Goal: Transaction & Acquisition: Purchase product/service

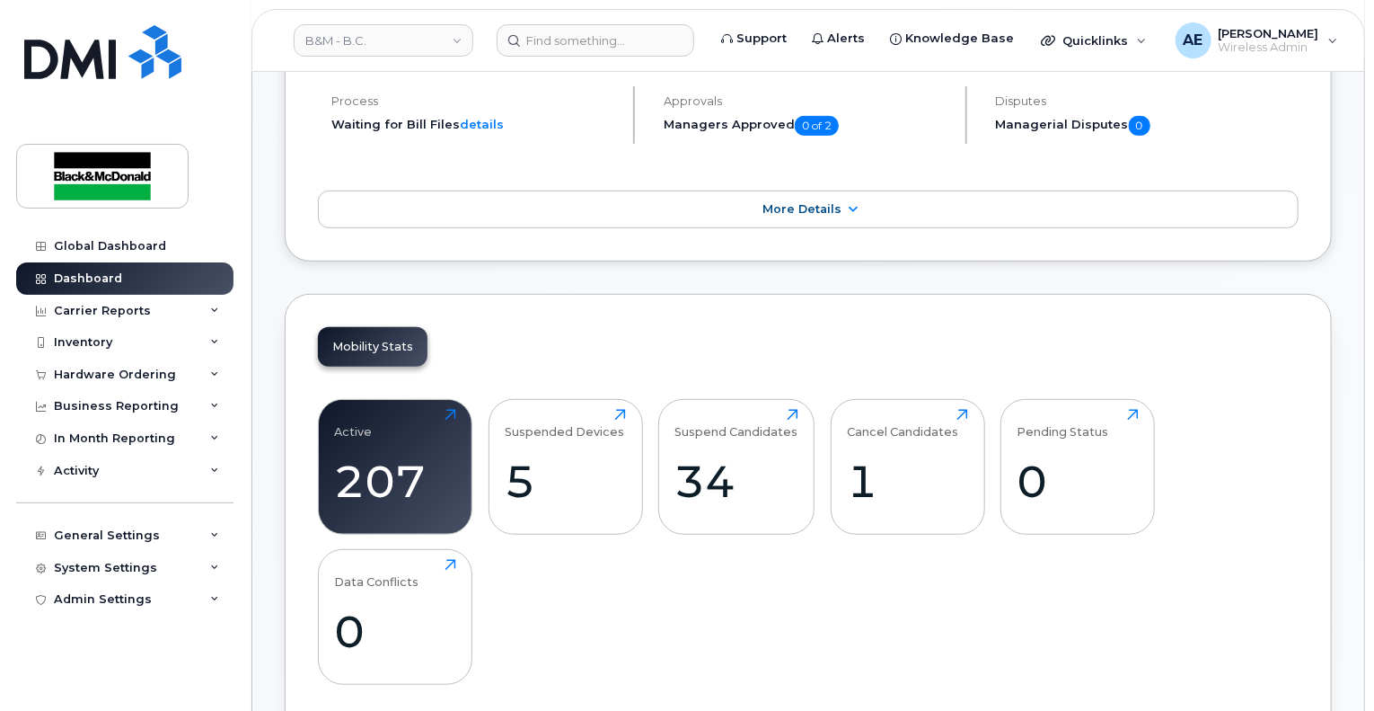
scroll to position [269, 0]
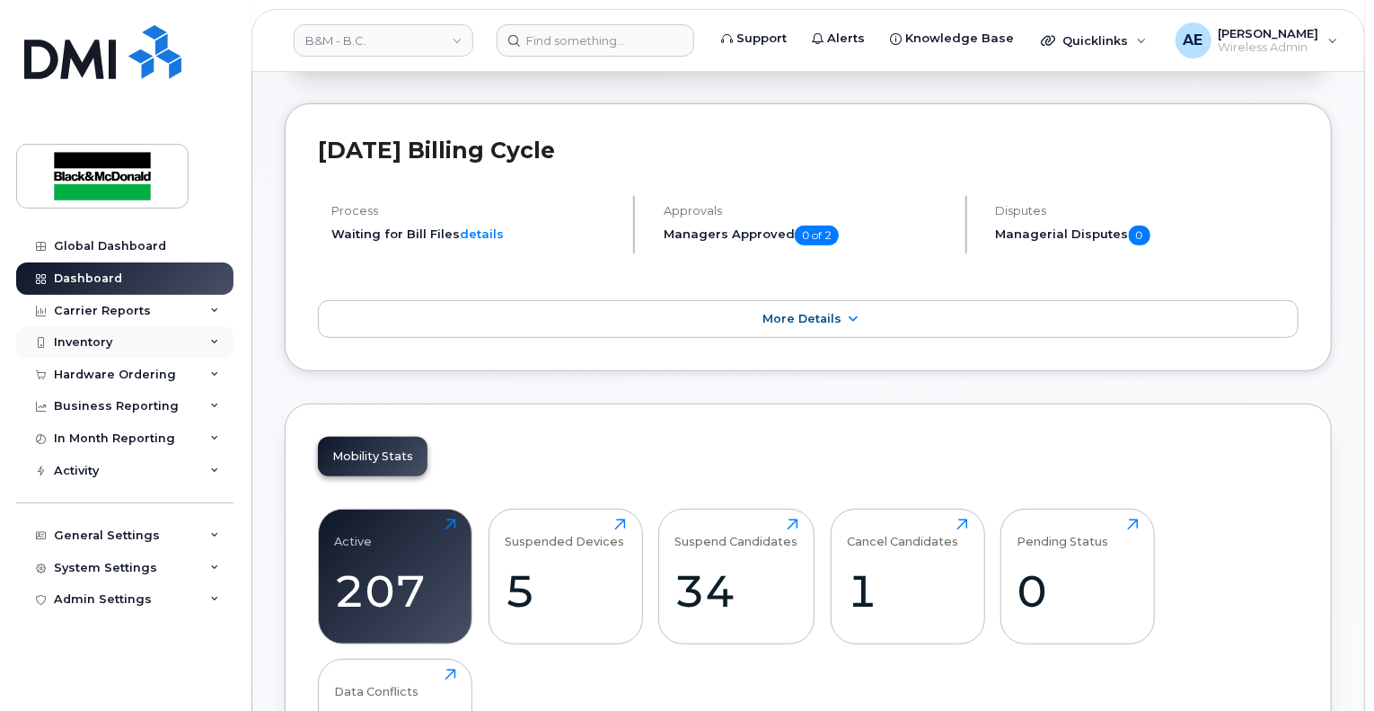
click at [140, 353] on div "Inventory" at bounding box center [124, 342] width 217 height 32
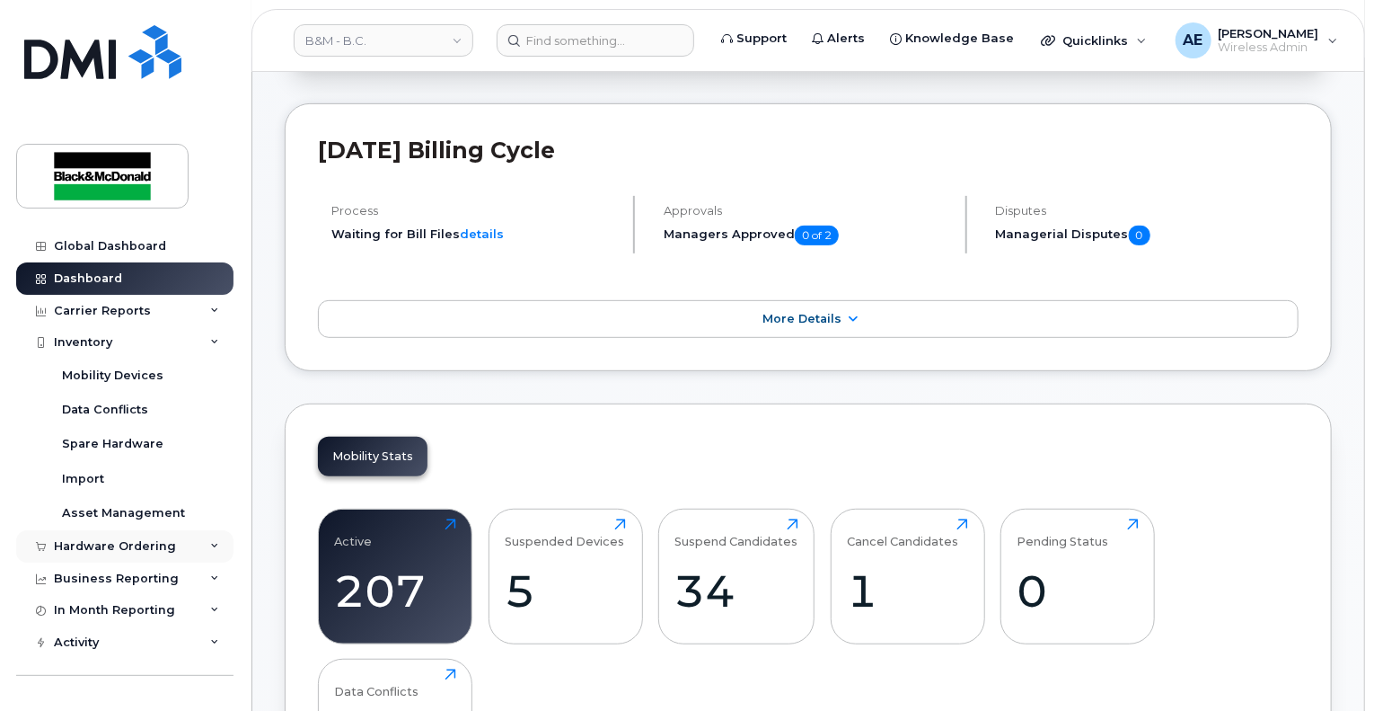
click at [93, 549] on div "Hardware Ordering" at bounding box center [115, 546] width 122 height 14
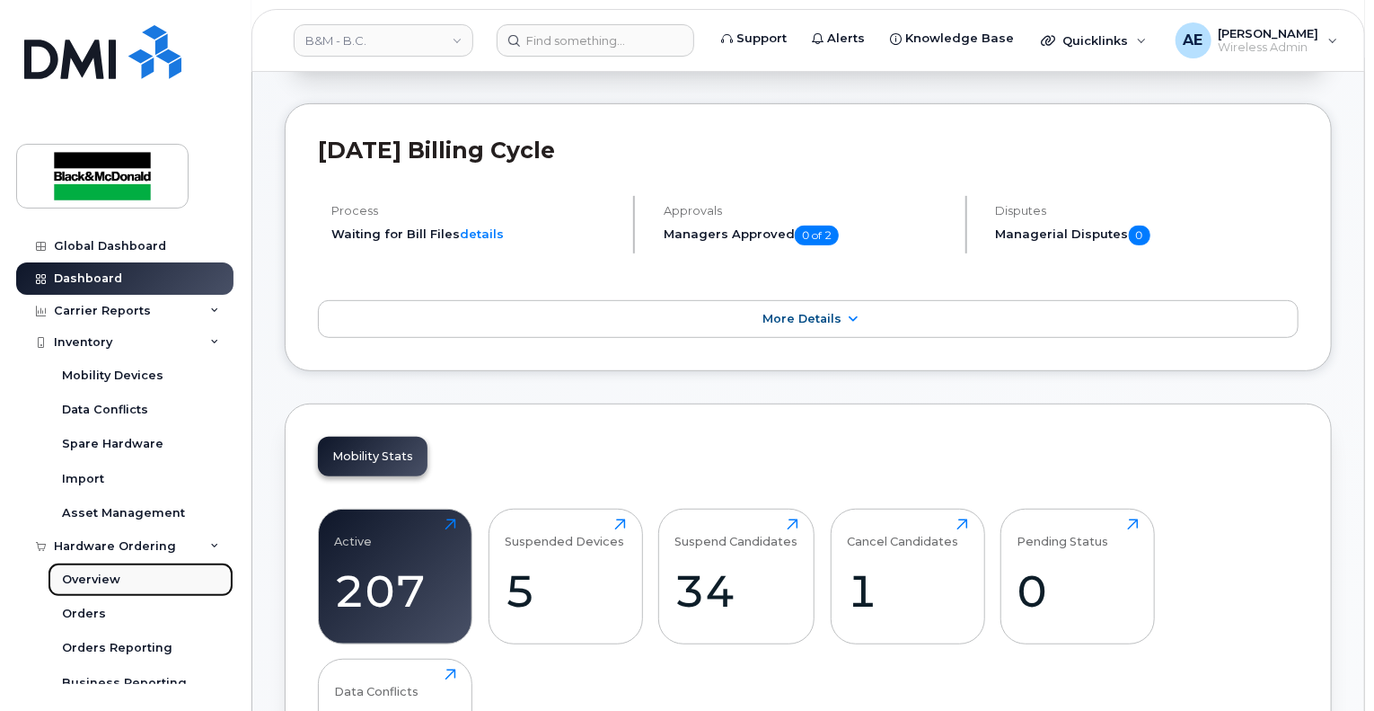
click at [115, 578] on div "Overview" at bounding box center [91, 579] width 58 height 16
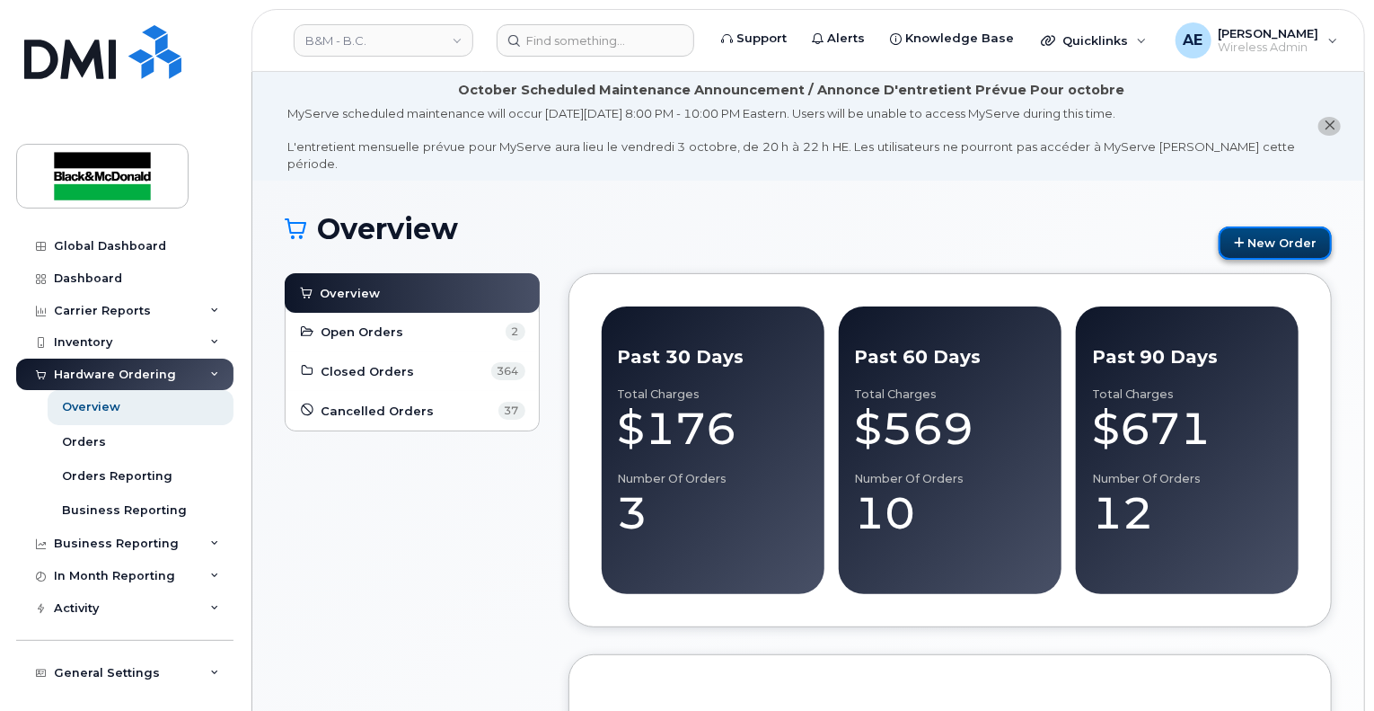
click at [1279, 234] on link "New Order" at bounding box center [1275, 242] width 113 height 33
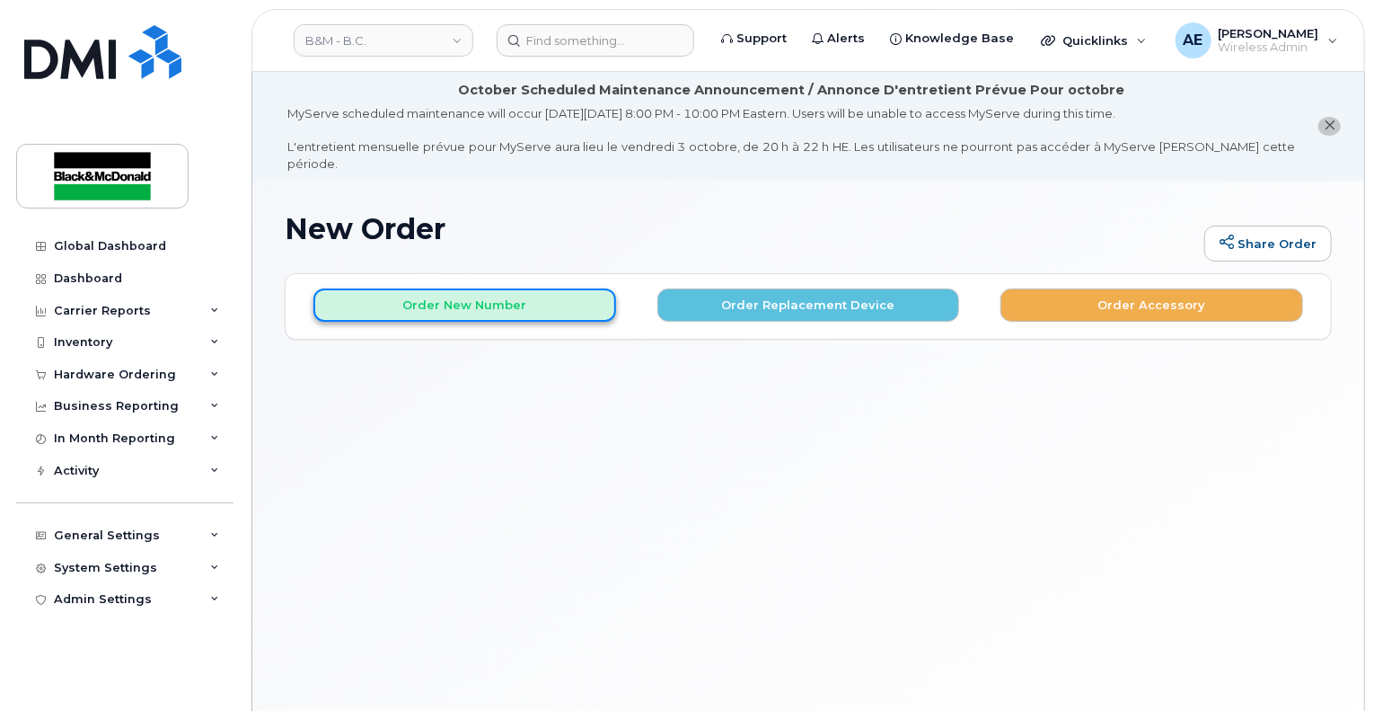
click at [532, 290] on button "Order New Number" at bounding box center [464, 304] width 303 height 33
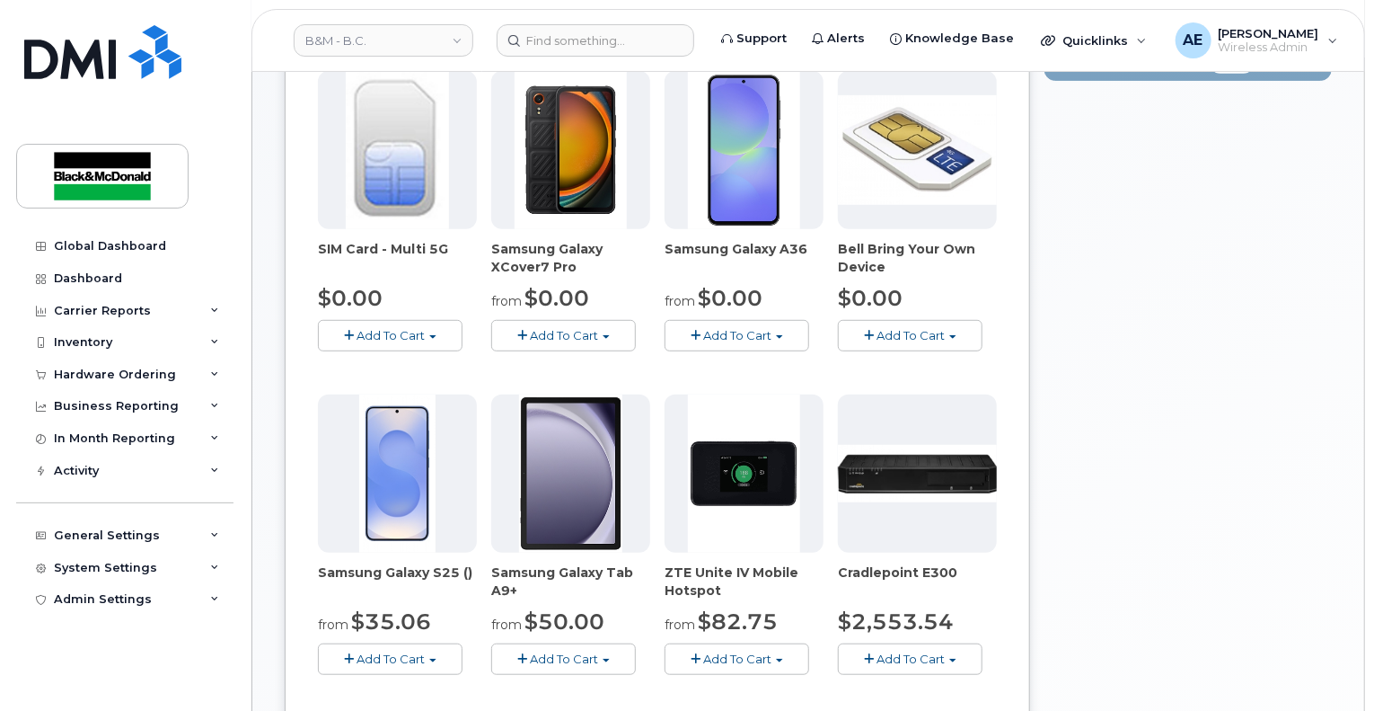
scroll to position [359, 0]
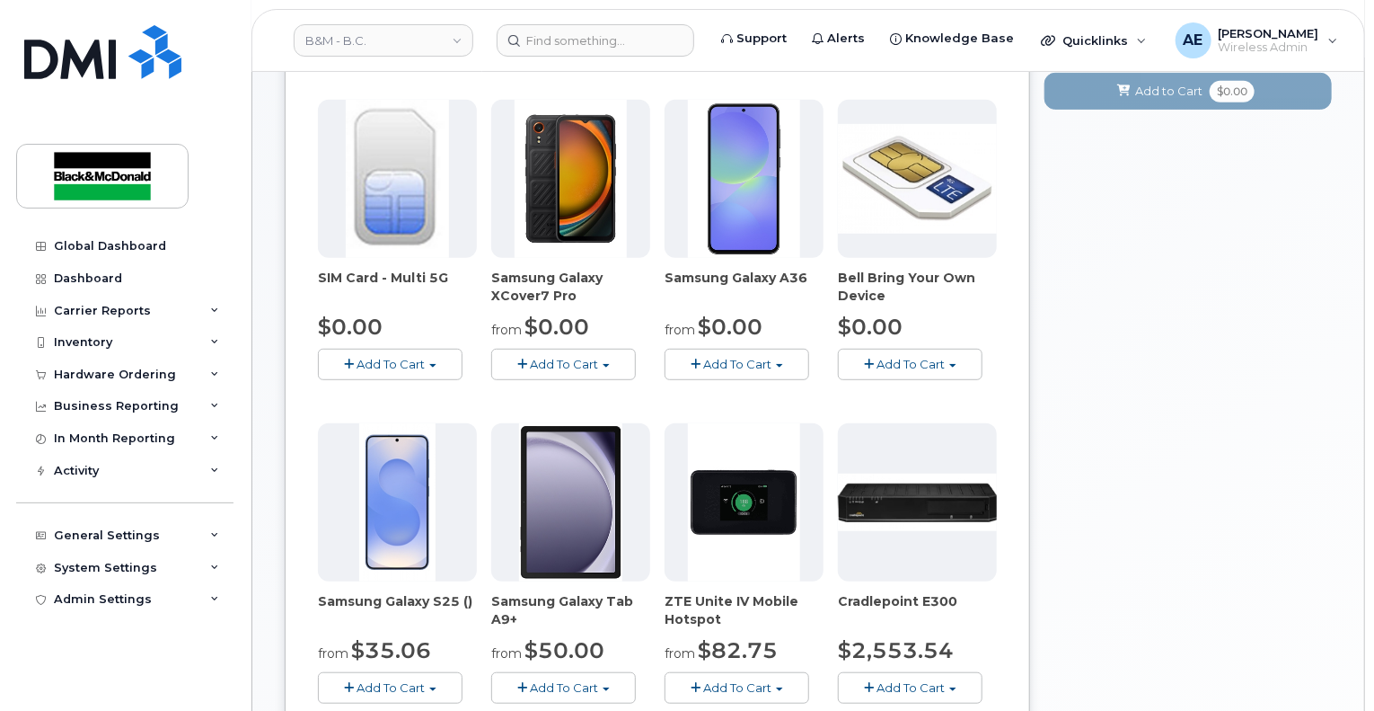
click at [744, 359] on button "Add To Cart" at bounding box center [737, 364] width 145 height 31
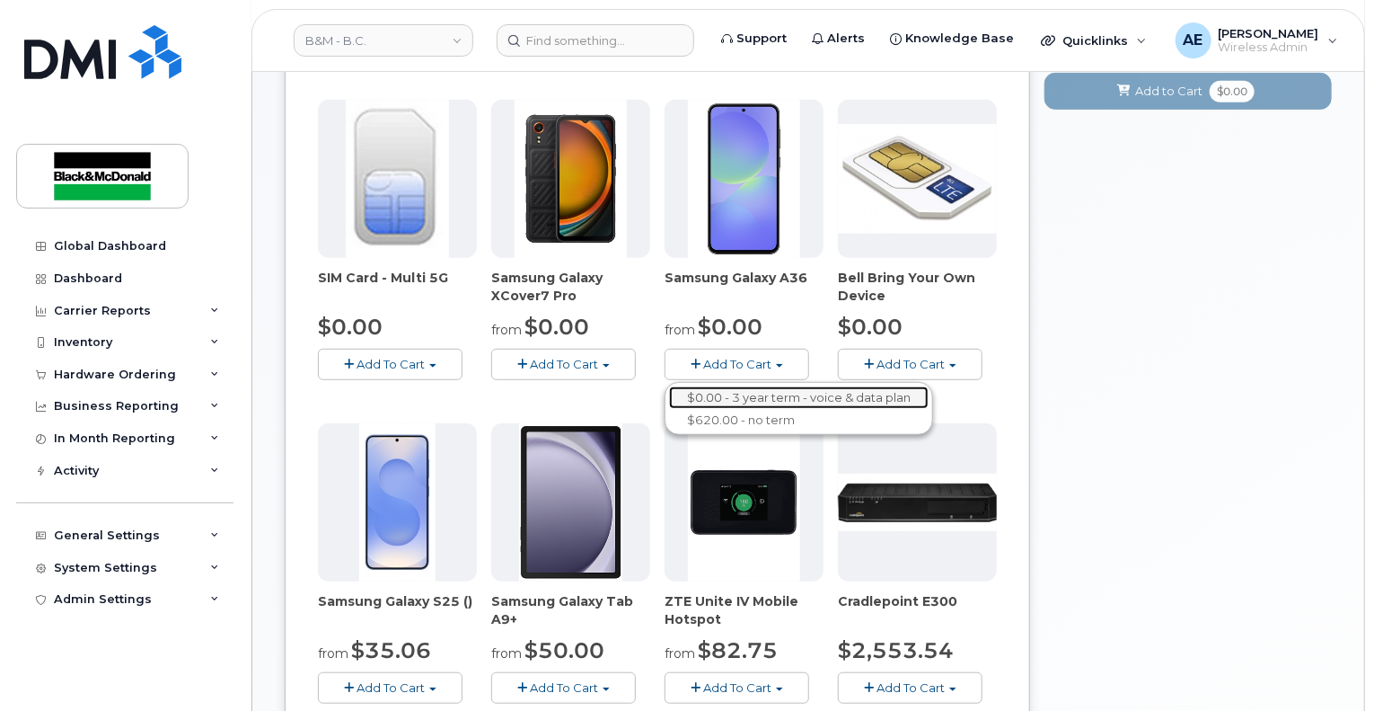
click at [751, 386] on link "$0.00 - 3 year term - voice & data plan" at bounding box center [799, 397] width 260 height 22
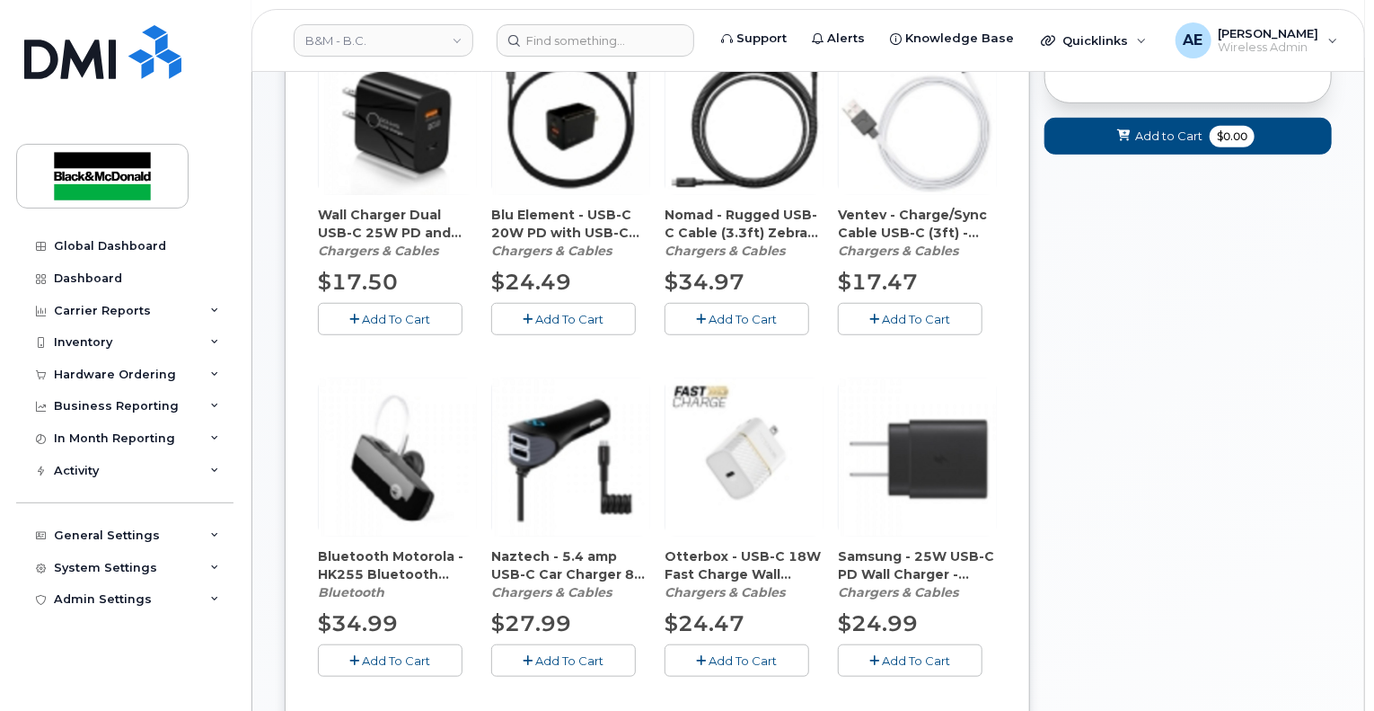
scroll to position [387, 0]
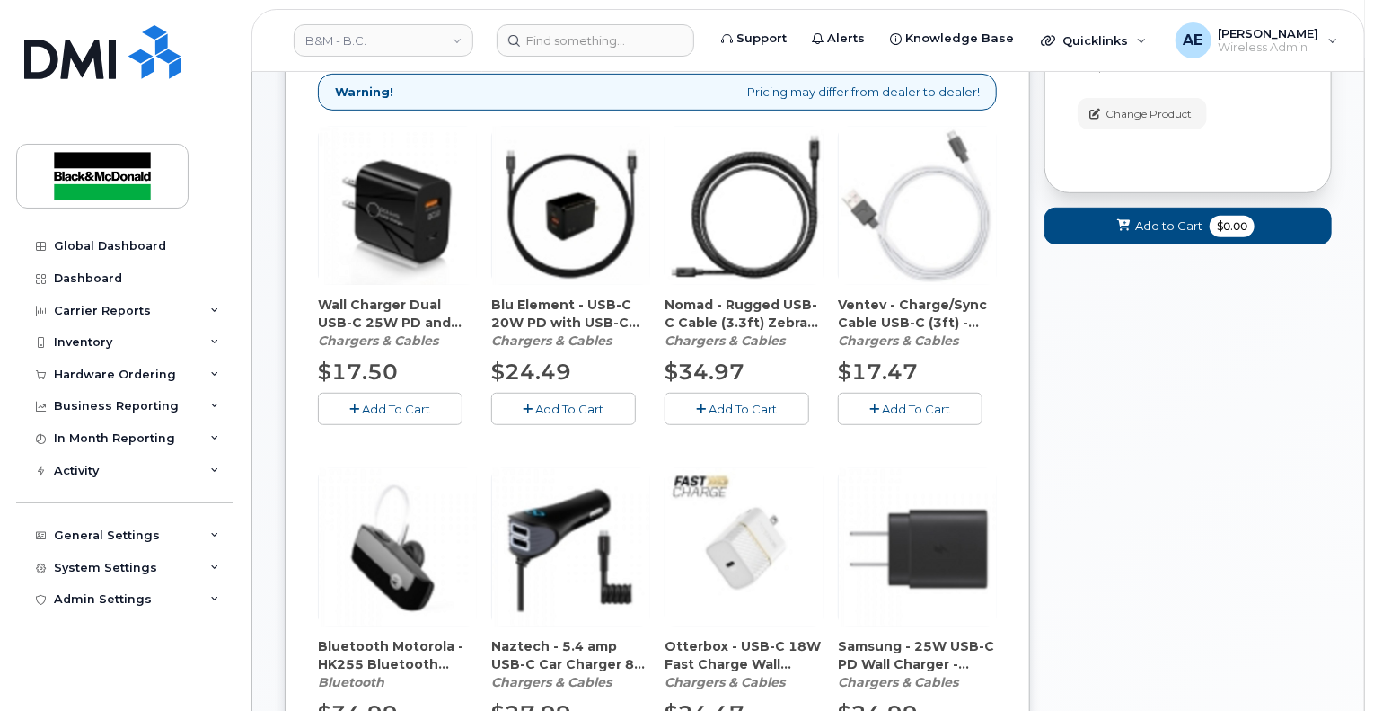
click at [573, 398] on button "Add To Cart" at bounding box center [563, 408] width 145 height 31
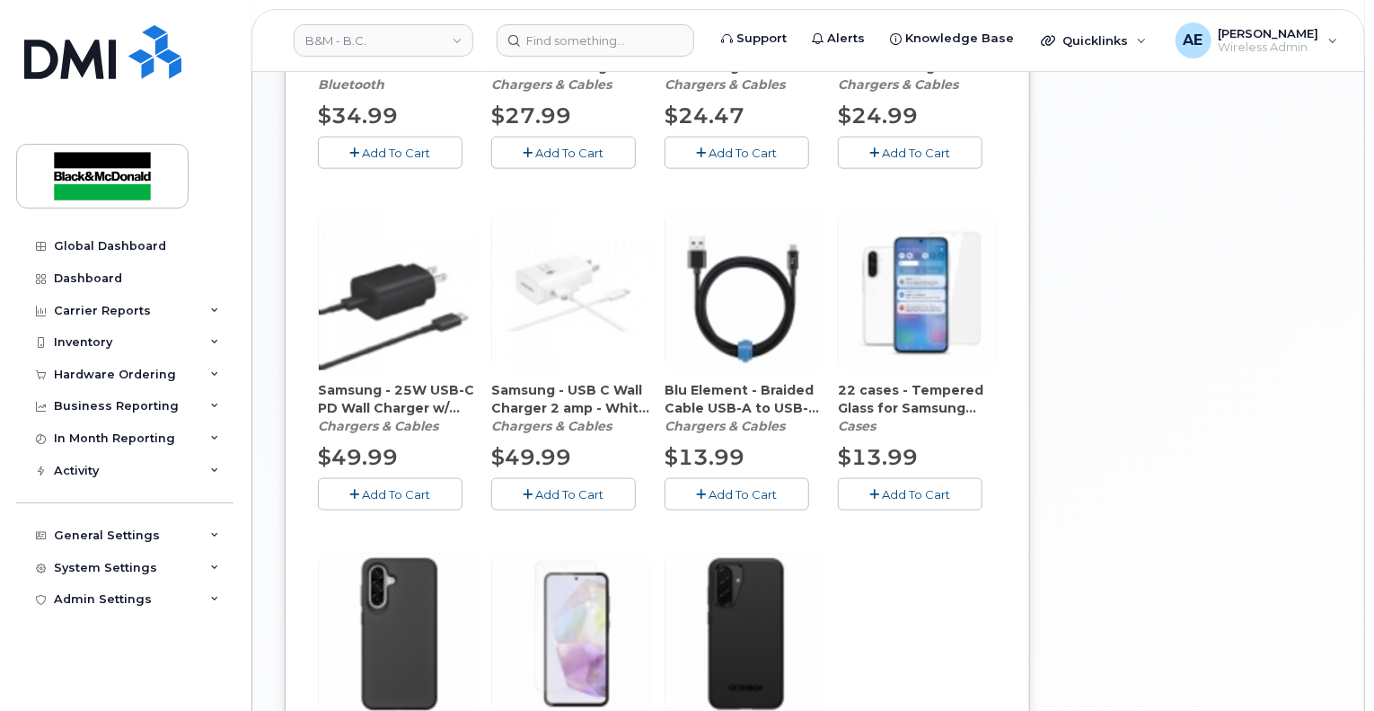
scroll to position [1196, 0]
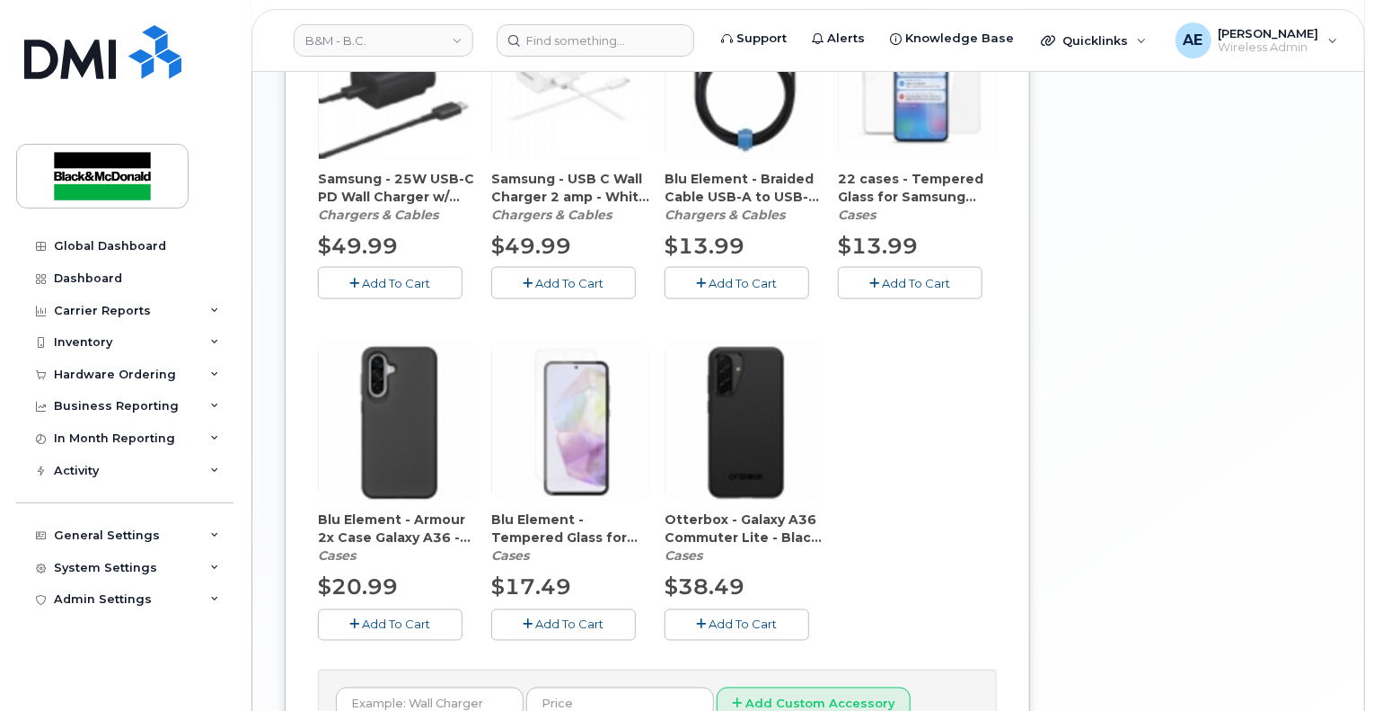
click at [412, 615] on button "Add To Cart" at bounding box center [390, 624] width 145 height 31
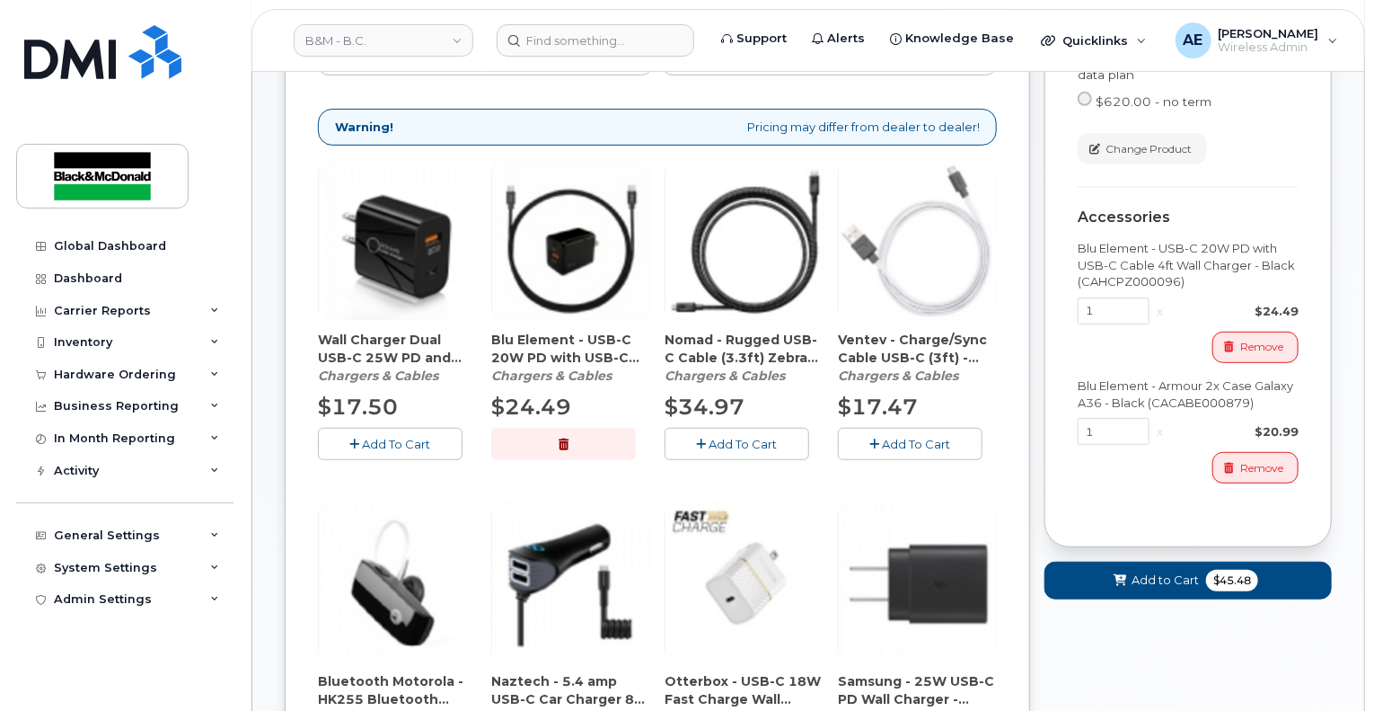
scroll to position [472, 0]
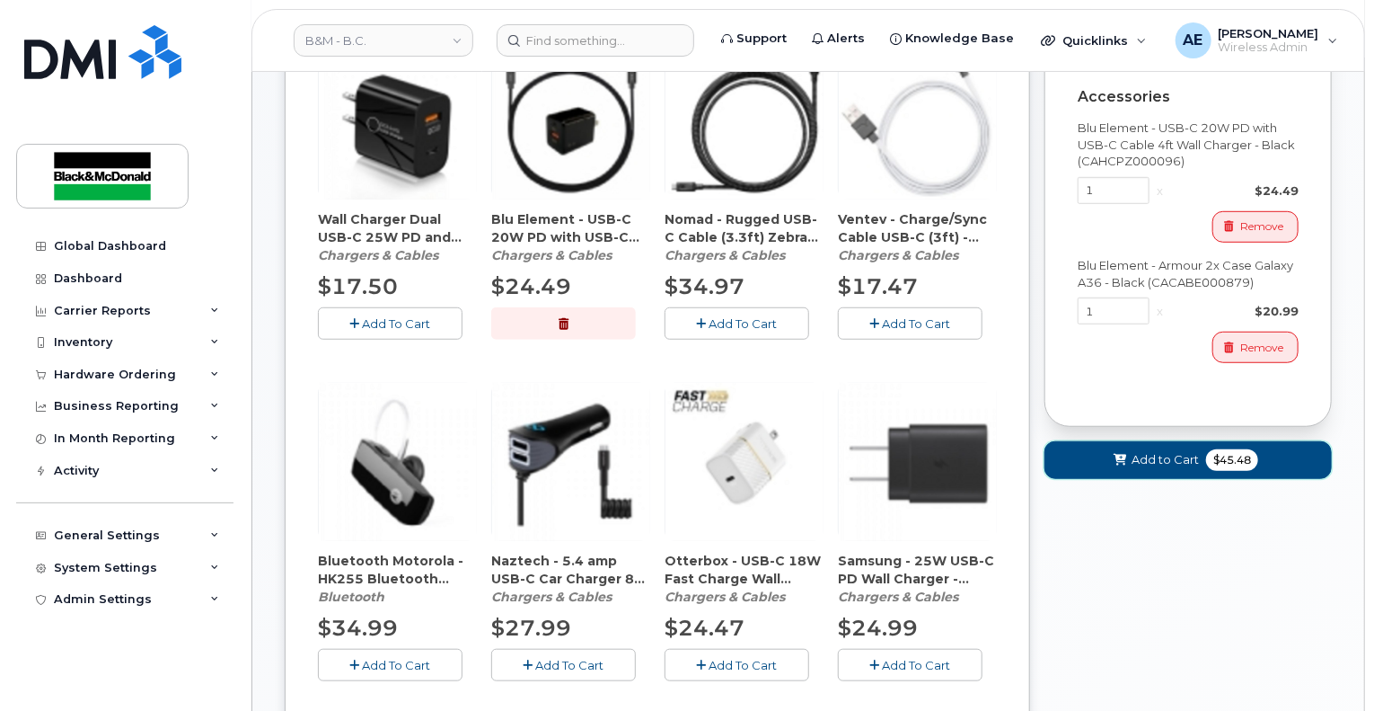
click at [1112, 451] on span at bounding box center [1120, 459] width 17 height 17
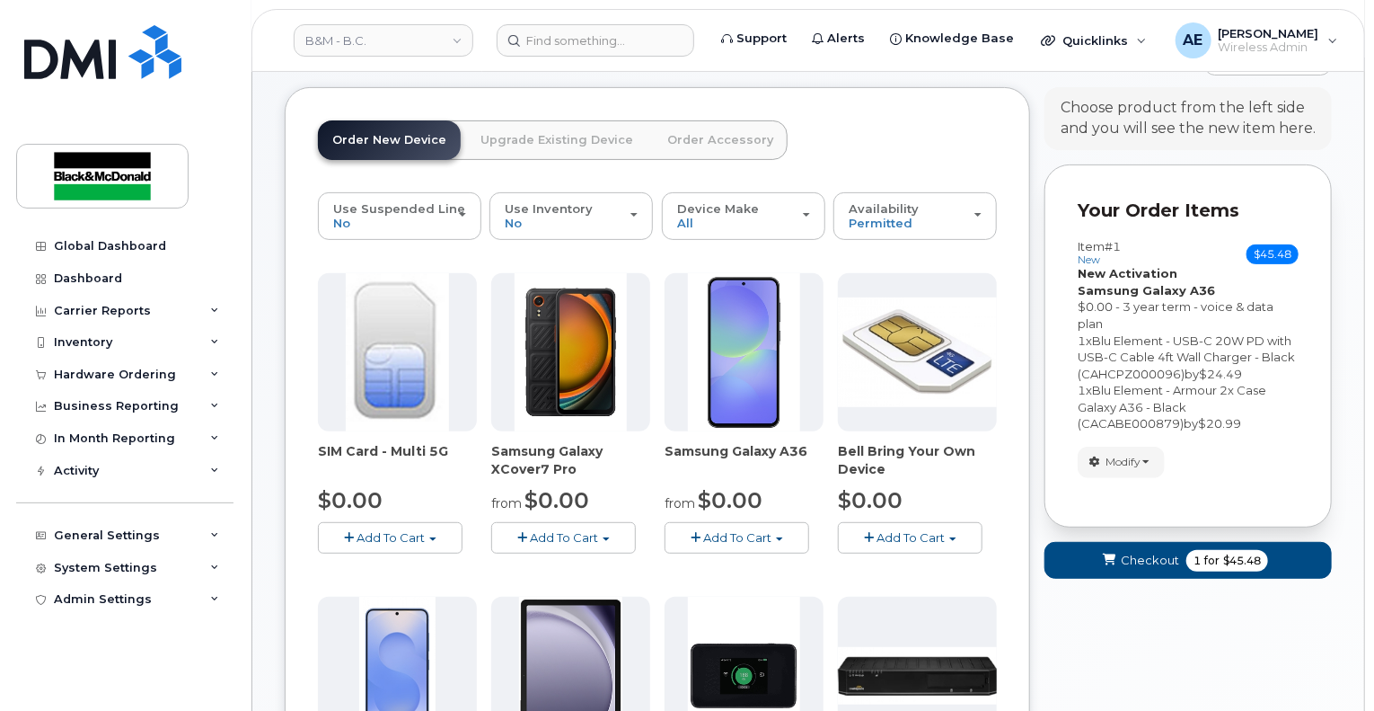
scroll to position [84, 0]
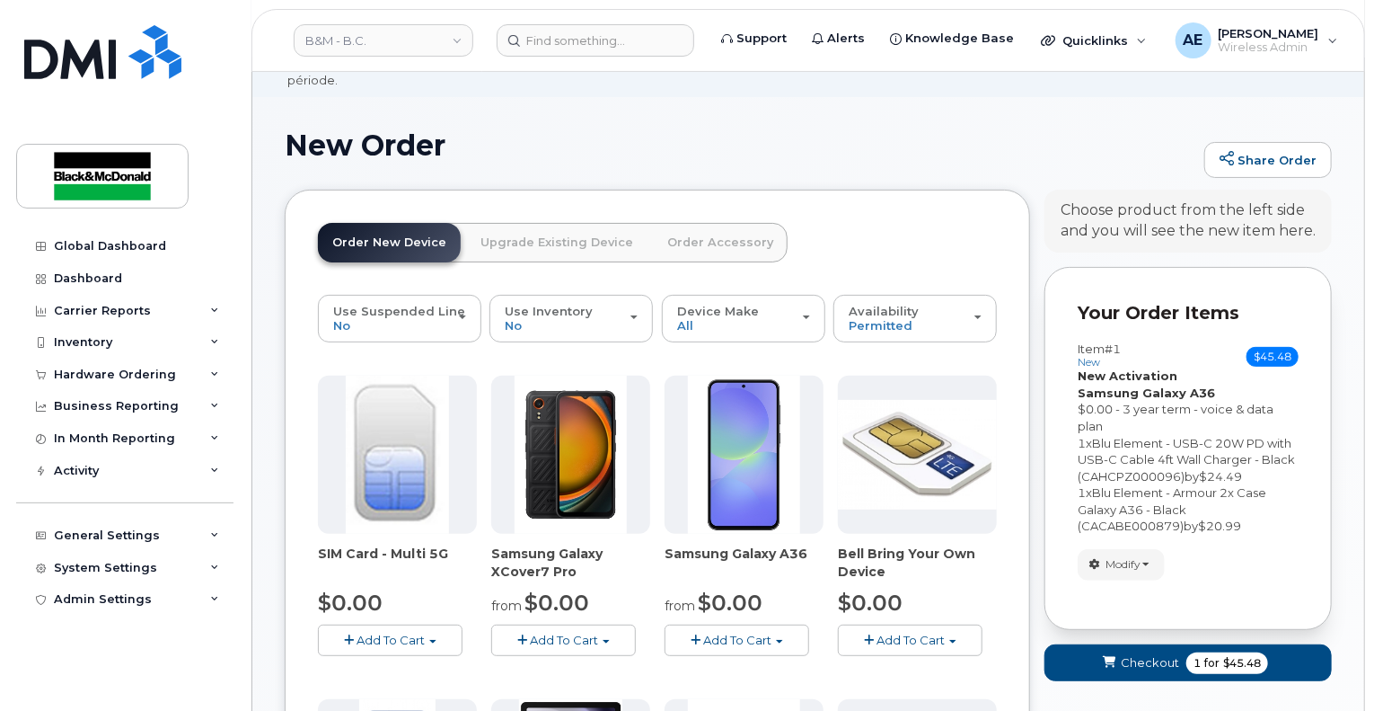
click at [1152, 401] on div "$0.00 - 3 year term - voice & data plan" at bounding box center [1188, 417] width 221 height 33
click at [1136, 556] on span "Modify" at bounding box center [1123, 564] width 35 height 16
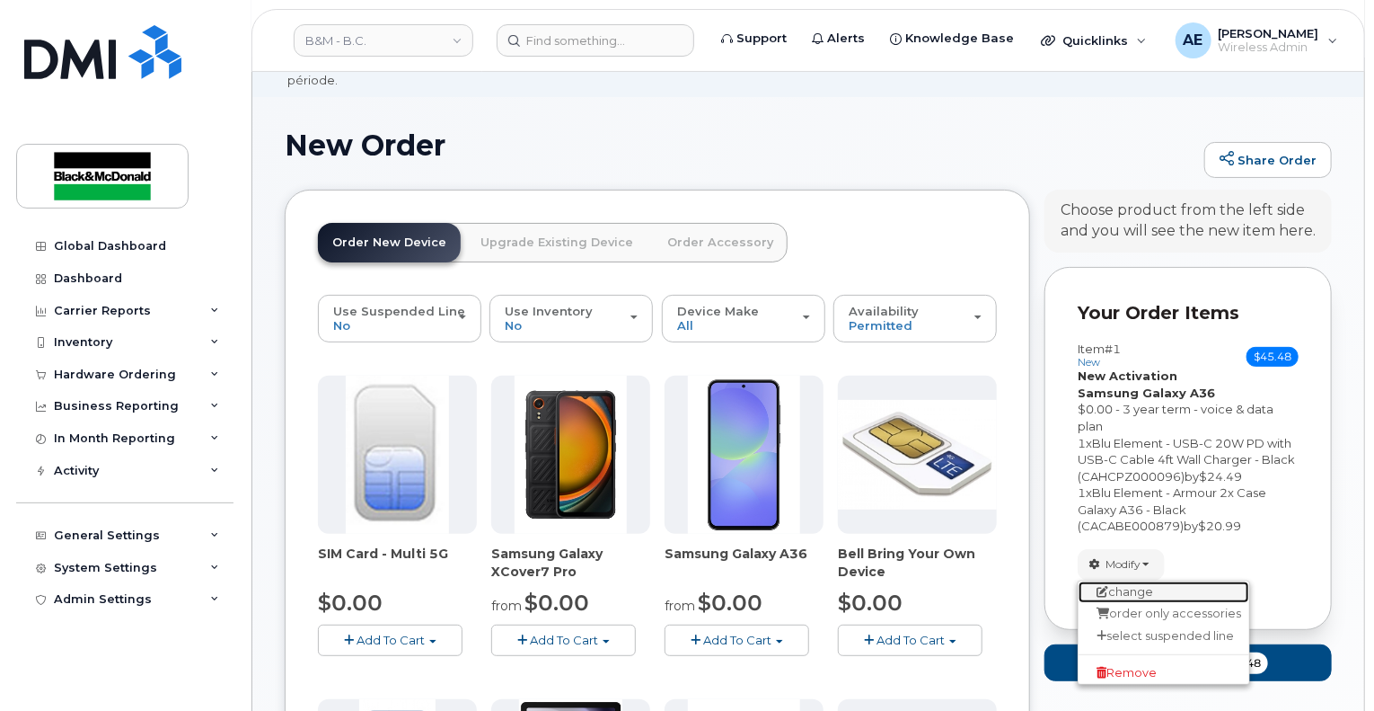
click at [1141, 581] on link "change" at bounding box center [1164, 592] width 171 height 22
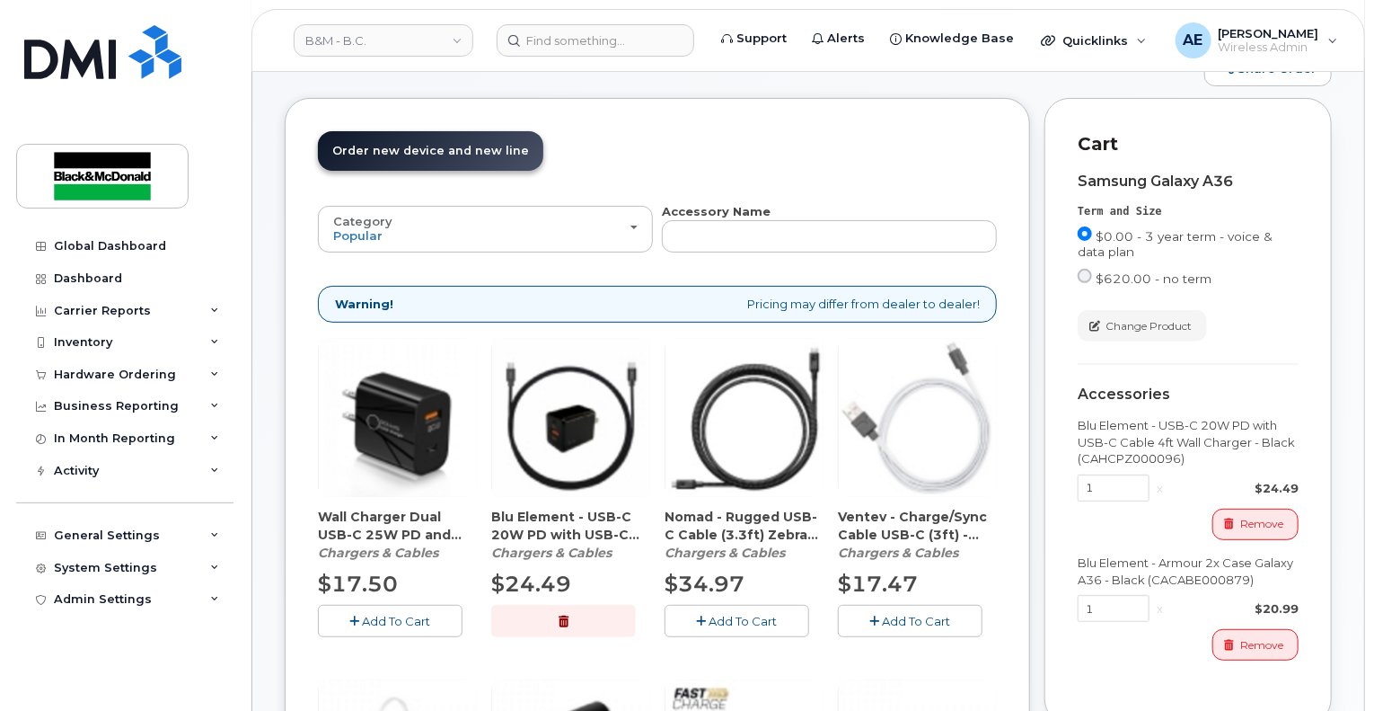
scroll to position [173, 0]
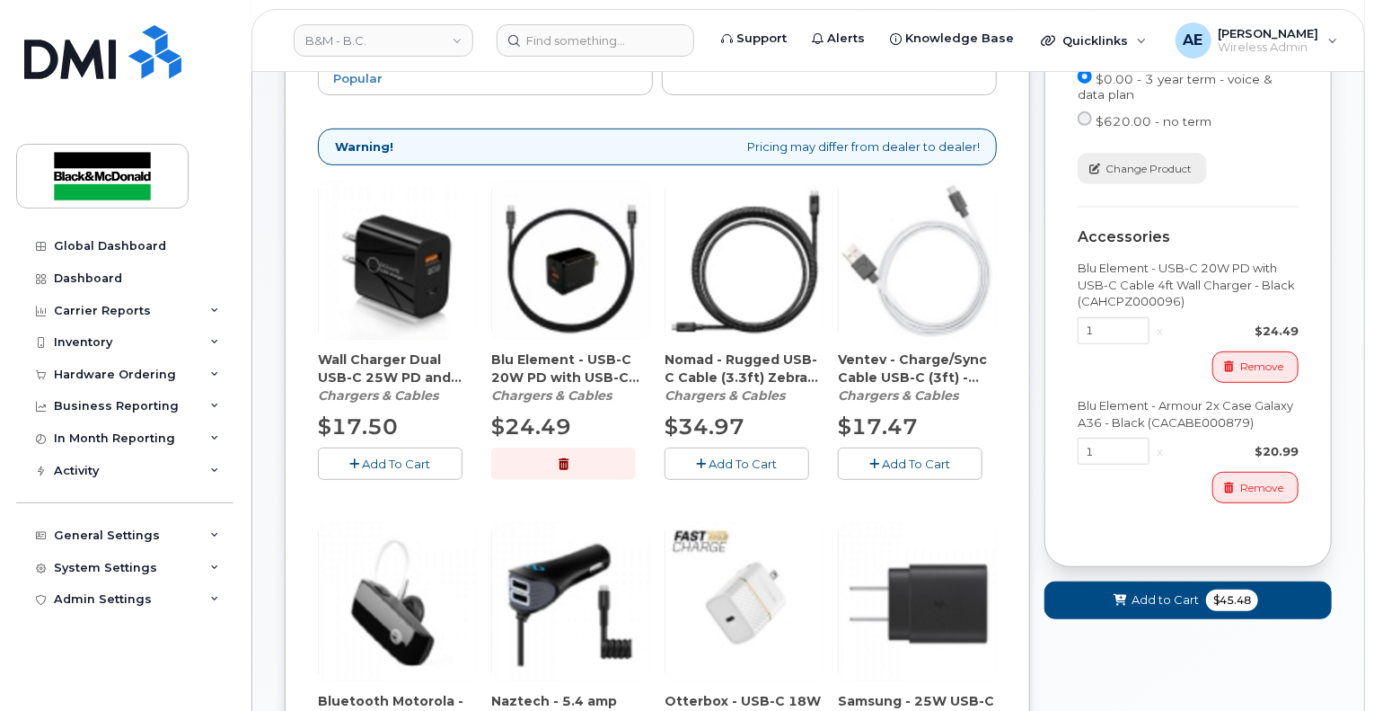
scroll to position [263, 0]
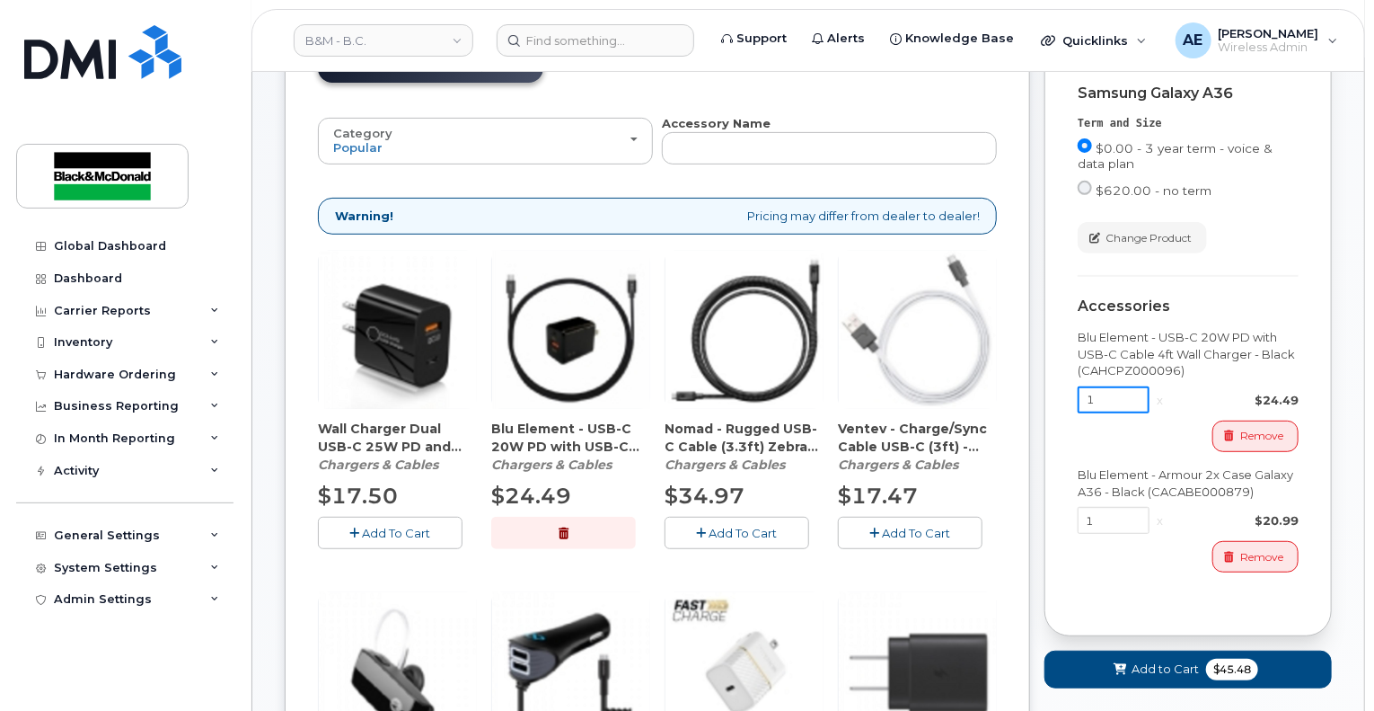
click at [1110, 390] on input "1" at bounding box center [1114, 399] width 72 height 27
type input "12"
click at [1105, 512] on input "1" at bounding box center [1114, 520] width 72 height 27
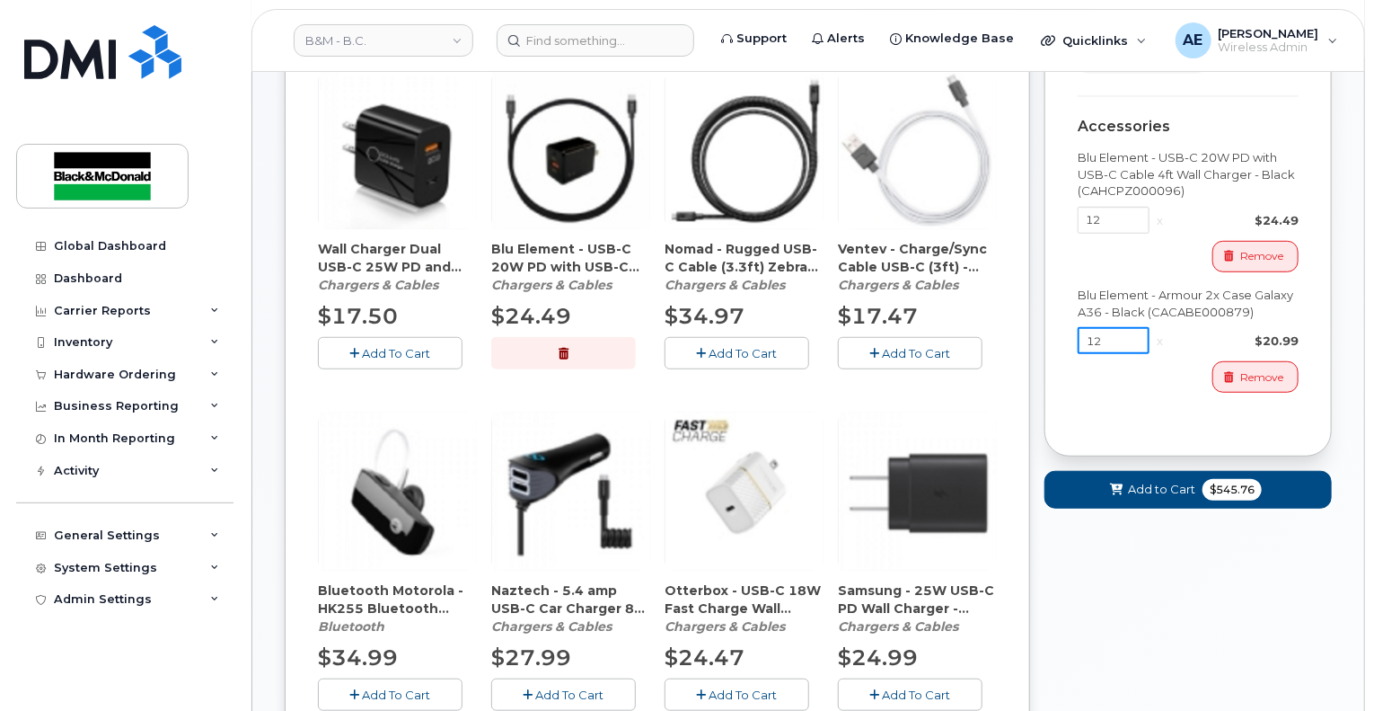
type input "12"
click at [1224, 479] on span "$545.76" at bounding box center [1232, 490] width 59 height 22
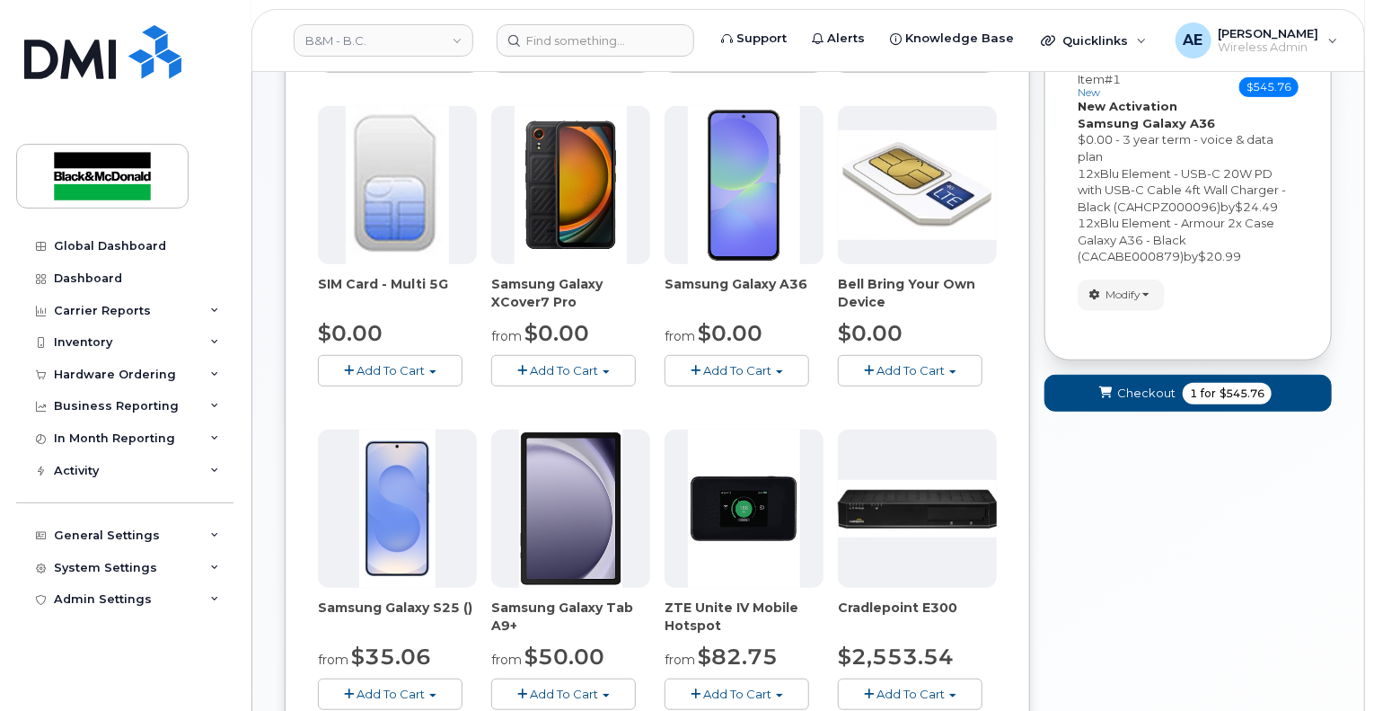
scroll to position [263, 0]
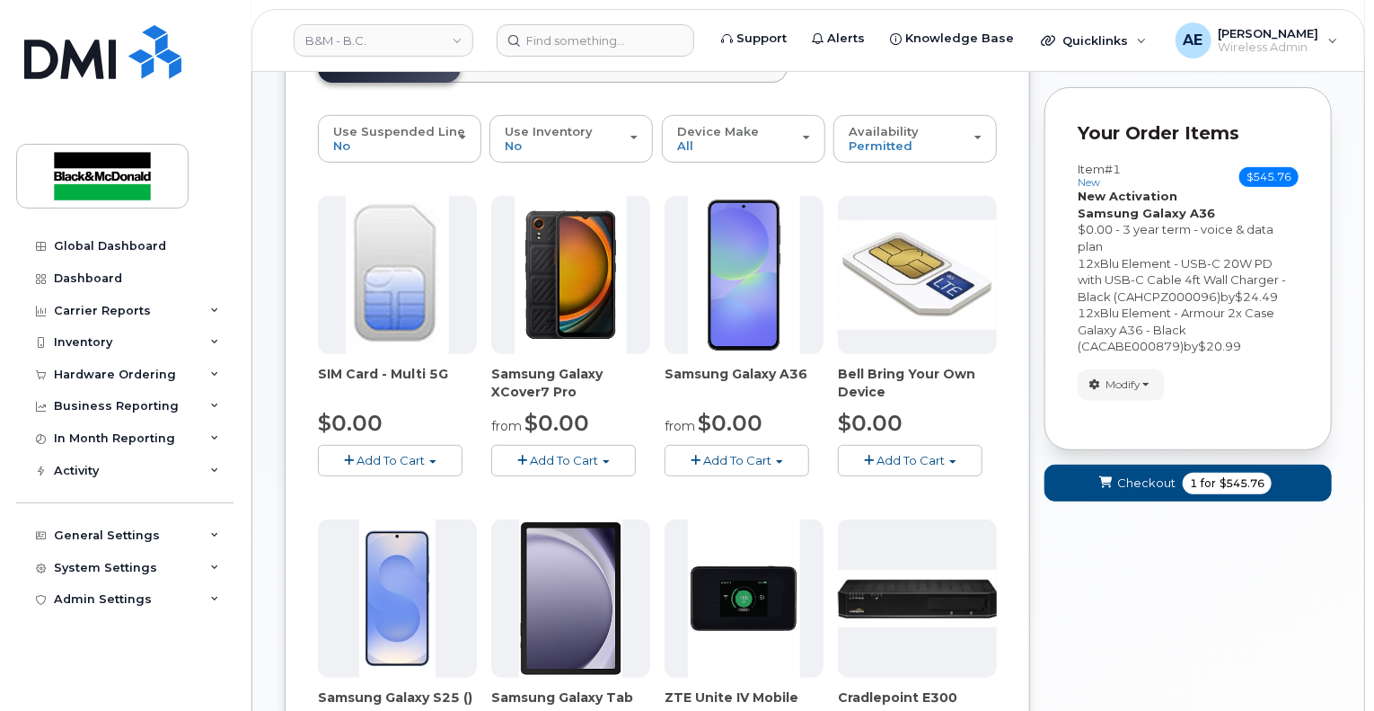
click at [763, 449] on button "Add To Cart" at bounding box center [737, 460] width 145 height 31
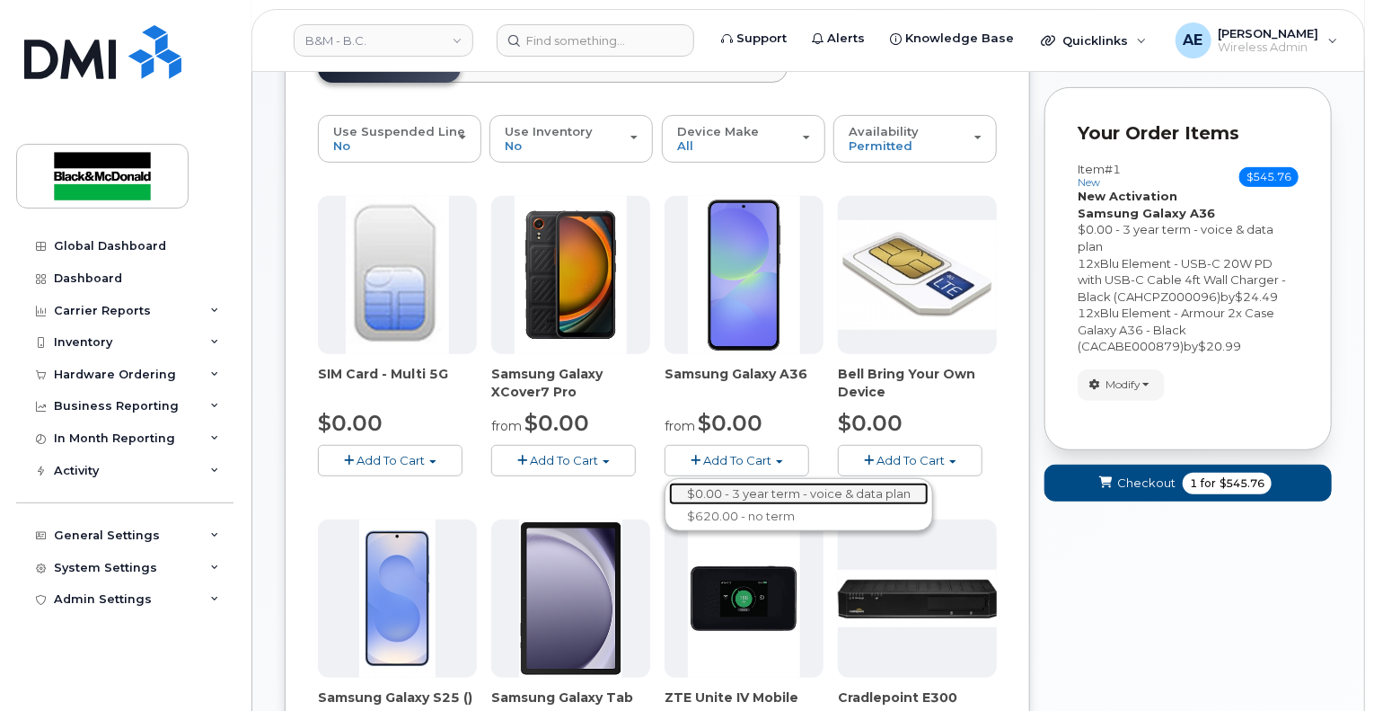
click at [778, 482] on link "$0.00 - 3 year term - voice & data plan" at bounding box center [799, 493] width 260 height 22
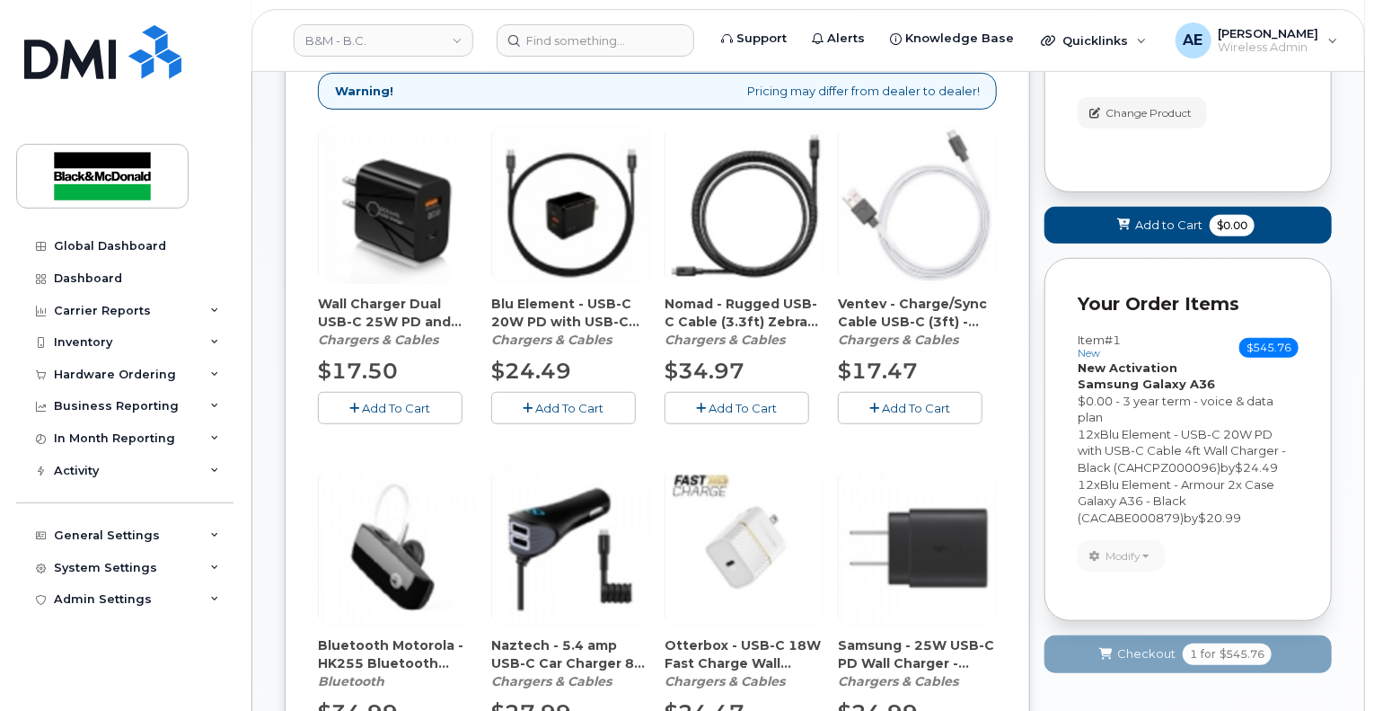
scroll to position [180, 0]
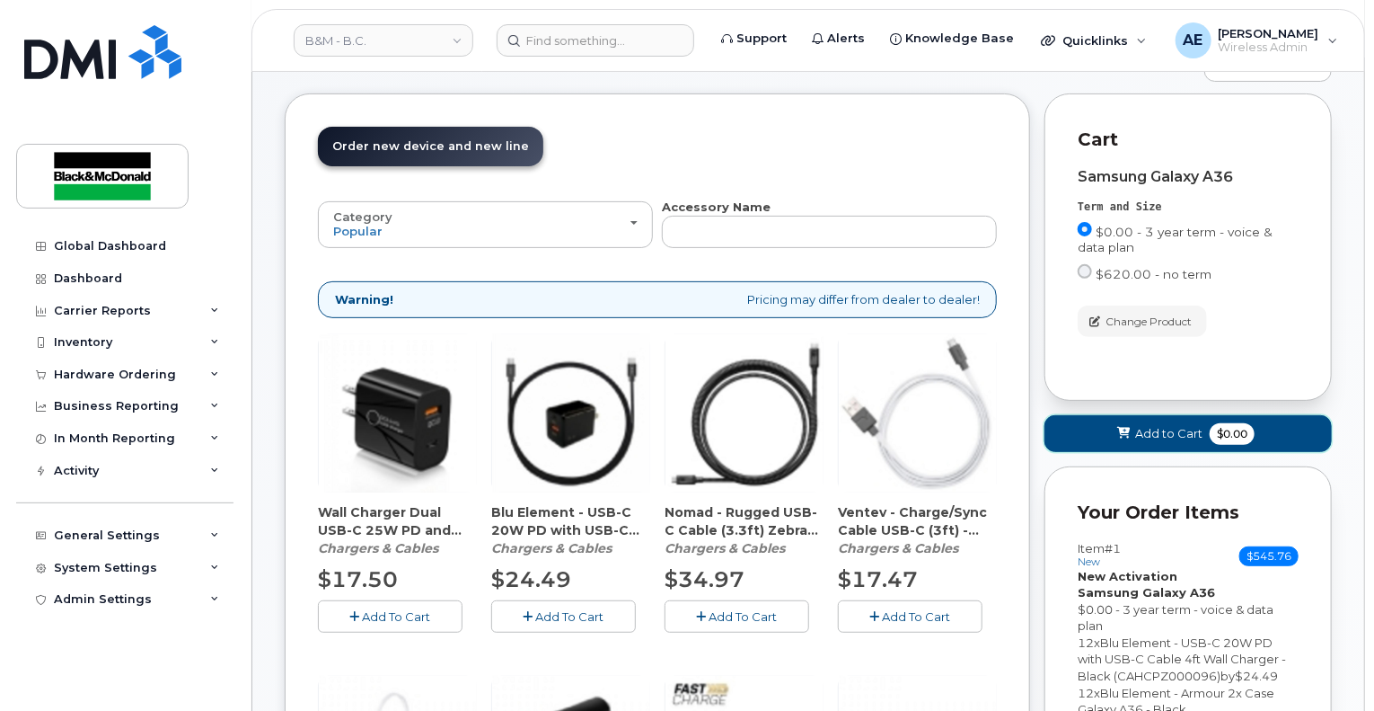
click at [1132, 425] on span at bounding box center [1124, 433] width 17 height 17
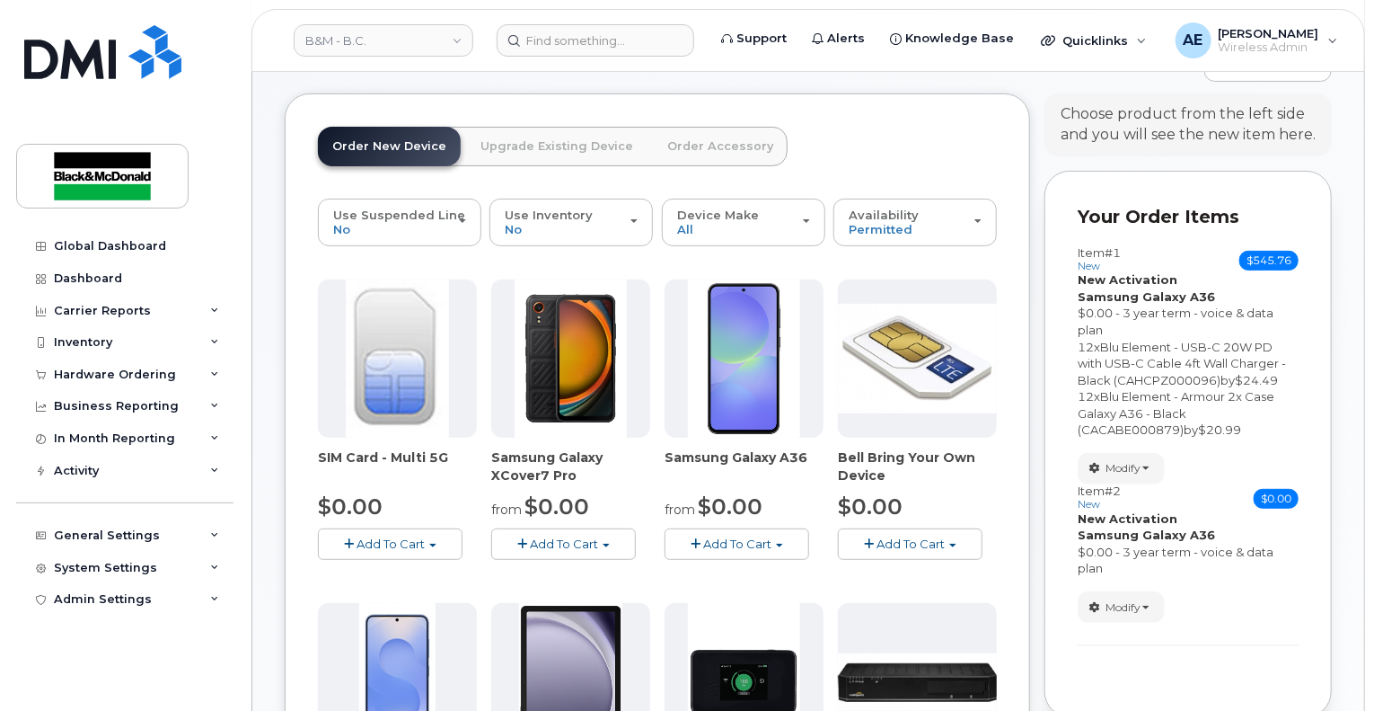
click at [755, 536] on span "Add To Cart" at bounding box center [737, 543] width 68 height 14
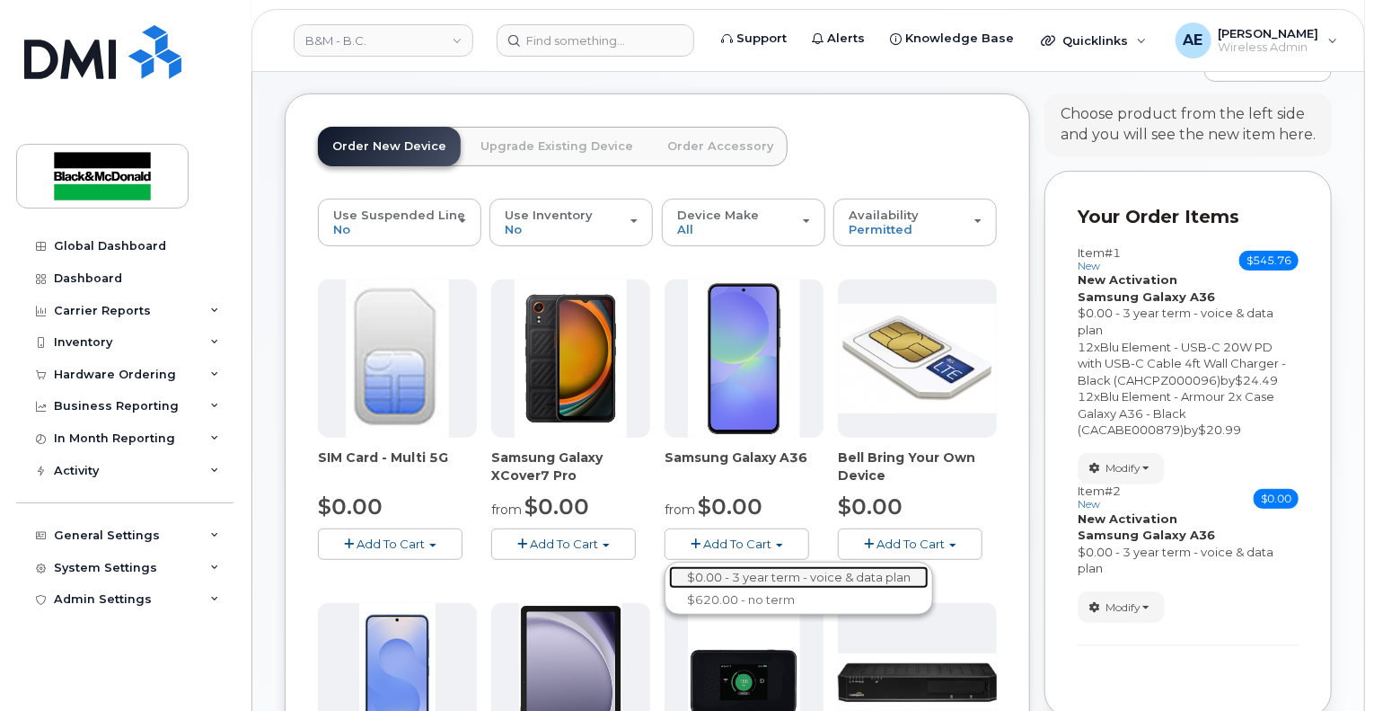
click at [727, 566] on link "$0.00 - 3 year term - voice & data plan" at bounding box center [799, 577] width 260 height 22
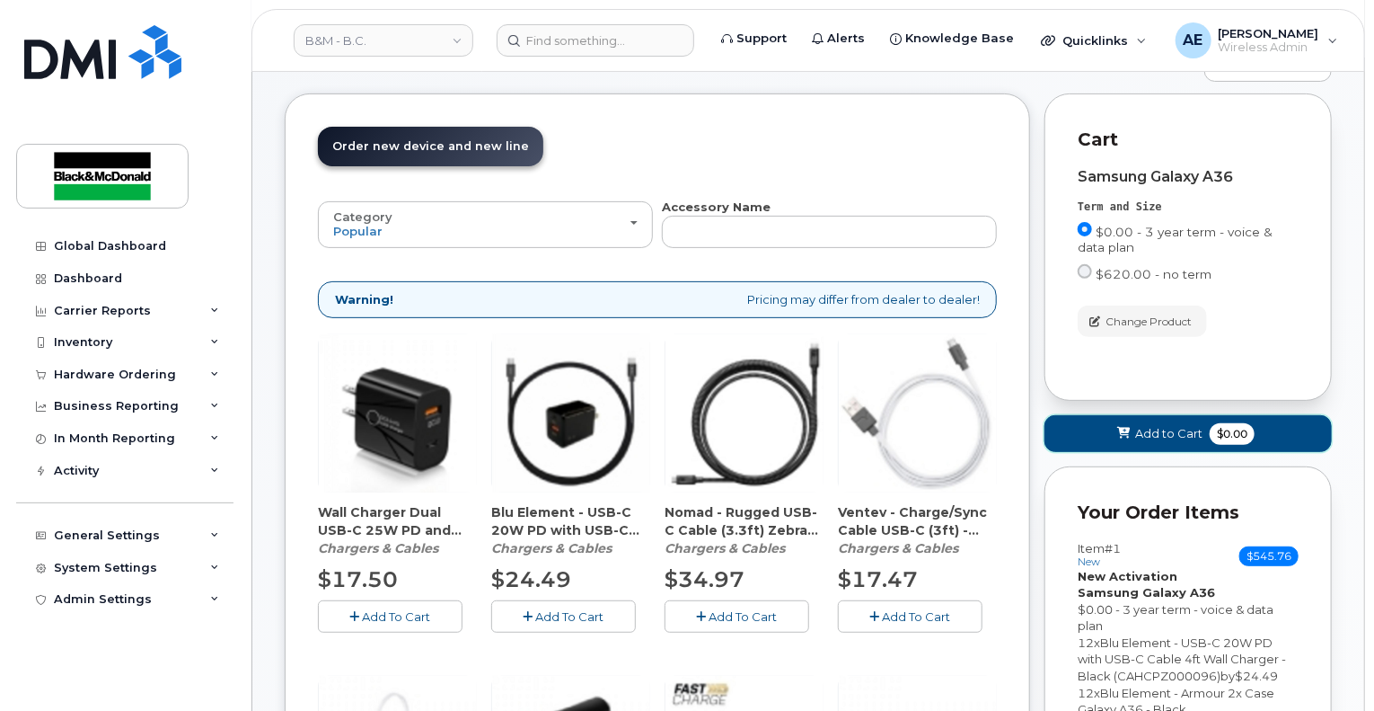
click at [1222, 423] on span "$0.00" at bounding box center [1232, 434] width 45 height 22
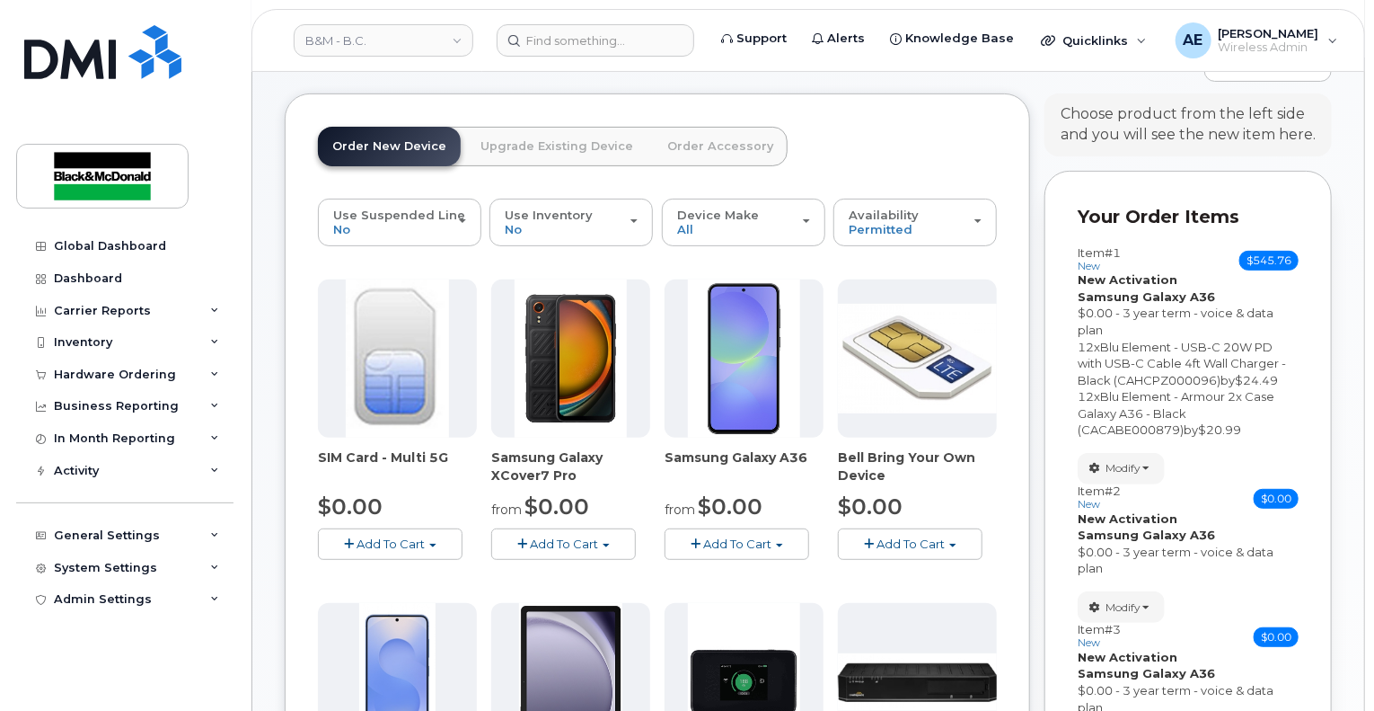
click at [744, 536] on span "Add To Cart" at bounding box center [737, 543] width 68 height 14
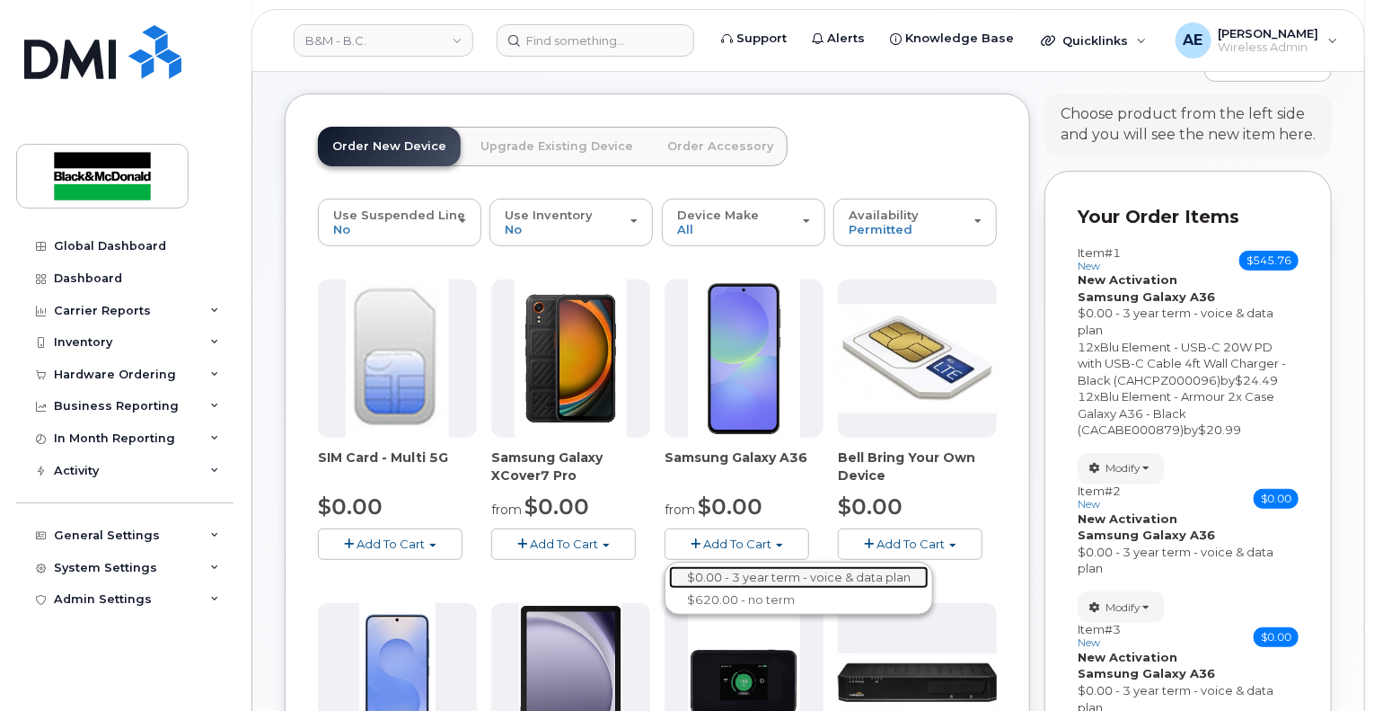
click at [738, 566] on link "$0.00 - 3 year term - voice & data plan" at bounding box center [799, 577] width 260 height 22
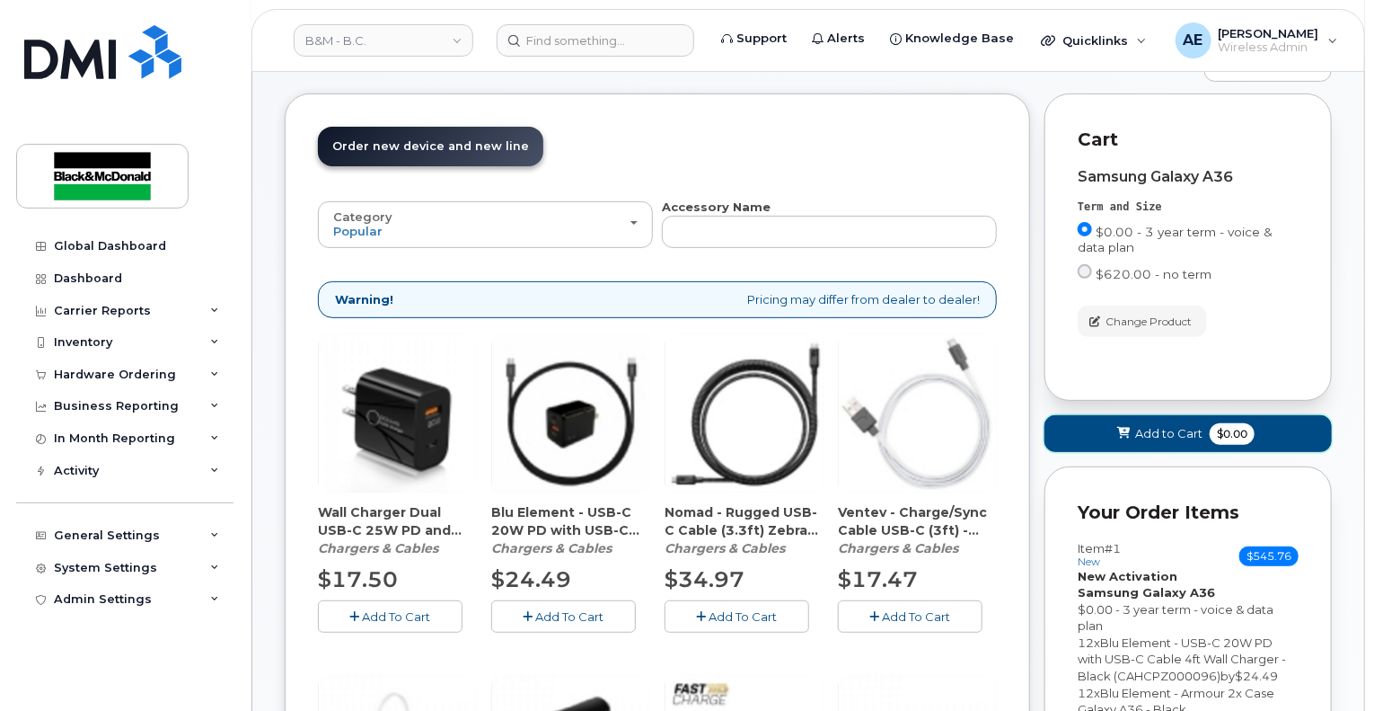
click at [1214, 427] on button "Add to Cart $0.00" at bounding box center [1188, 433] width 287 height 37
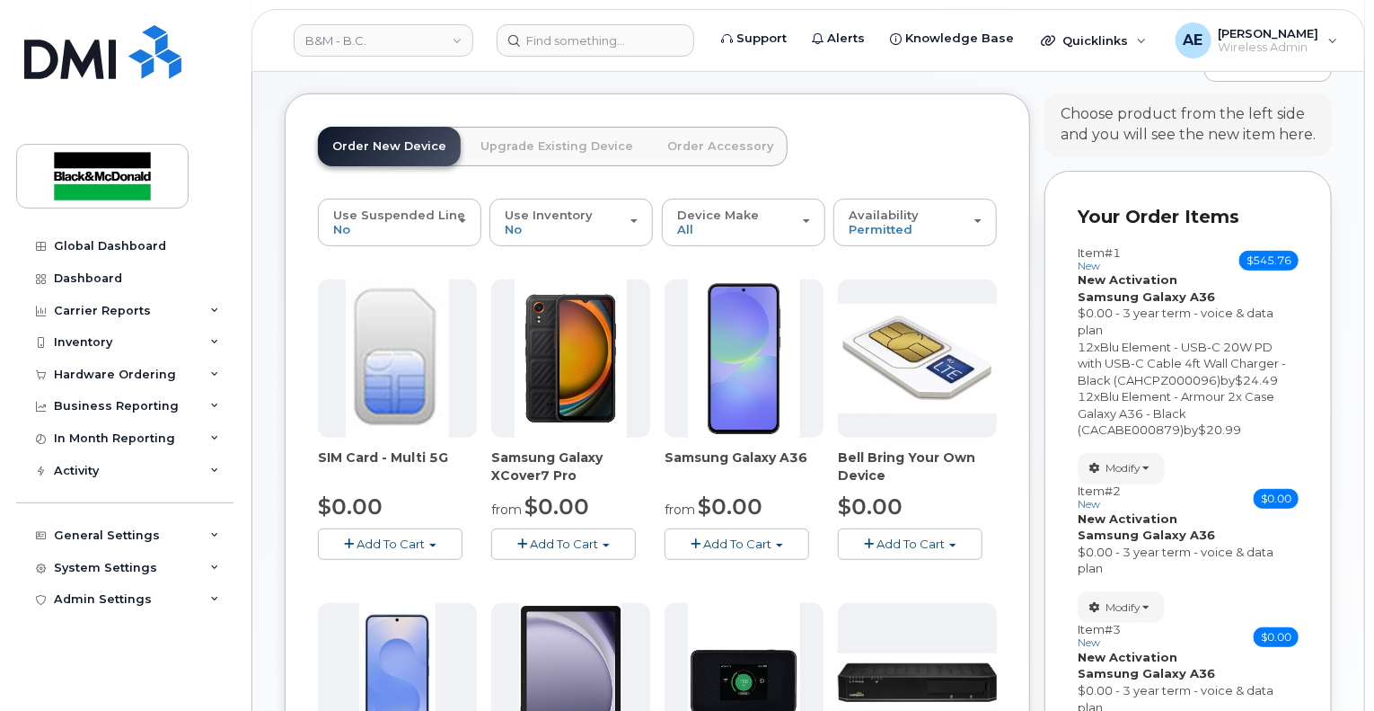
click at [737, 536] on span "Add To Cart" at bounding box center [737, 543] width 68 height 14
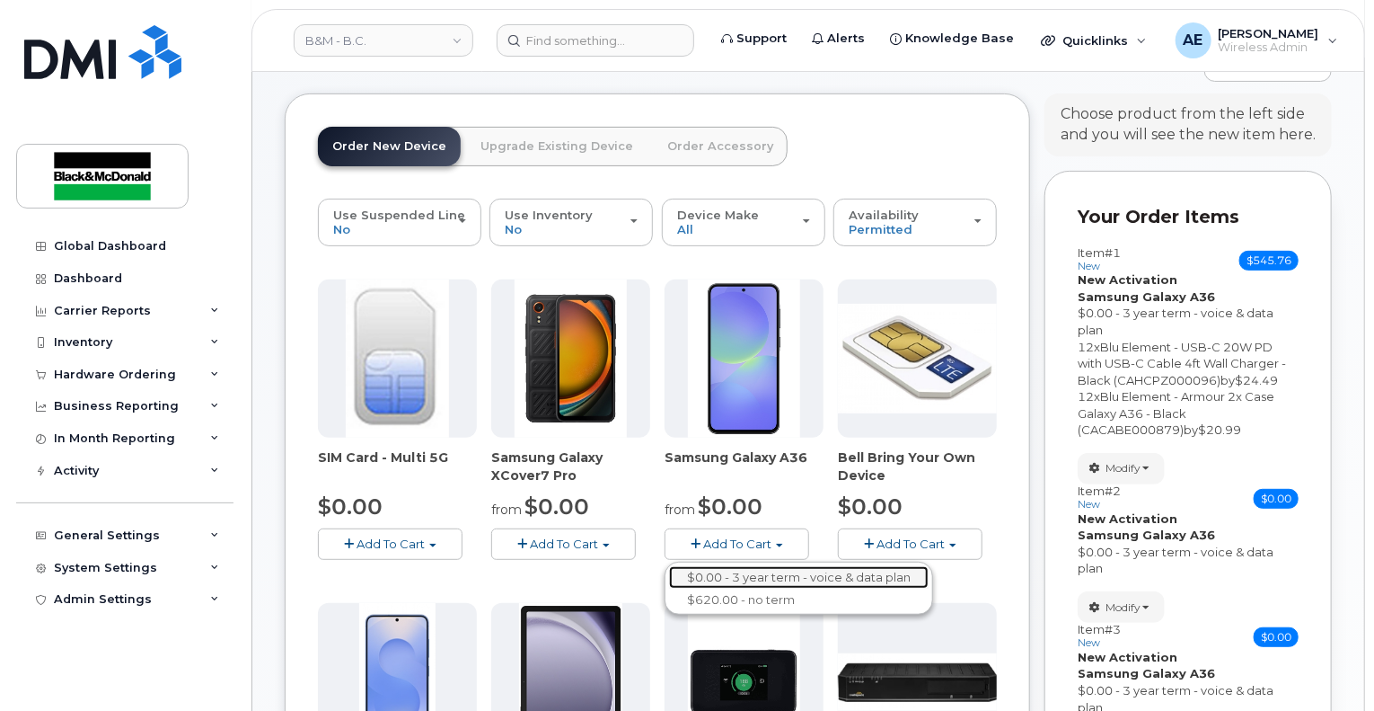
click at [751, 566] on link "$0.00 - 3 year term - voice & data plan" at bounding box center [799, 577] width 260 height 22
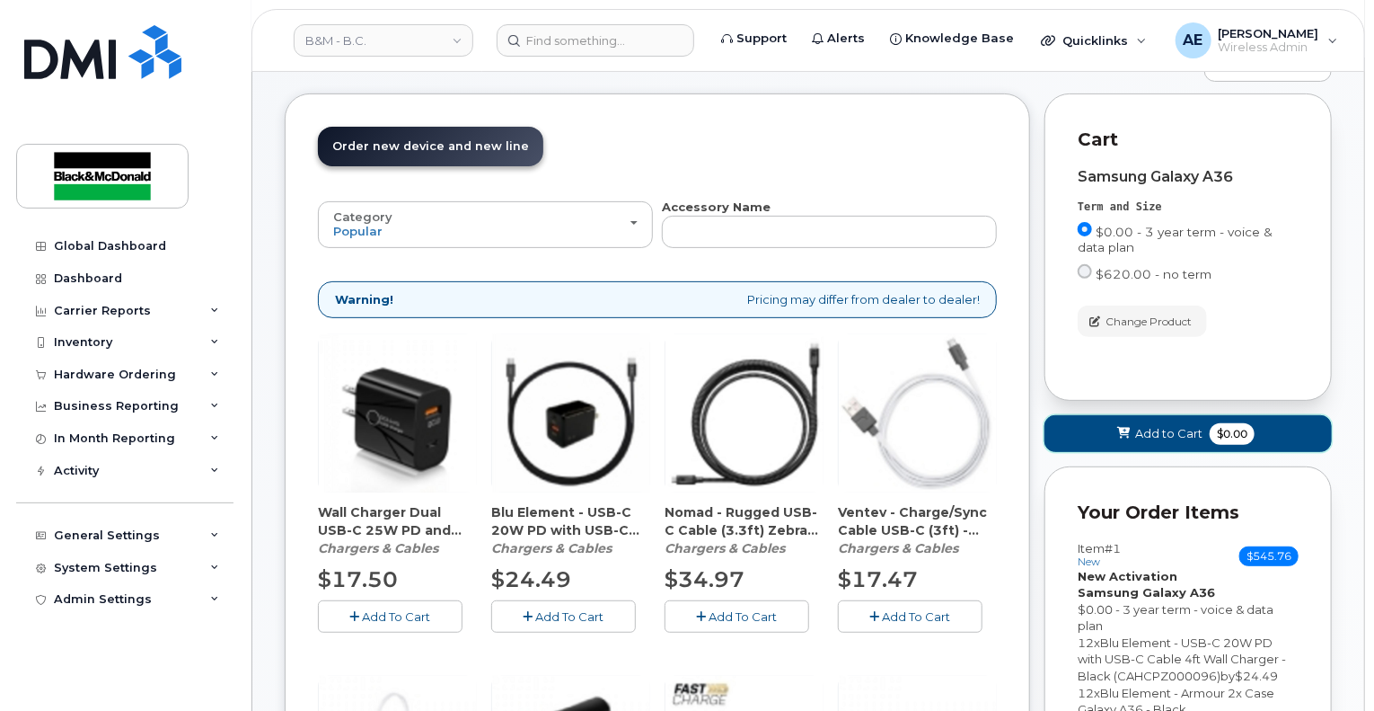
click at [1094, 427] on button "Add to Cart $0.00" at bounding box center [1188, 433] width 287 height 37
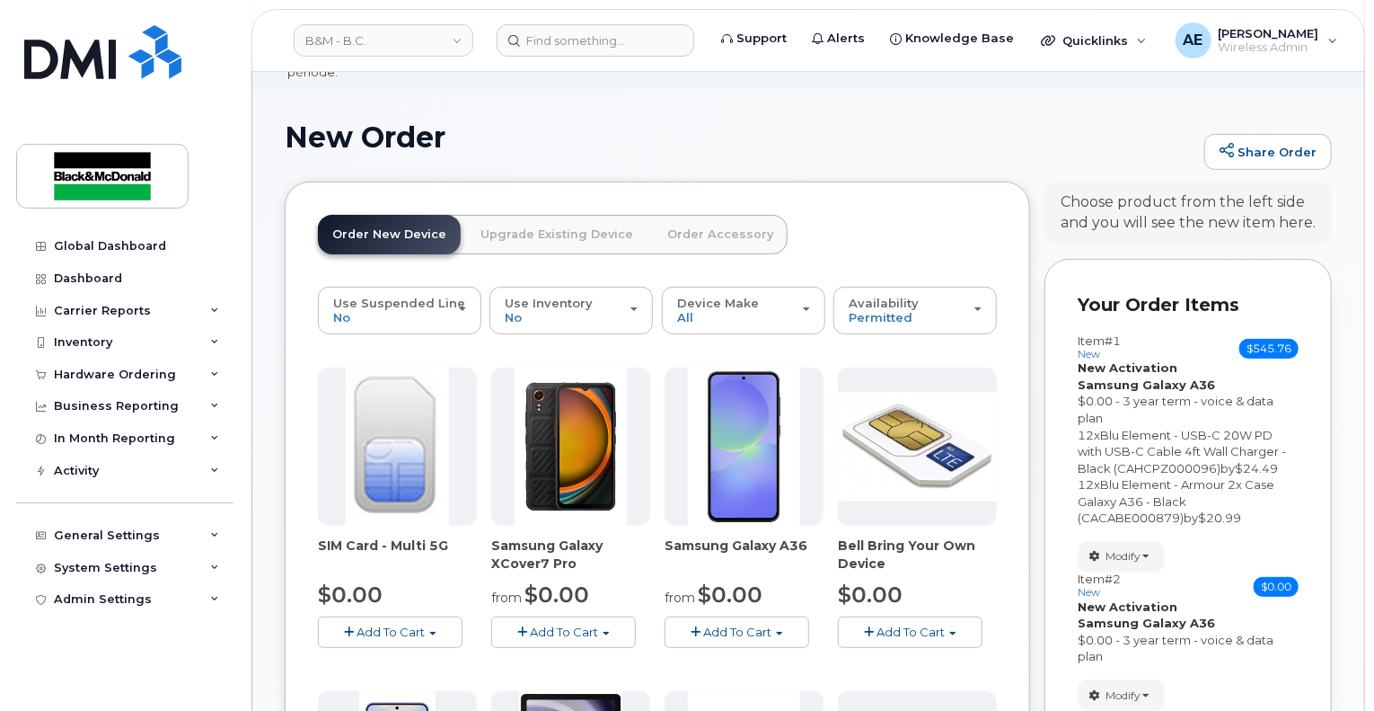
scroll to position [90, 0]
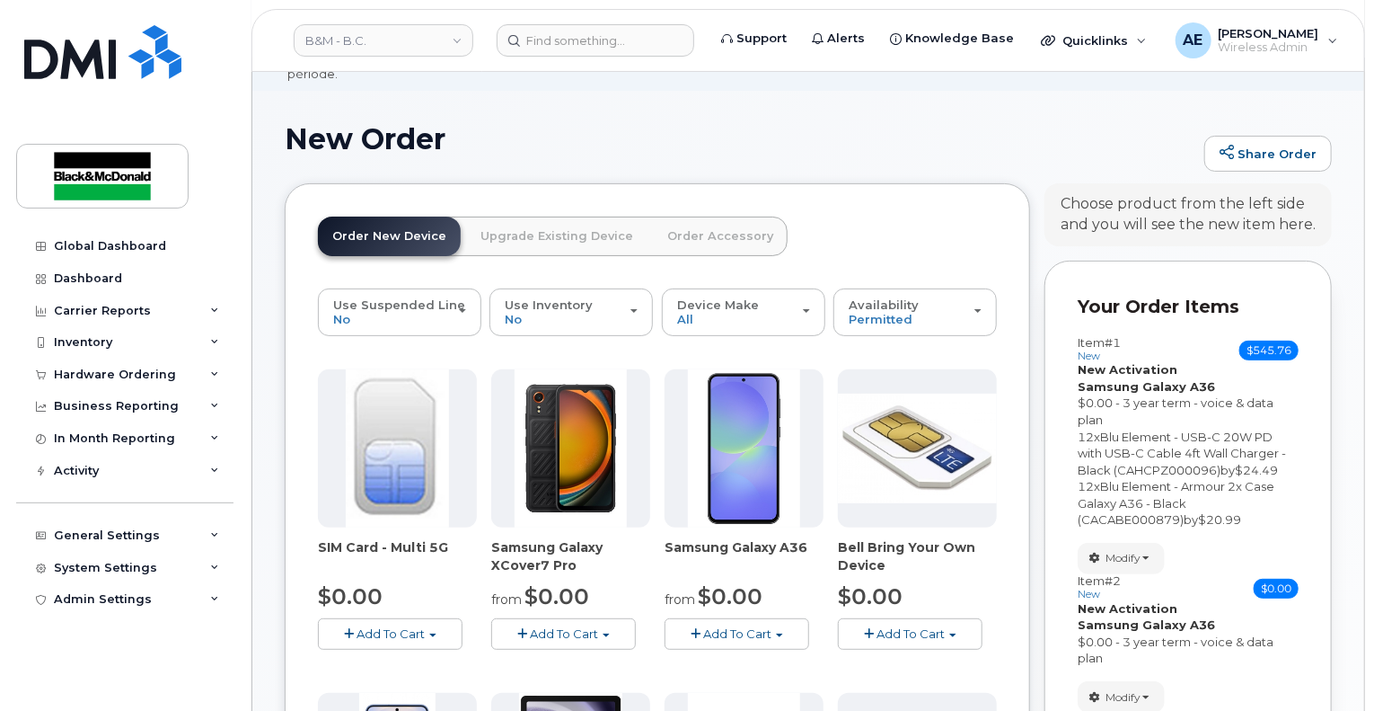
click at [751, 626] on span "Add To Cart" at bounding box center [737, 633] width 68 height 14
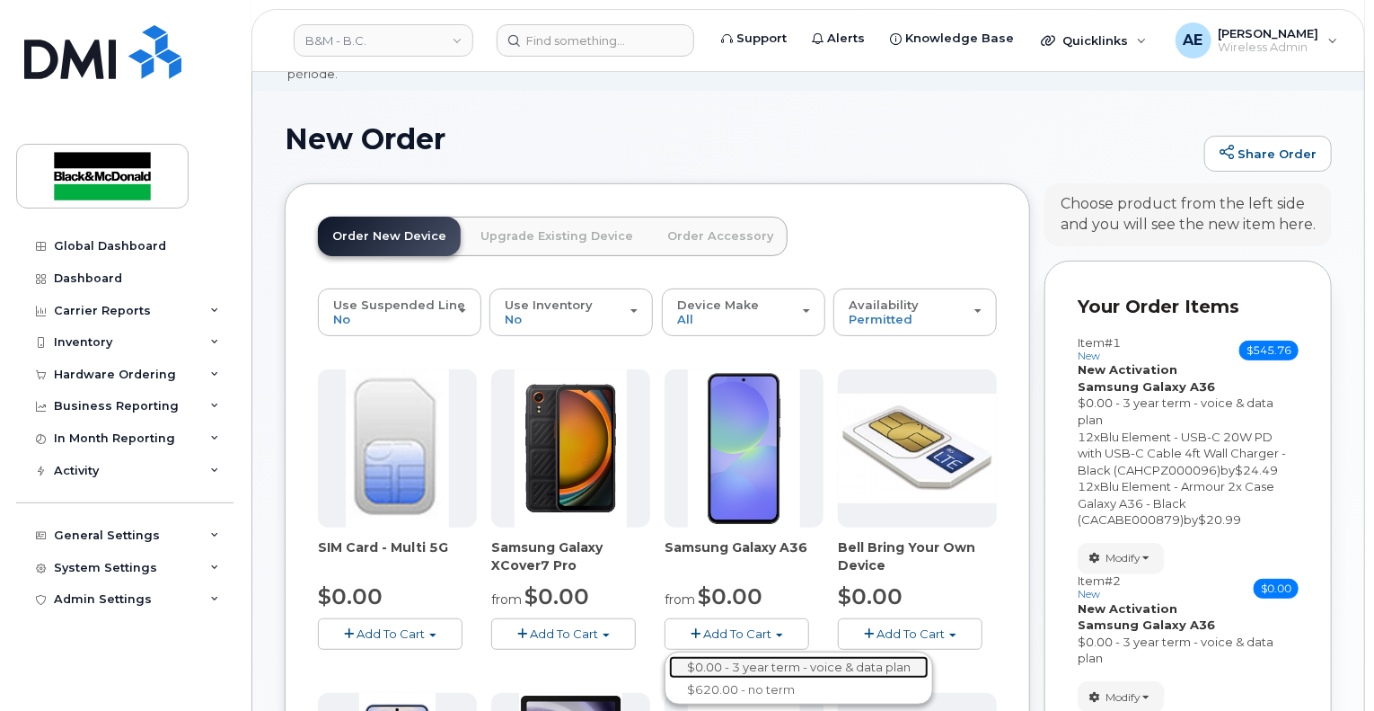
click at [780, 656] on link "$0.00 - 3 year term - voice & data plan" at bounding box center [799, 667] width 260 height 22
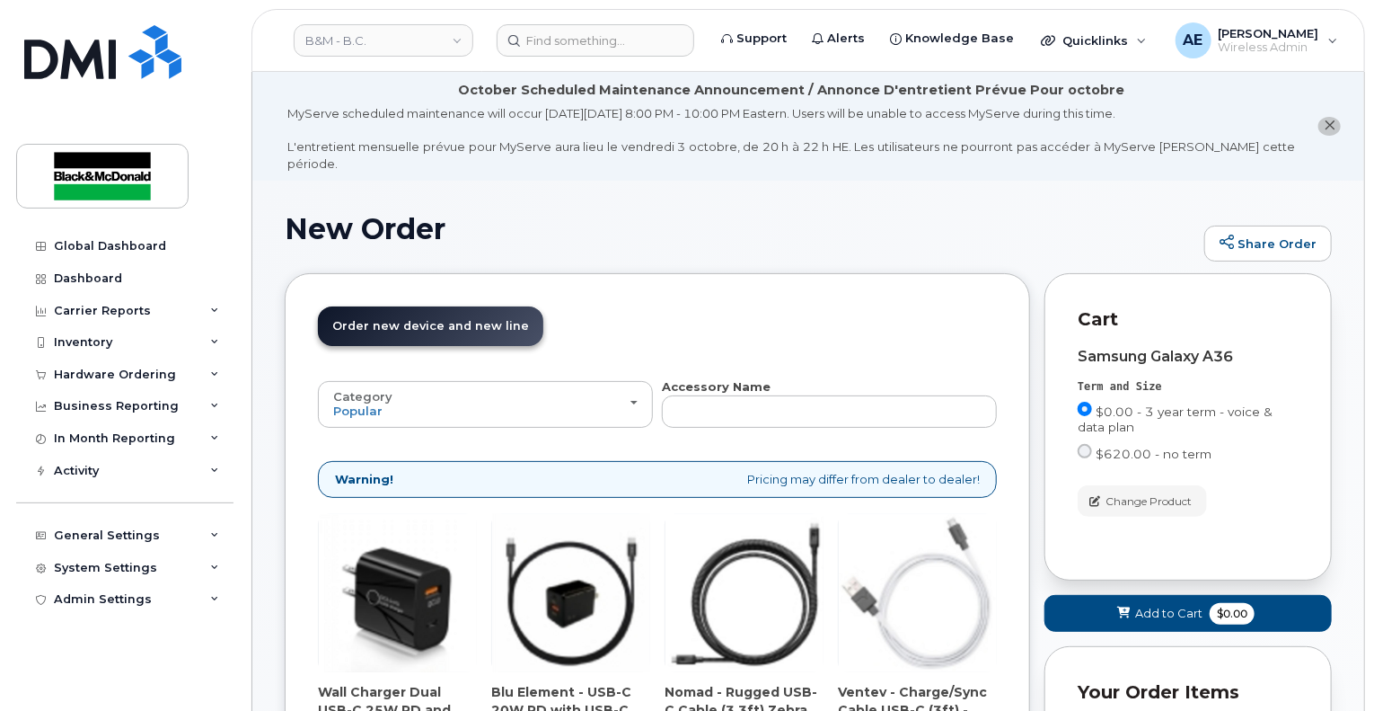
scroll to position [0, 0]
click at [1198, 605] on span "Add to Cart" at bounding box center [1168, 613] width 67 height 17
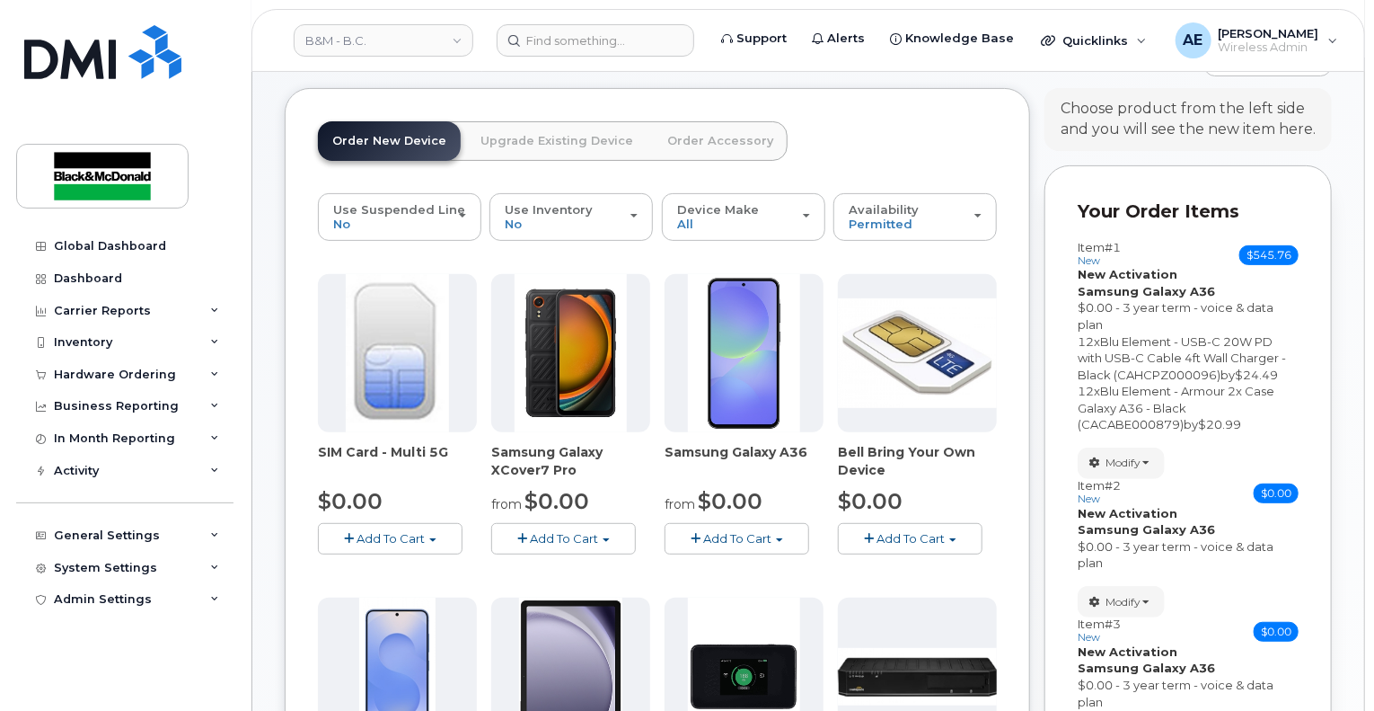
scroll to position [269, 0]
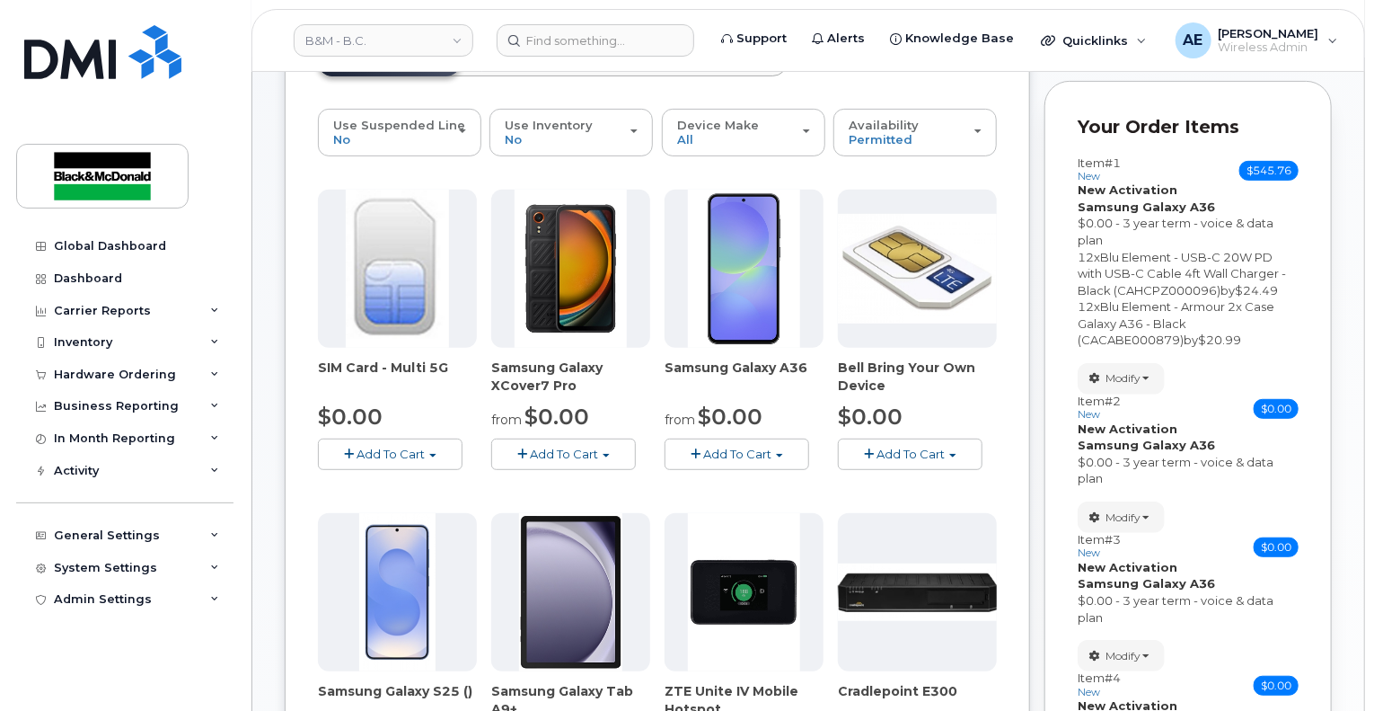
click at [746, 446] on span "Add To Cart" at bounding box center [737, 453] width 68 height 14
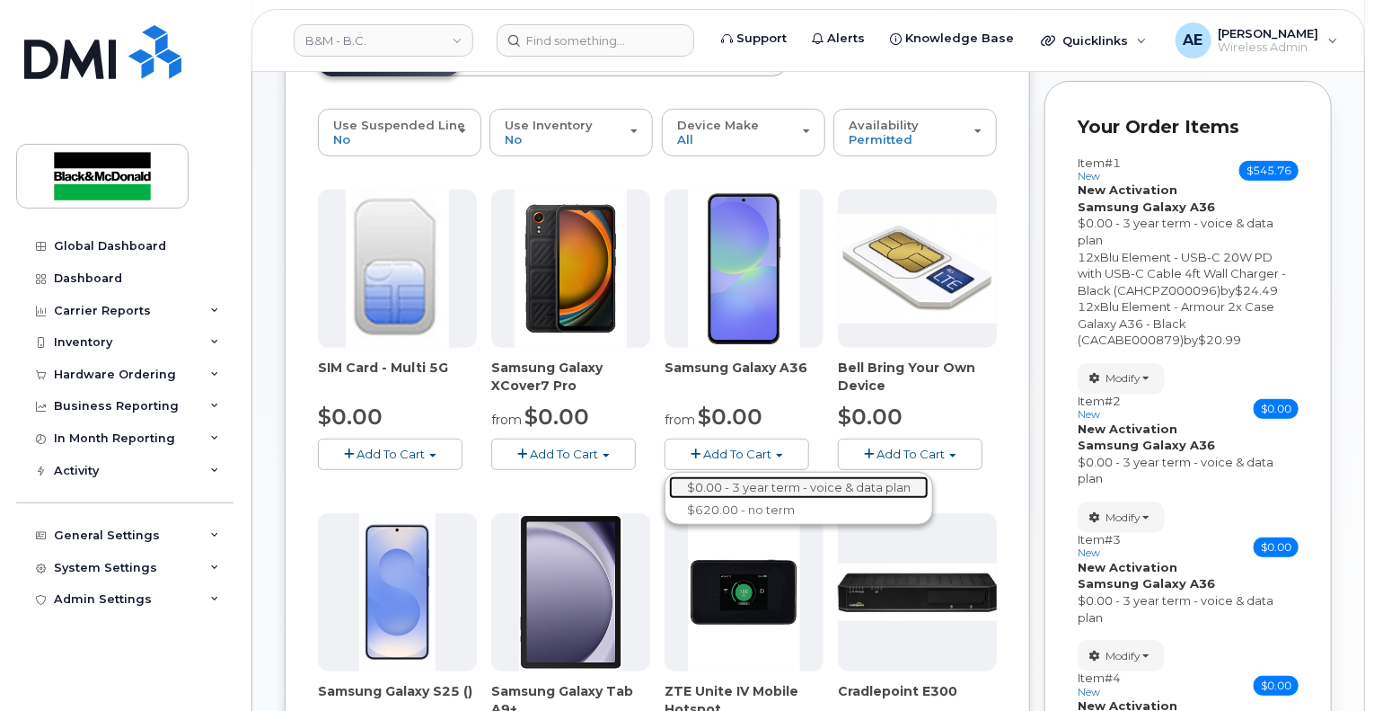
click at [729, 476] on link "$0.00 - 3 year term - voice & data plan" at bounding box center [799, 487] width 260 height 22
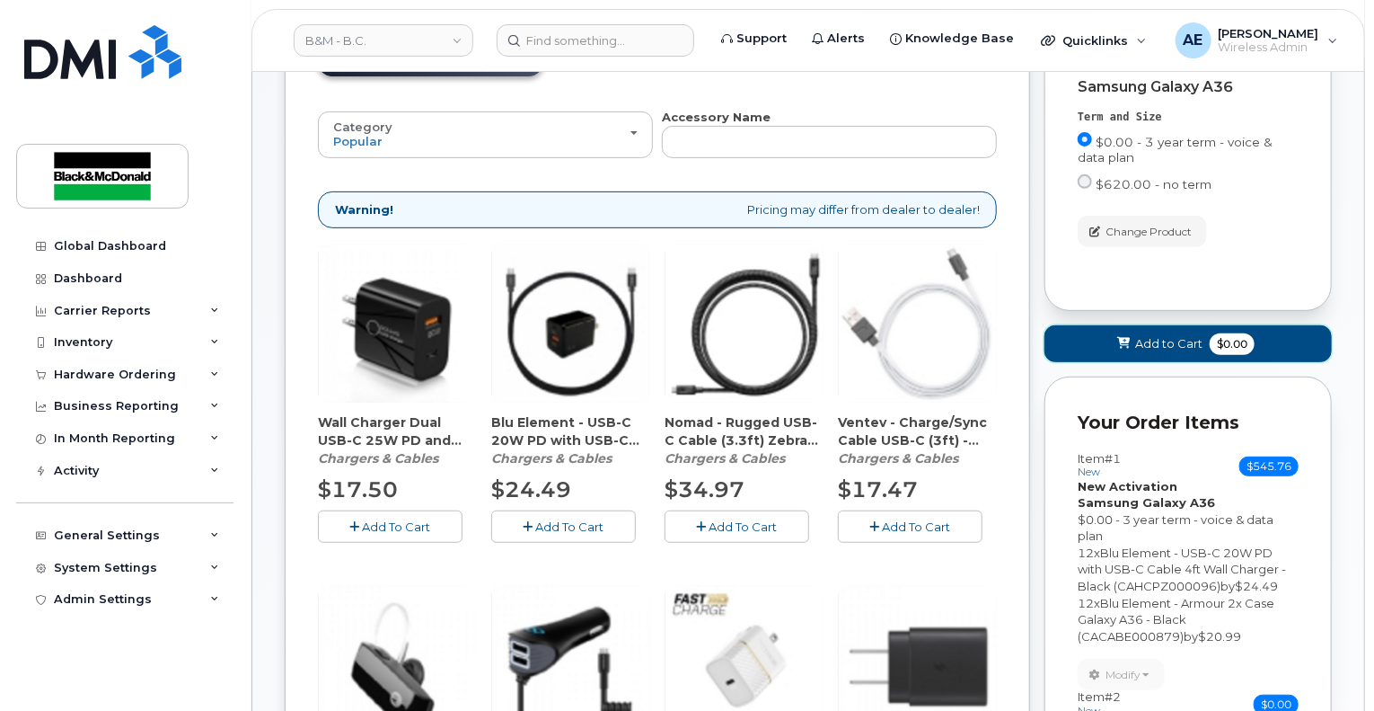
click at [1246, 333] on span "$0.00" at bounding box center [1232, 344] width 45 height 22
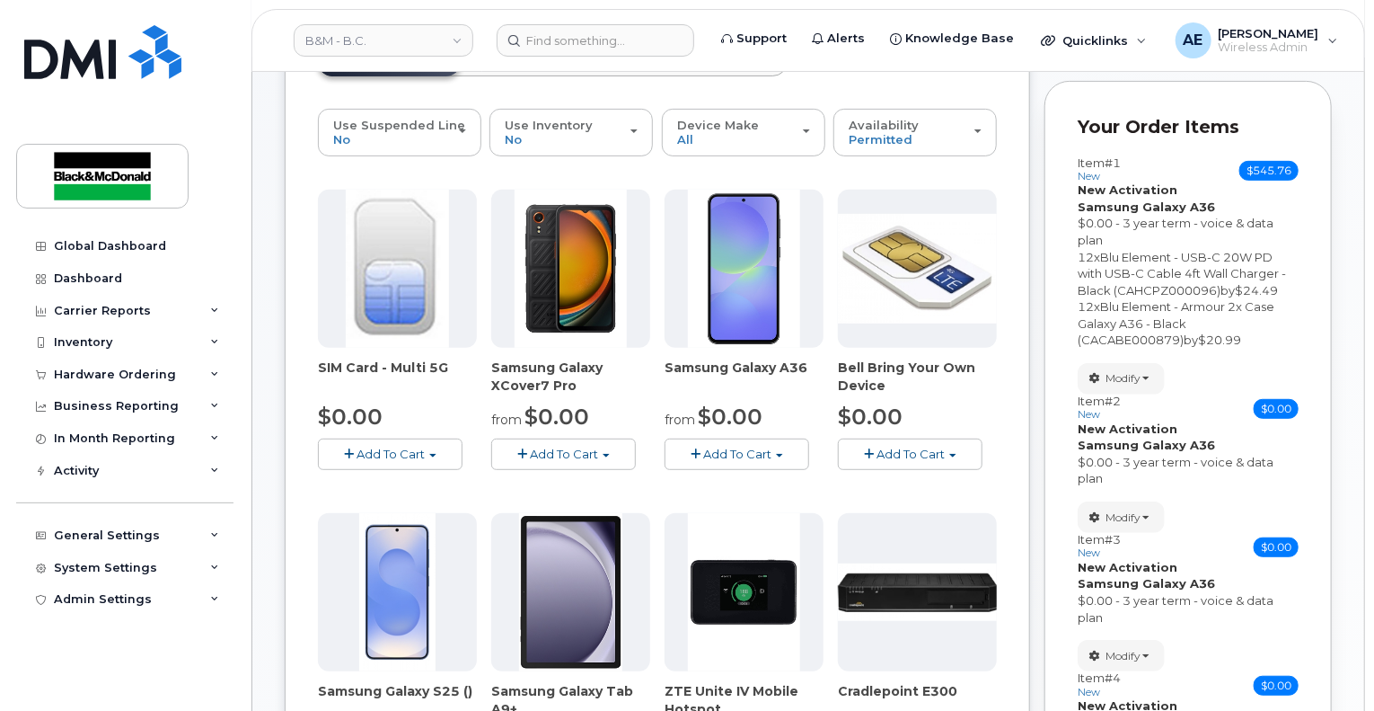
click at [763, 446] on span "Add To Cart" at bounding box center [737, 453] width 68 height 14
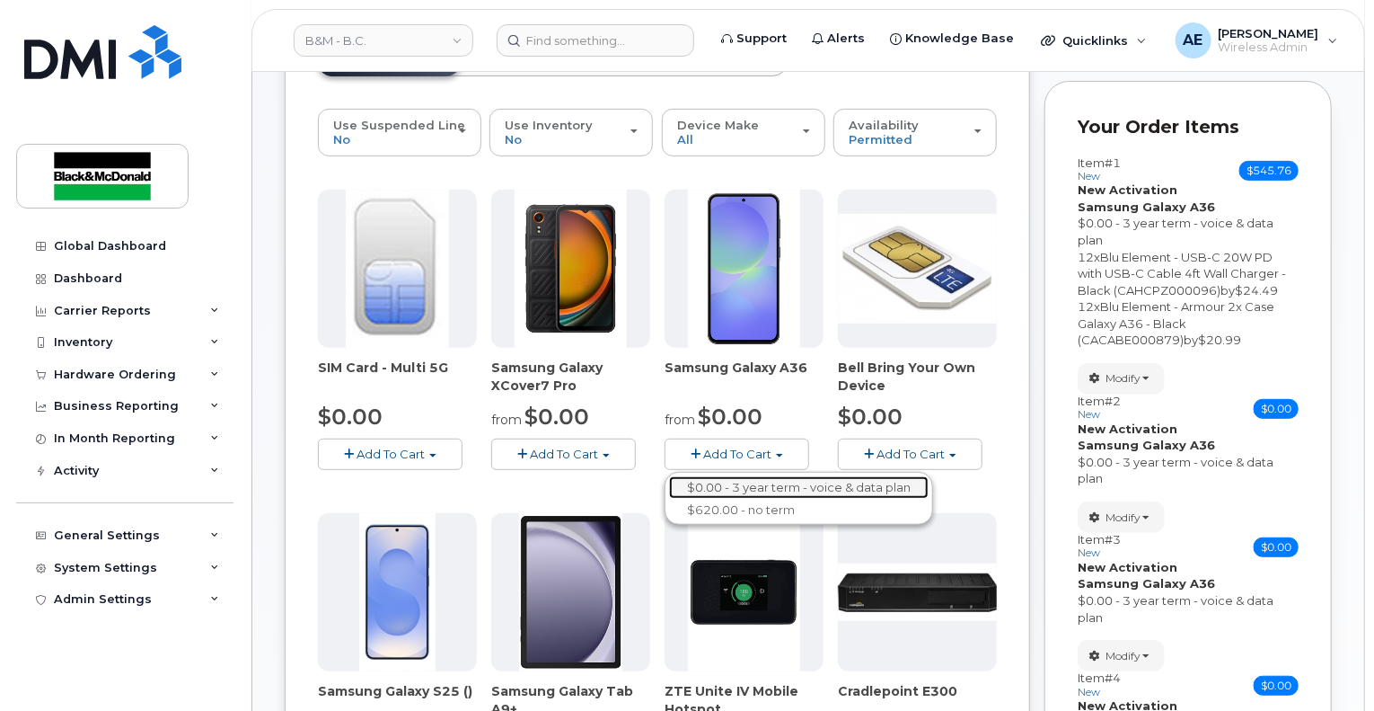
click at [778, 476] on link "$0.00 - 3 year term - voice & data plan" at bounding box center [799, 487] width 260 height 22
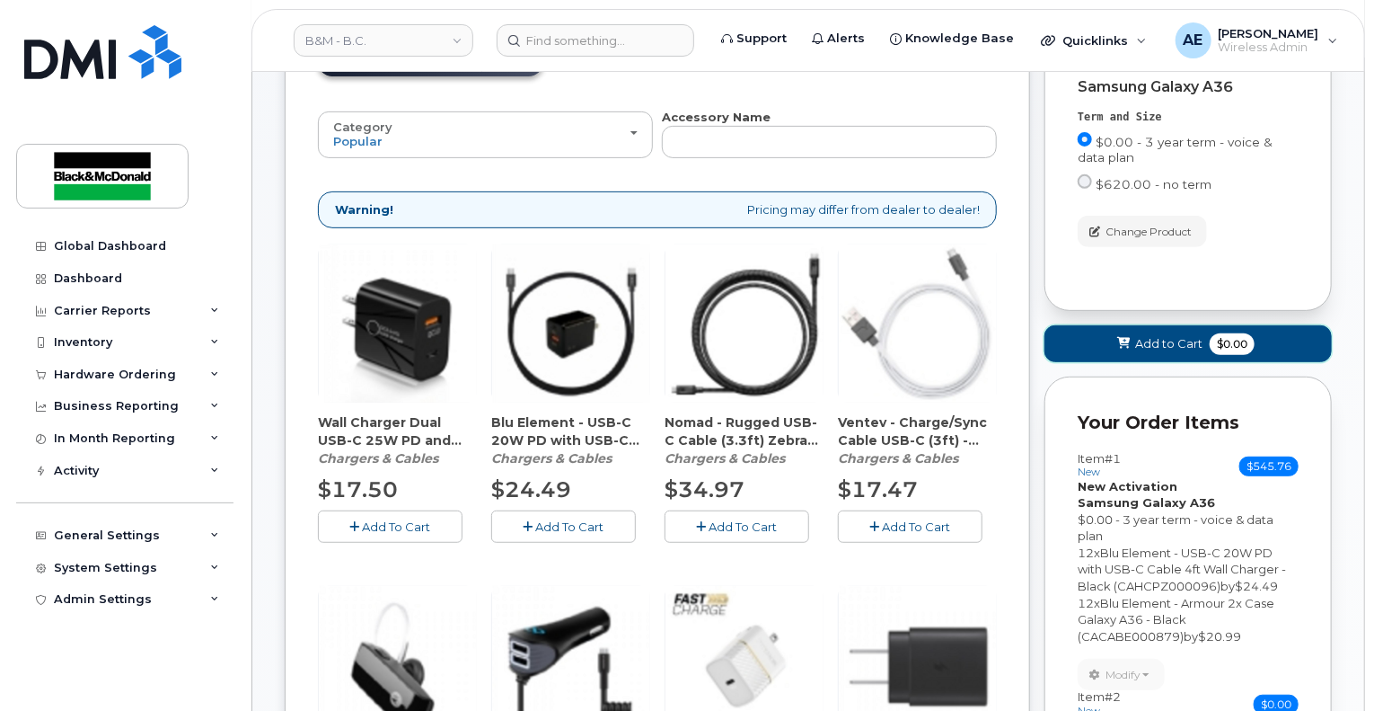
click at [1228, 333] on span "$0.00" at bounding box center [1232, 344] width 45 height 22
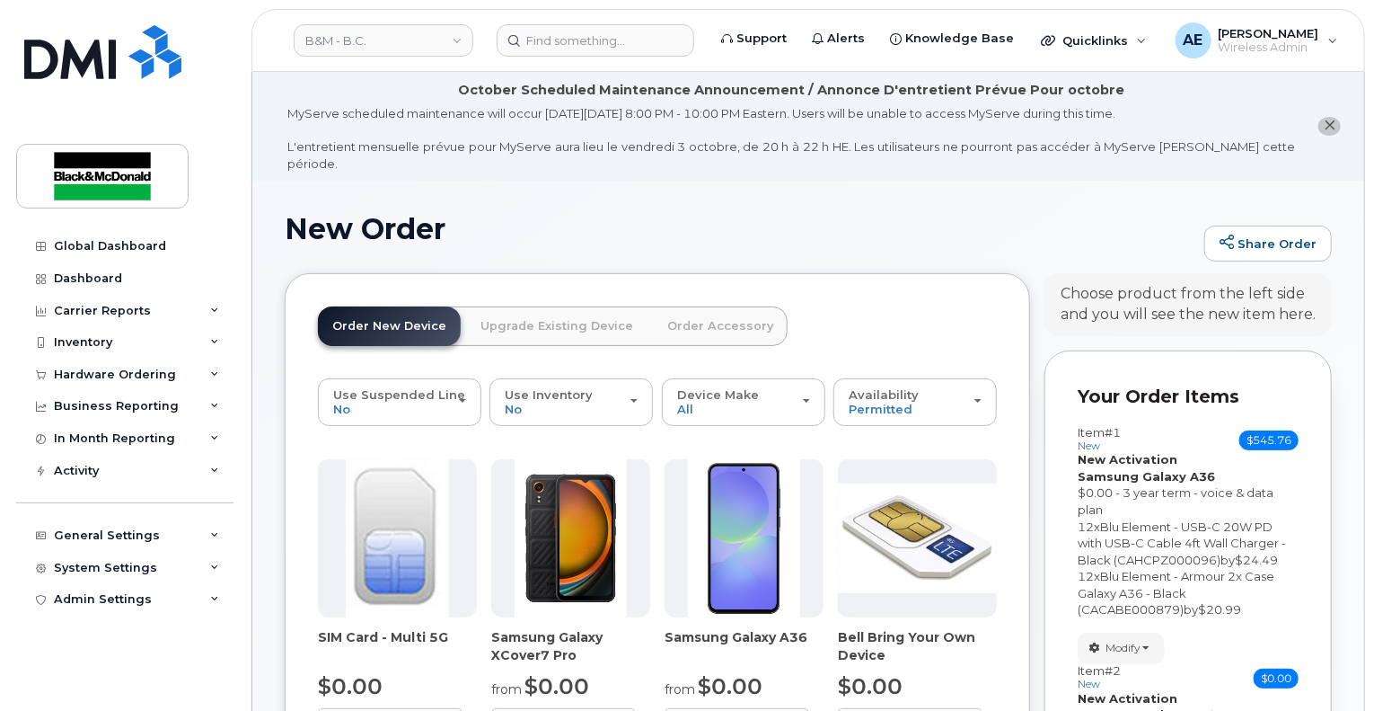
scroll to position [0, 0]
click at [1129, 640] on span "Modify" at bounding box center [1123, 648] width 35 height 16
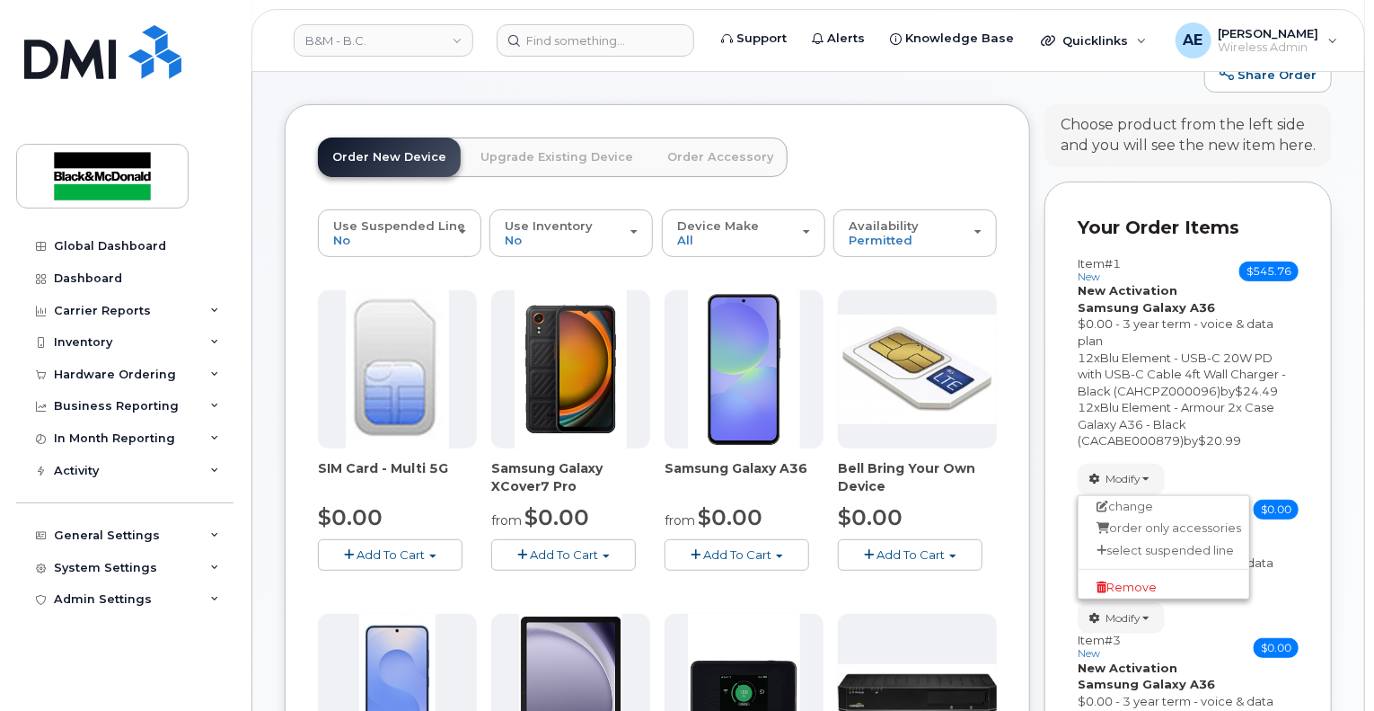
scroll to position [180, 0]
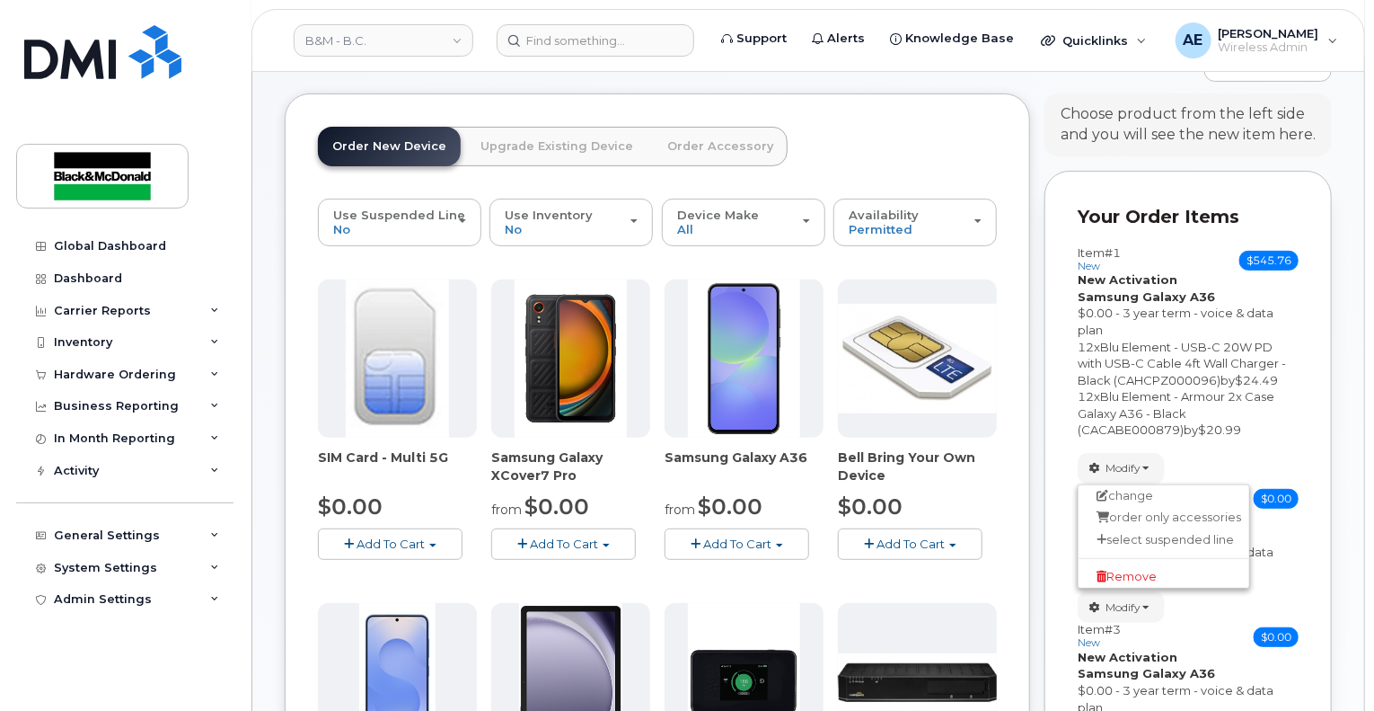
click at [1228, 356] on div "12 x Blu Element - USB-C 20W PD with USB-C Cable 4ft Wall Charger - Black (CAHC…" at bounding box center [1188, 364] width 221 height 50
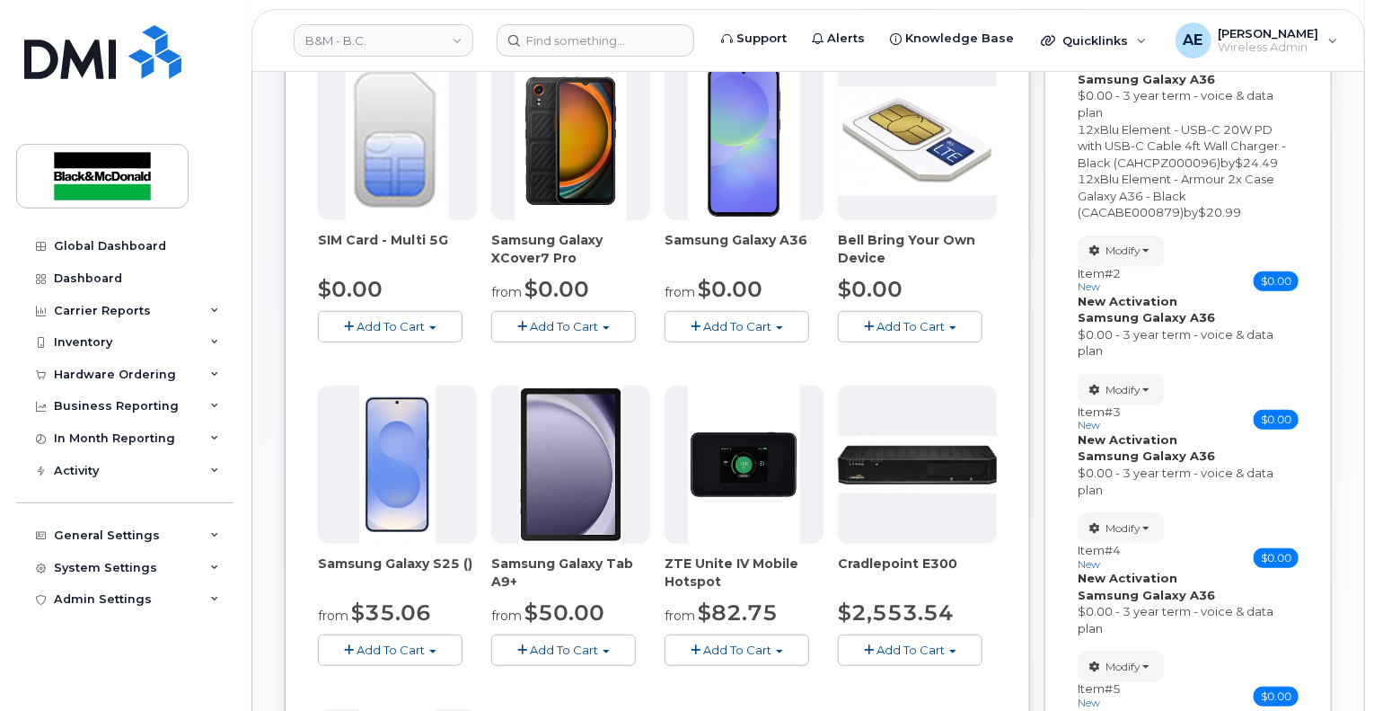
scroll to position [269, 0]
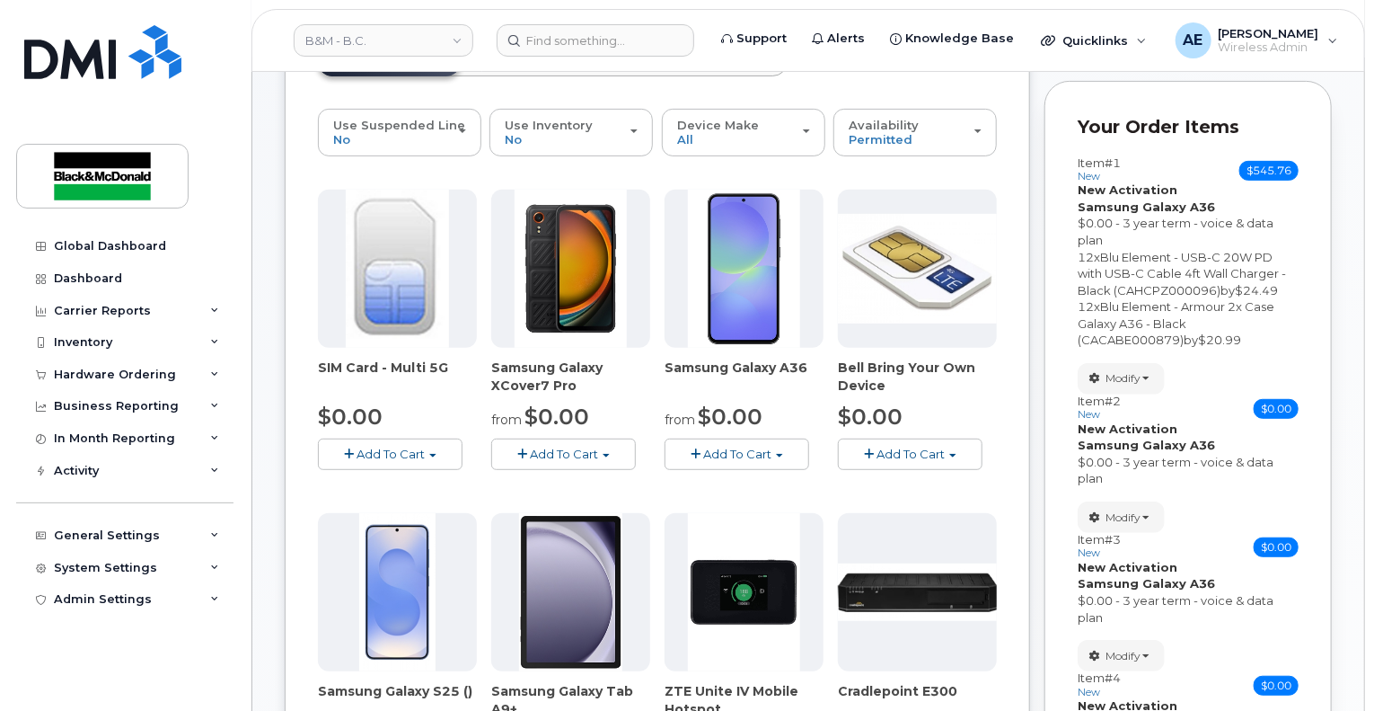
click at [764, 446] on span "Add To Cart" at bounding box center [737, 453] width 68 height 14
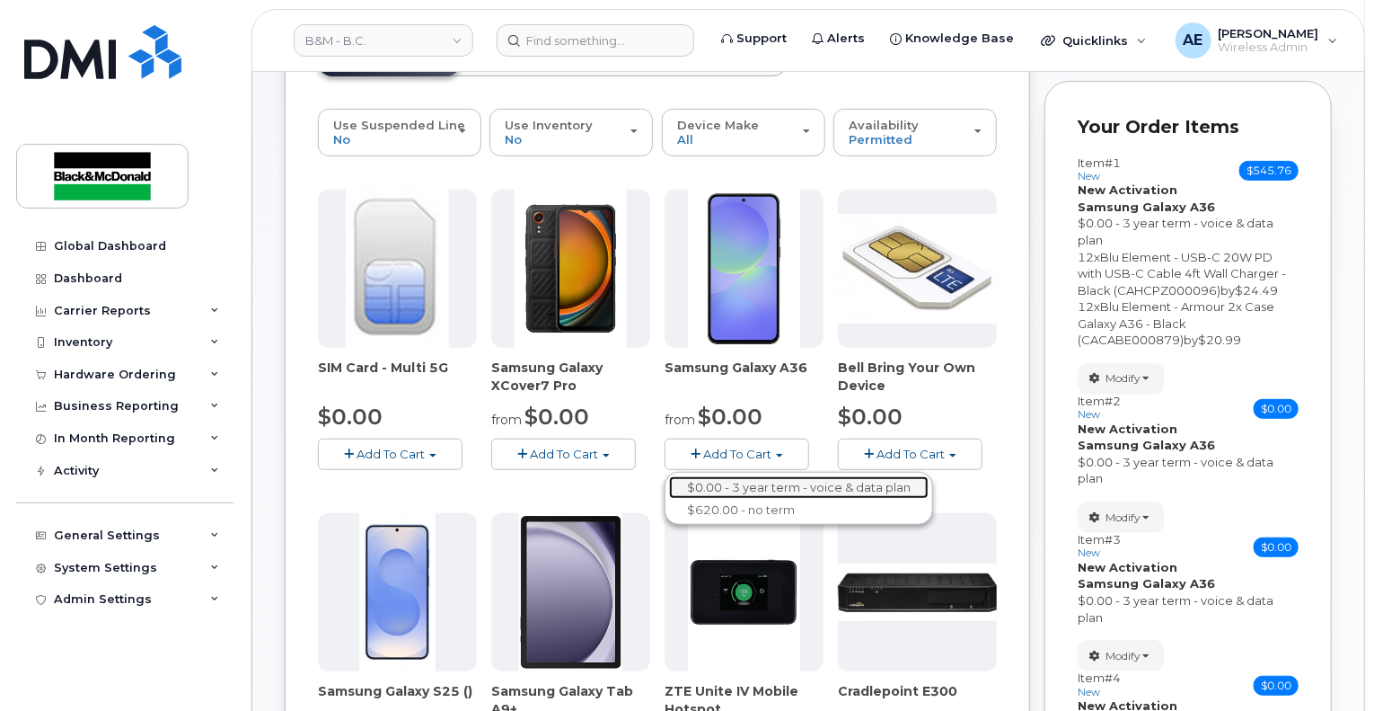
click at [786, 476] on link "$0.00 - 3 year term - voice & data plan" at bounding box center [799, 487] width 260 height 22
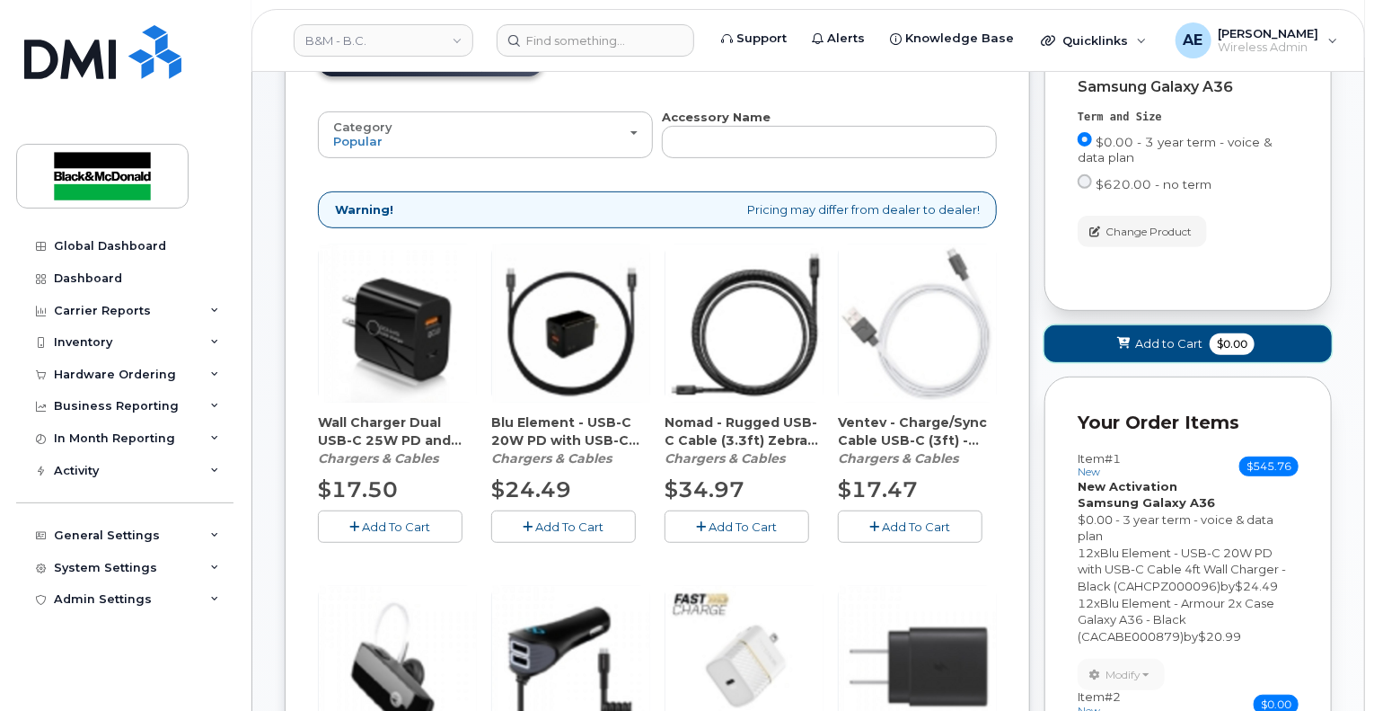
click at [1220, 333] on span "$0.00" at bounding box center [1232, 344] width 45 height 22
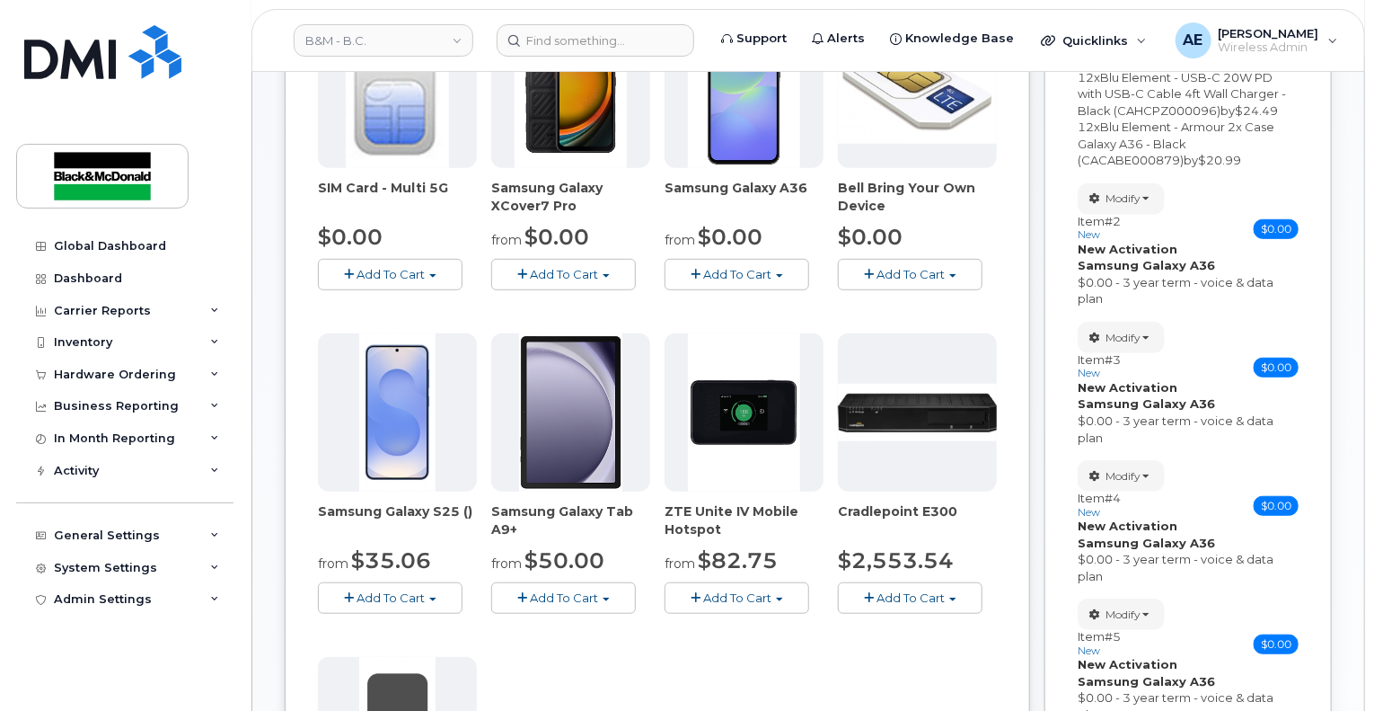
scroll to position [180, 0]
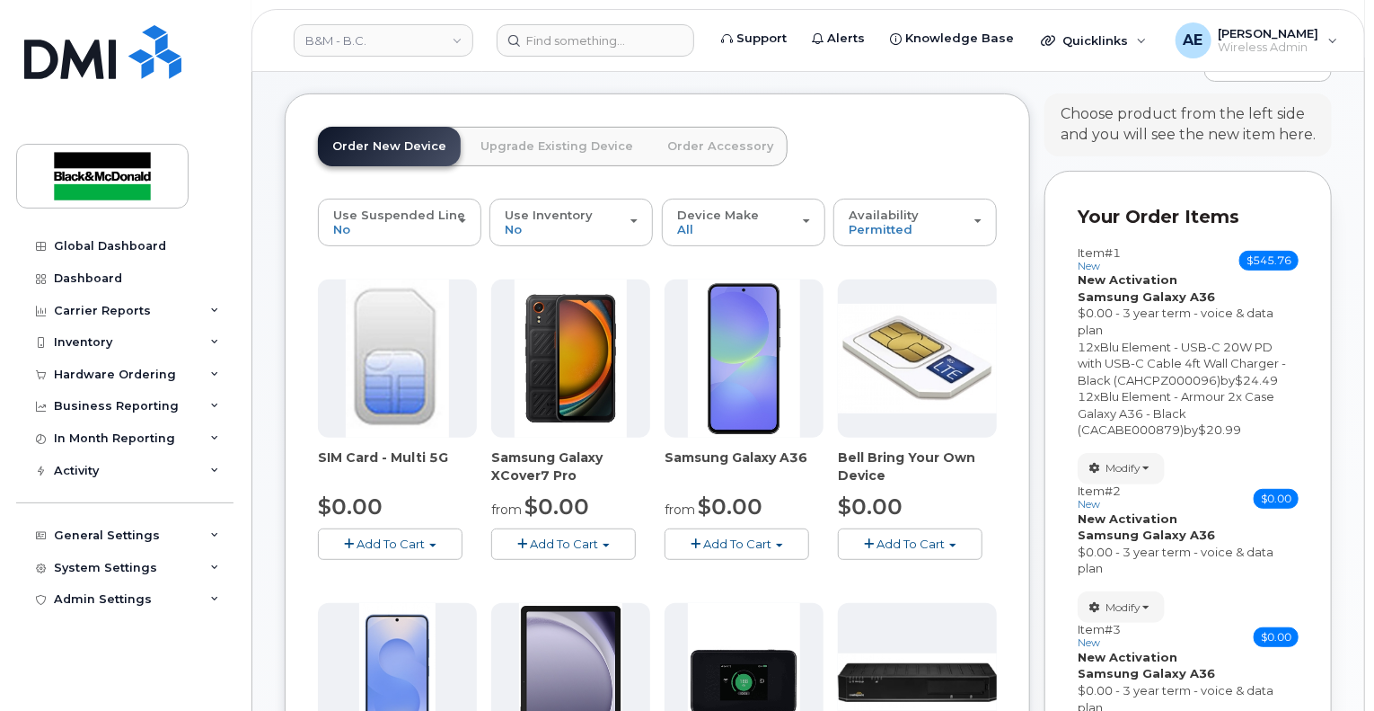
click at [755, 536] on span "Add To Cart" at bounding box center [737, 543] width 68 height 14
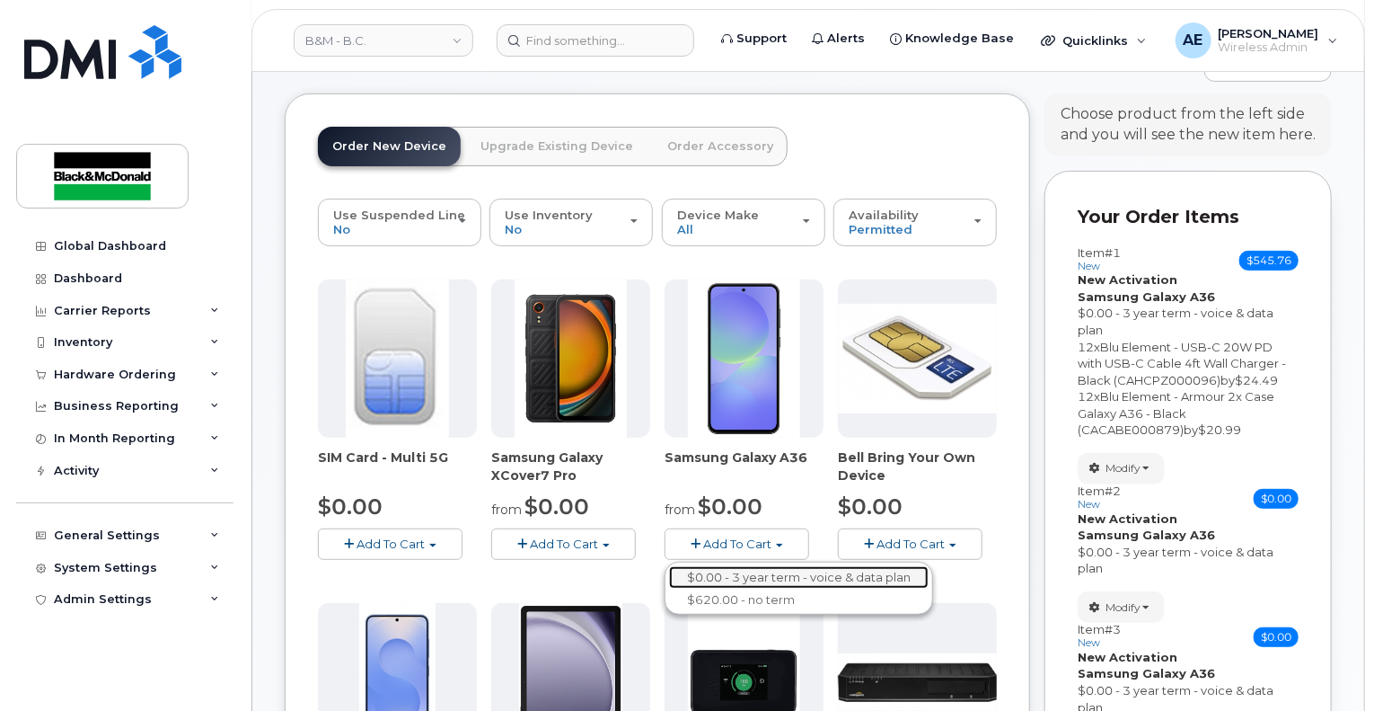
click at [796, 566] on link "$0.00 - 3 year term - voice & data plan" at bounding box center [799, 577] width 260 height 22
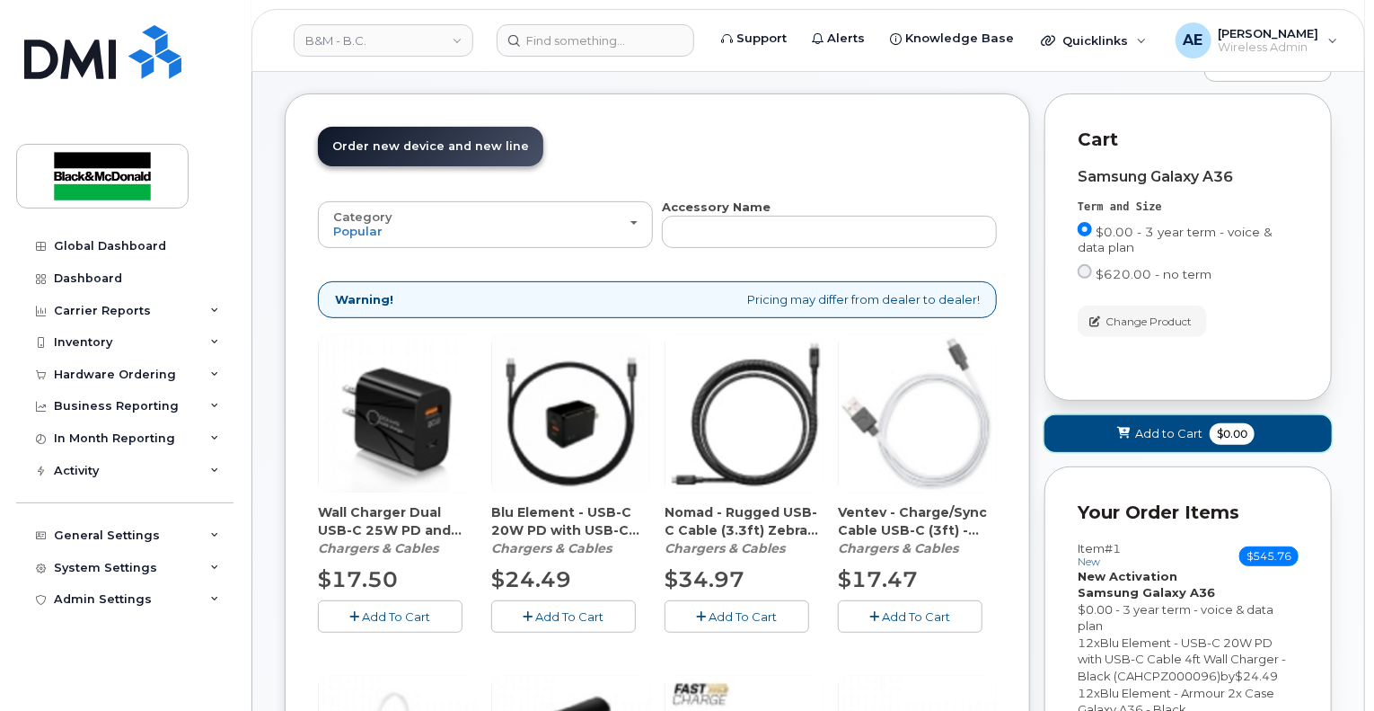
click at [1197, 425] on span "Add to Cart" at bounding box center [1168, 433] width 67 height 17
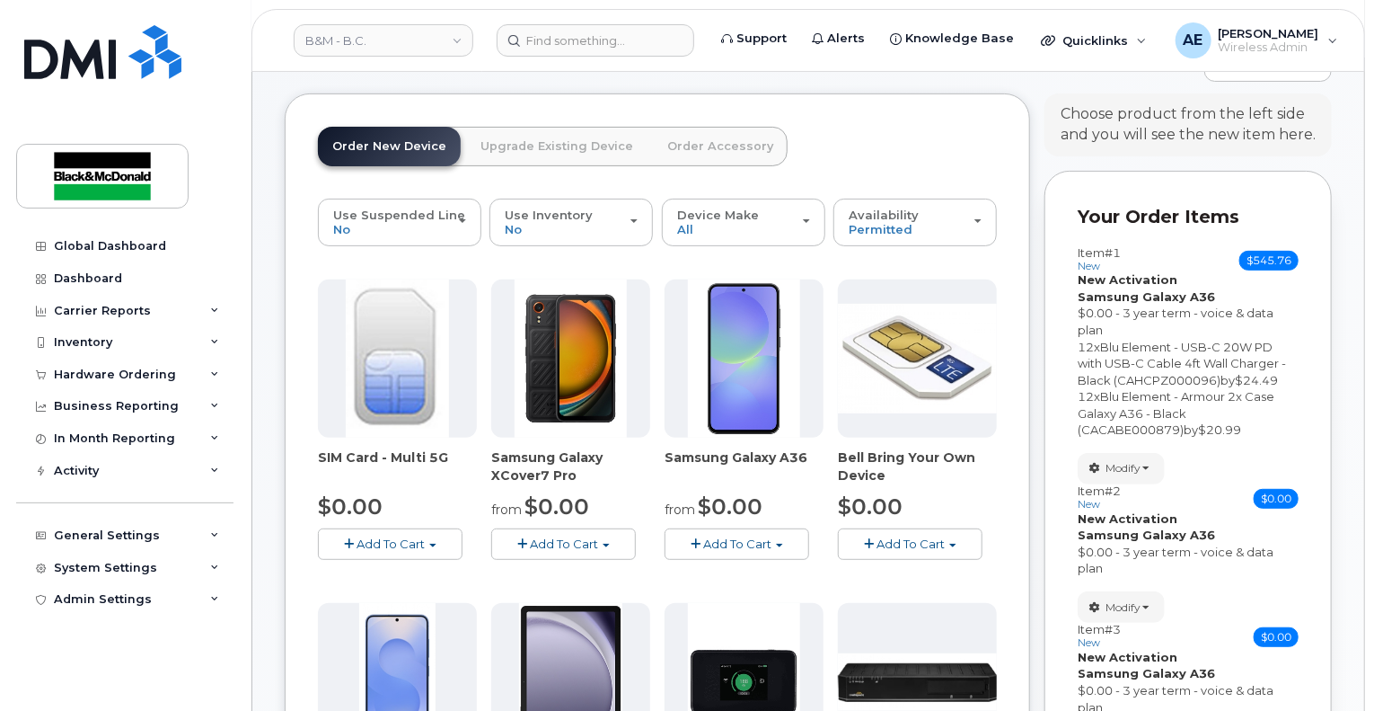
click at [759, 536] on span "Add To Cart" at bounding box center [737, 543] width 68 height 14
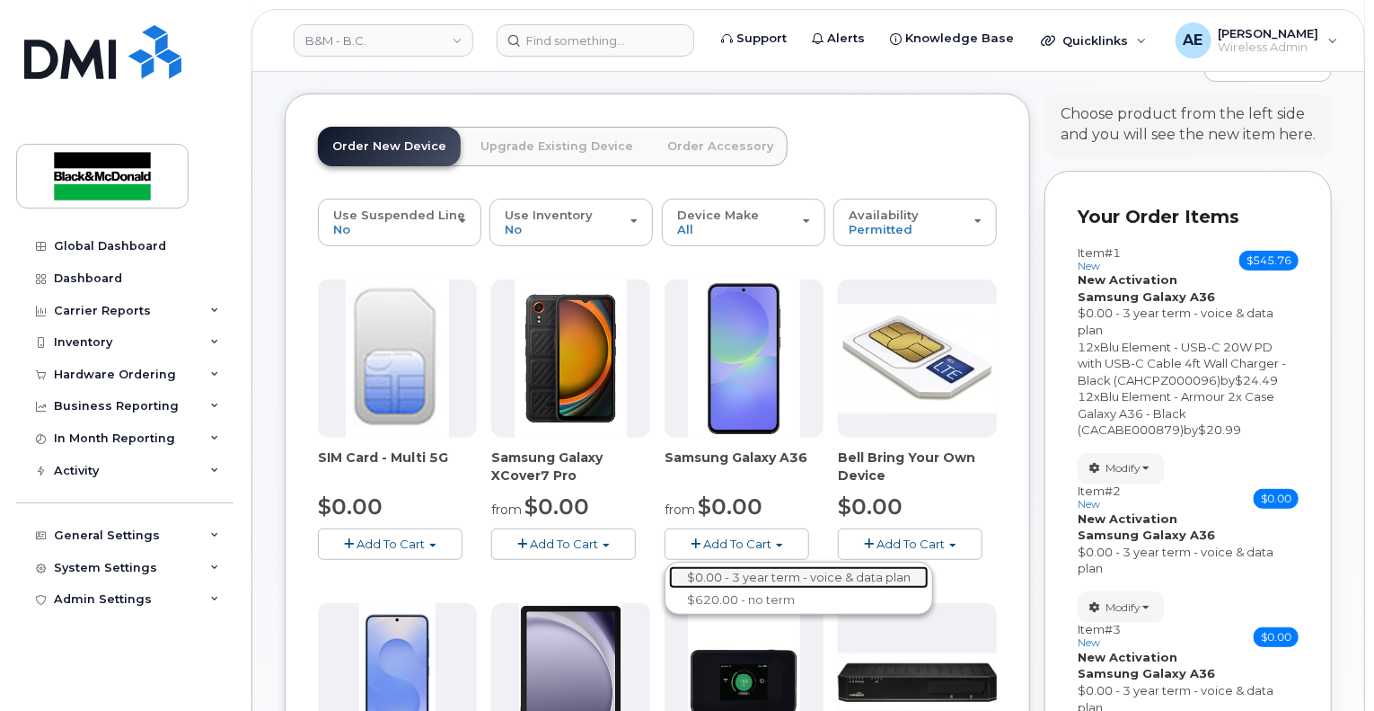
click at [760, 566] on link "$0.00 - 3 year term - voice & data plan" at bounding box center [799, 577] width 260 height 22
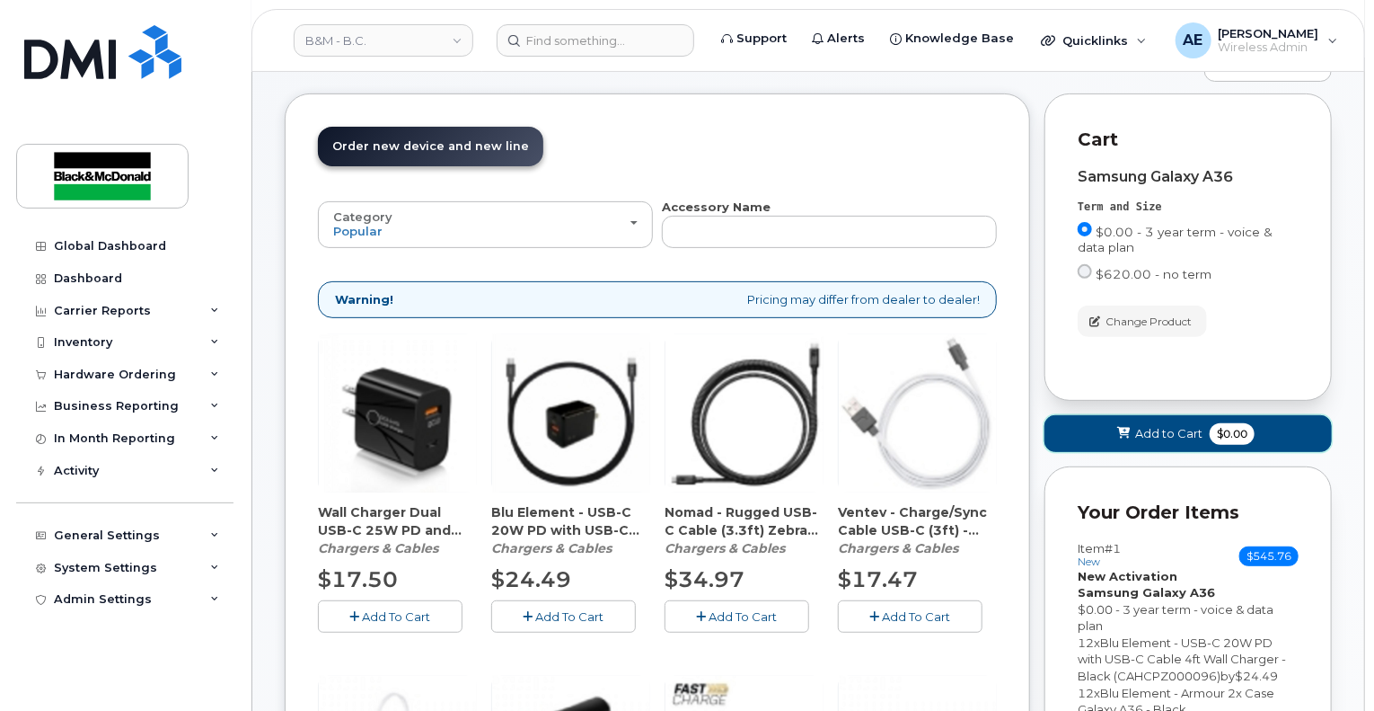
click at [1227, 423] on span "$0.00" at bounding box center [1232, 434] width 45 height 22
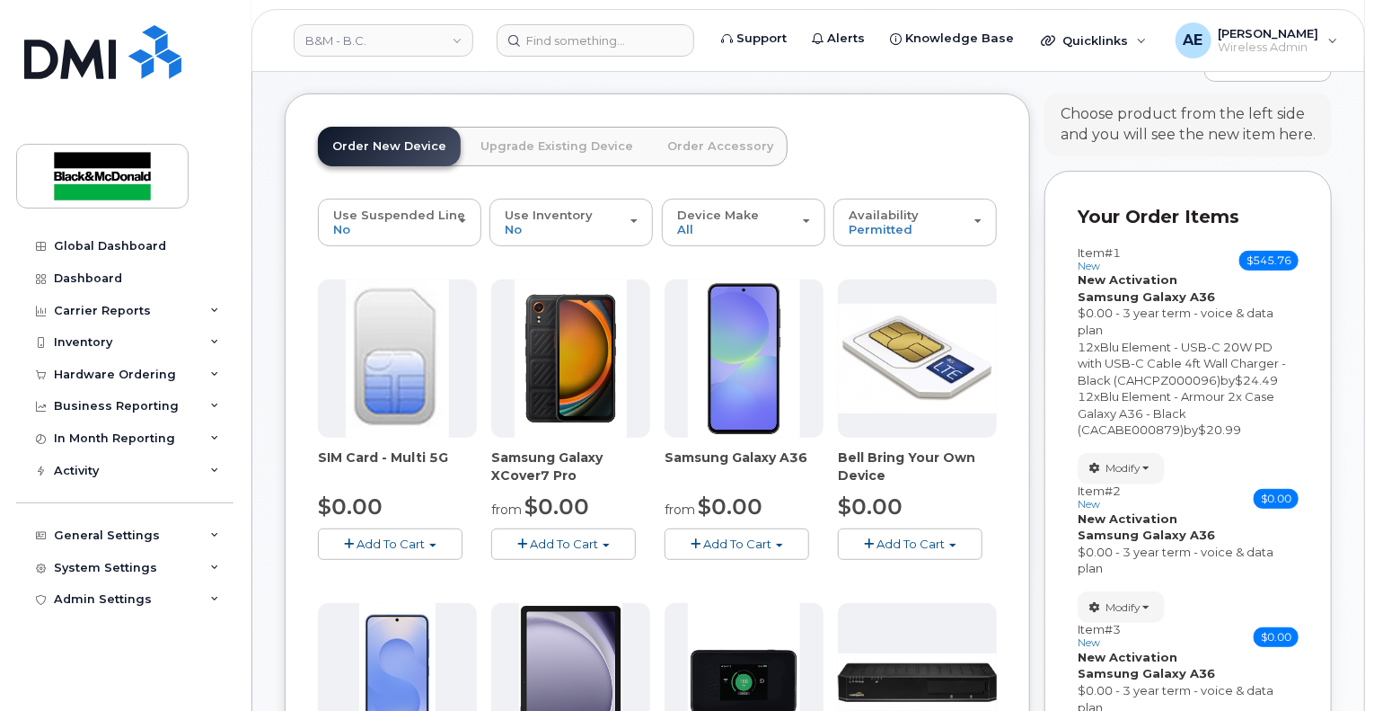
click at [770, 538] on button "Add To Cart" at bounding box center [737, 543] width 145 height 31
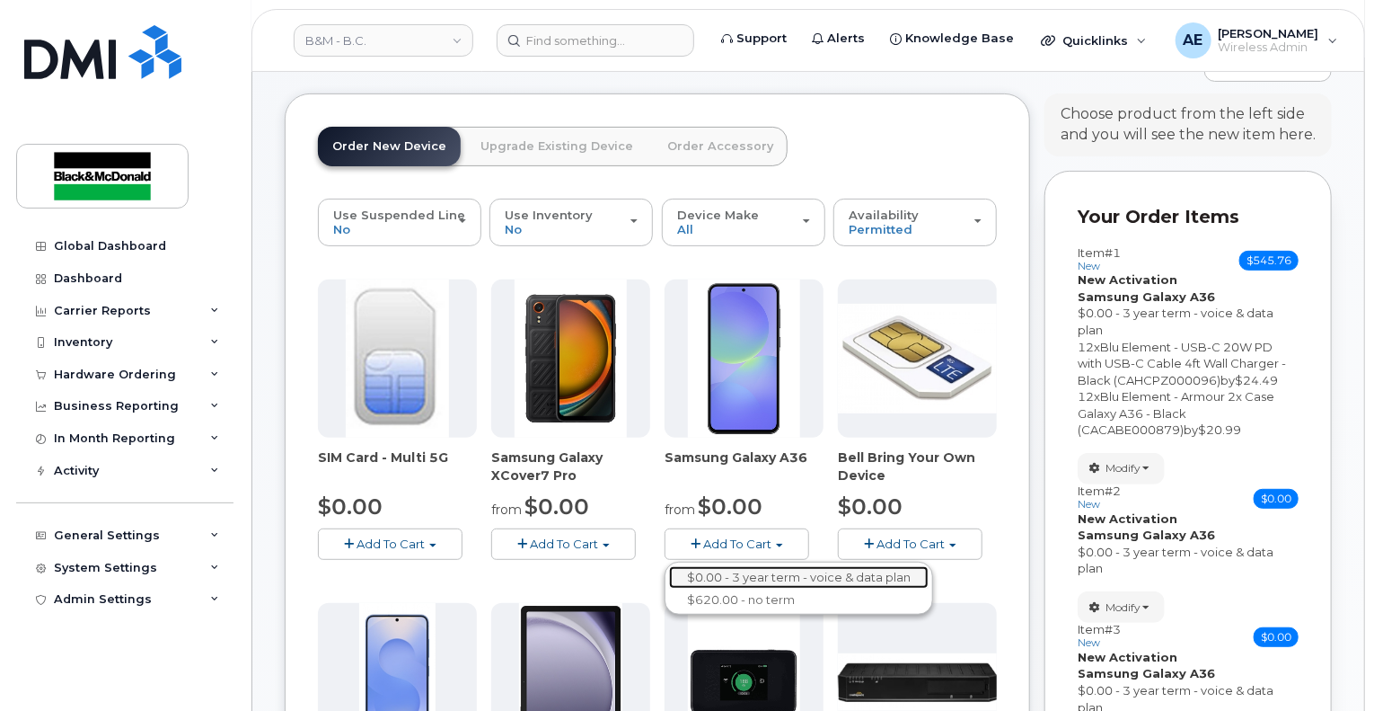
click at [788, 566] on link "$0.00 - 3 year term - voice & data plan" at bounding box center [799, 577] width 260 height 22
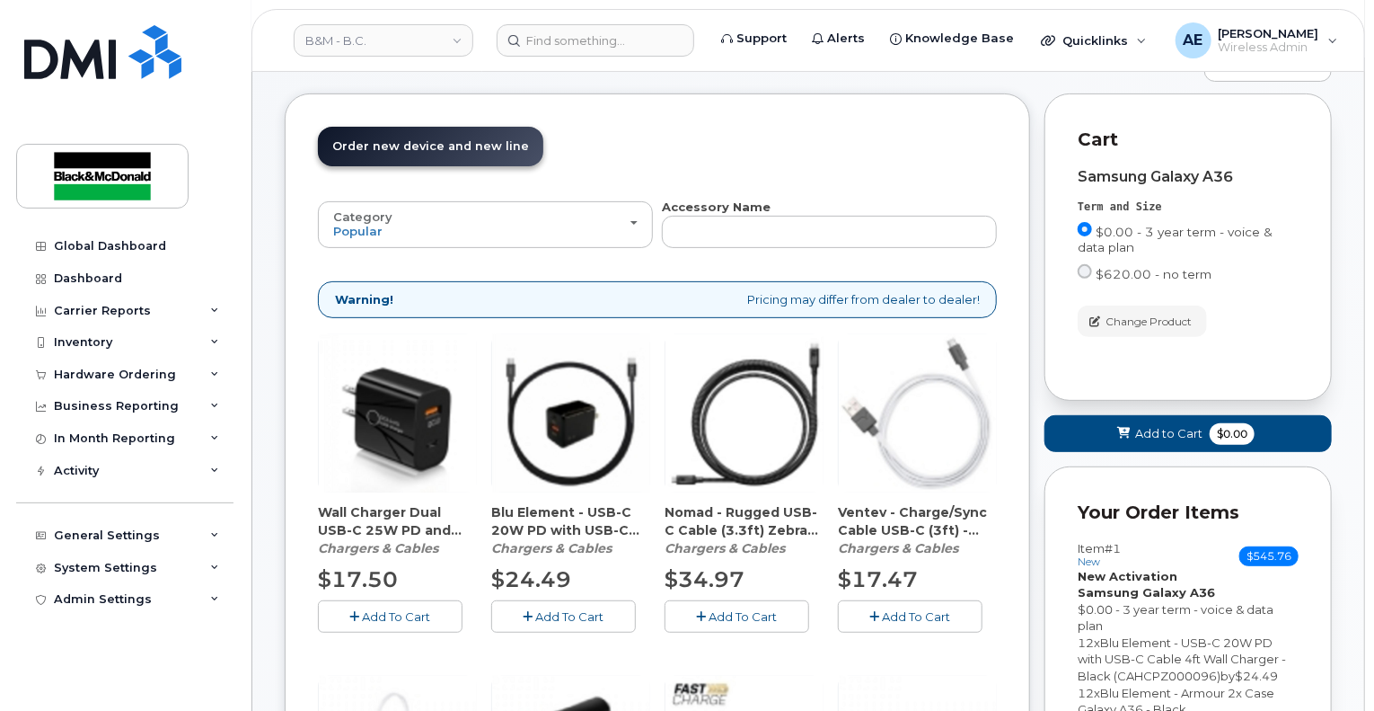
click at [598, 609] on span "Add To Cart" at bounding box center [570, 616] width 68 height 14
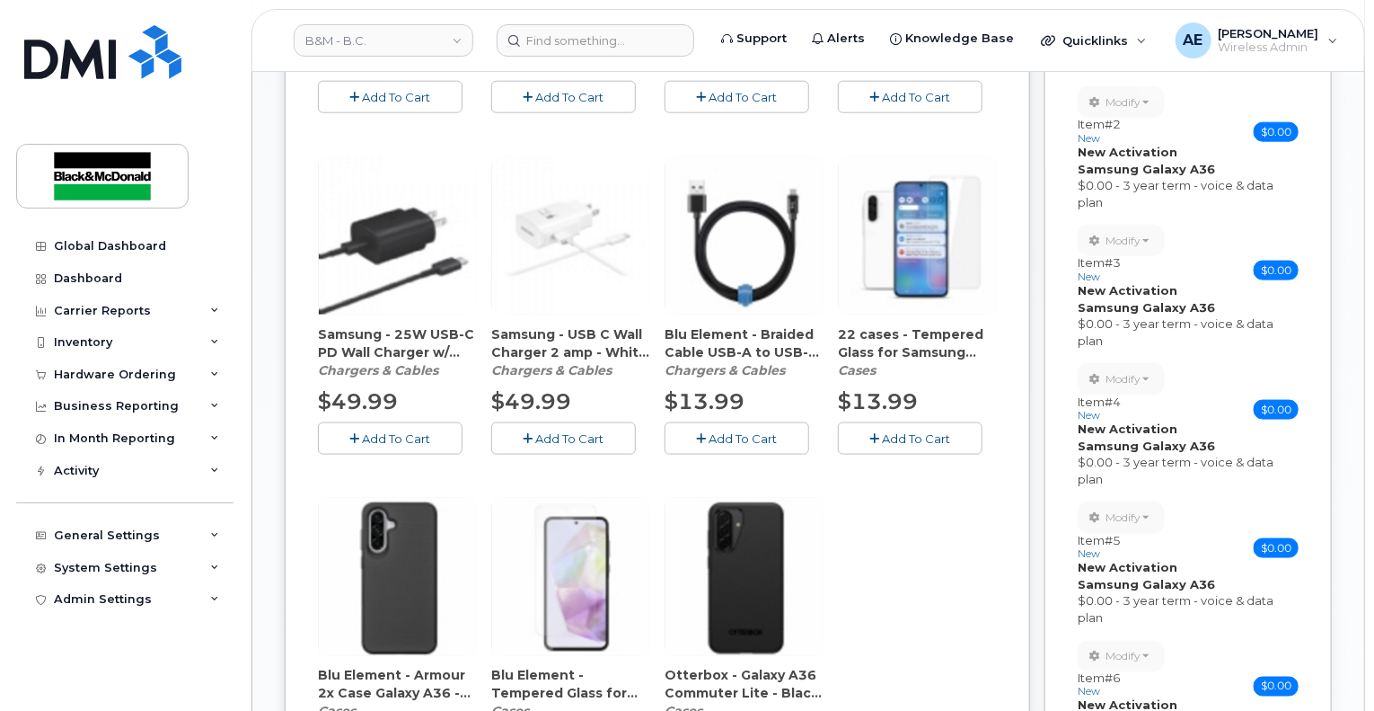
scroll to position [1168, 0]
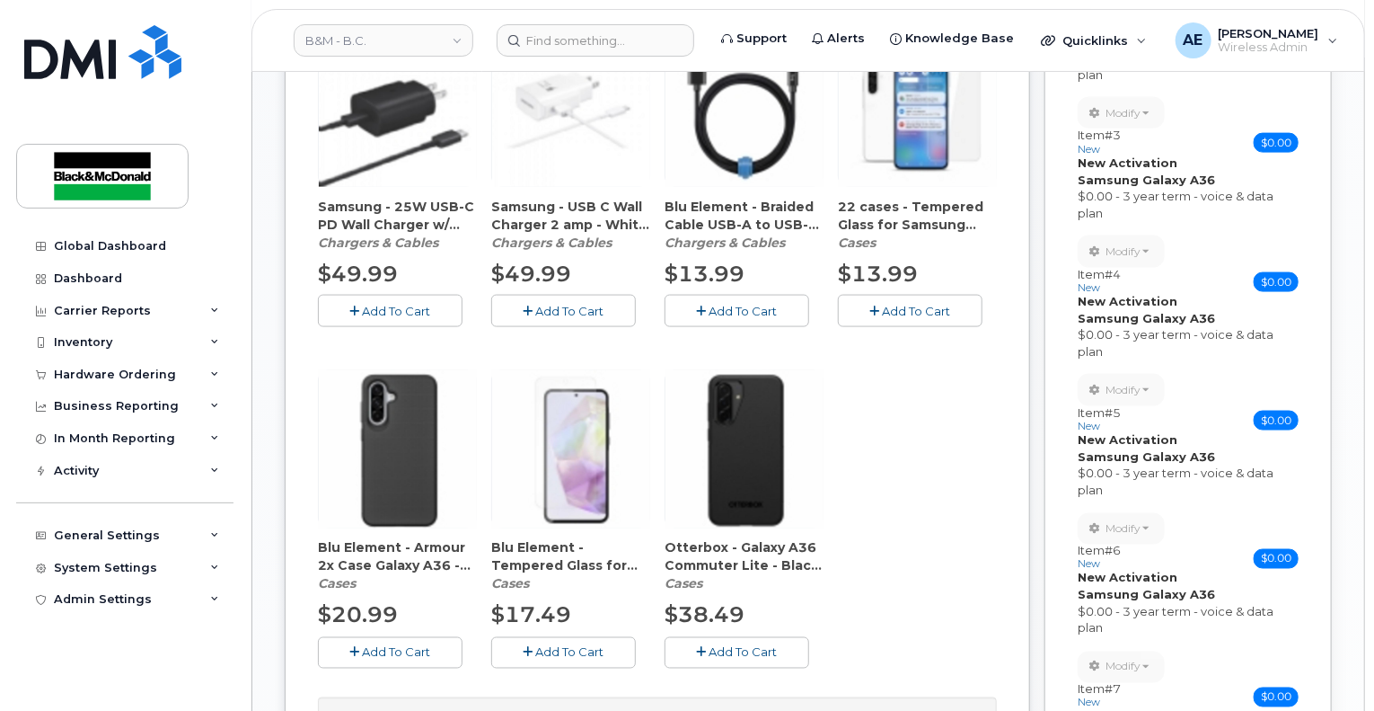
click at [427, 645] on span "Add To Cart" at bounding box center [397, 652] width 68 height 14
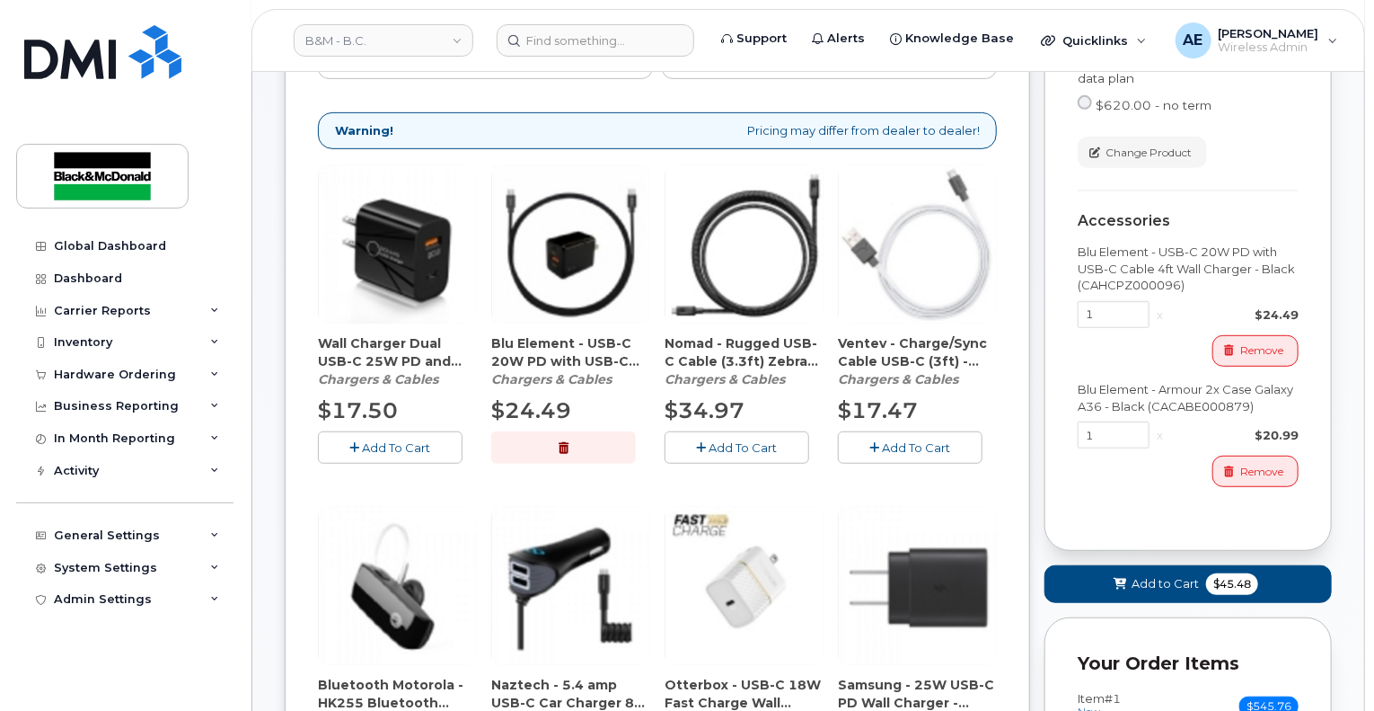
scroll to position [359, 0]
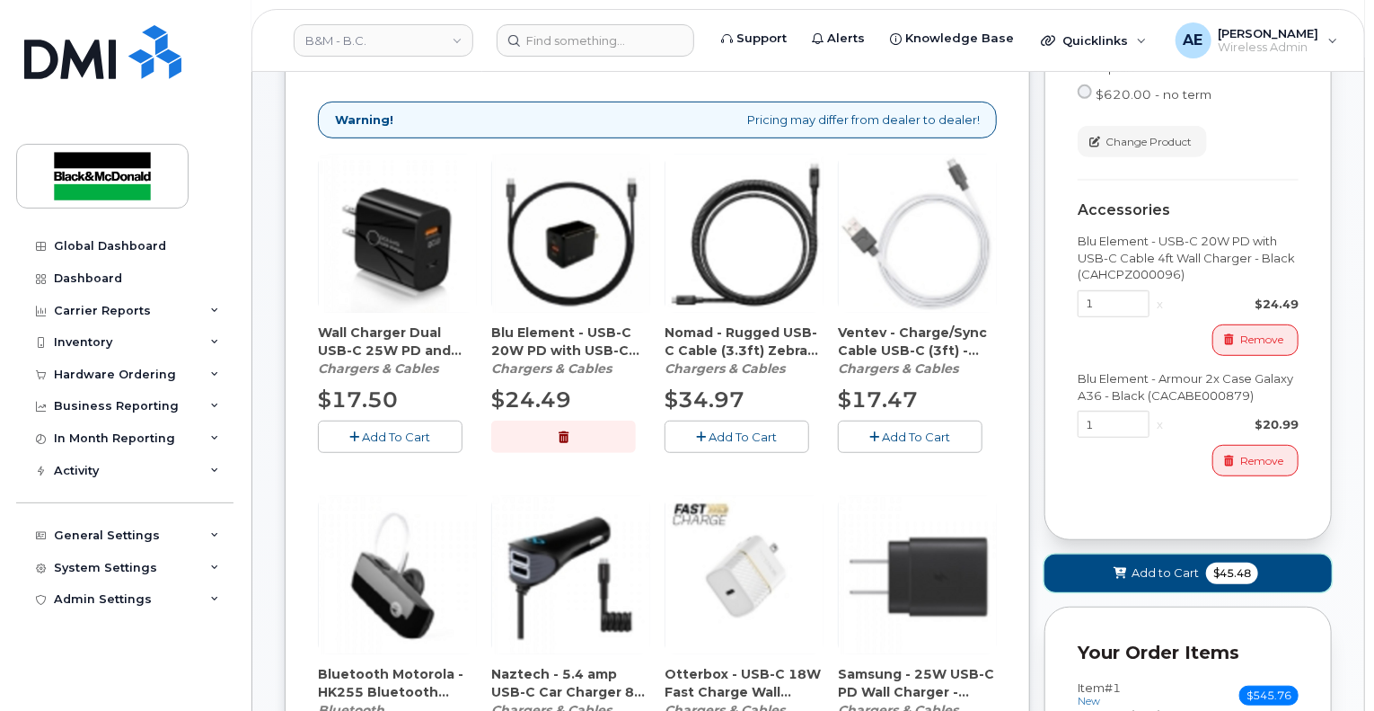
click at [1200, 554] on button "Add to Cart $45.48" at bounding box center [1188, 572] width 287 height 37
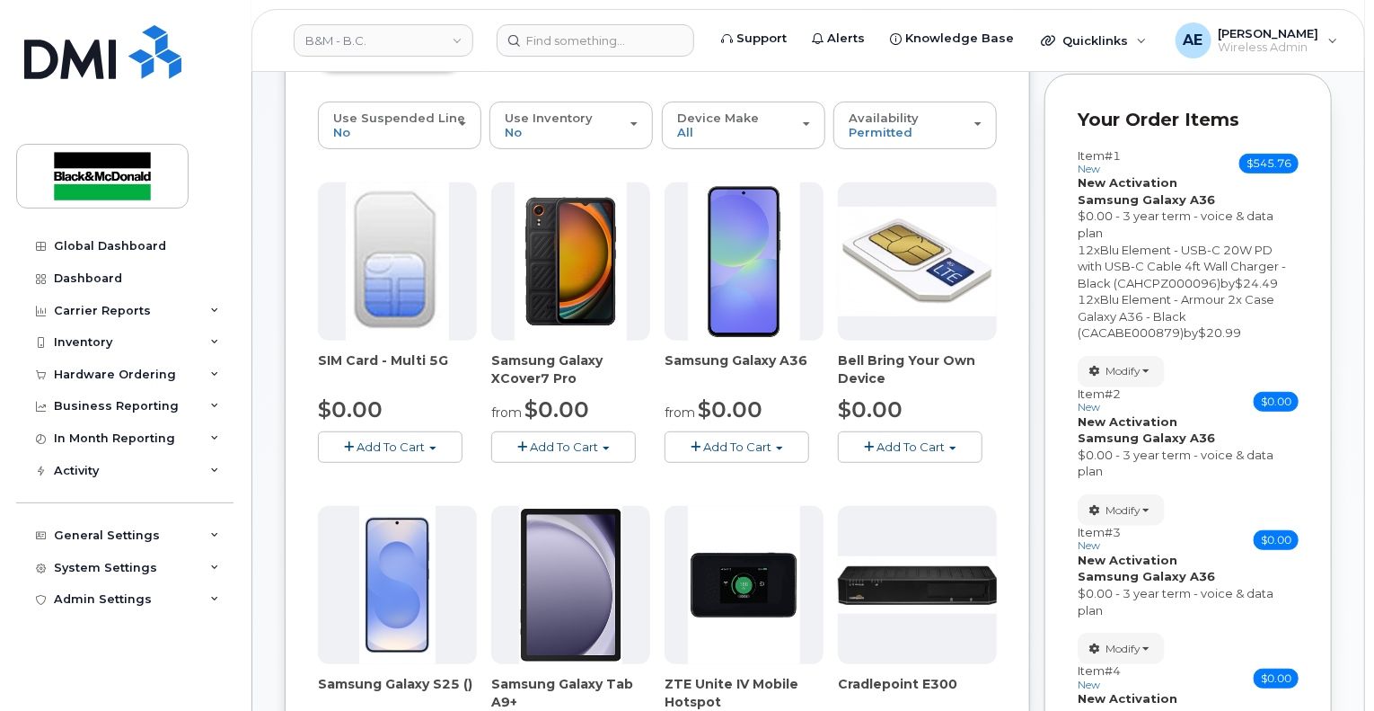
scroll to position [180, 0]
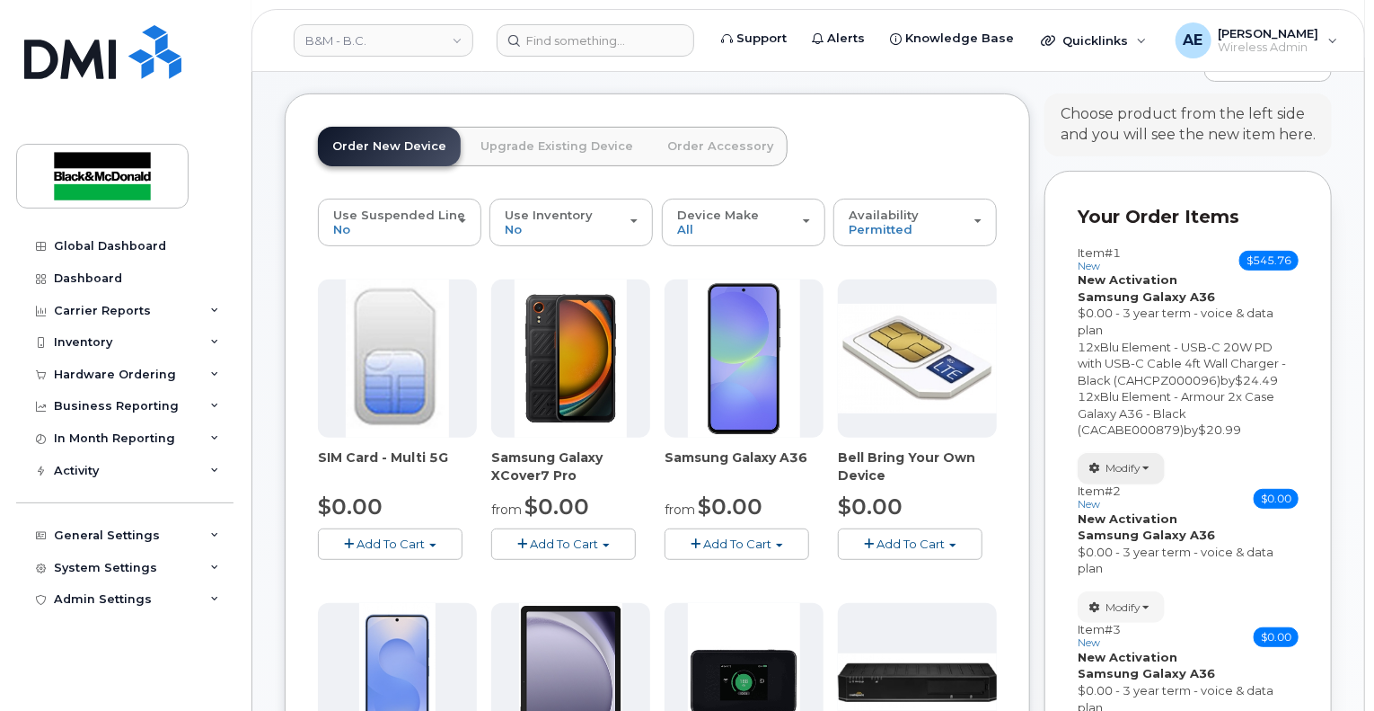
click at [1117, 461] on button "Modify" at bounding box center [1121, 468] width 87 height 31
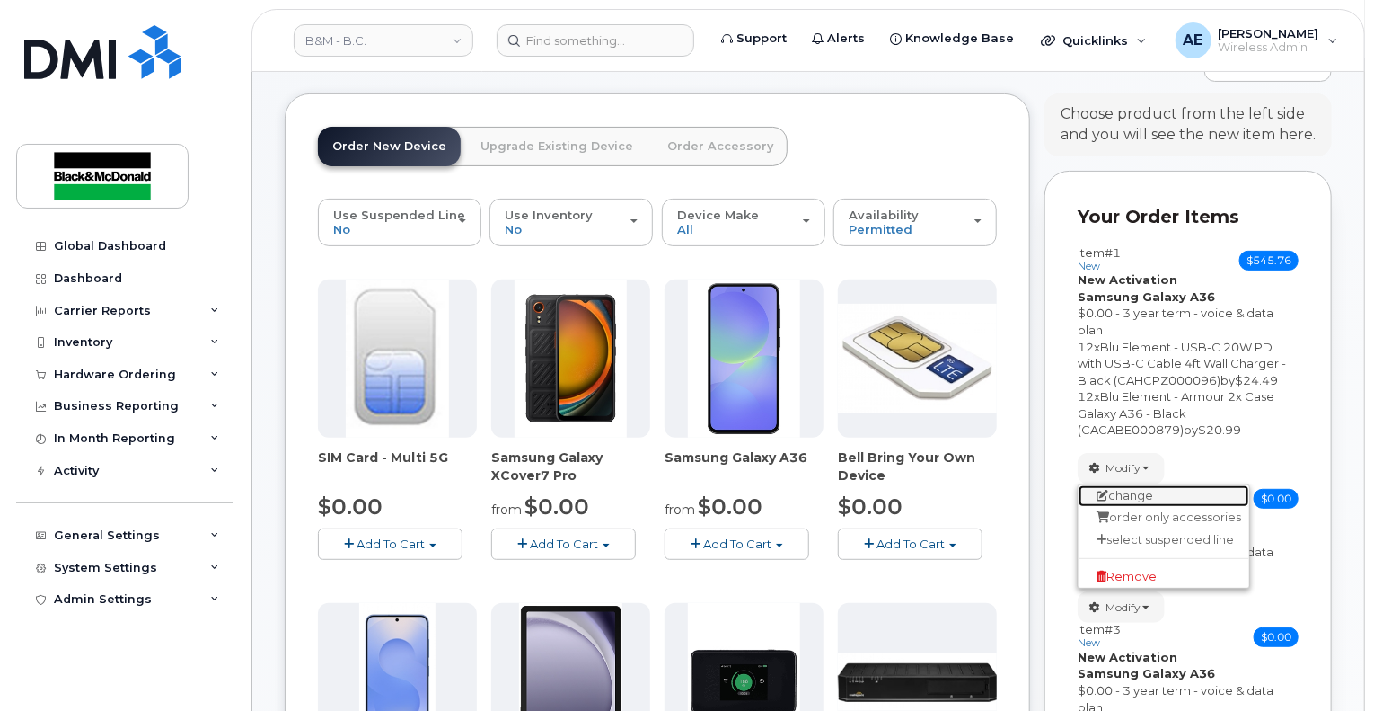
click at [1166, 485] on link "change" at bounding box center [1164, 496] width 171 height 22
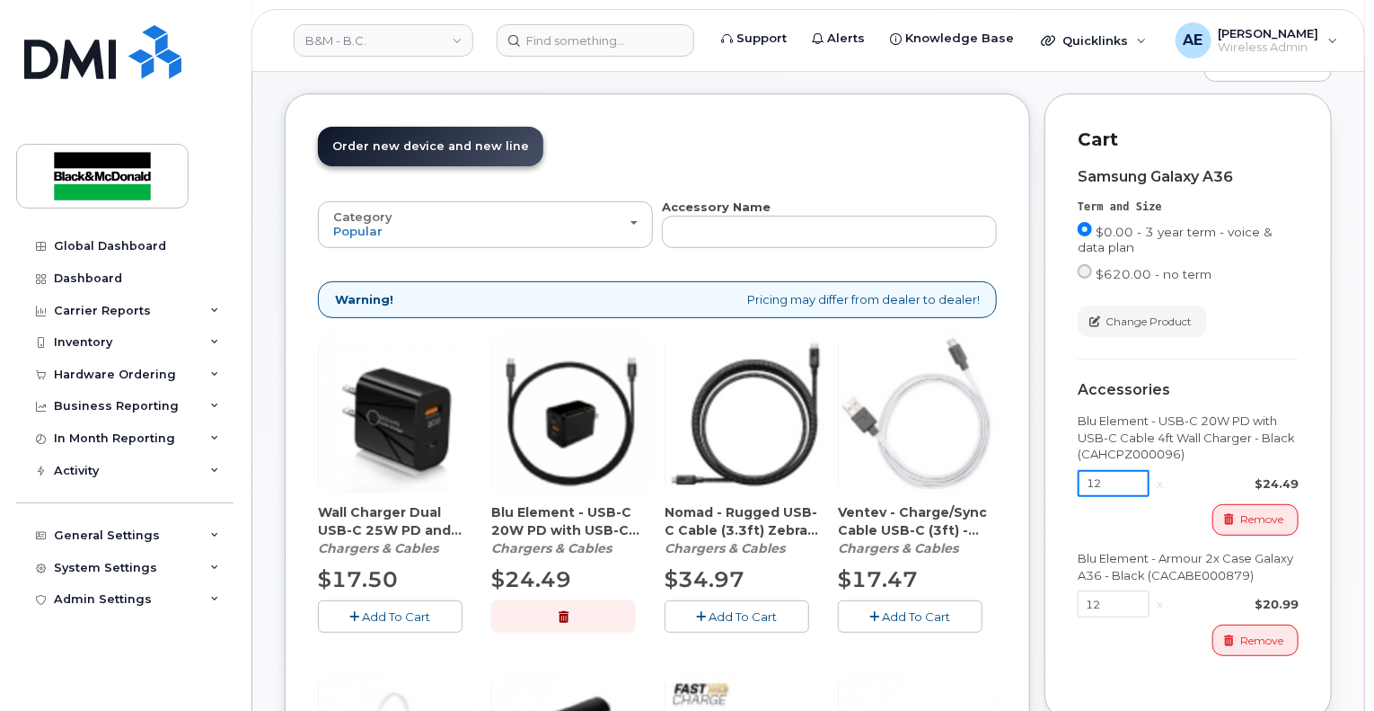
click at [1117, 471] on input "12" at bounding box center [1114, 483] width 72 height 27
type input "1"
click at [1112, 590] on input "12" at bounding box center [1114, 603] width 72 height 27
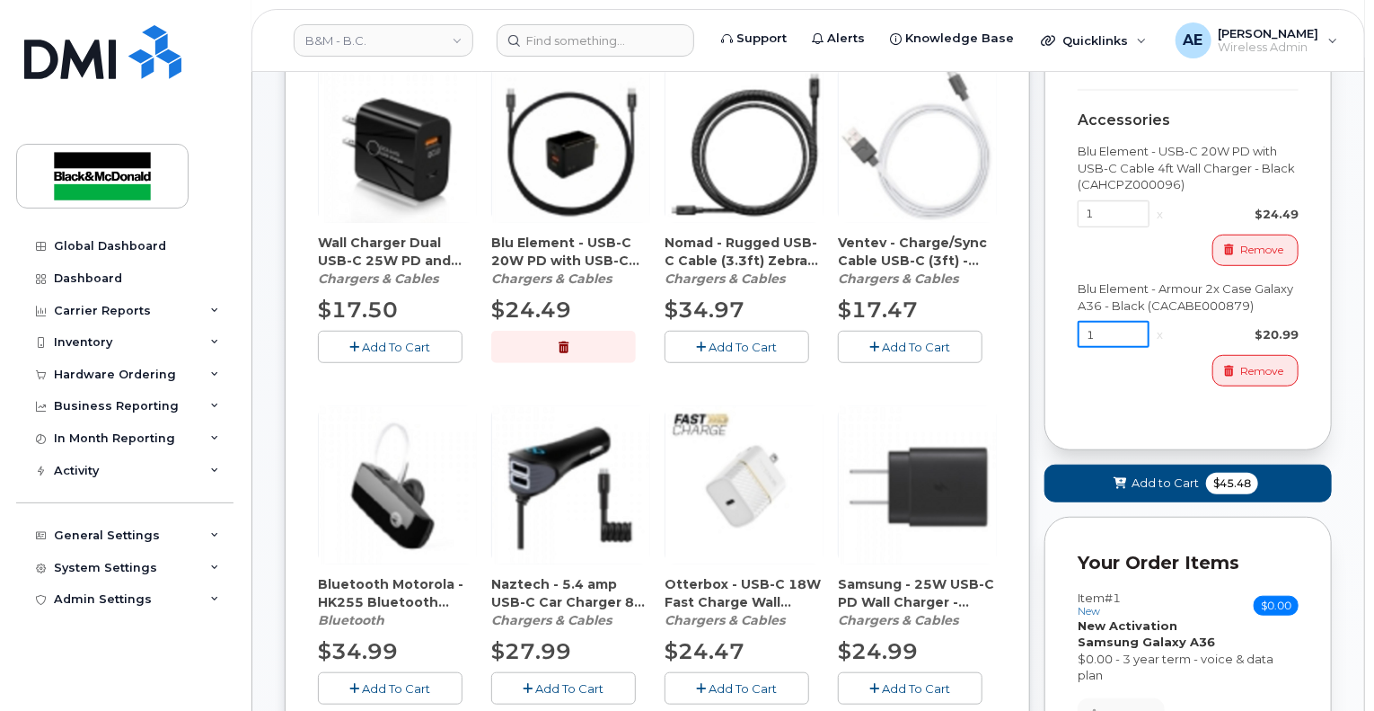
type input "1"
click at [1209, 472] on span "$45.48" at bounding box center [1232, 483] width 52 height 22
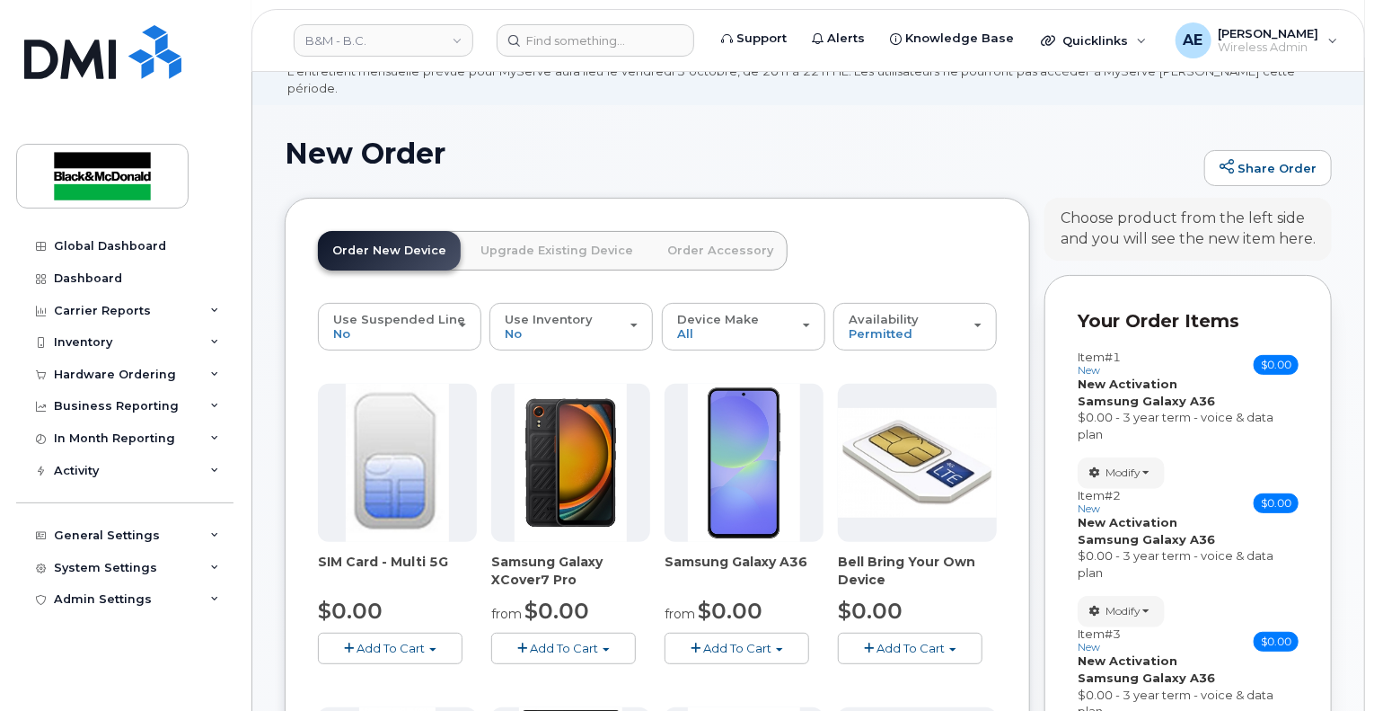
scroll to position [104, 0]
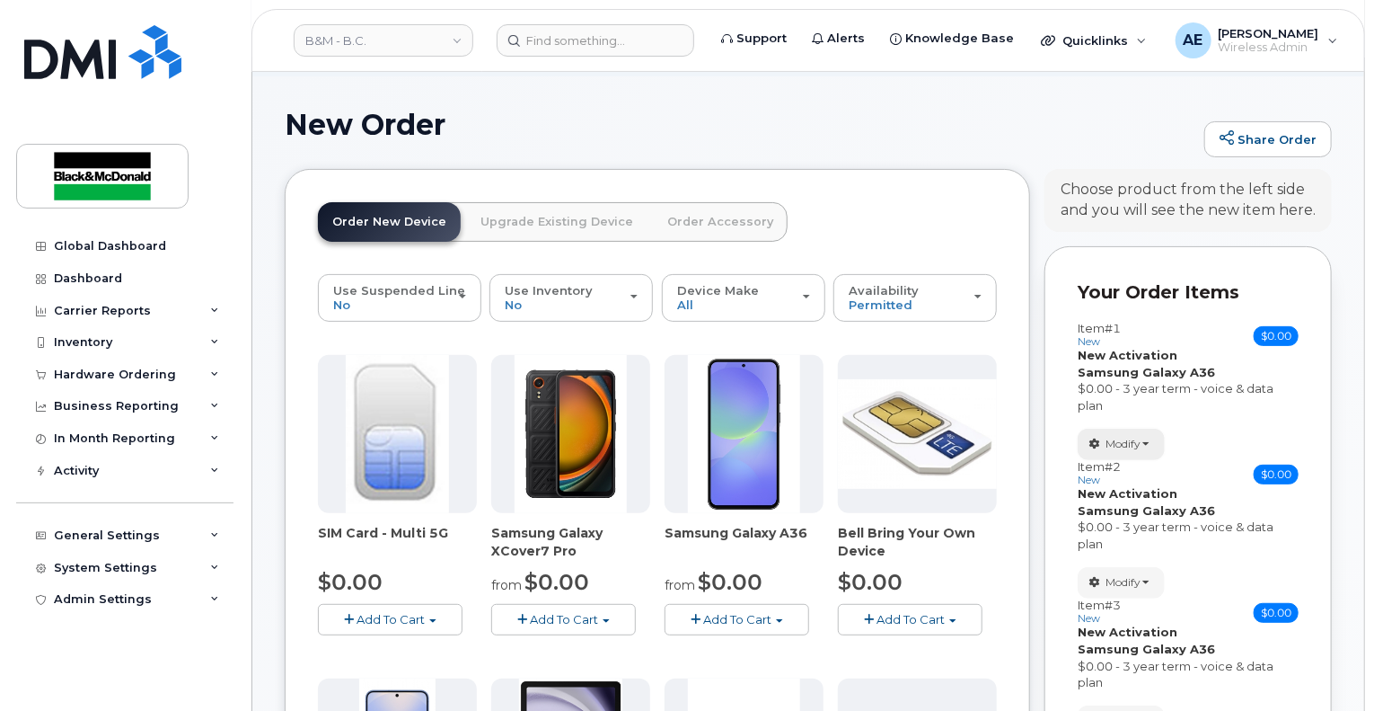
click at [1139, 436] on span "Modify" at bounding box center [1123, 444] width 35 height 16
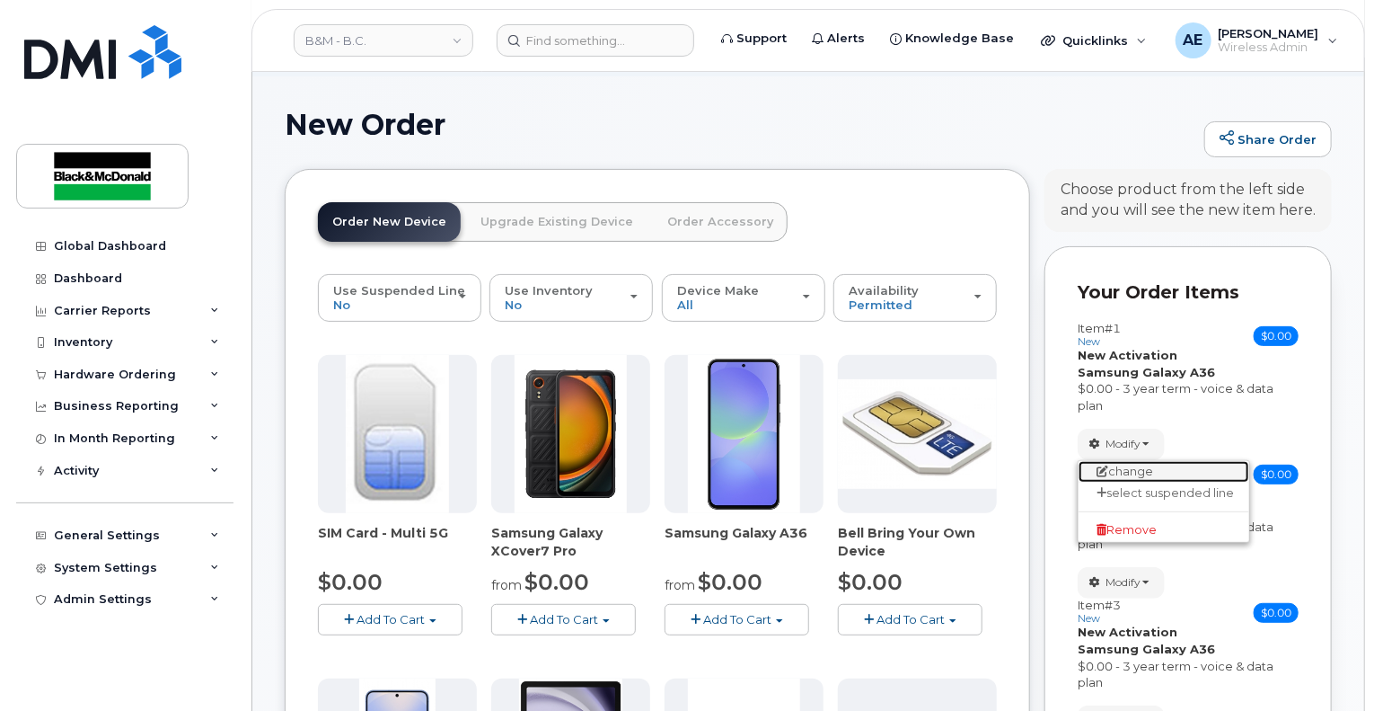
click at [1182, 461] on link "change" at bounding box center [1164, 472] width 171 height 22
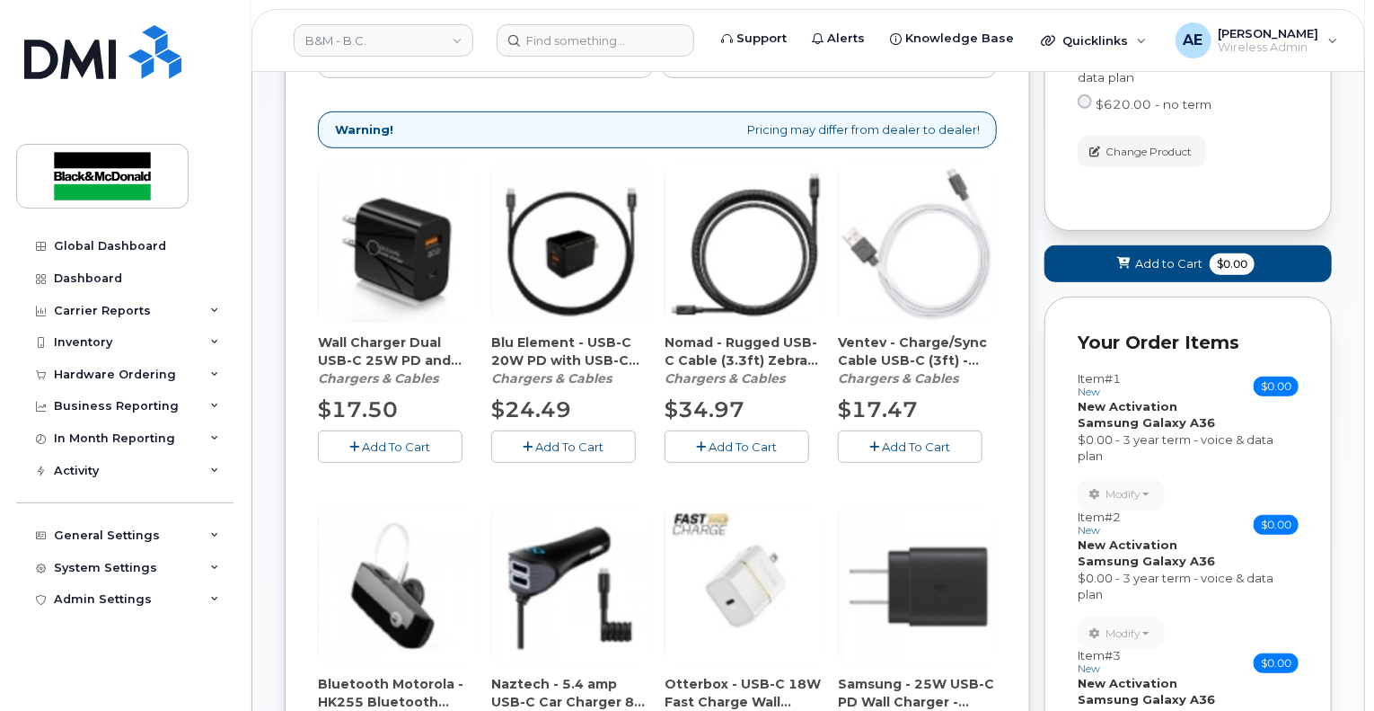
scroll to position [374, 0]
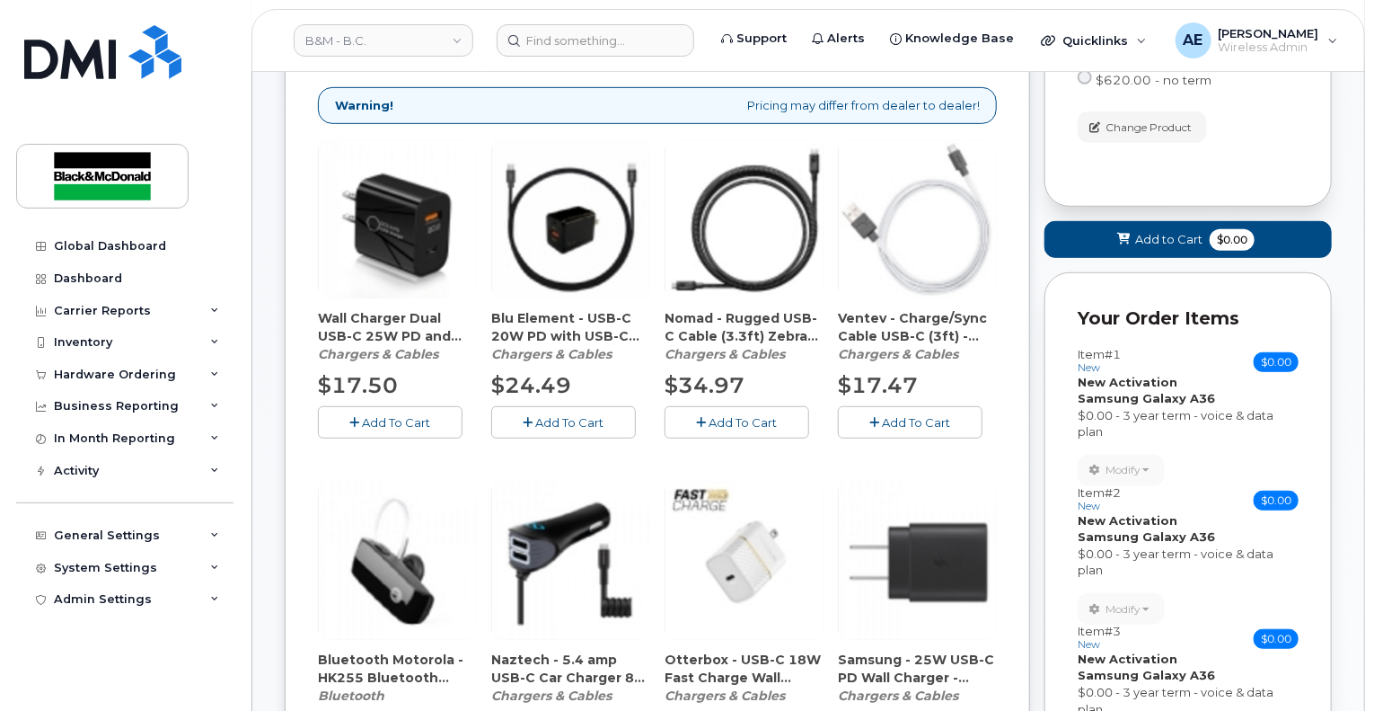
click at [539, 415] on span "Add To Cart" at bounding box center [570, 422] width 68 height 14
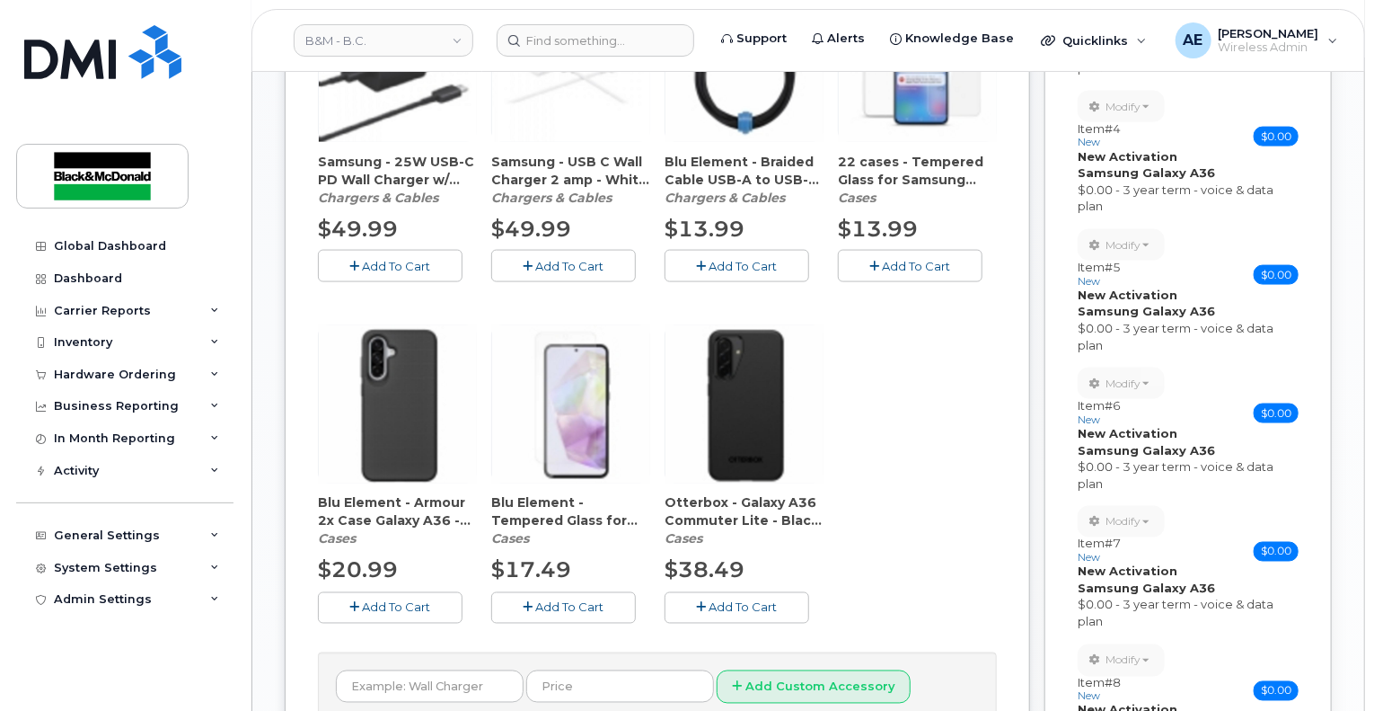
scroll to position [1362, 0]
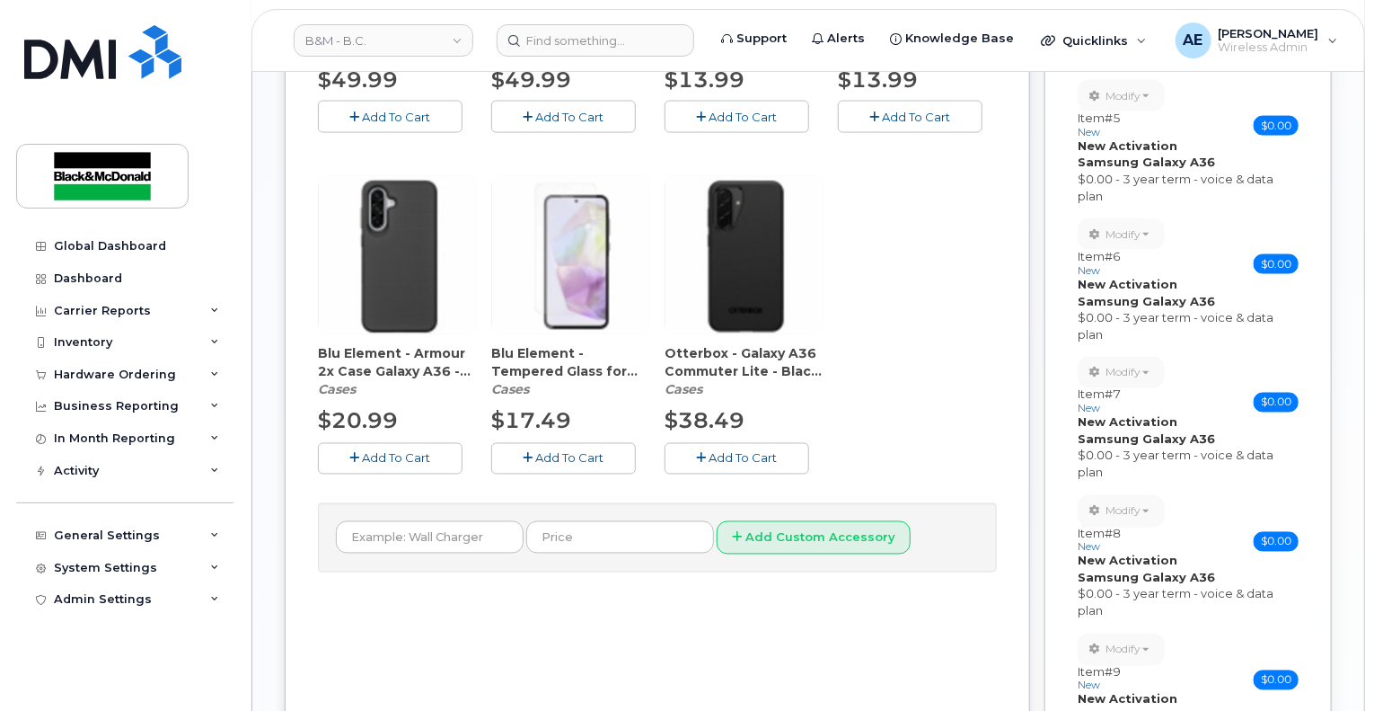
click at [402, 447] on button "Add To Cart" at bounding box center [390, 458] width 145 height 31
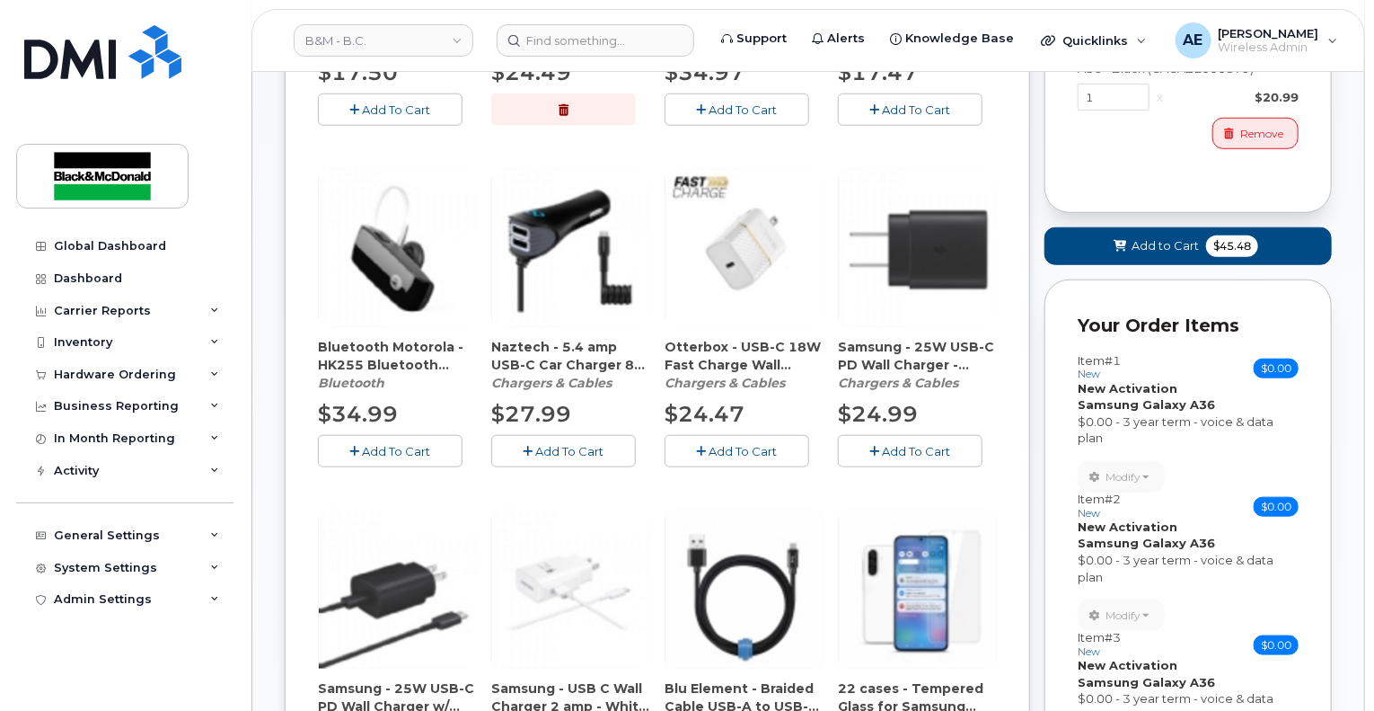
scroll to position [553, 0]
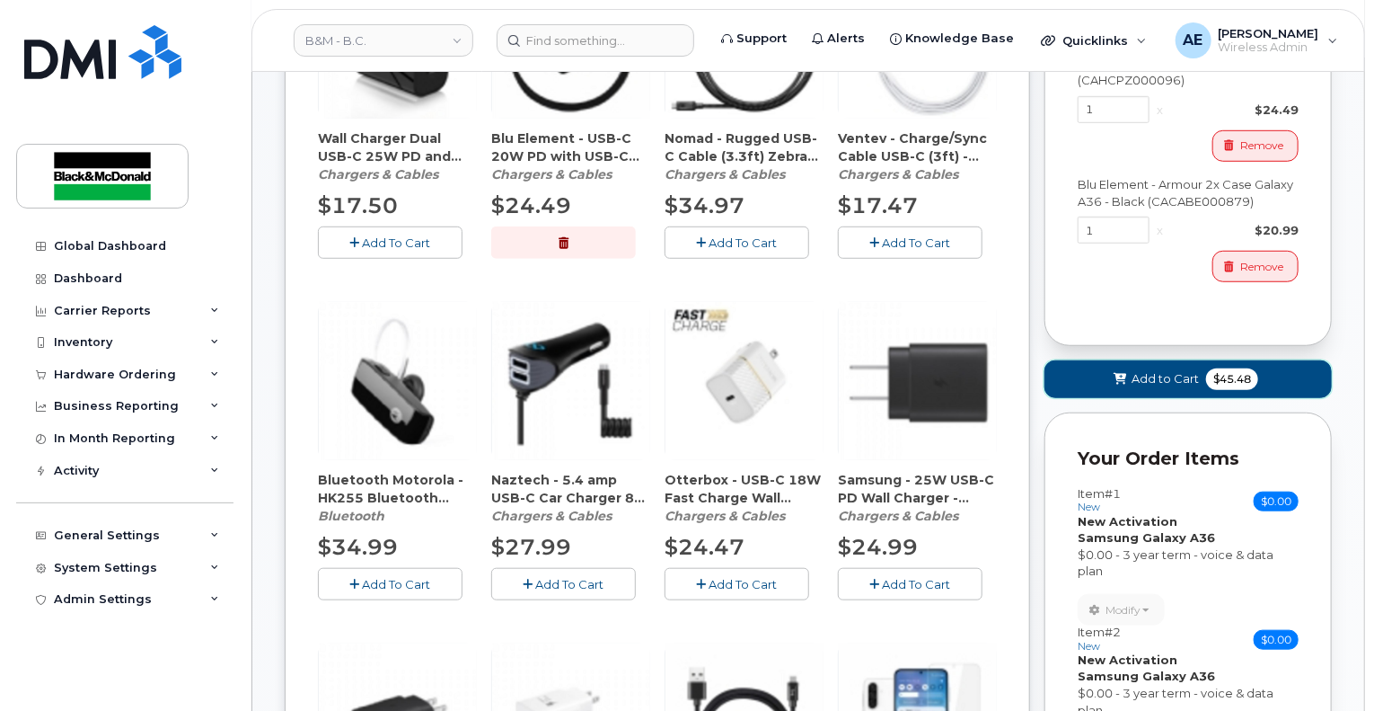
click at [1218, 369] on span "$45.48" at bounding box center [1232, 379] width 52 height 22
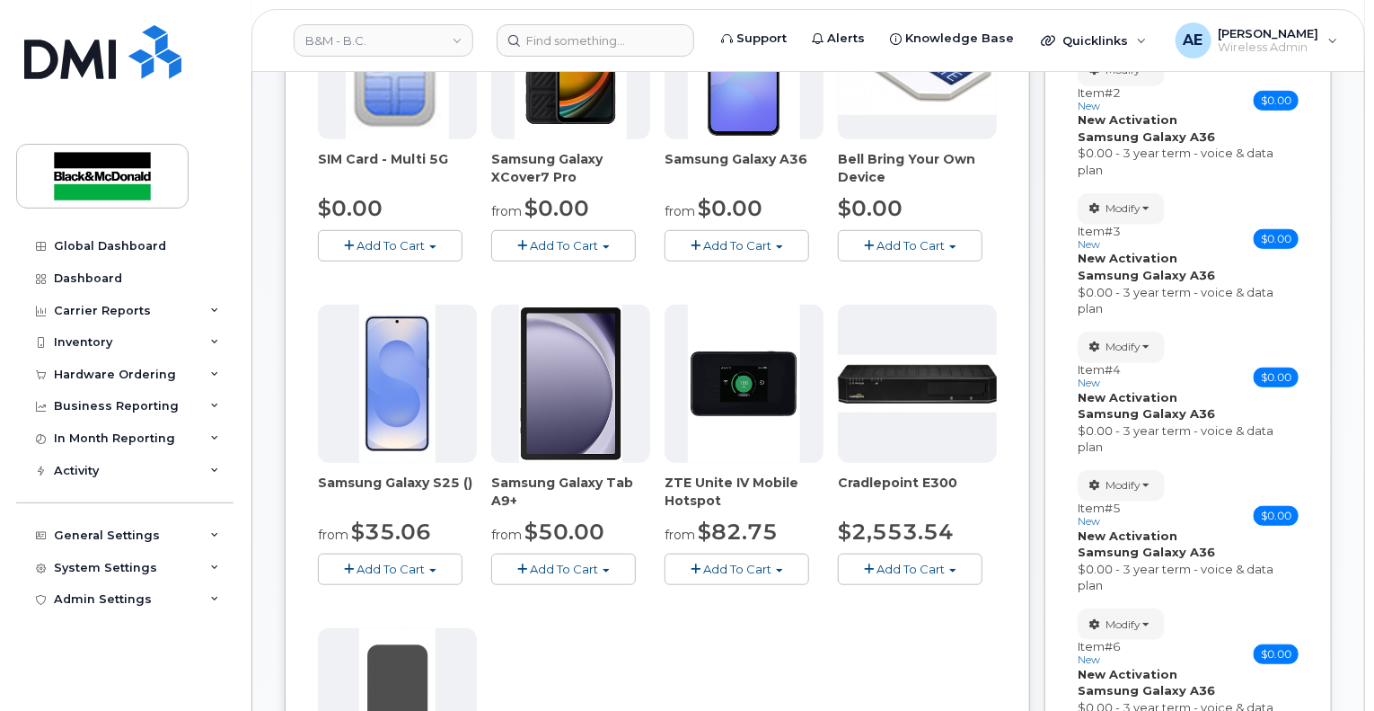
scroll to position [119, 0]
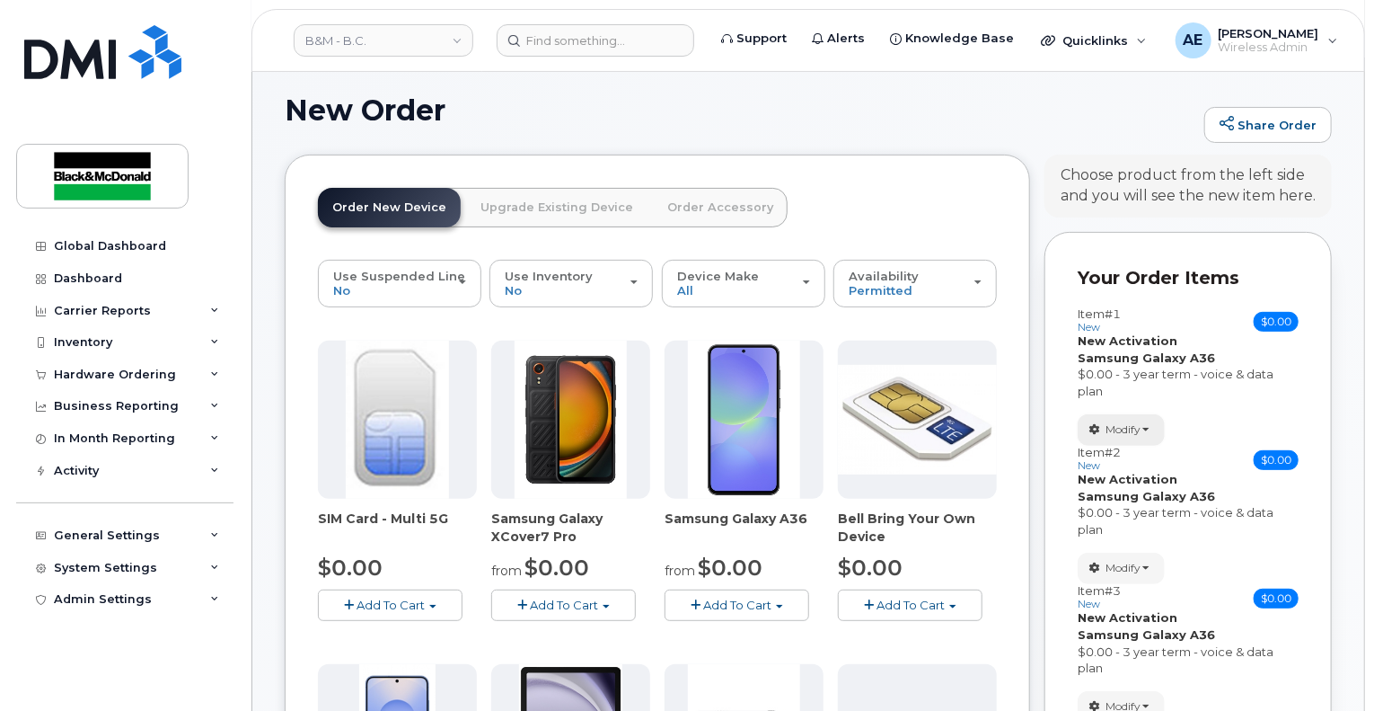
click at [1137, 421] on span "Modify" at bounding box center [1123, 429] width 35 height 16
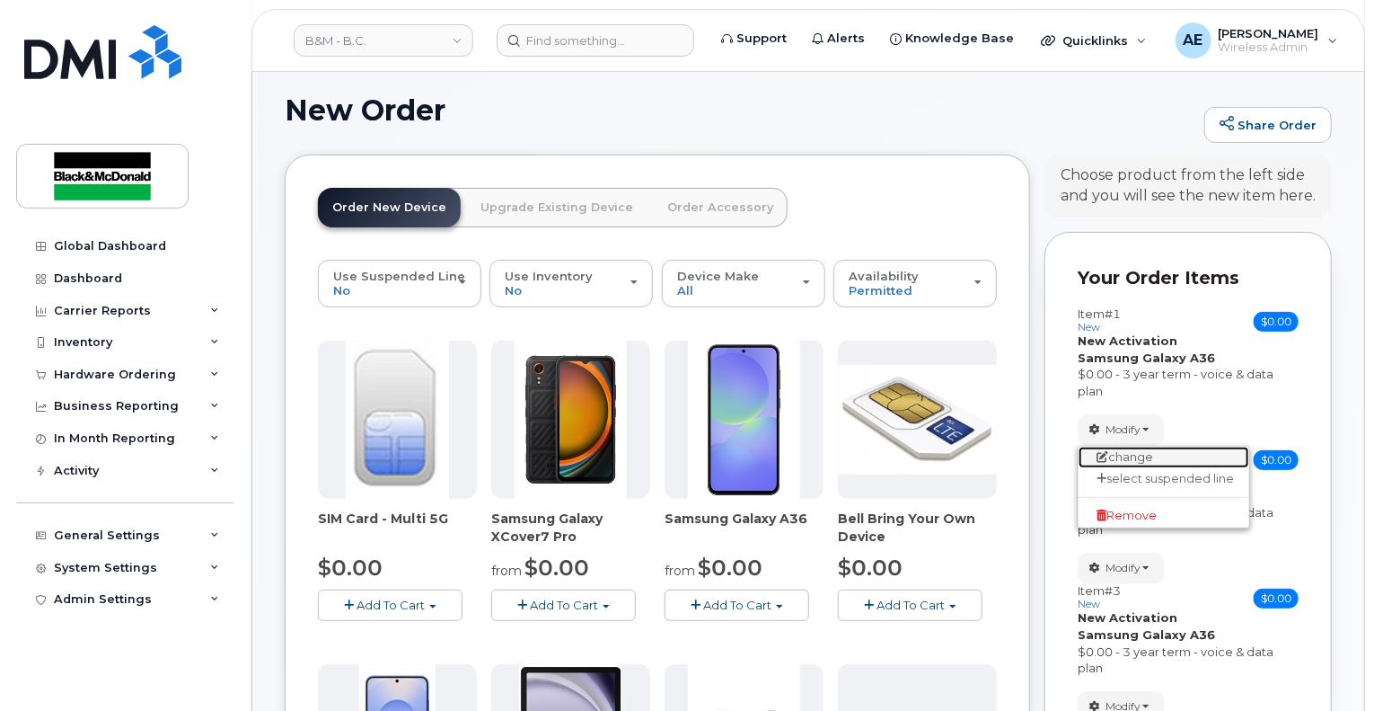
click at [1157, 446] on link "change" at bounding box center [1164, 457] width 171 height 22
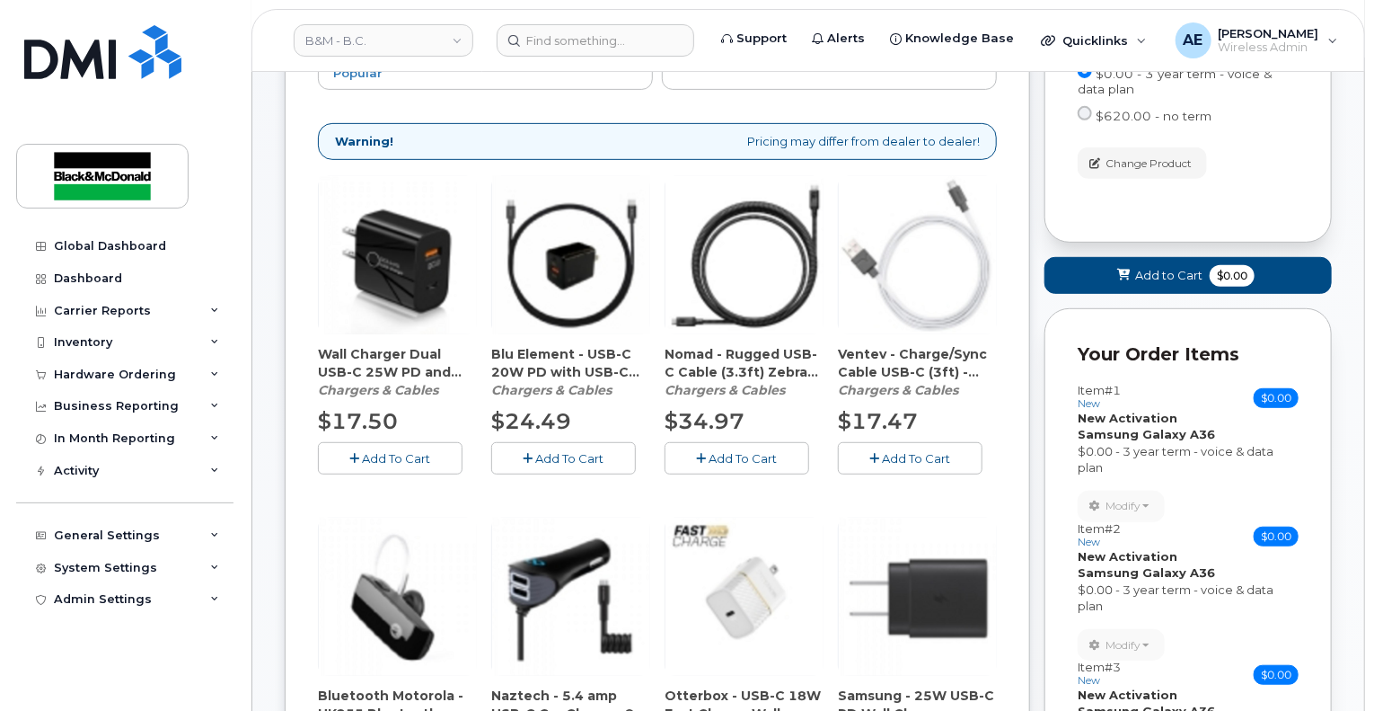
scroll to position [388, 0]
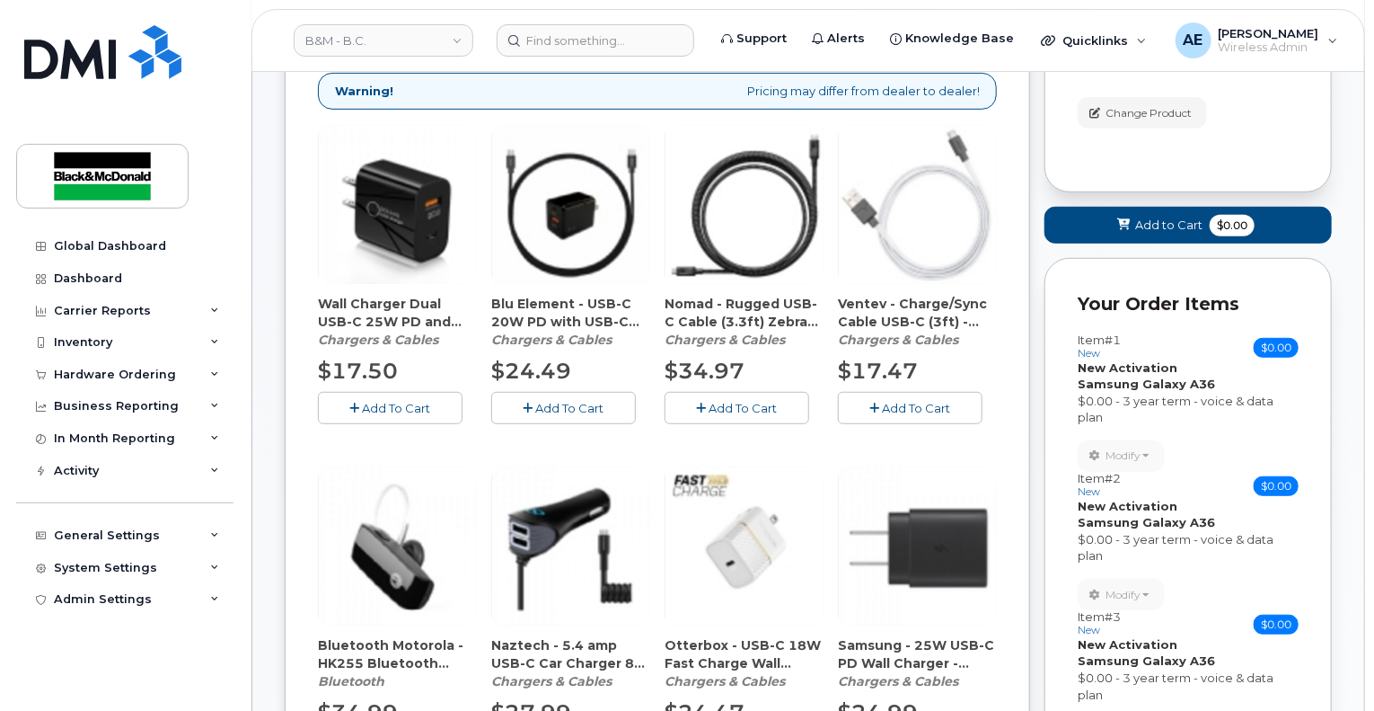
click at [581, 401] on span "Add To Cart" at bounding box center [570, 408] width 68 height 14
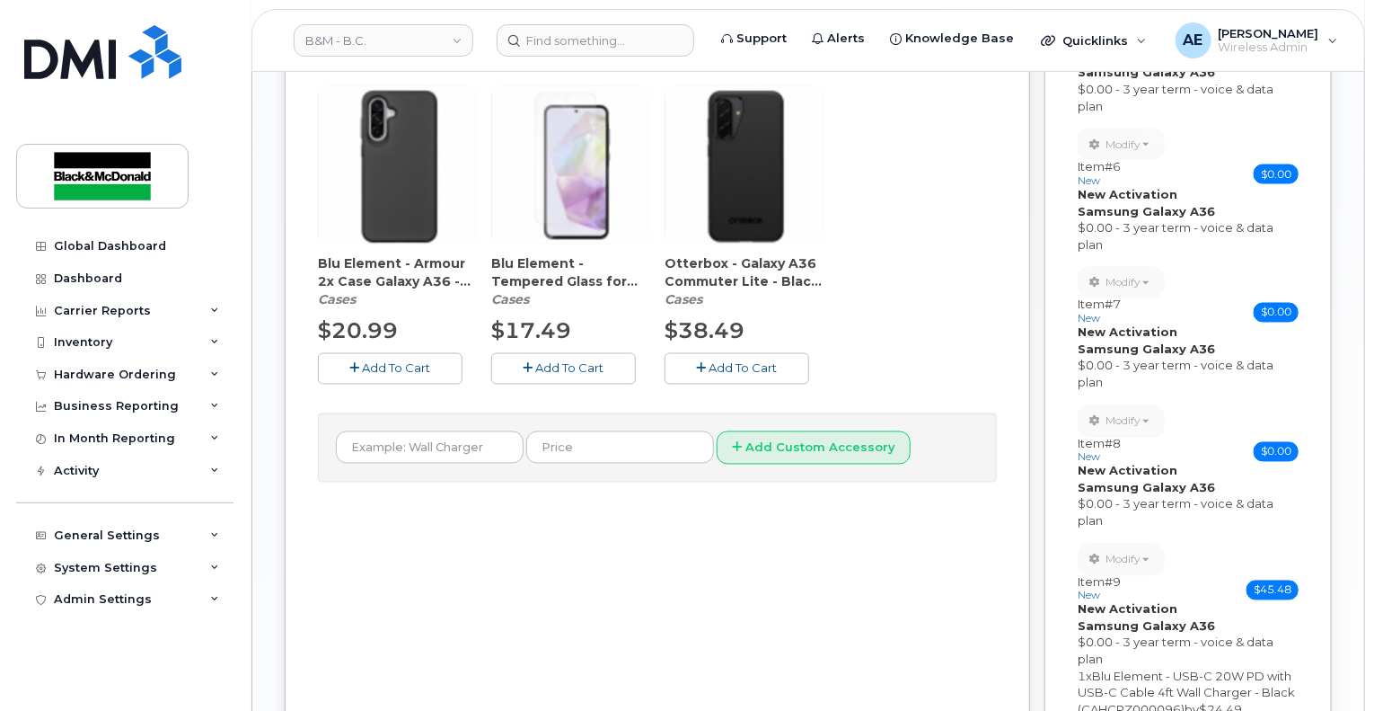
scroll to position [1466, 0]
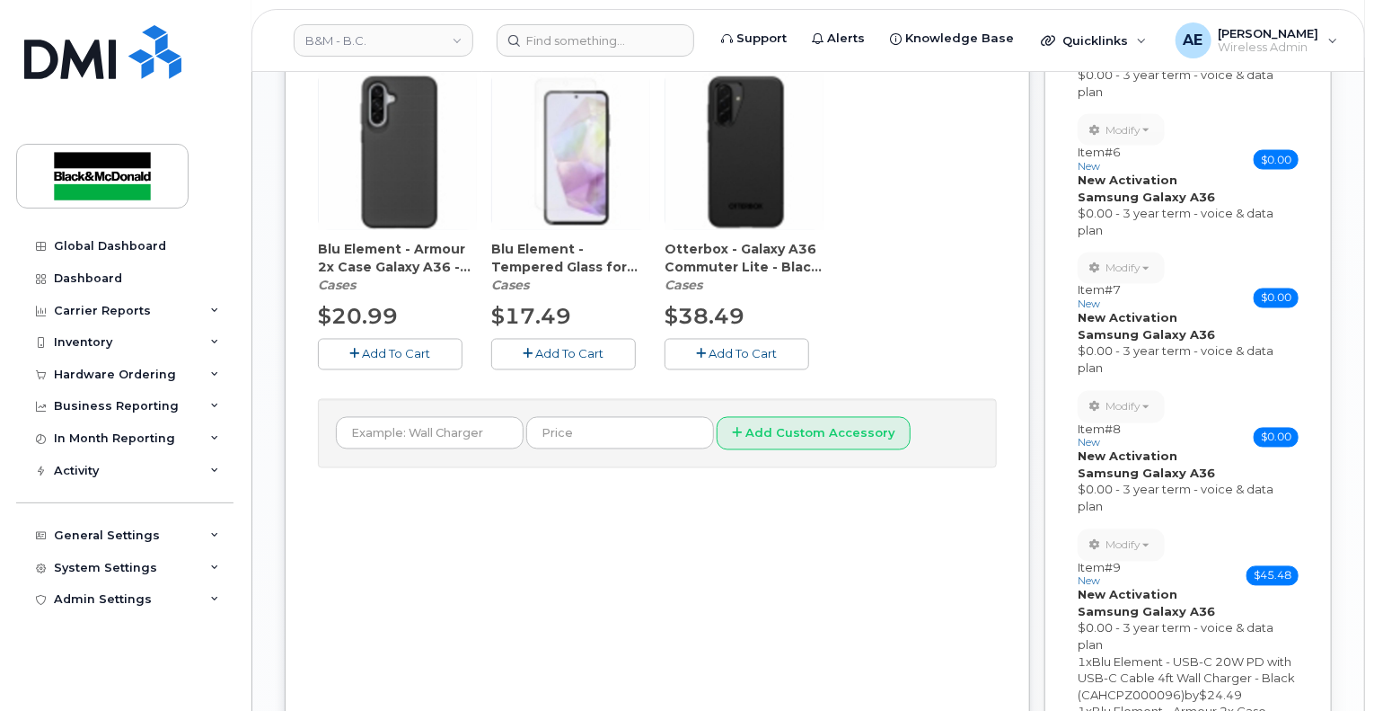
click at [395, 347] on span "Add To Cart" at bounding box center [397, 354] width 68 height 14
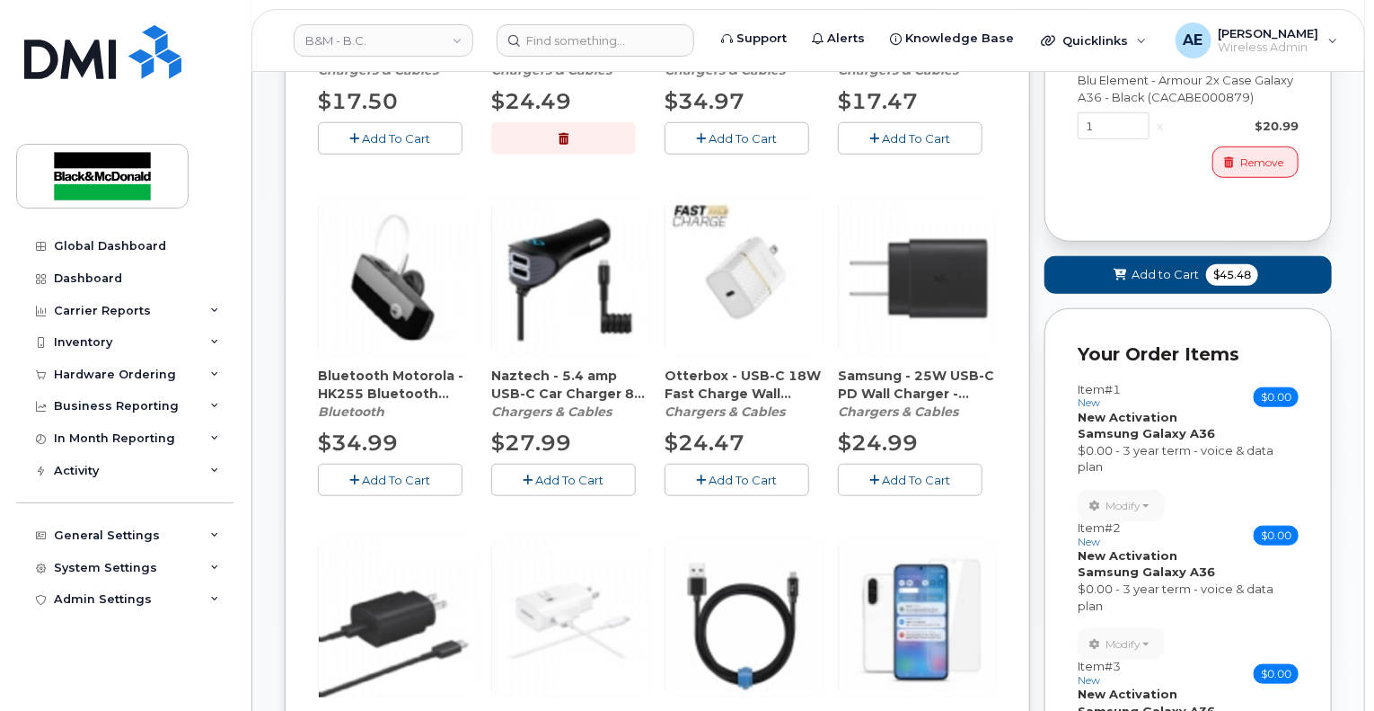
scroll to position [298, 0]
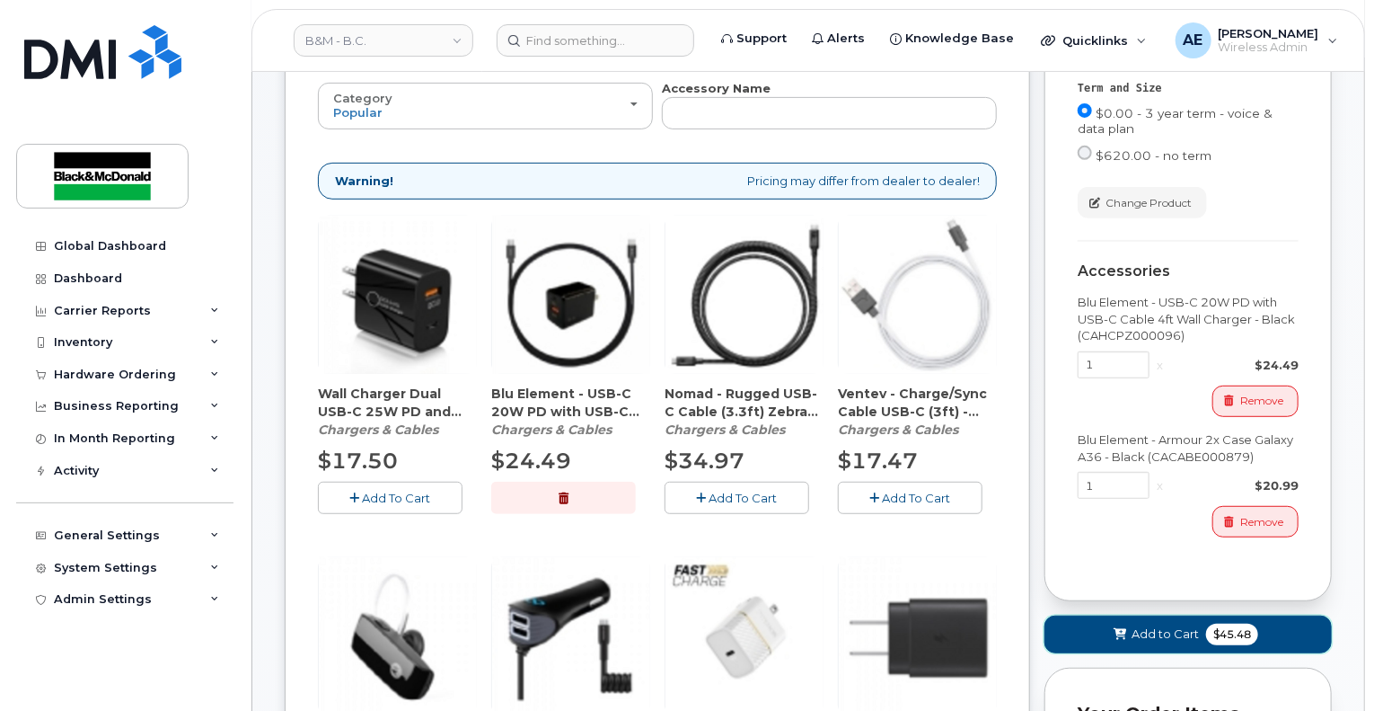
click at [1209, 623] on span "$45.48" at bounding box center [1232, 634] width 52 height 22
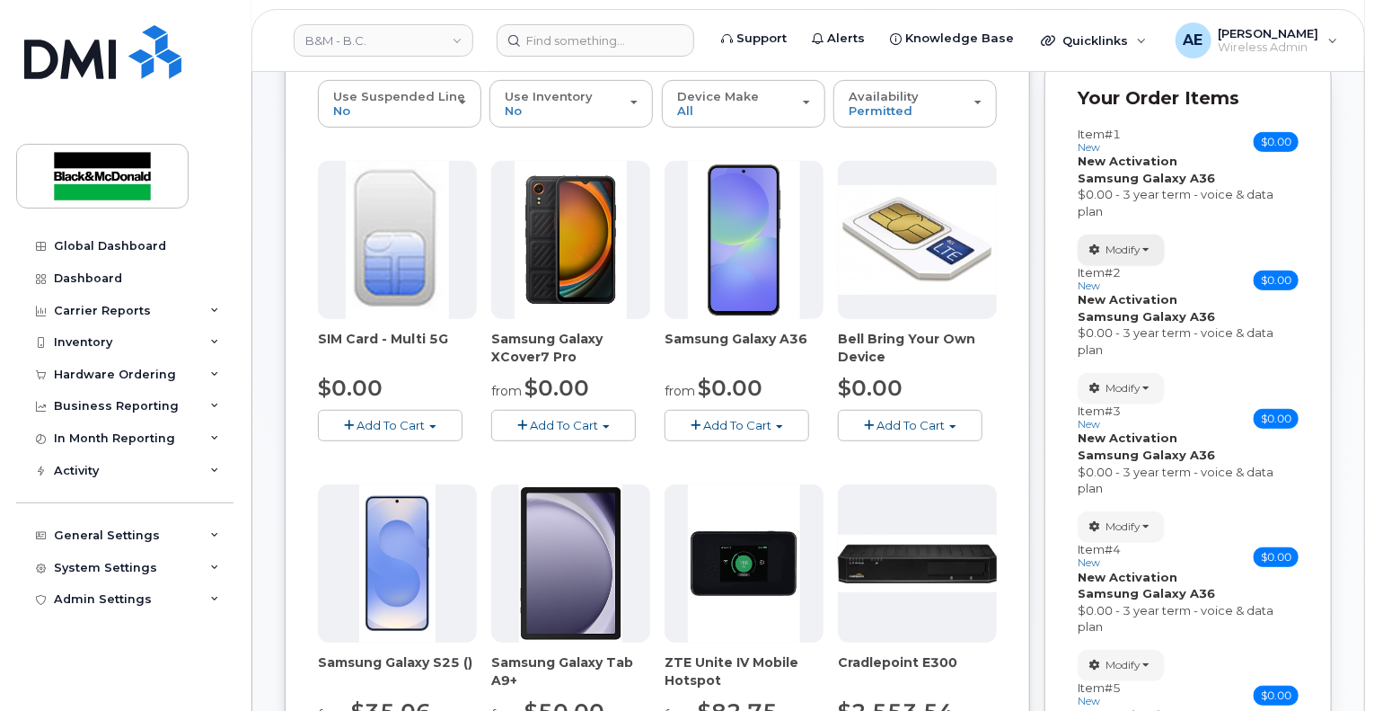
click at [1136, 242] on span "Modify" at bounding box center [1123, 250] width 35 height 16
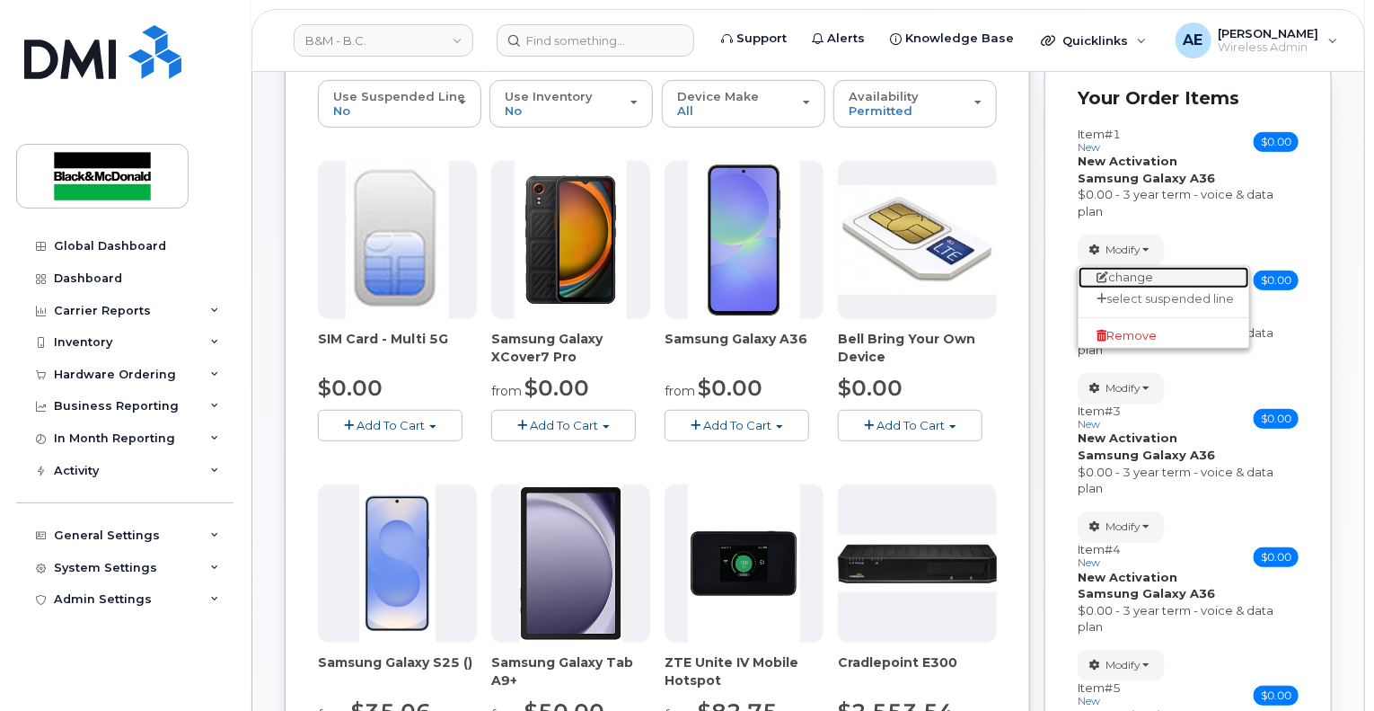
click at [1154, 267] on link "change" at bounding box center [1164, 278] width 171 height 22
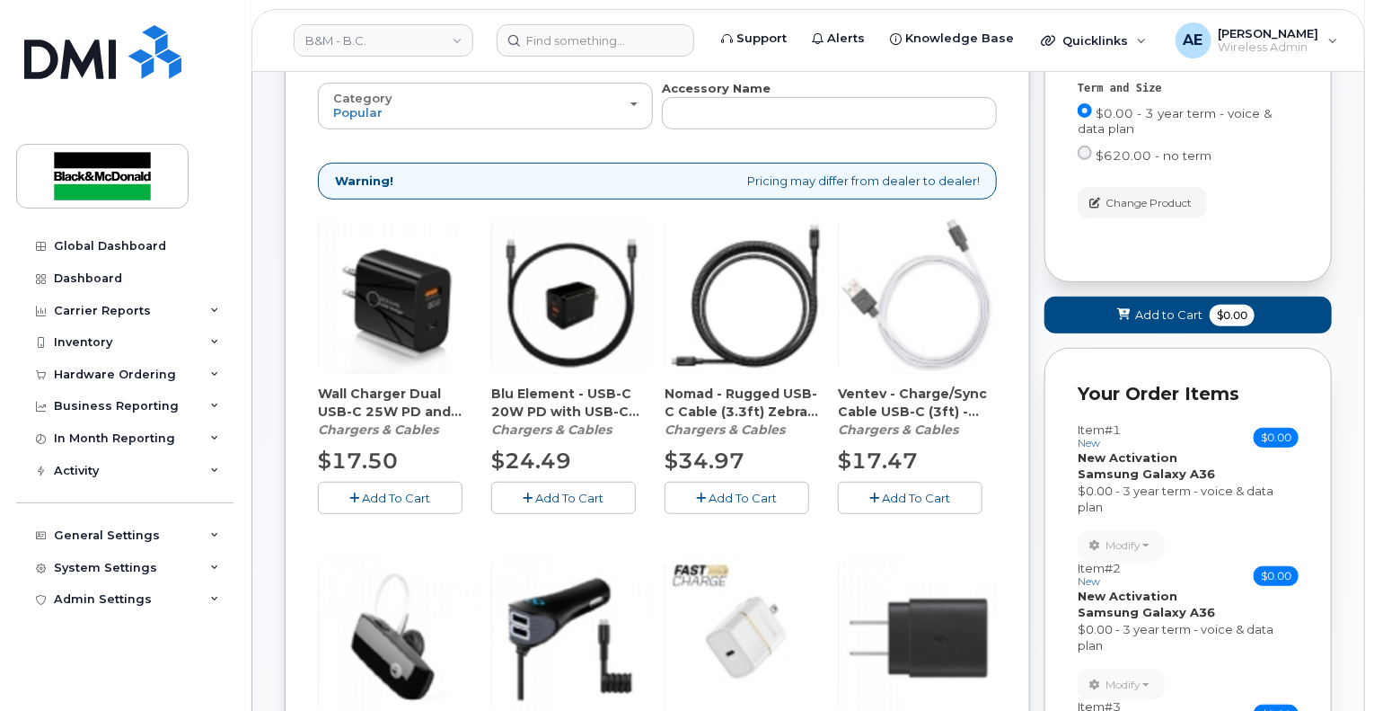
click at [580, 490] on span "Add To Cart" at bounding box center [570, 497] width 68 height 14
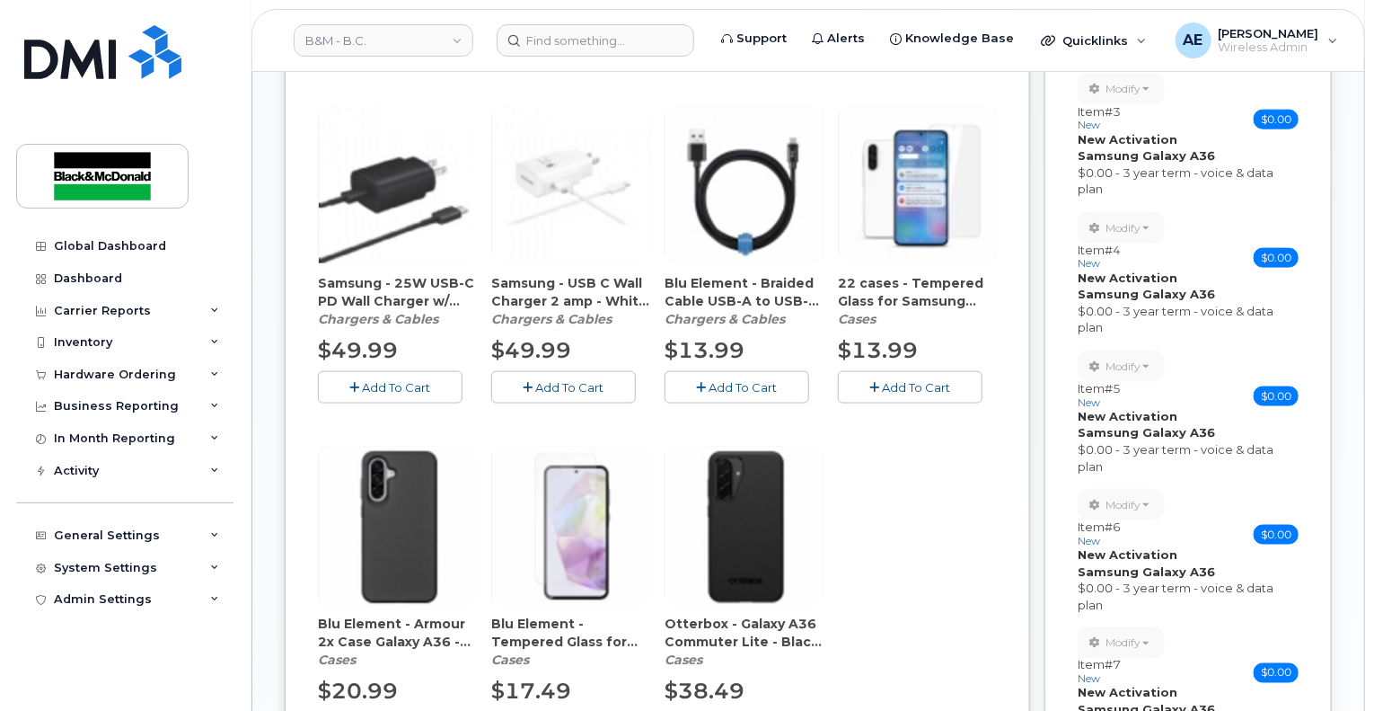
scroll to position [1196, 0]
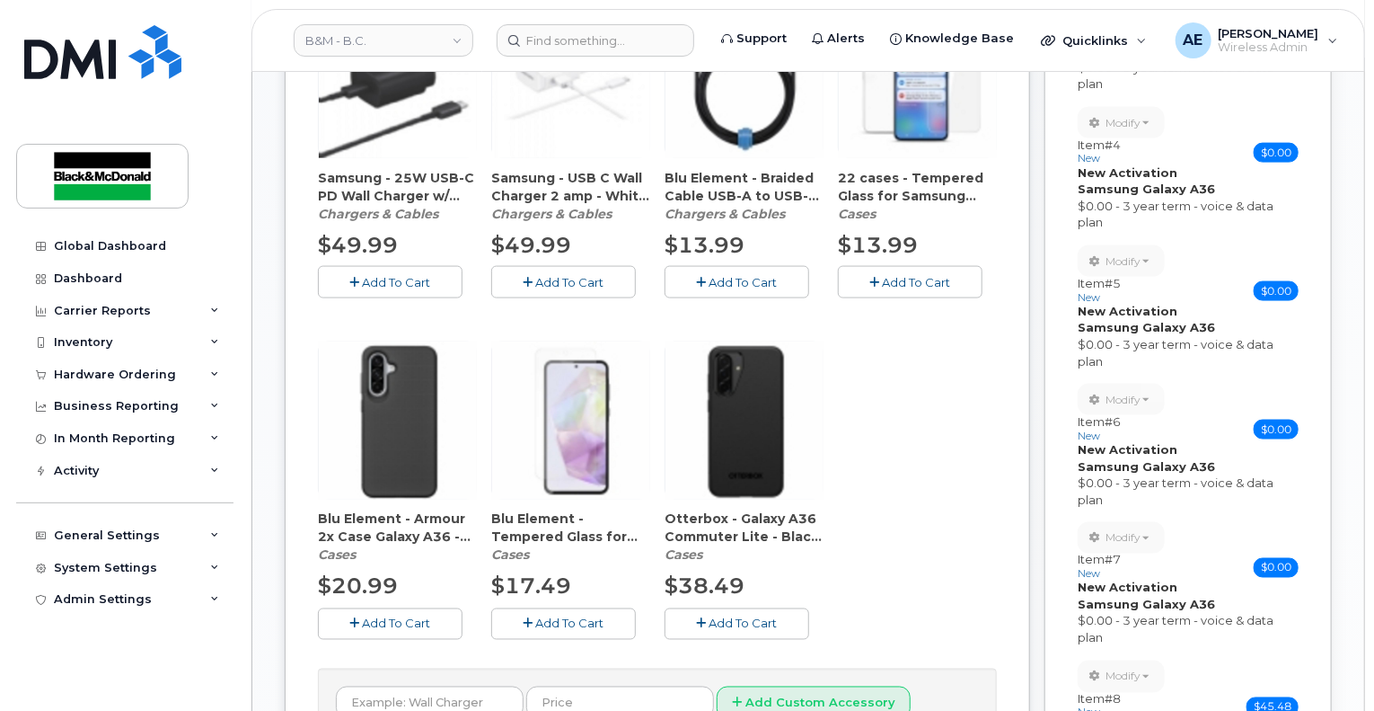
click at [400, 616] on span "Add To Cart" at bounding box center [397, 623] width 68 height 14
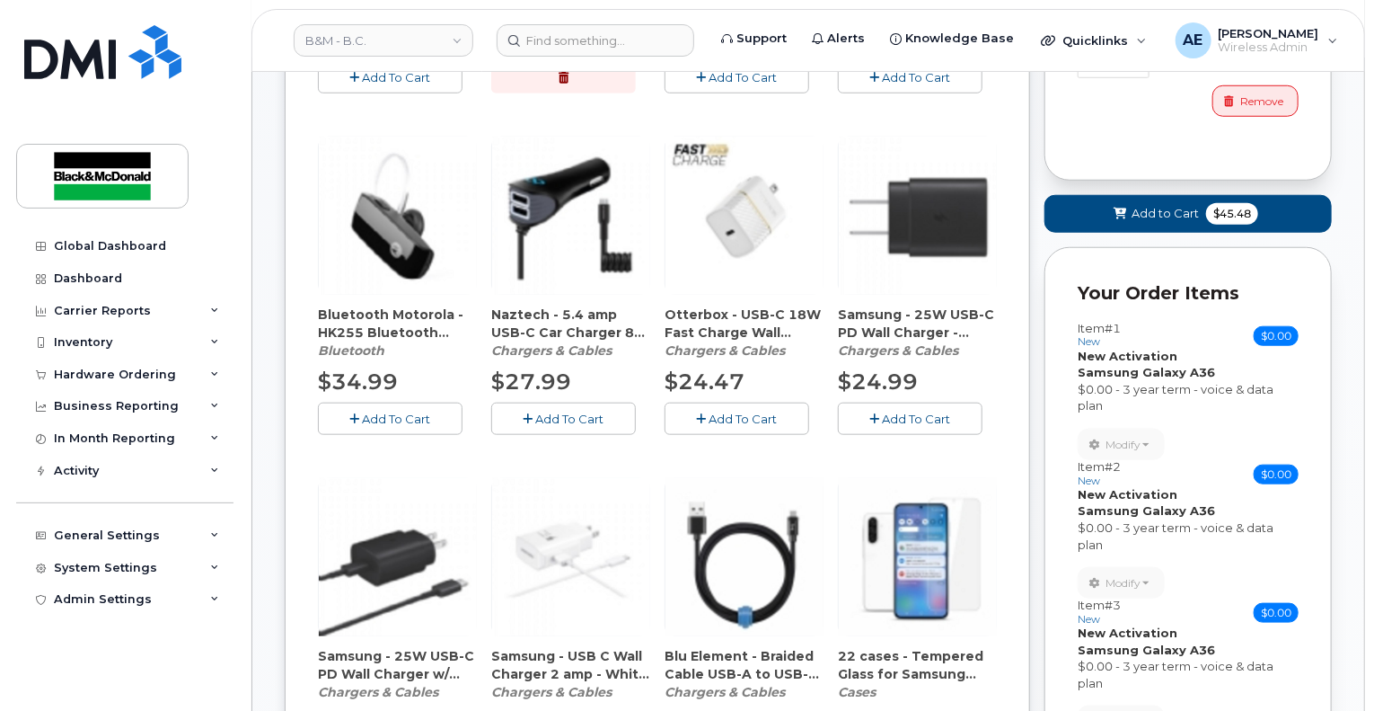
scroll to position [568, 0]
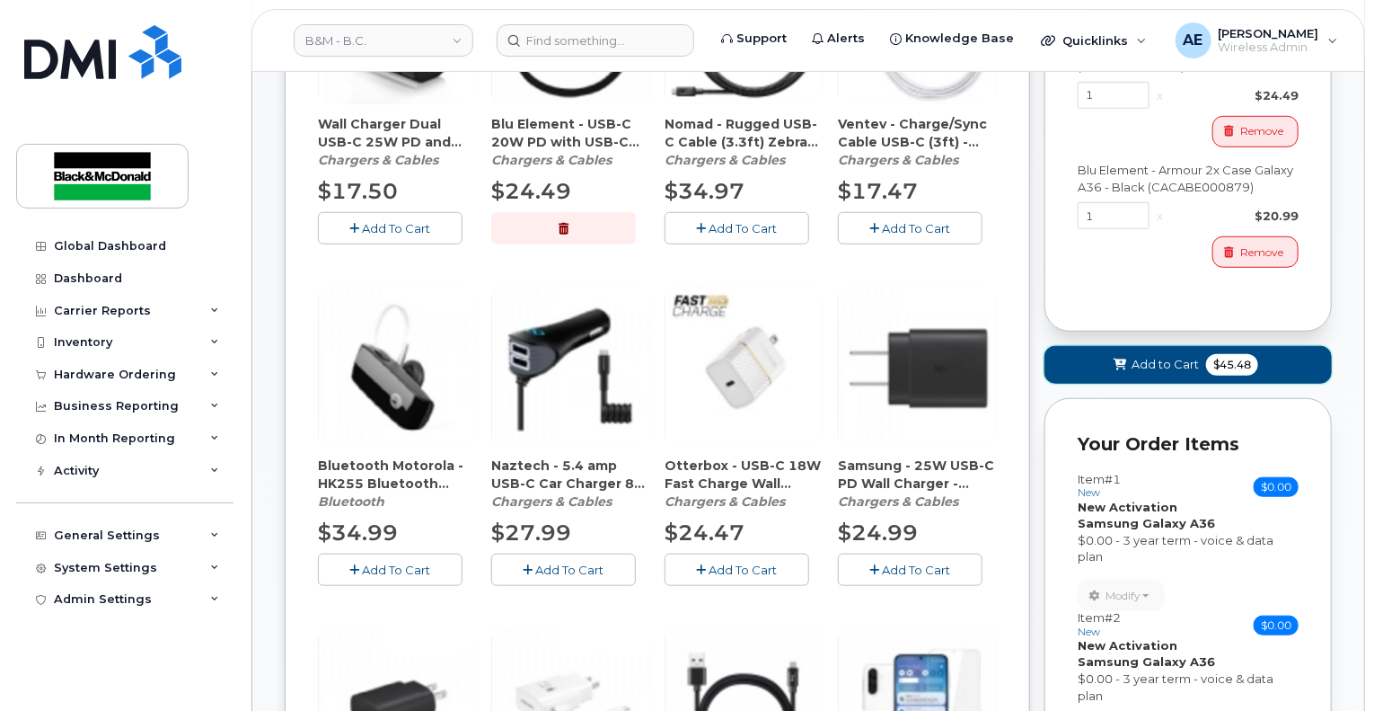
click at [1198, 355] on button "Add to Cart $45.48" at bounding box center [1188, 364] width 287 height 37
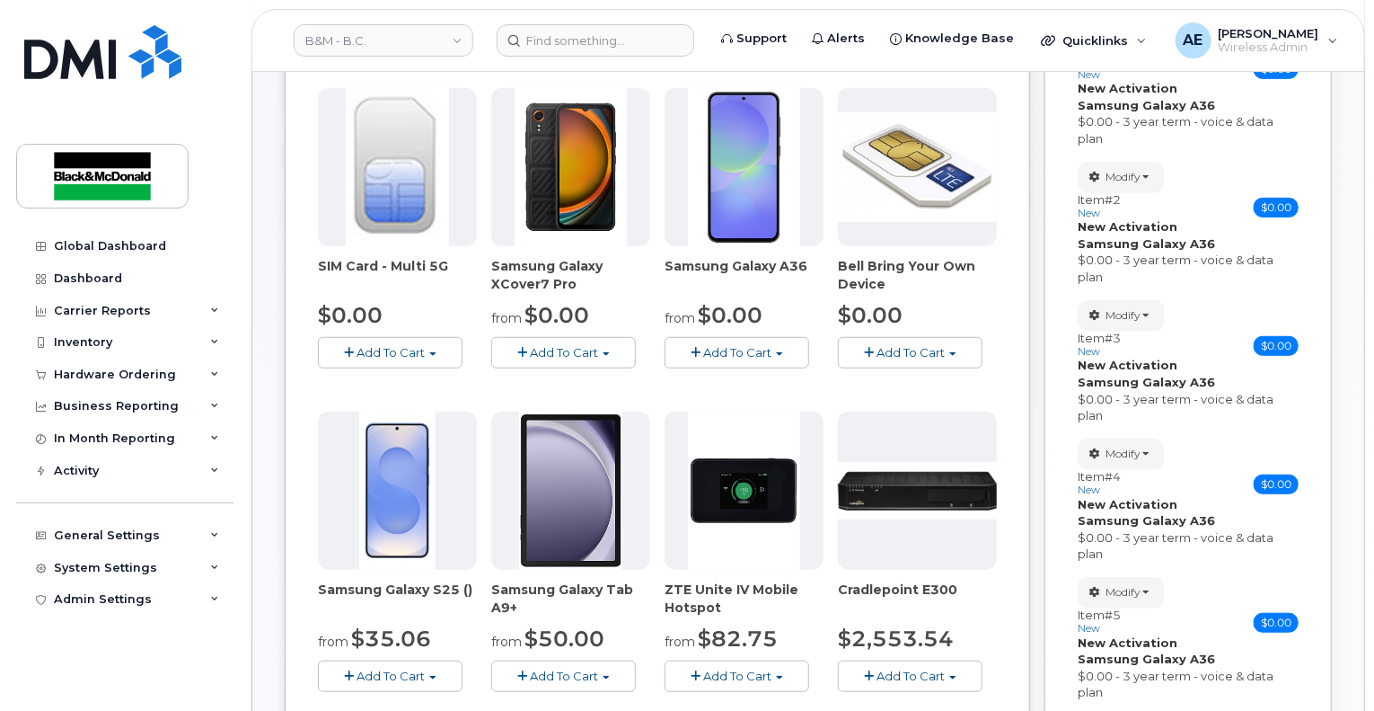
scroll to position [133, 0]
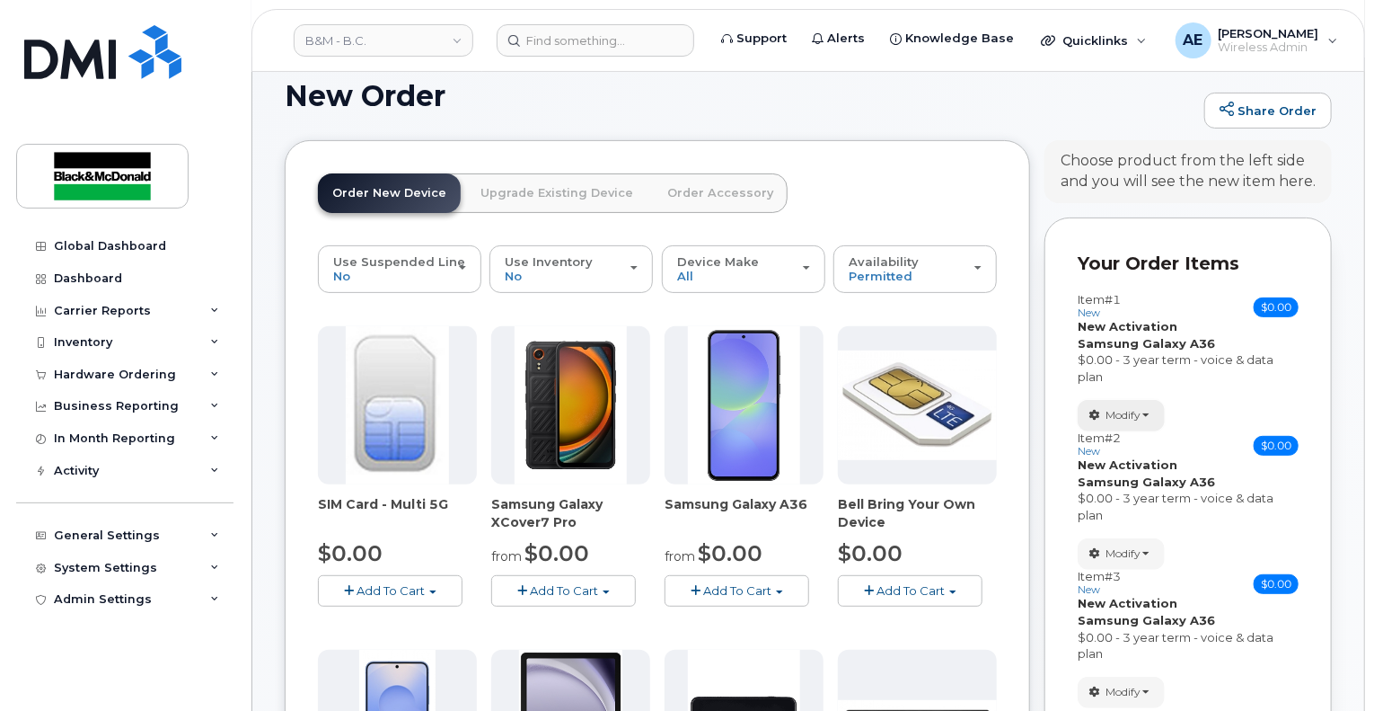
click at [1127, 407] on span "Modify" at bounding box center [1123, 415] width 35 height 16
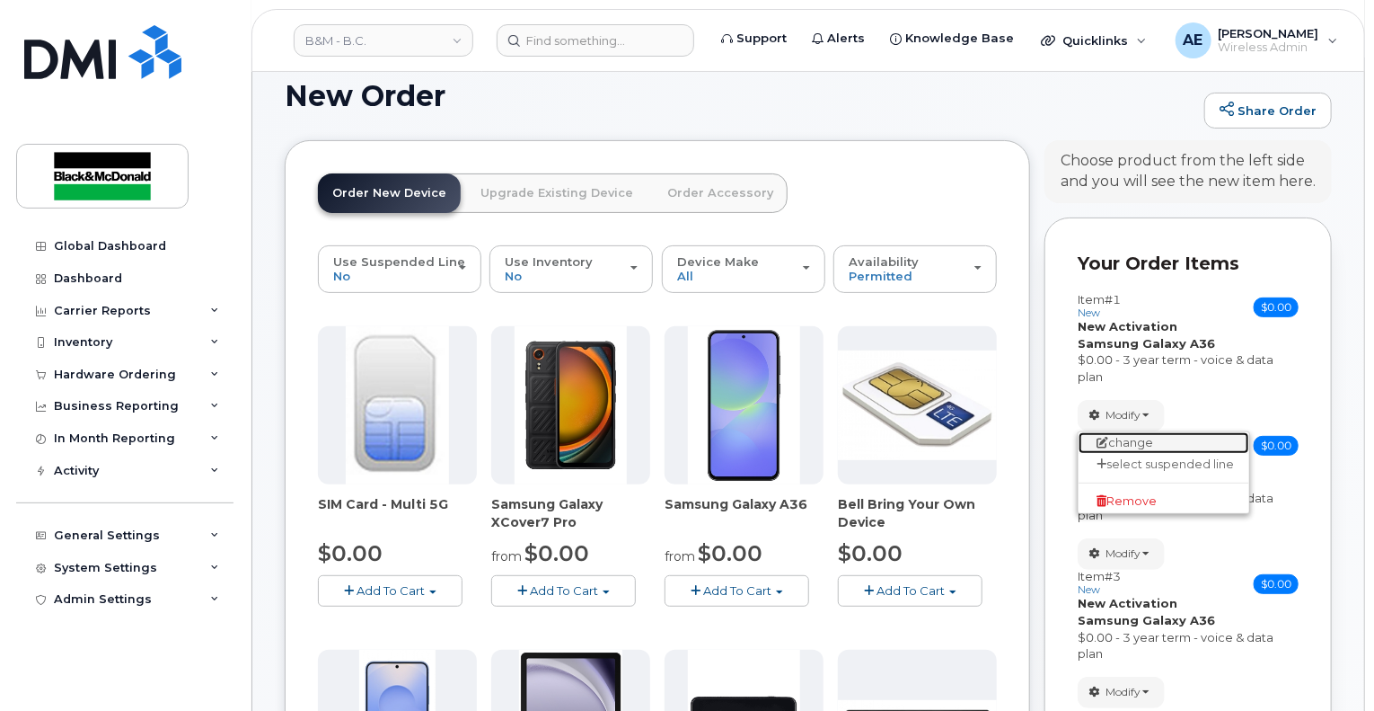
click at [1135, 432] on link "change" at bounding box center [1164, 443] width 171 height 22
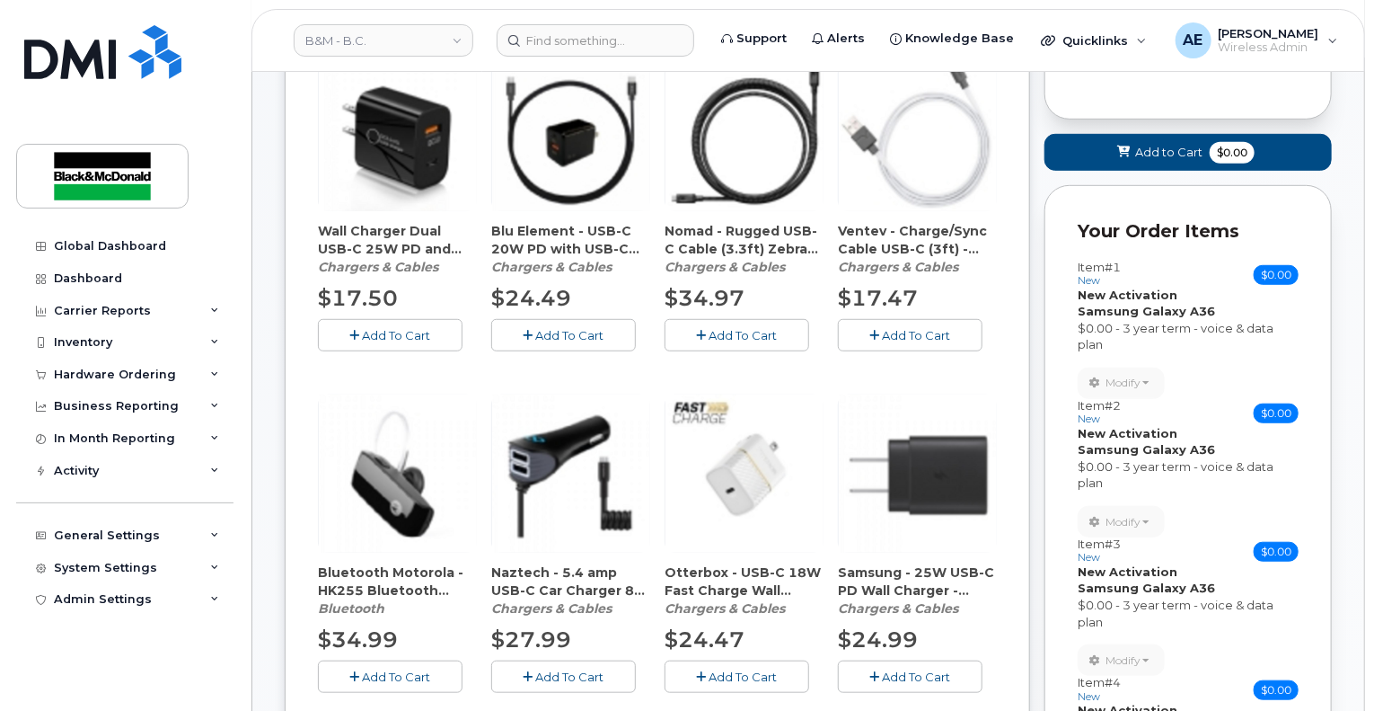
scroll to position [492, 0]
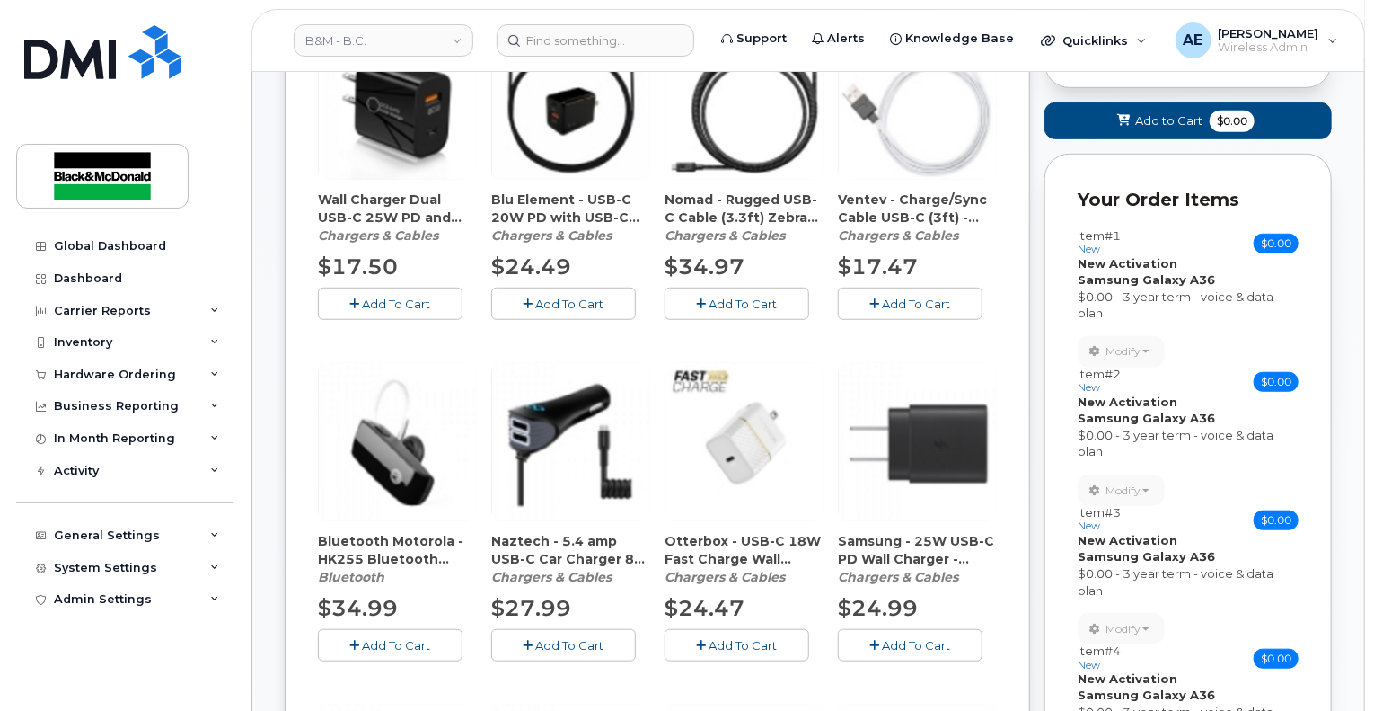
click at [557, 296] on button "Add To Cart" at bounding box center [563, 302] width 145 height 31
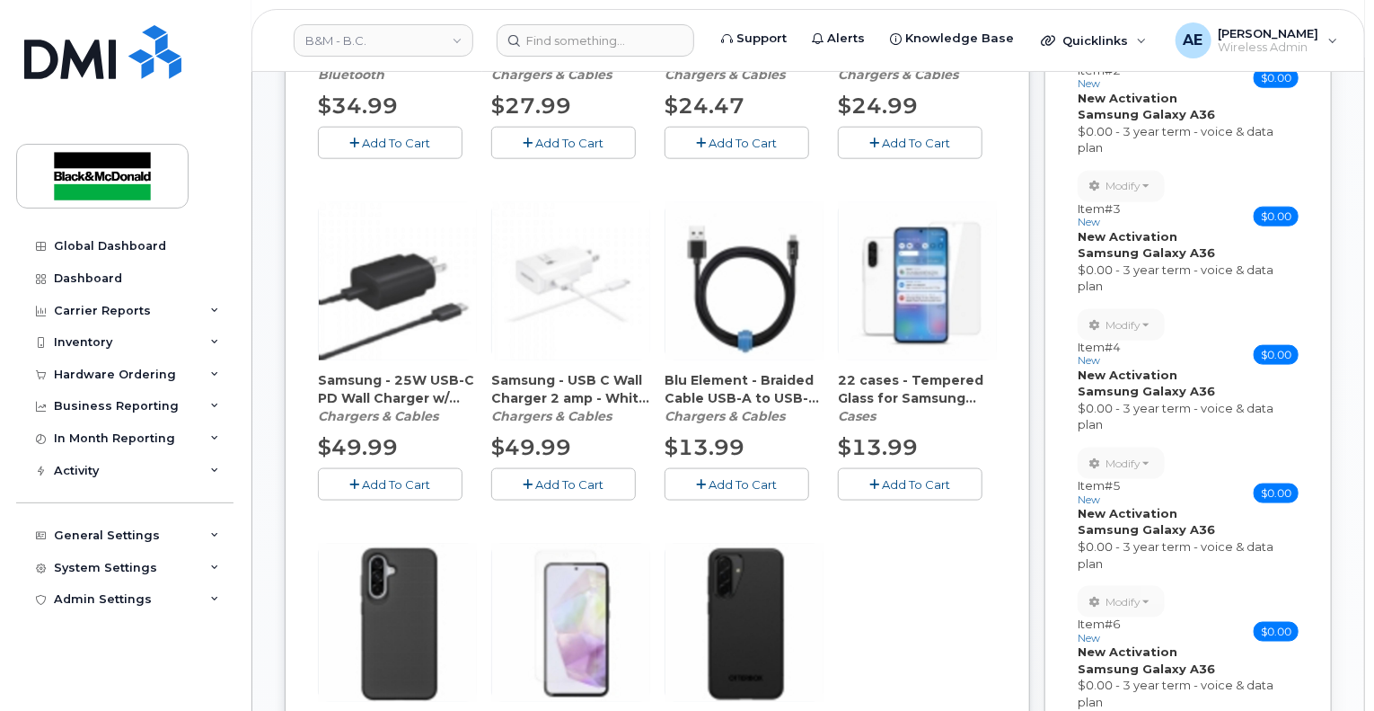
scroll to position [1211, 0]
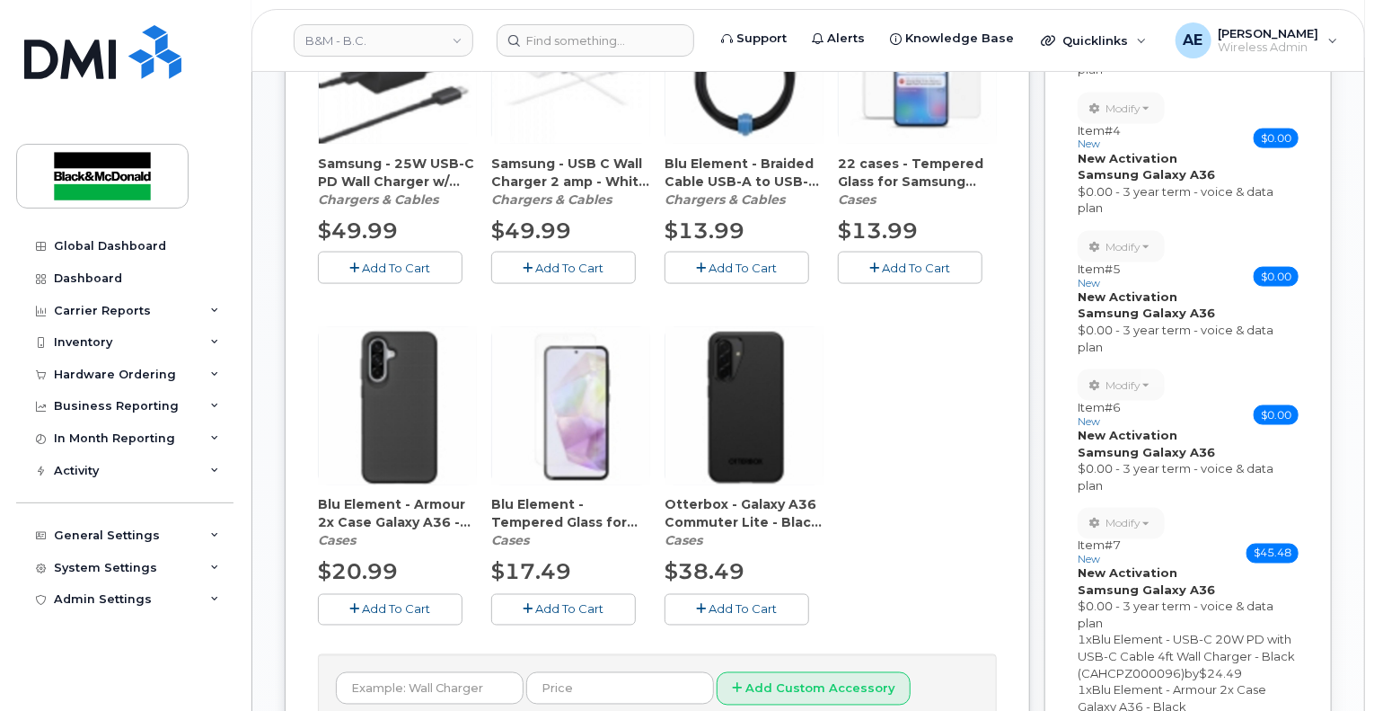
click at [408, 594] on button "Add To Cart" at bounding box center [390, 609] width 145 height 31
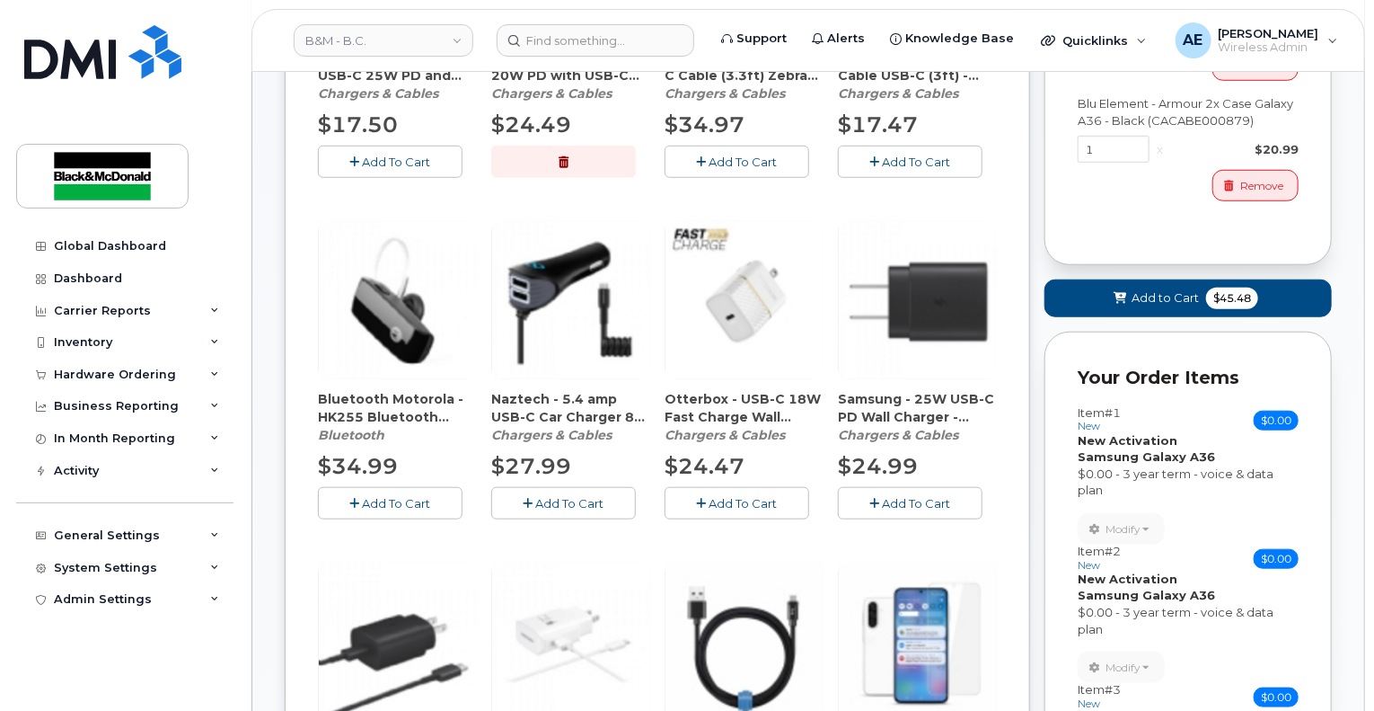
scroll to position [492, 0]
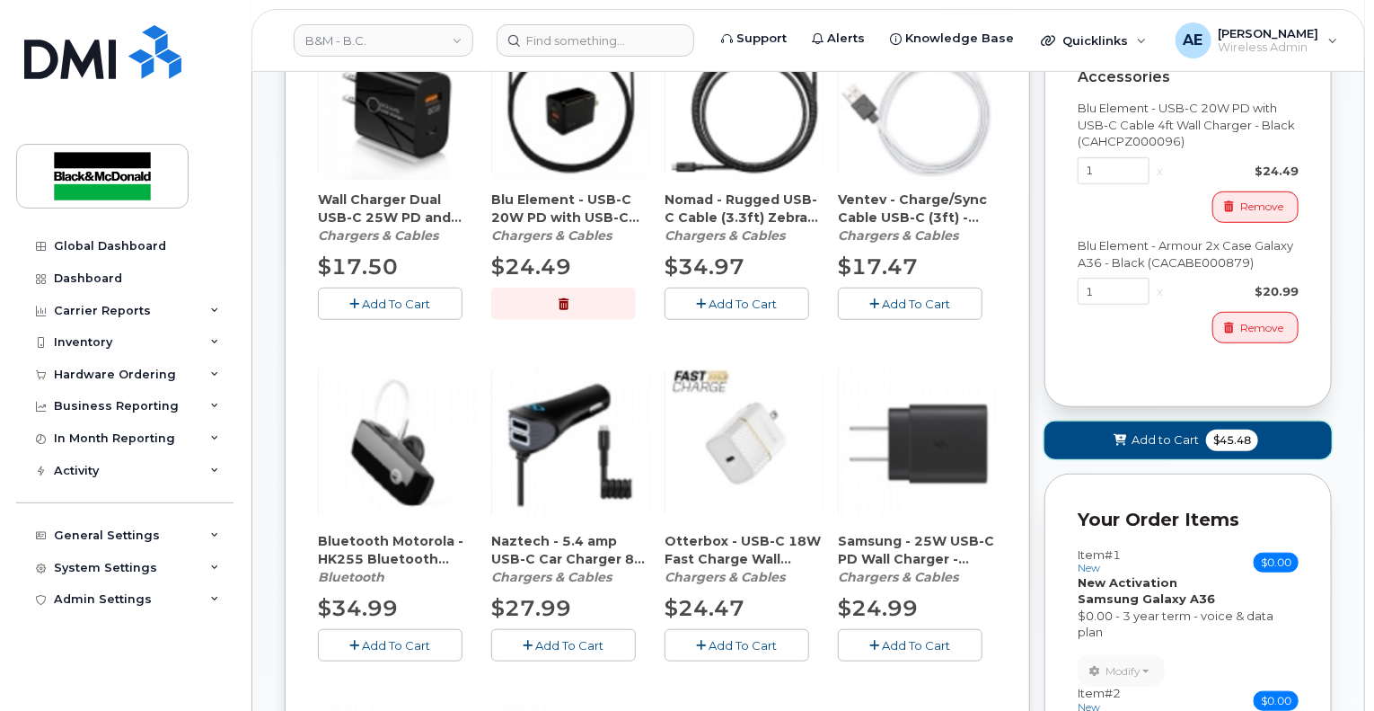
click at [1224, 429] on span "$45.48" at bounding box center [1232, 440] width 52 height 22
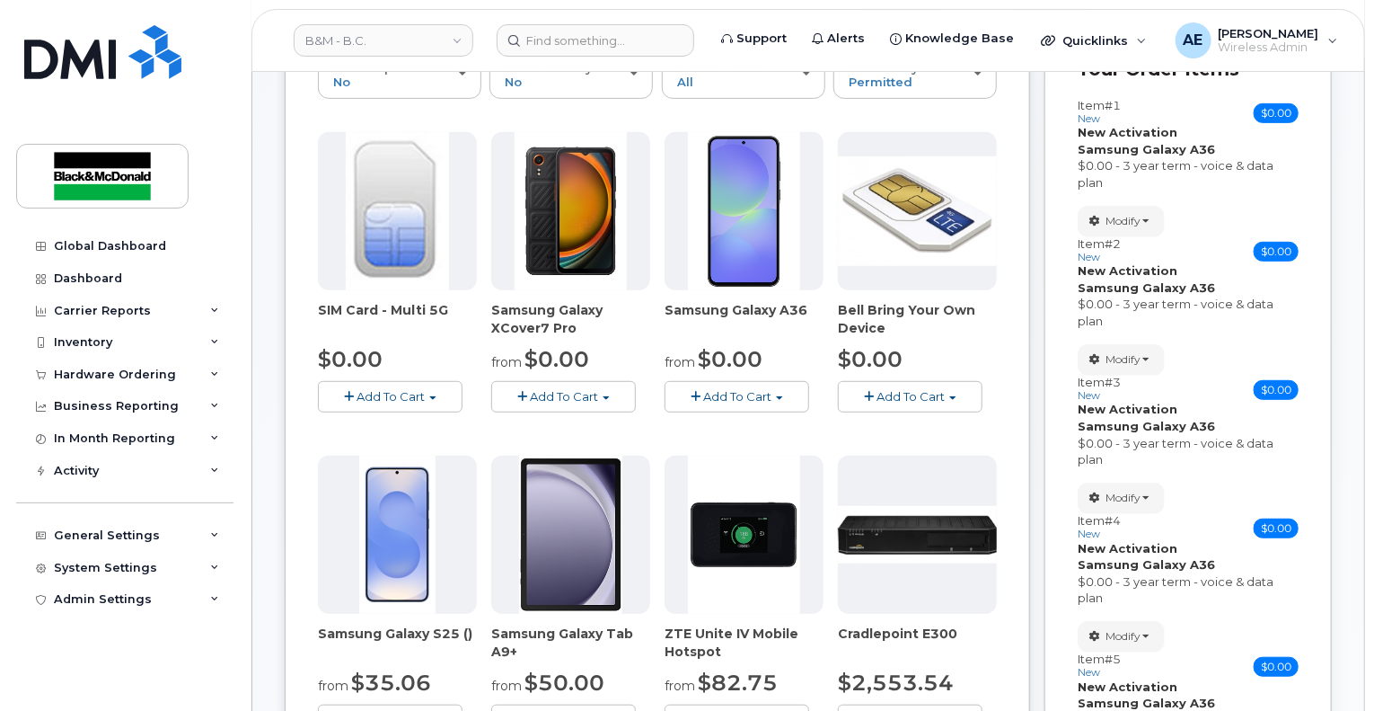
scroll to position [0, 0]
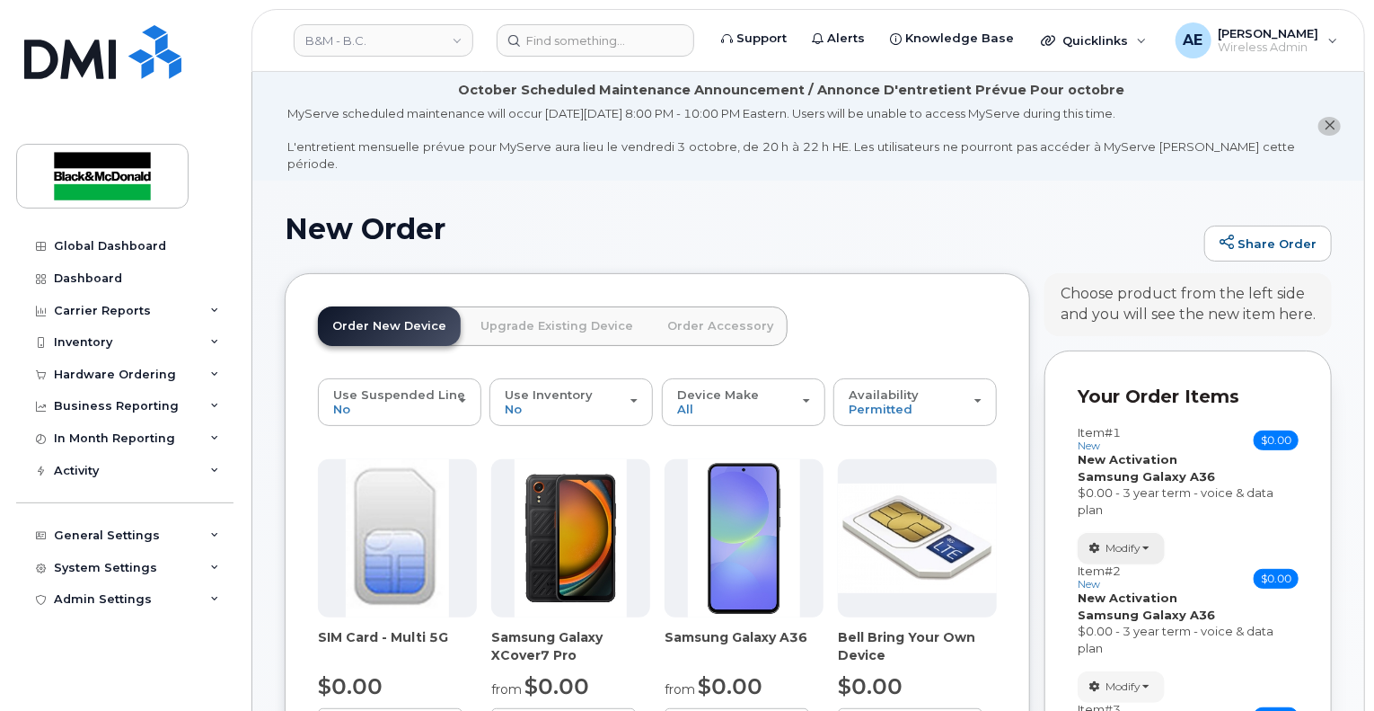
click at [1152, 533] on button "Modify" at bounding box center [1121, 548] width 87 height 31
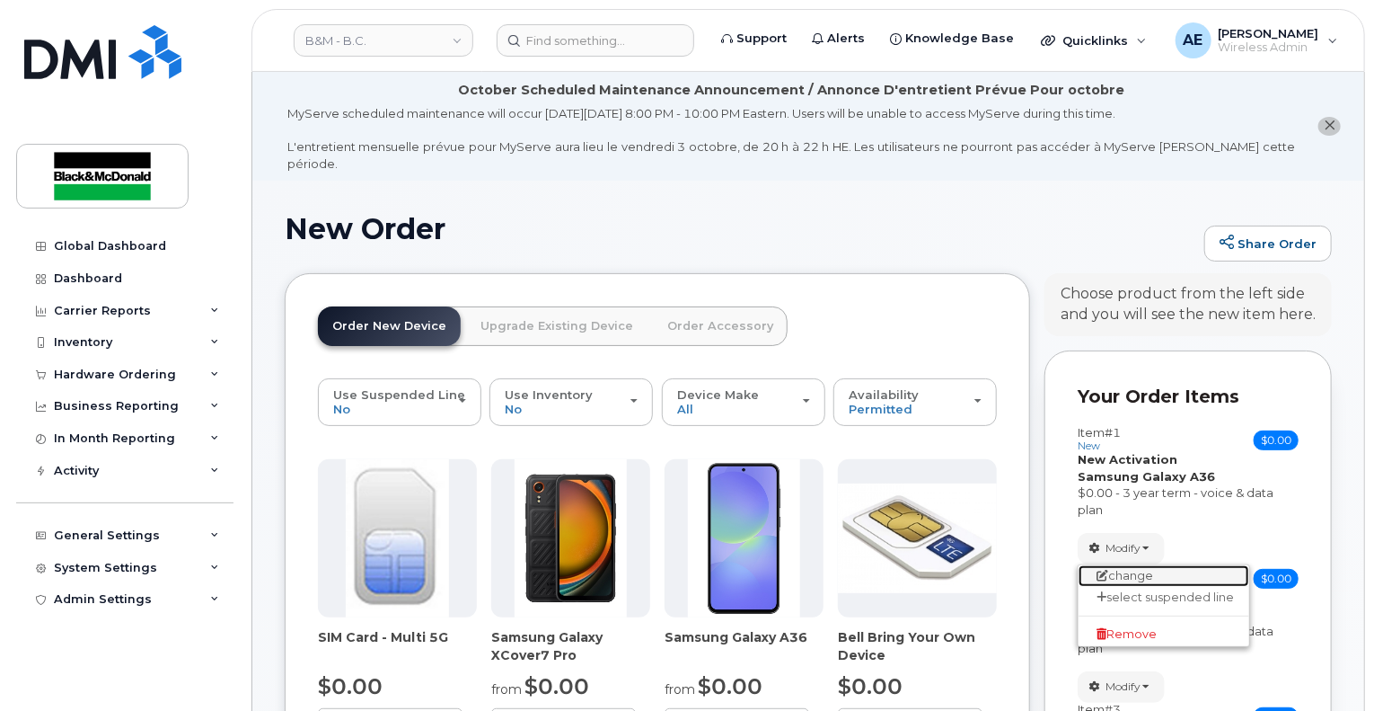
click at [1135, 565] on link "change" at bounding box center [1164, 576] width 171 height 22
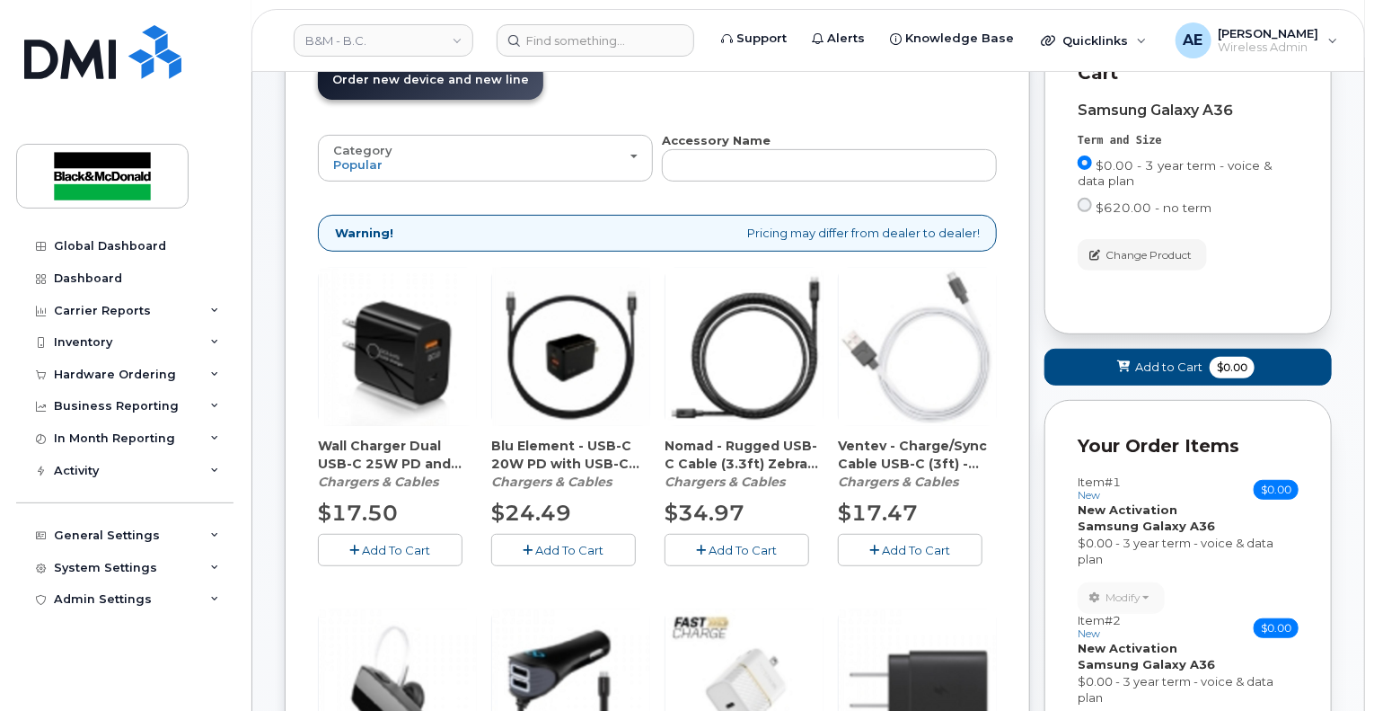
scroll to position [269, 0]
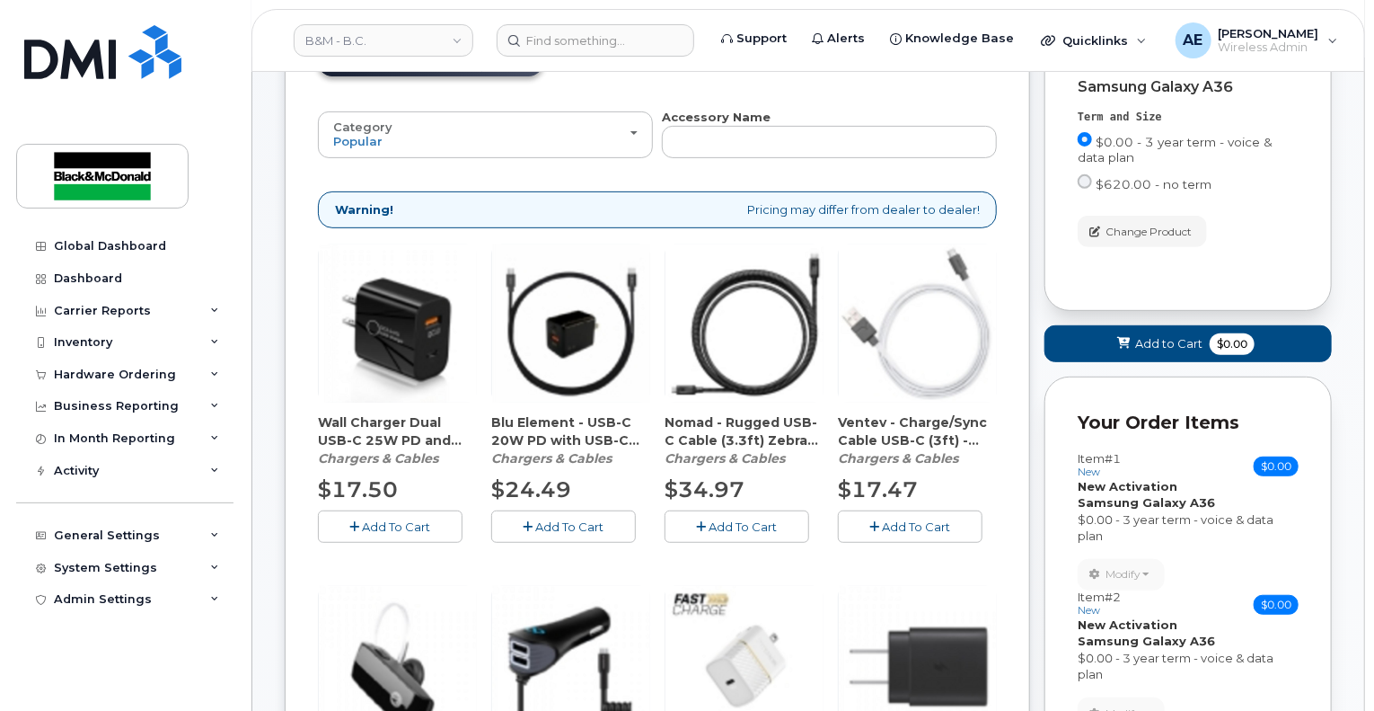
click at [589, 519] on span "Add To Cart" at bounding box center [570, 526] width 68 height 14
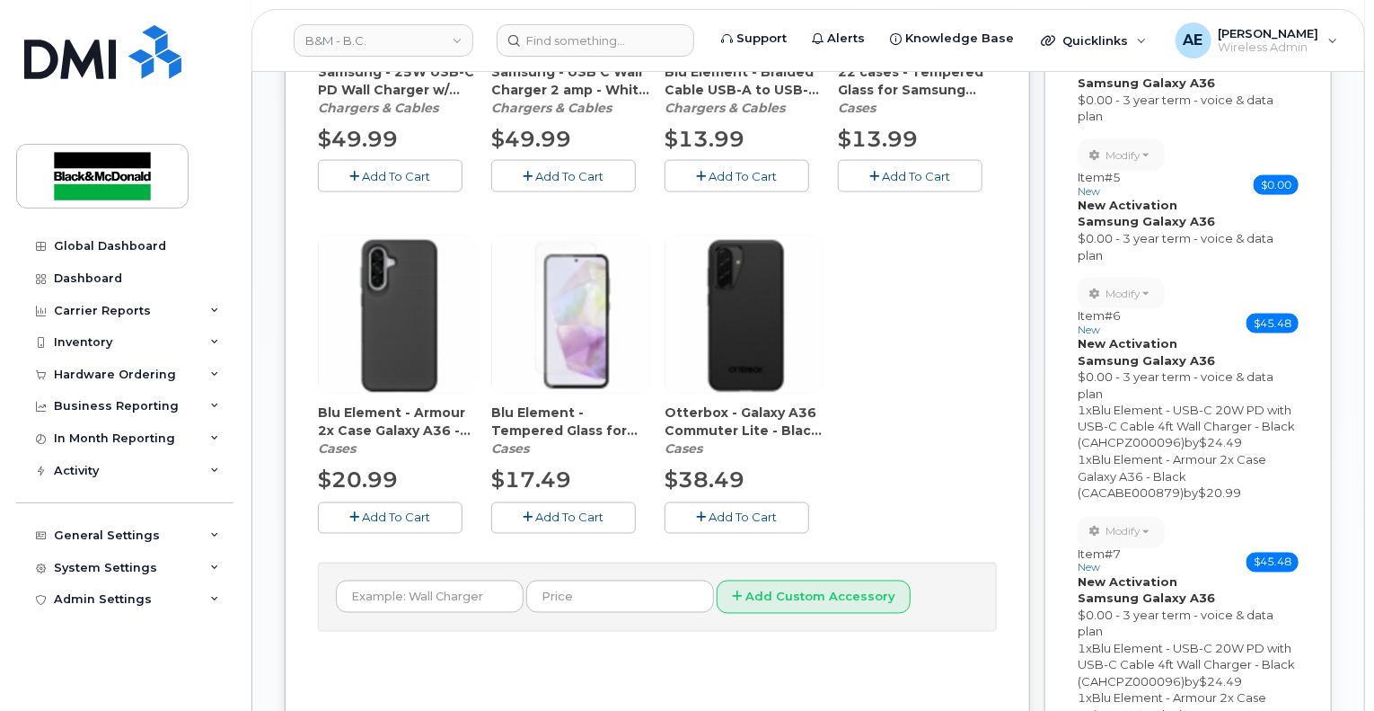
scroll to position [1527, 0]
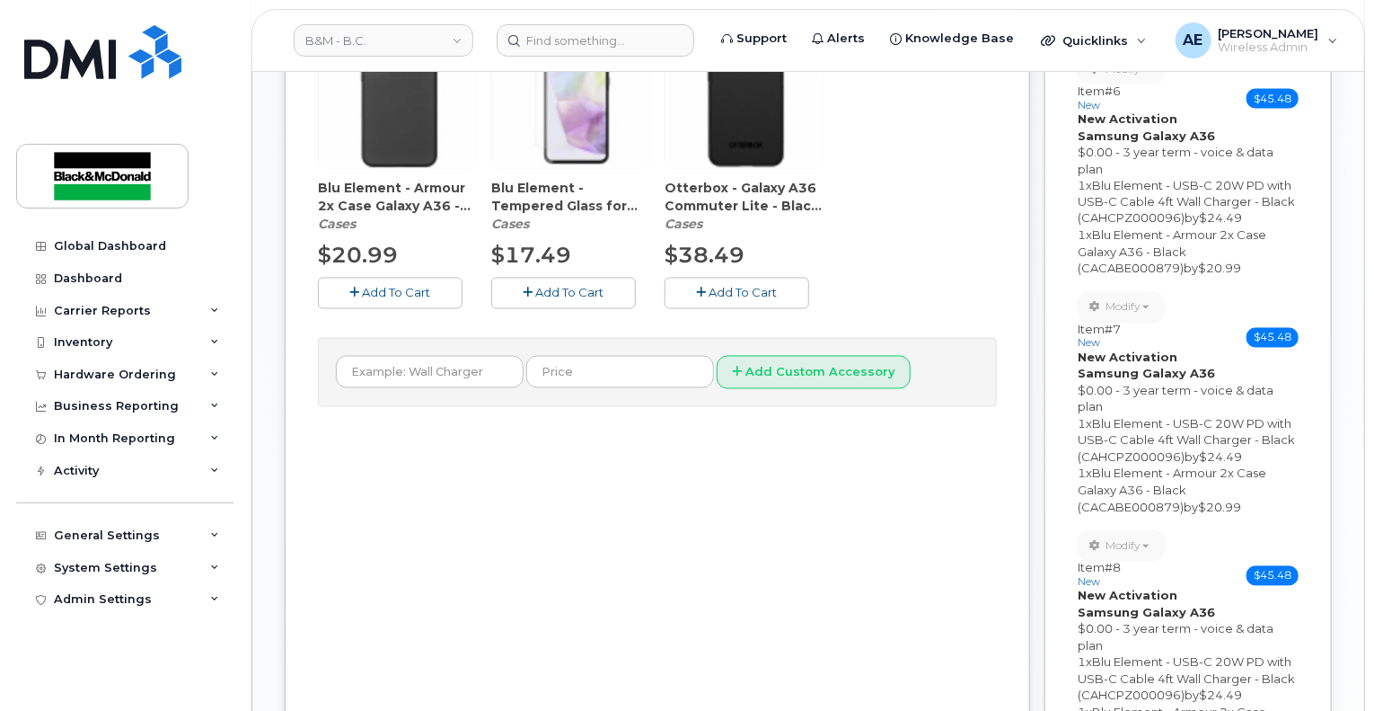
click at [421, 287] on button "Add To Cart" at bounding box center [390, 293] width 145 height 31
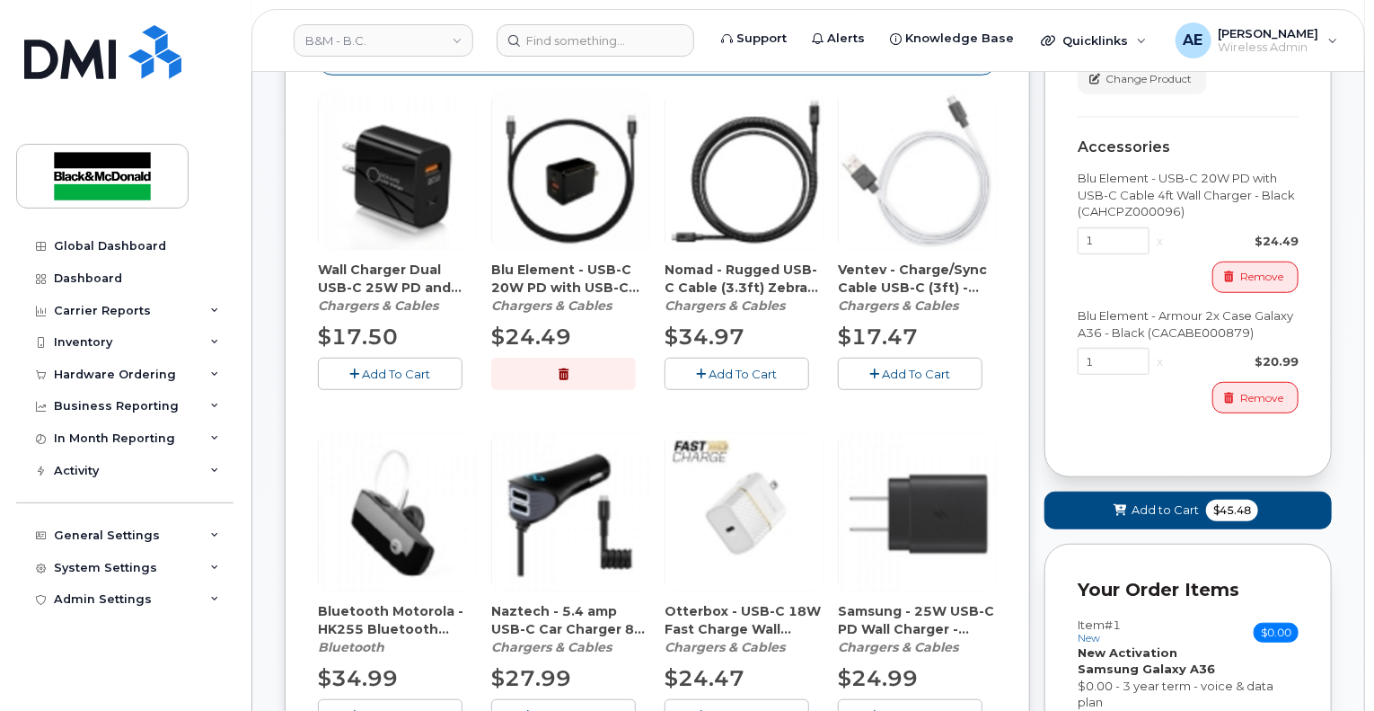
scroll to position [269, 0]
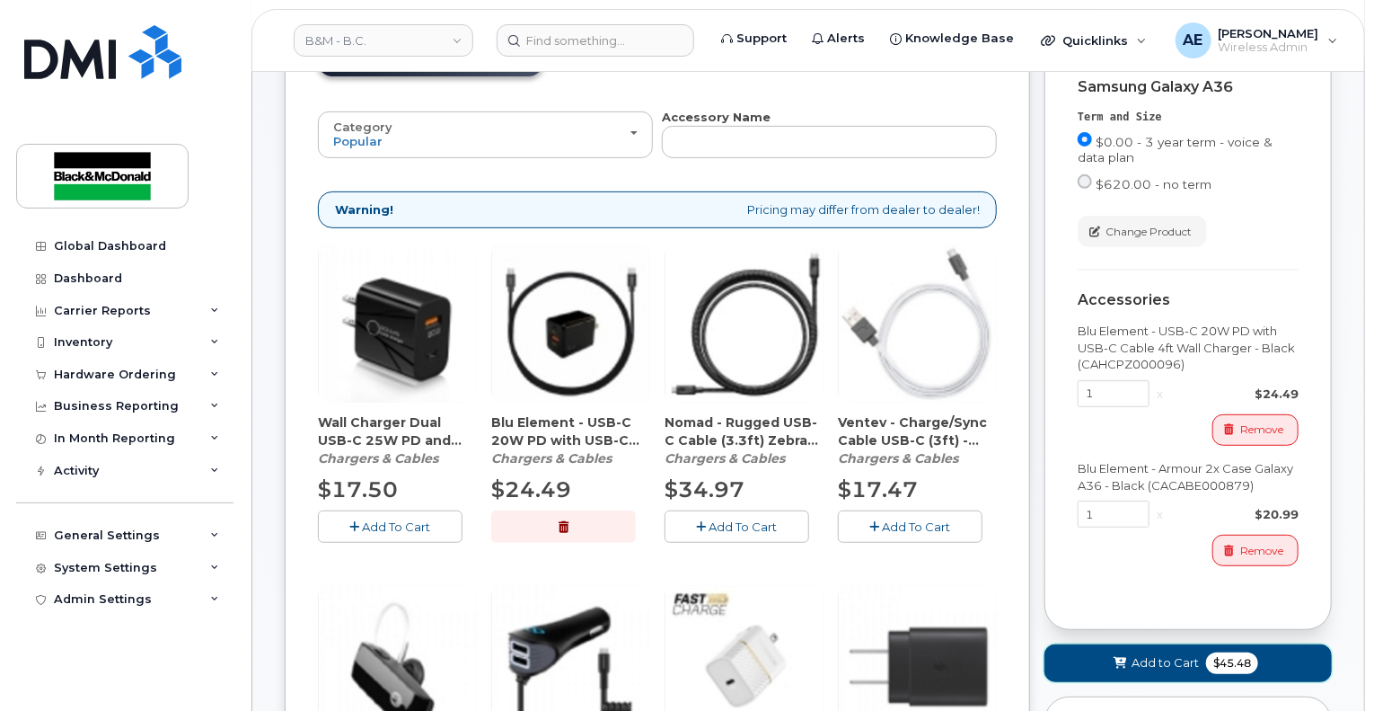
click at [1268, 654] on button "Add to Cart $45.48" at bounding box center [1188, 662] width 287 height 37
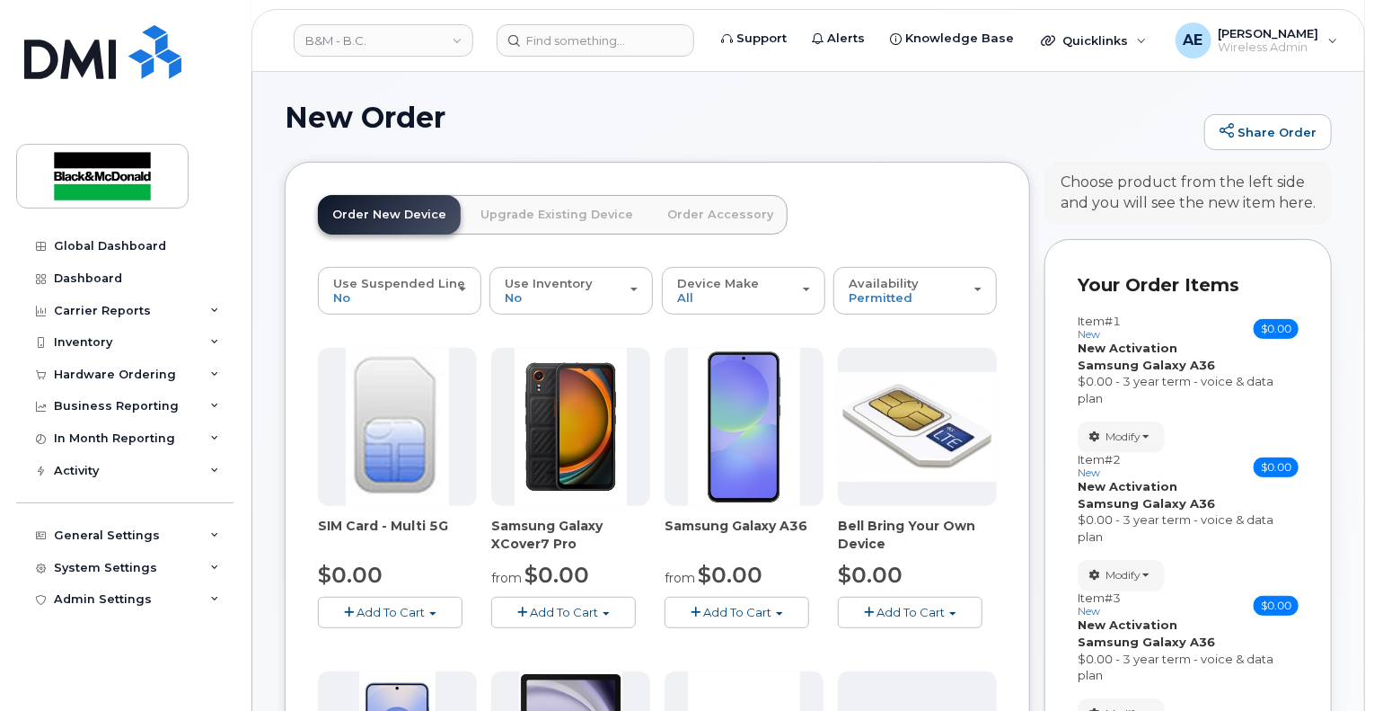
scroll to position [0, 0]
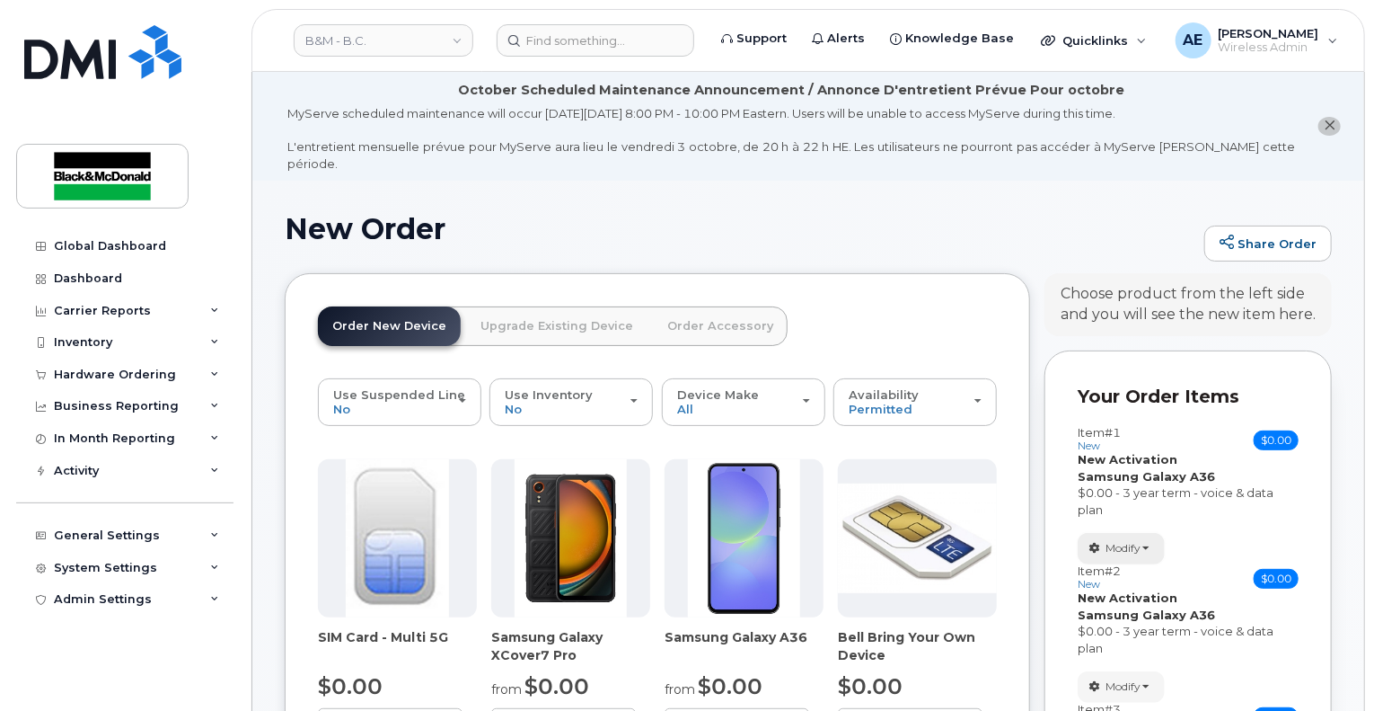
click at [1141, 540] on span "Modify" at bounding box center [1123, 548] width 35 height 16
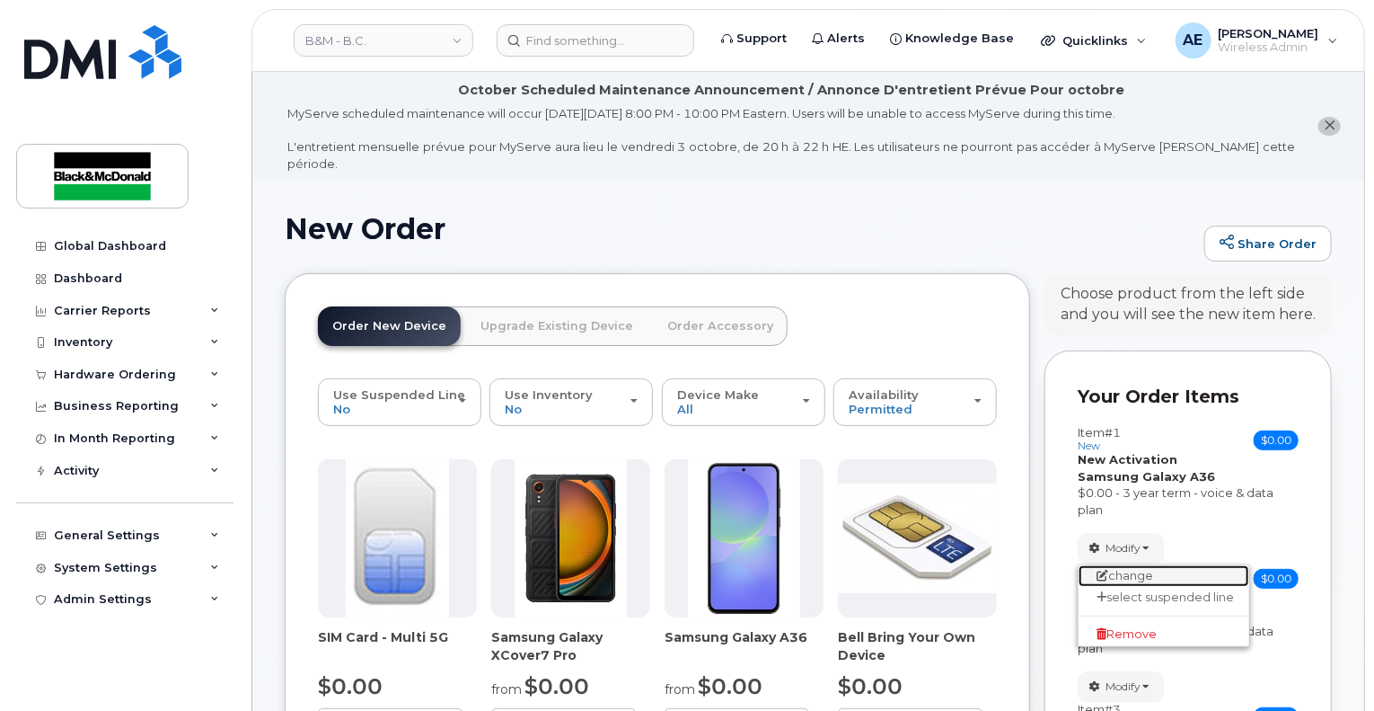
click at [1189, 565] on link "change" at bounding box center [1164, 576] width 171 height 22
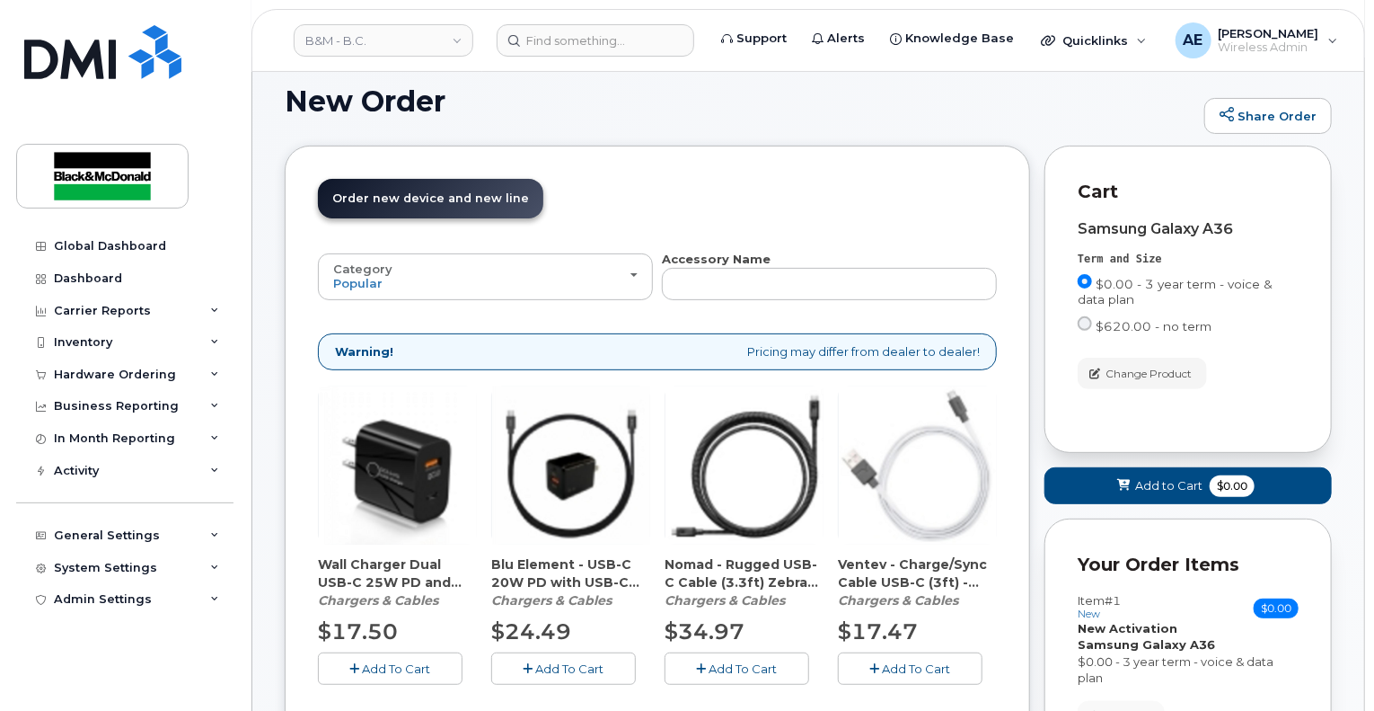
scroll to position [359, 0]
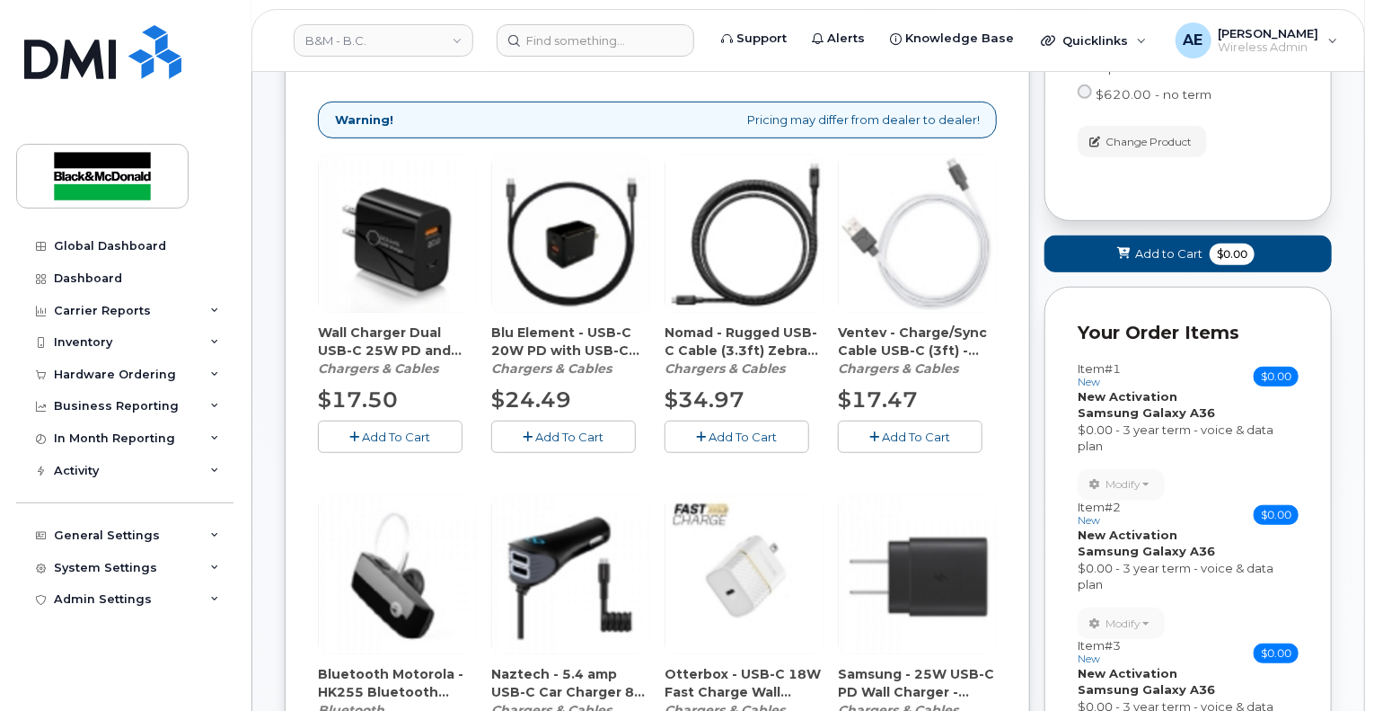
click at [529, 431] on icon "button" at bounding box center [529, 437] width 10 height 12
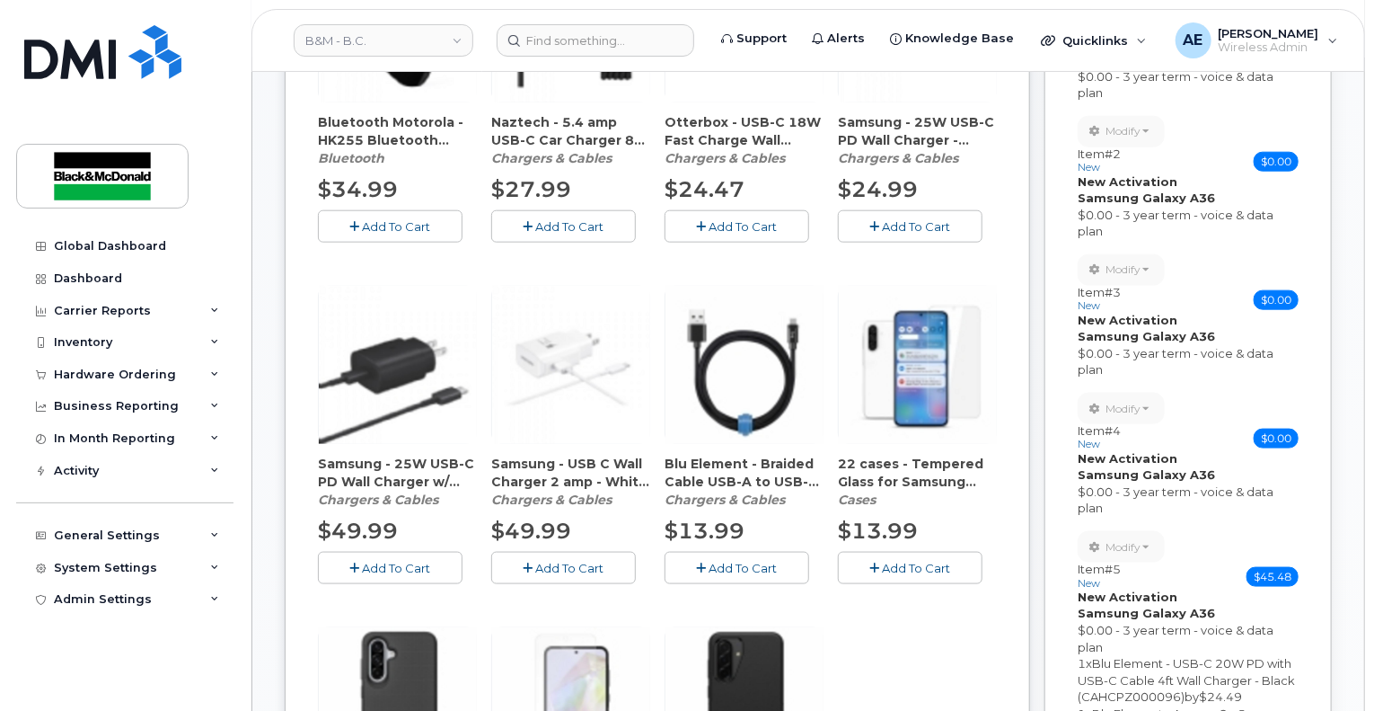
scroll to position [1168, 0]
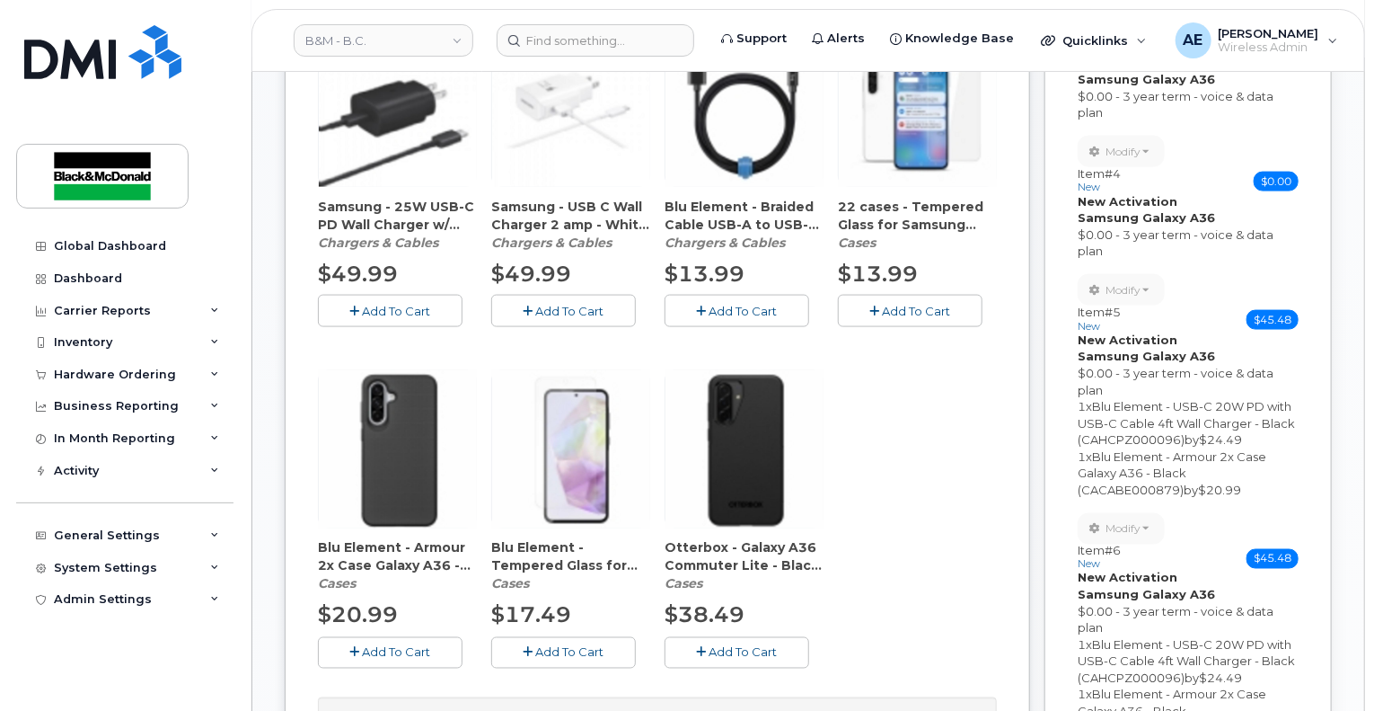
click at [387, 637] on button "Add To Cart" at bounding box center [390, 652] width 145 height 31
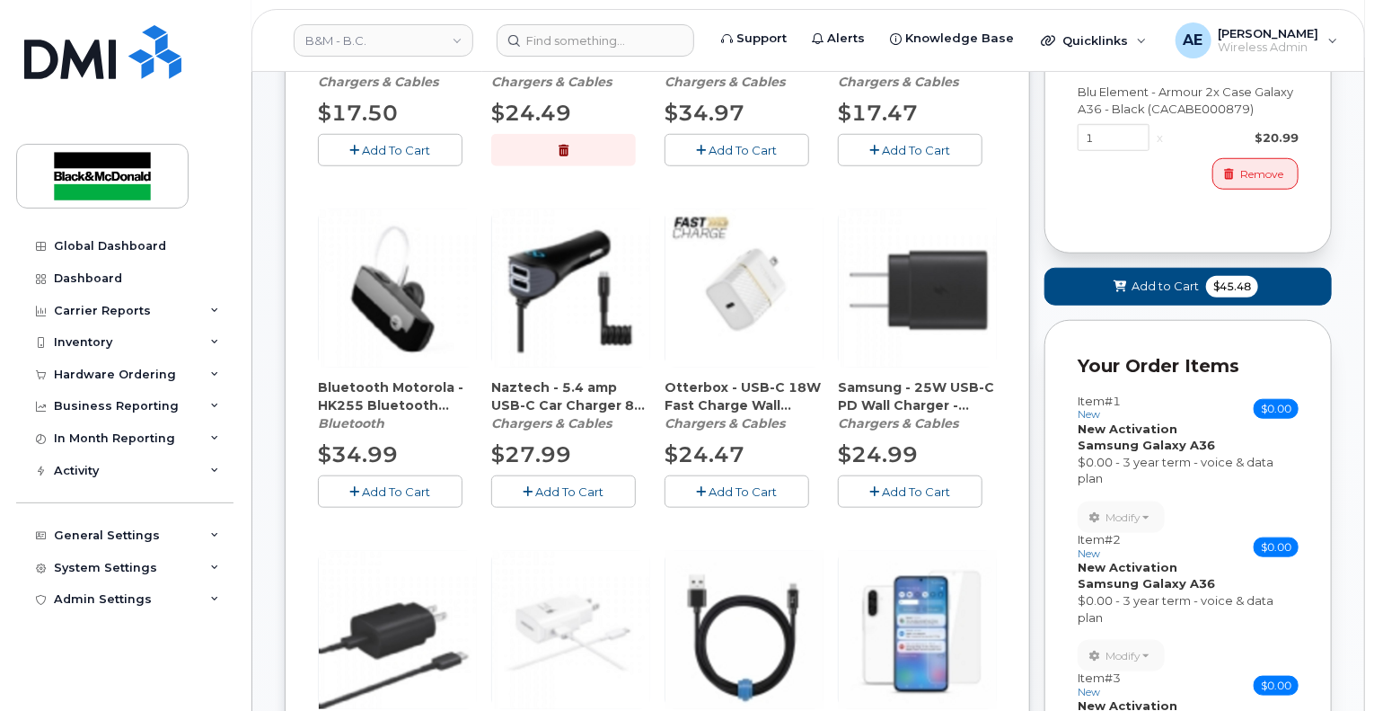
scroll to position [359, 0]
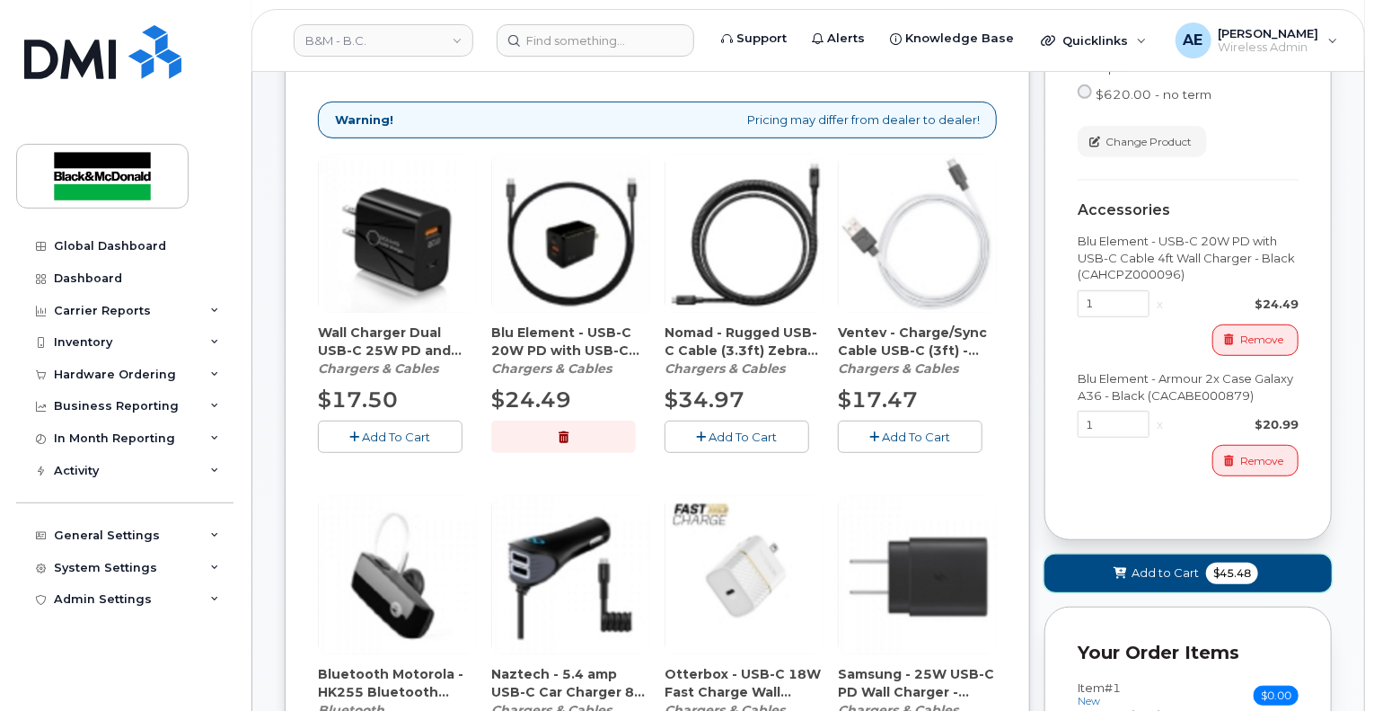
click at [1206, 562] on span "$45.48" at bounding box center [1232, 573] width 52 height 22
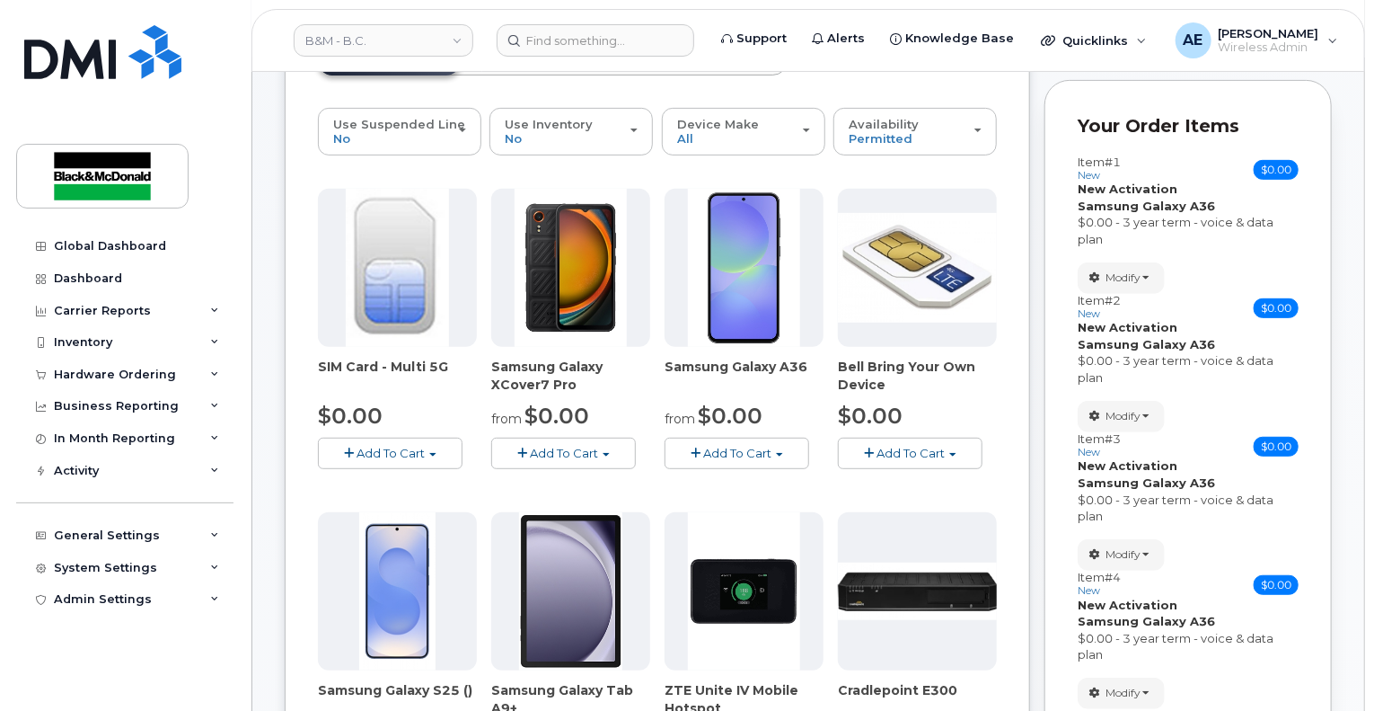
scroll to position [269, 0]
click at [1236, 174] on div "Item #1 new $0.00 Accessories Only SIM Only Activation New Activation Hardware …" at bounding box center [1188, 202] width 221 height 93
click at [1122, 263] on button "Modify" at bounding box center [1121, 278] width 87 height 31
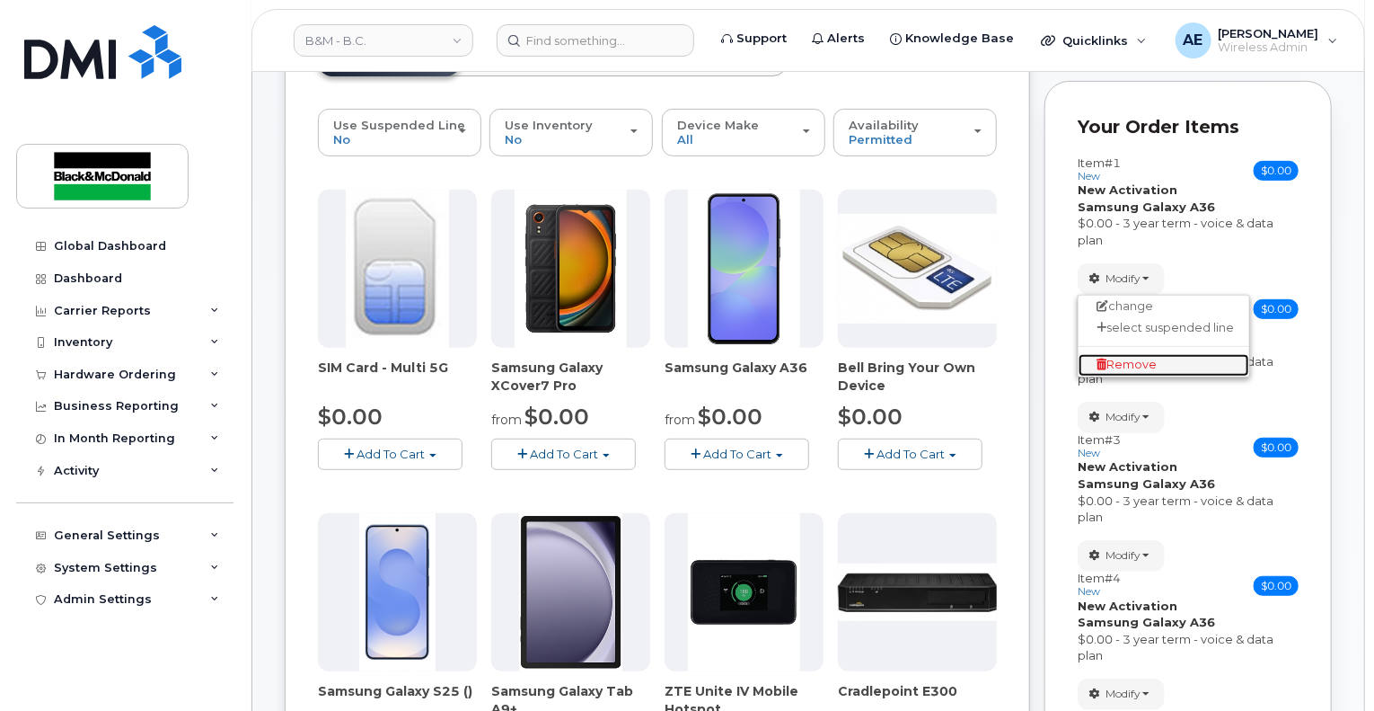
click at [1128, 358] on span "Remove" at bounding box center [1127, 364] width 60 height 13
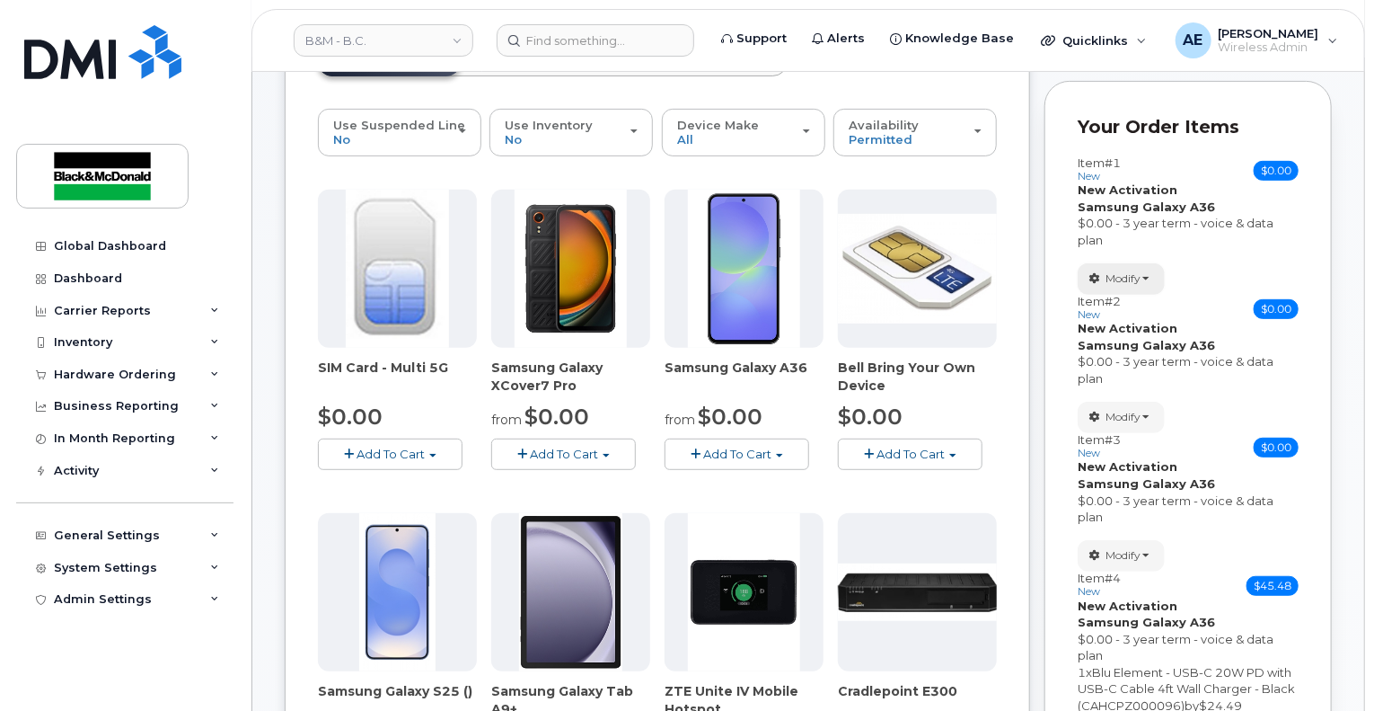
click at [1141, 270] on span "Modify" at bounding box center [1123, 278] width 35 height 16
click at [1120, 354] on link "Remove" at bounding box center [1164, 365] width 171 height 22
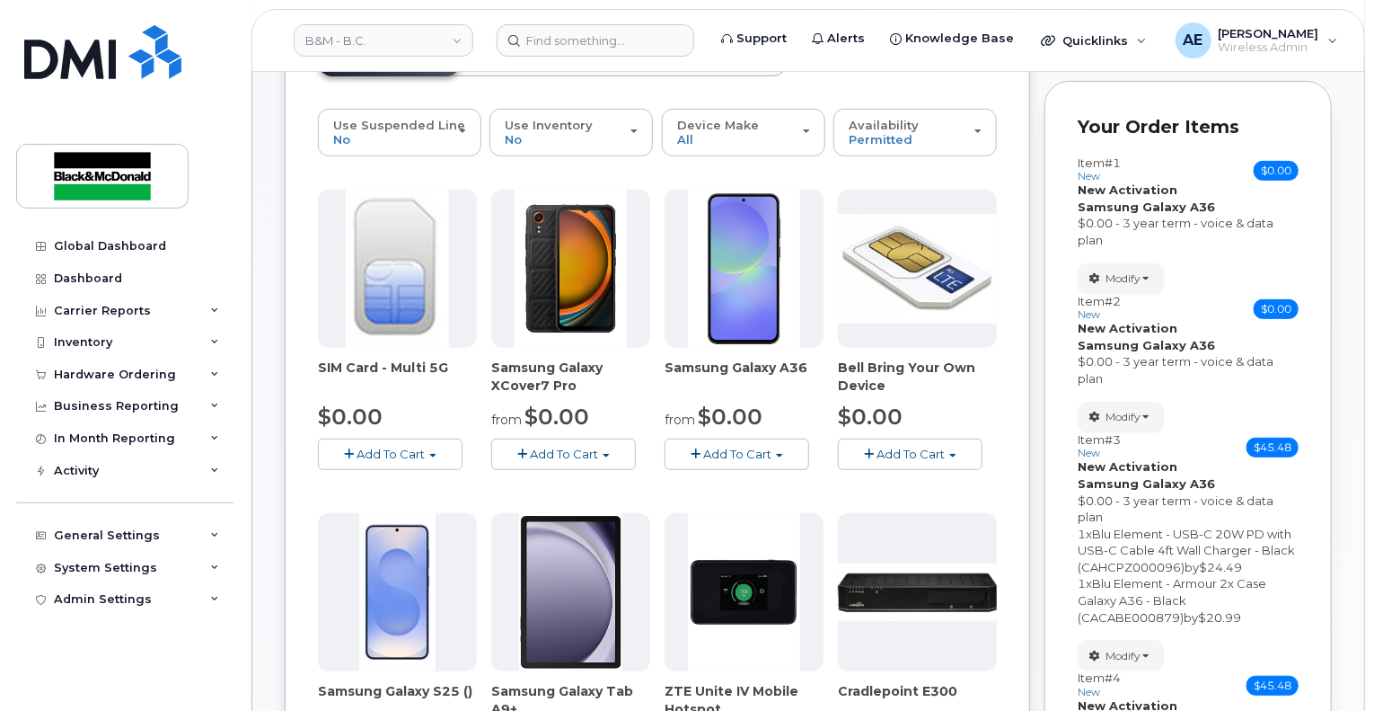
drag, startPoint x: 1151, startPoint y: 261, endPoint x: 1143, endPoint y: 305, distance: 44.6
click at [1150, 277] on span "button" at bounding box center [1146, 279] width 7 height 4
click at [1136, 358] on span "Remove" at bounding box center [1127, 364] width 60 height 13
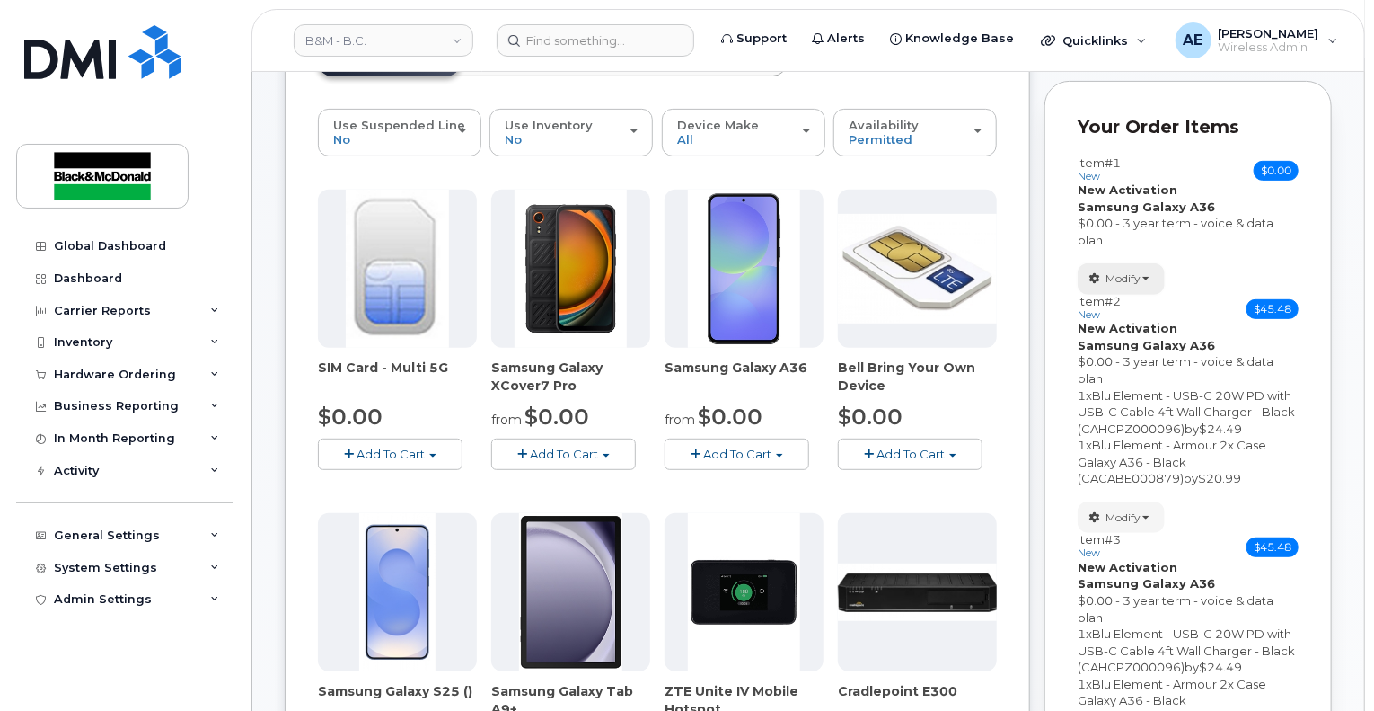
click at [1137, 270] on span "Modify" at bounding box center [1123, 278] width 35 height 16
click at [1125, 358] on span "Remove" at bounding box center [1127, 364] width 60 height 13
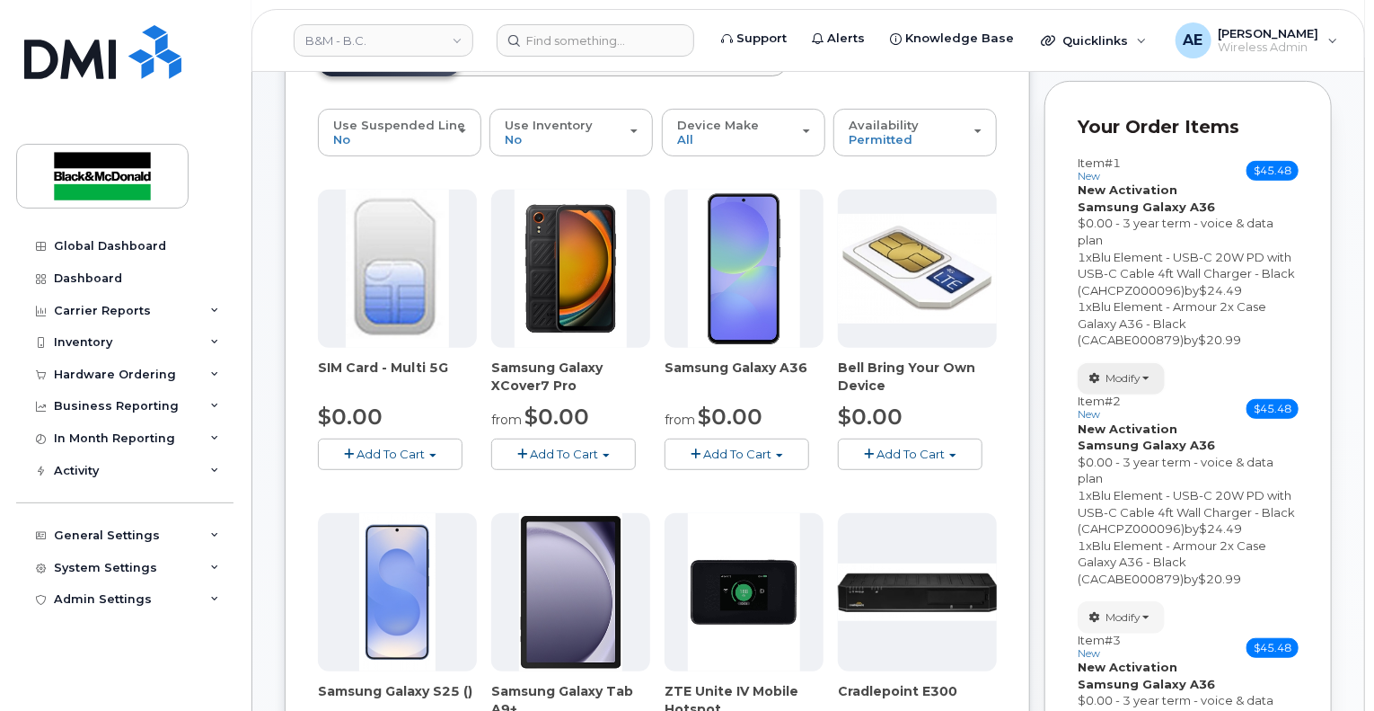
click at [1136, 370] on span "Modify" at bounding box center [1123, 378] width 35 height 16
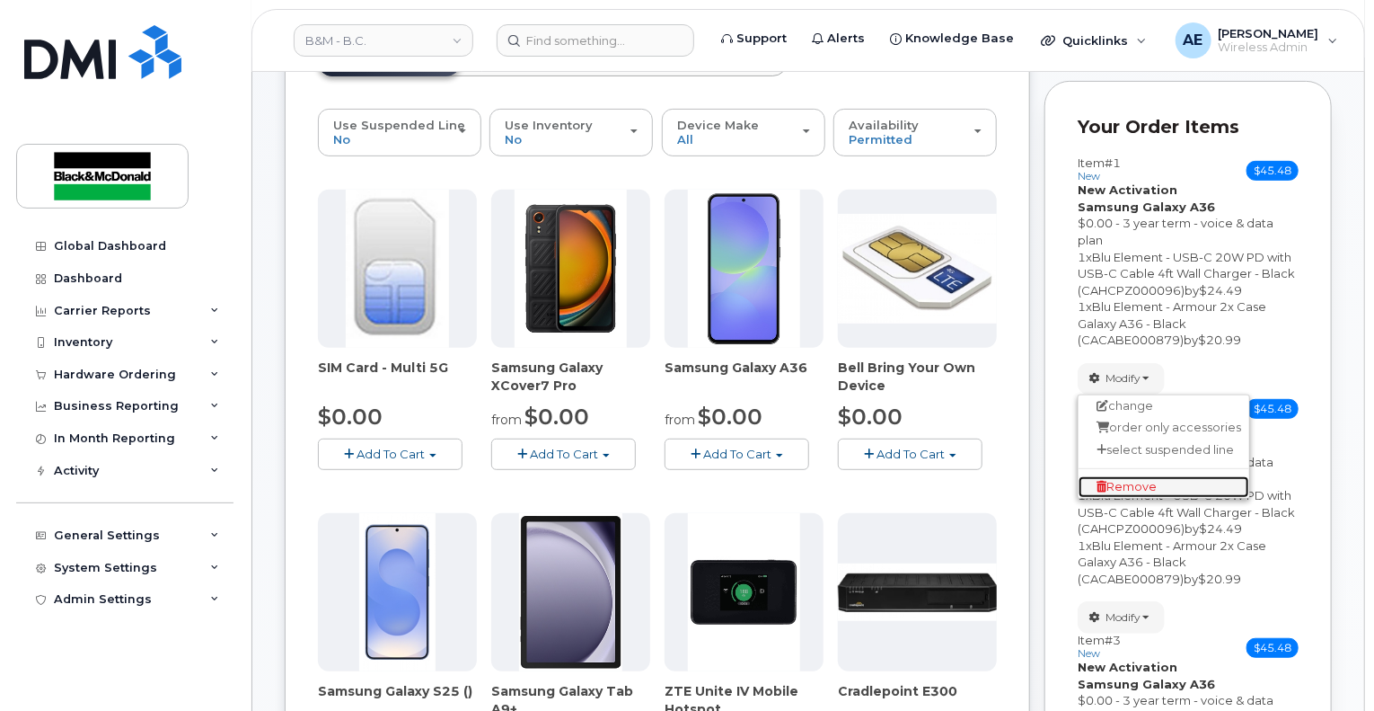
click at [1121, 480] on span "Remove" at bounding box center [1127, 486] width 60 height 13
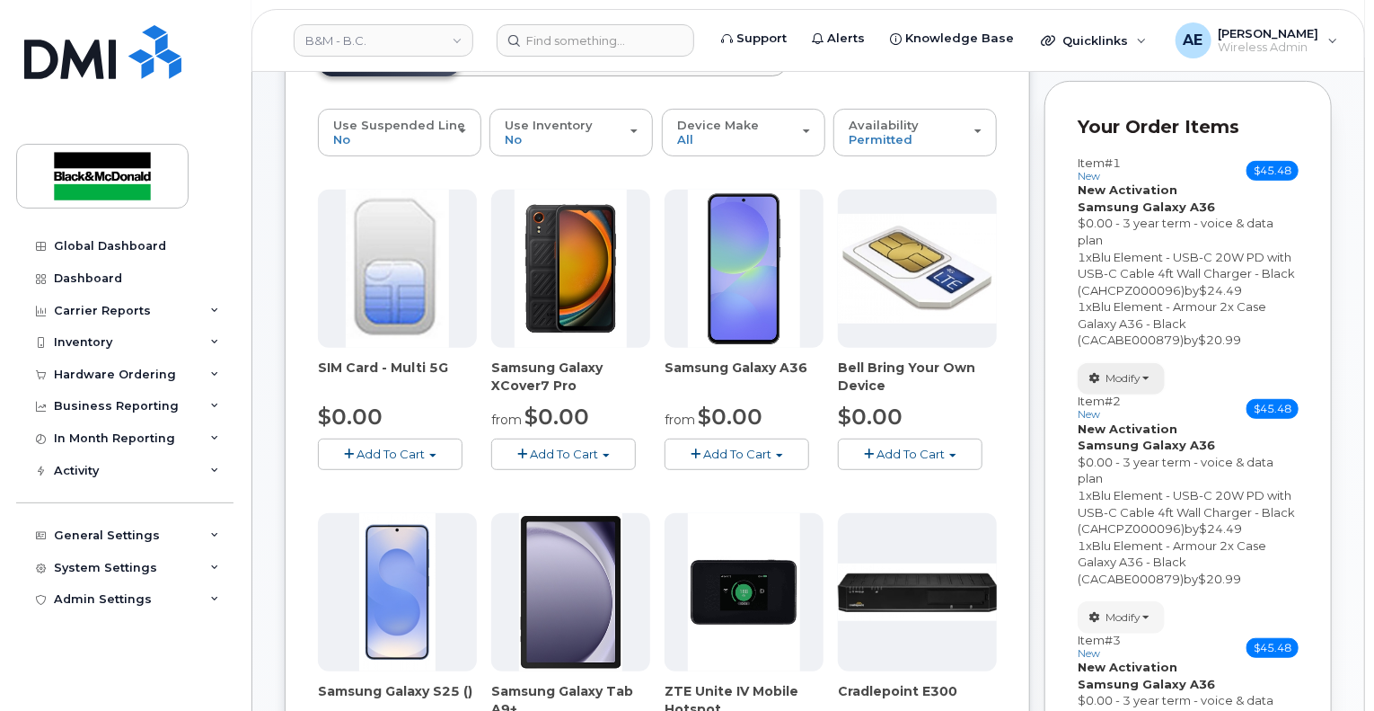
click at [1146, 363] on button "Modify" at bounding box center [1121, 378] width 87 height 31
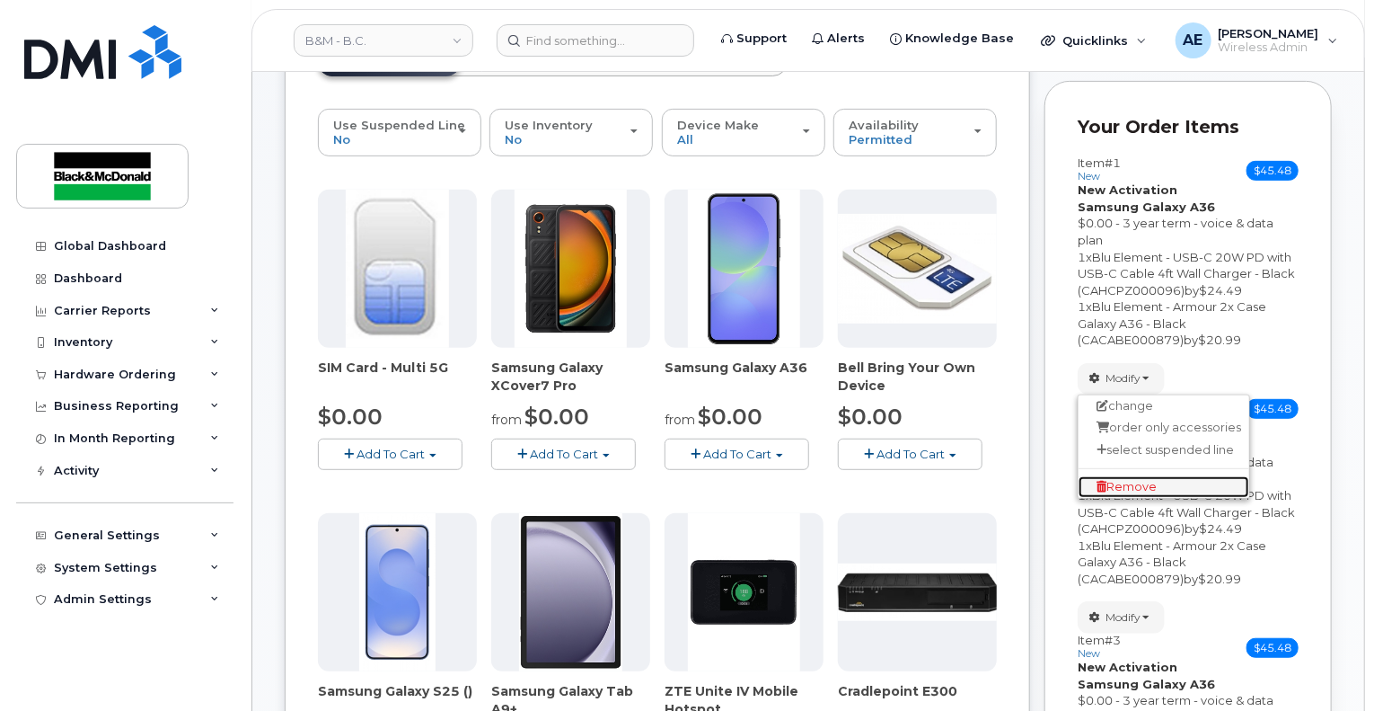
click at [1135, 480] on span "Remove" at bounding box center [1127, 486] width 60 height 13
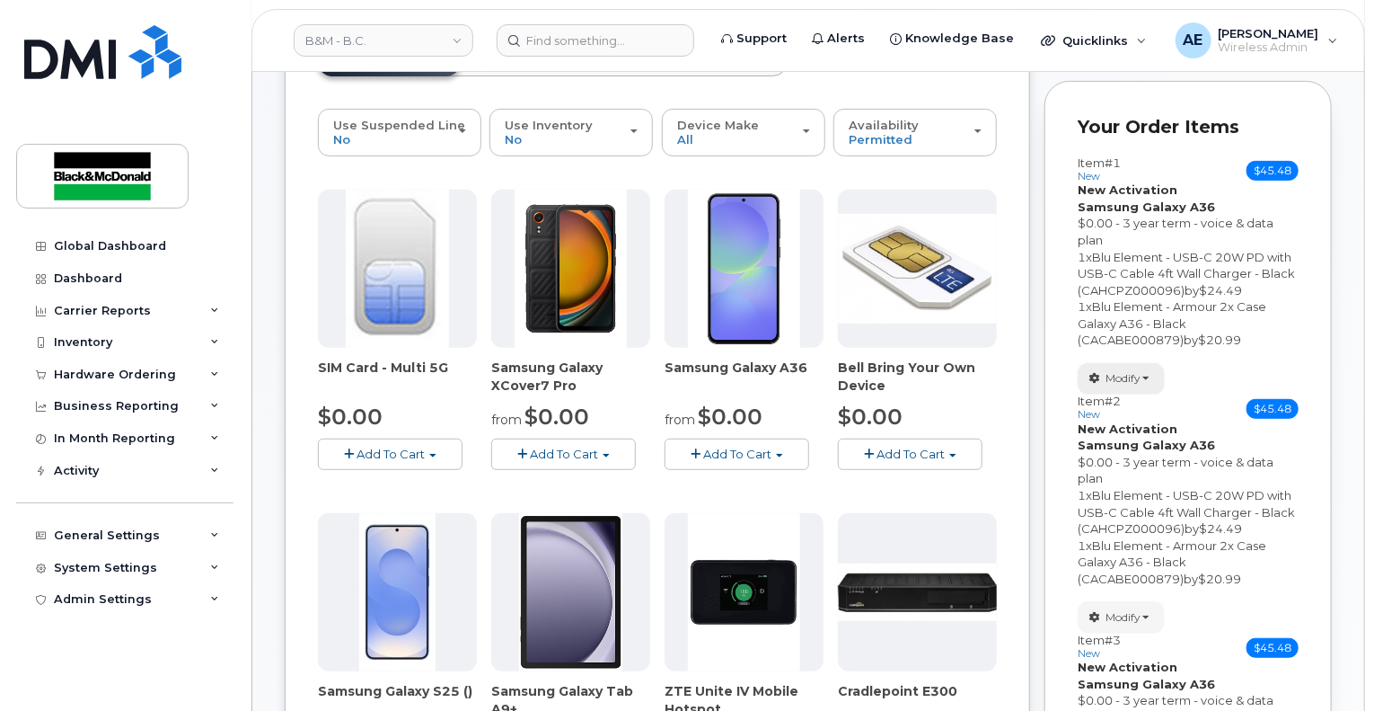
click at [1132, 369] on button "Modify" at bounding box center [1121, 378] width 87 height 31
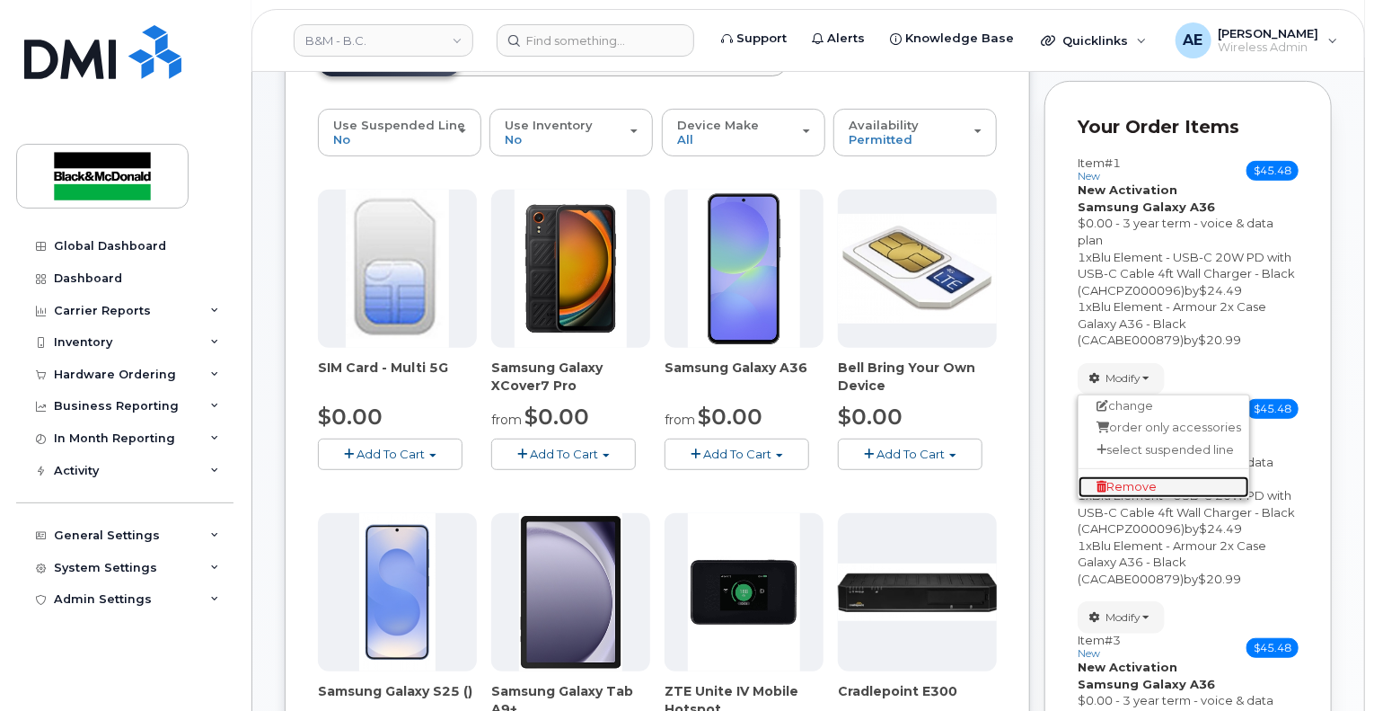
click at [1134, 480] on span "Remove" at bounding box center [1127, 486] width 60 height 13
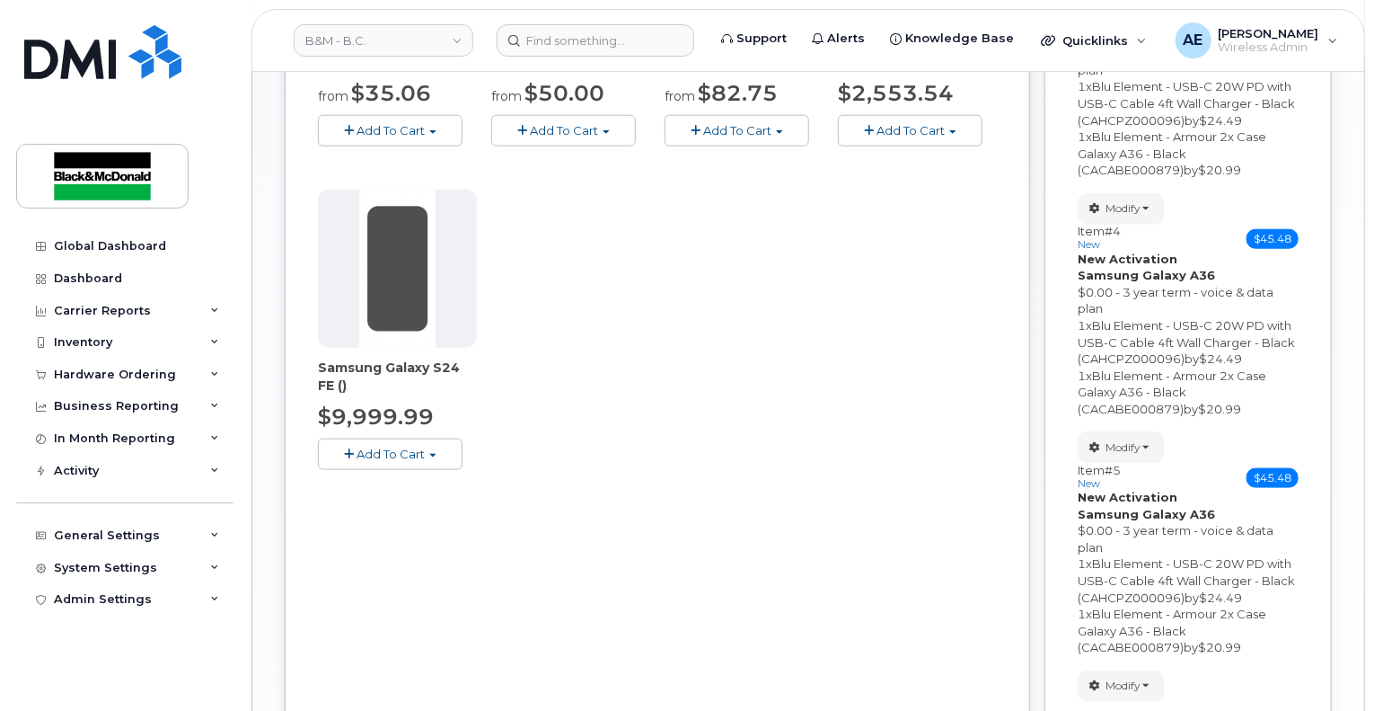
scroll to position [1139, 0]
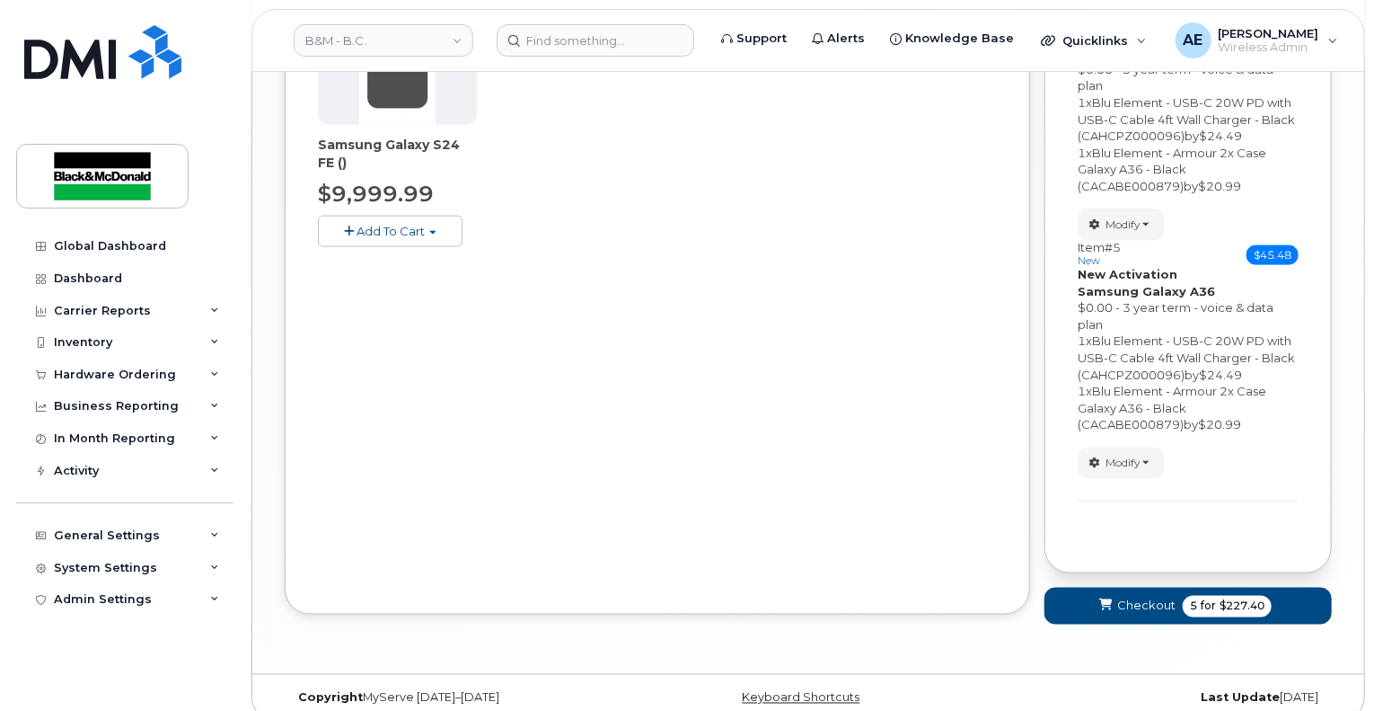
click at [1135, 447] on button "Modify" at bounding box center [1121, 462] width 87 height 31
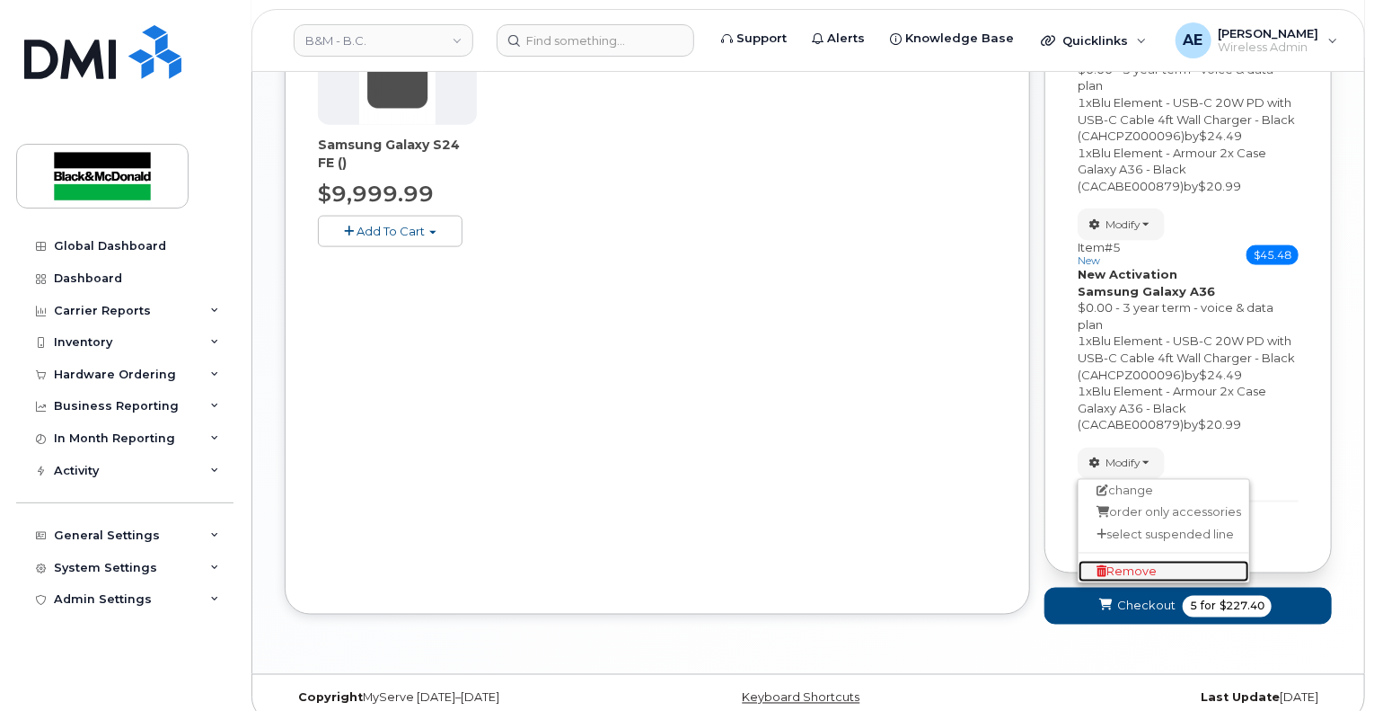
click at [1129, 564] on span "Remove" at bounding box center [1127, 570] width 60 height 13
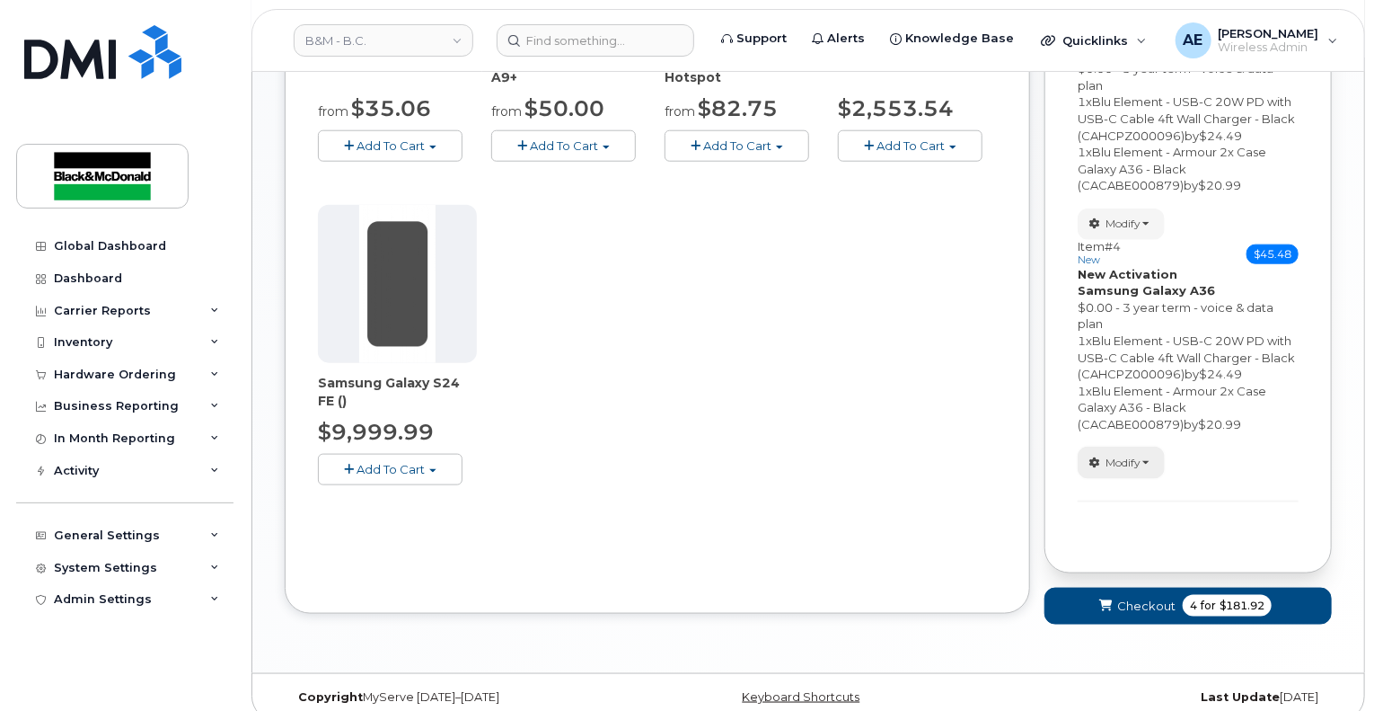
click at [1141, 455] on span "Modify" at bounding box center [1123, 463] width 35 height 16
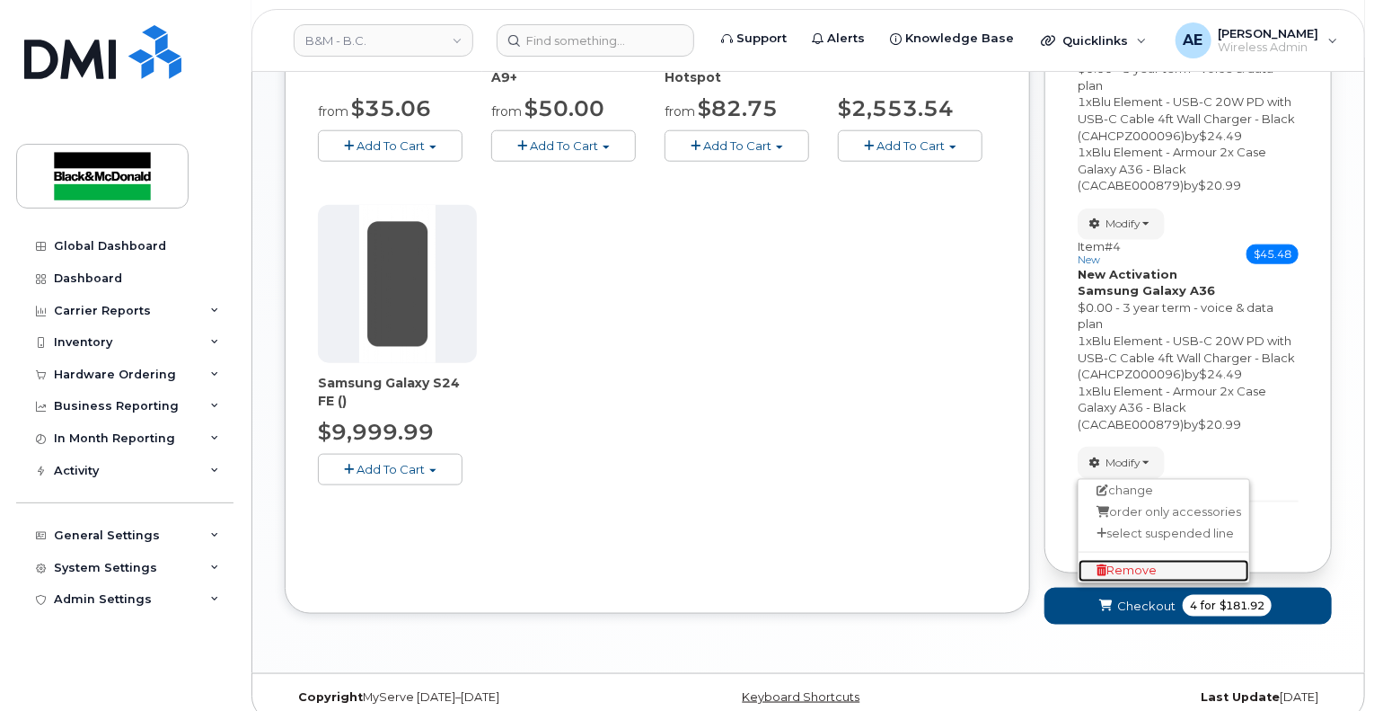
click at [1143, 563] on span "Remove" at bounding box center [1127, 569] width 60 height 13
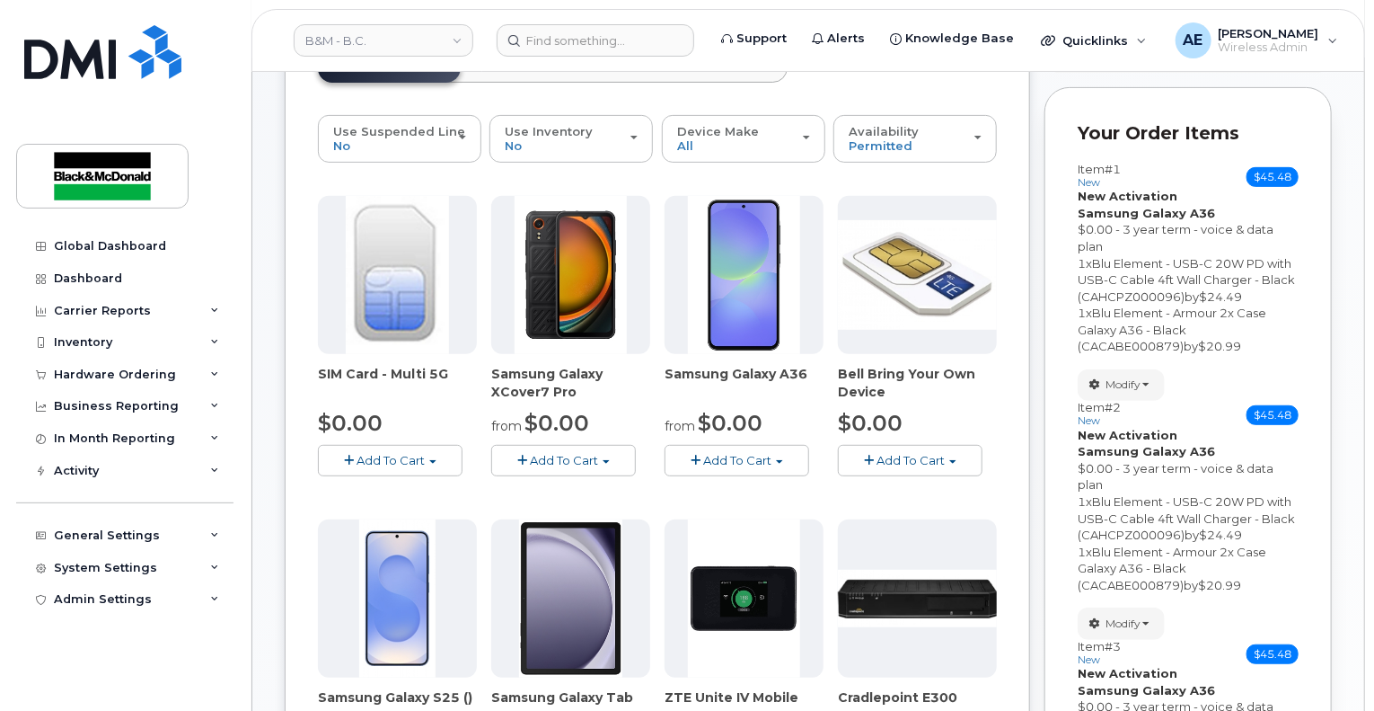
scroll to position [712, 0]
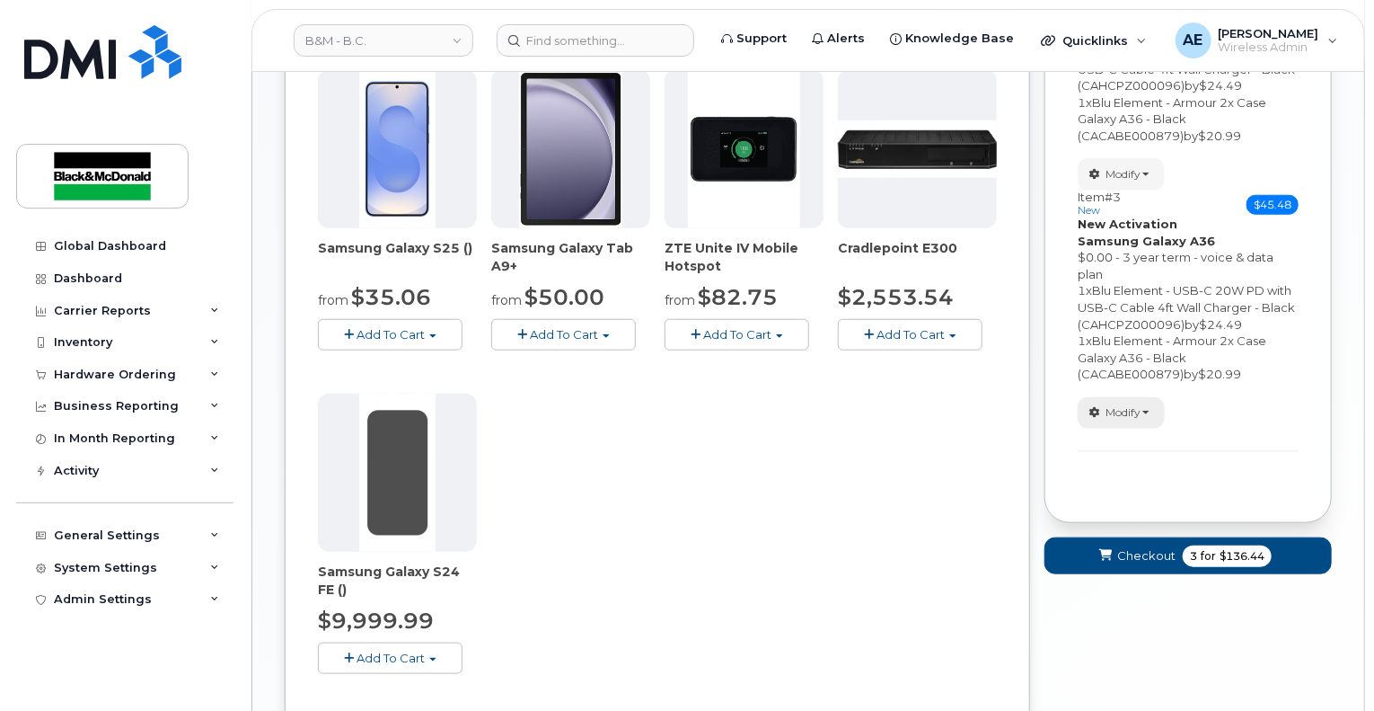
click at [1143, 397] on button "Modify" at bounding box center [1121, 412] width 87 height 31
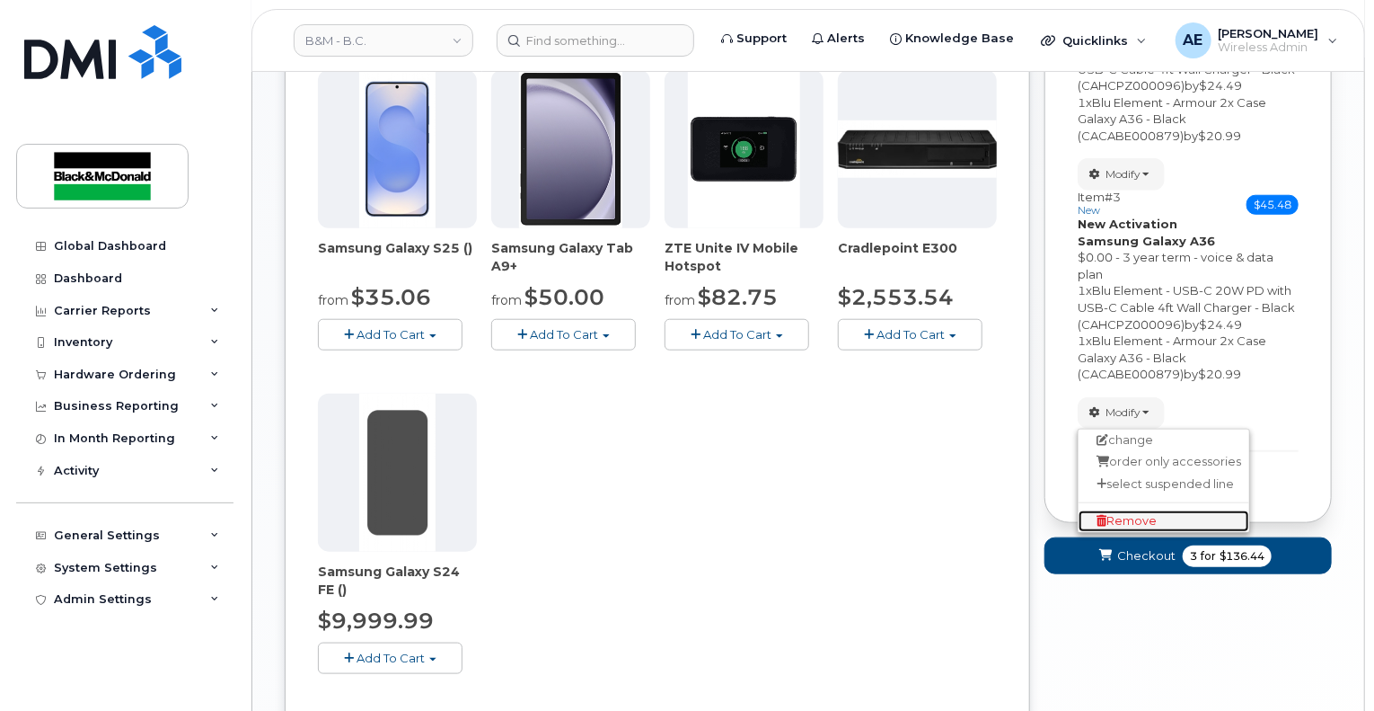
click at [1126, 514] on span "Remove" at bounding box center [1127, 520] width 60 height 13
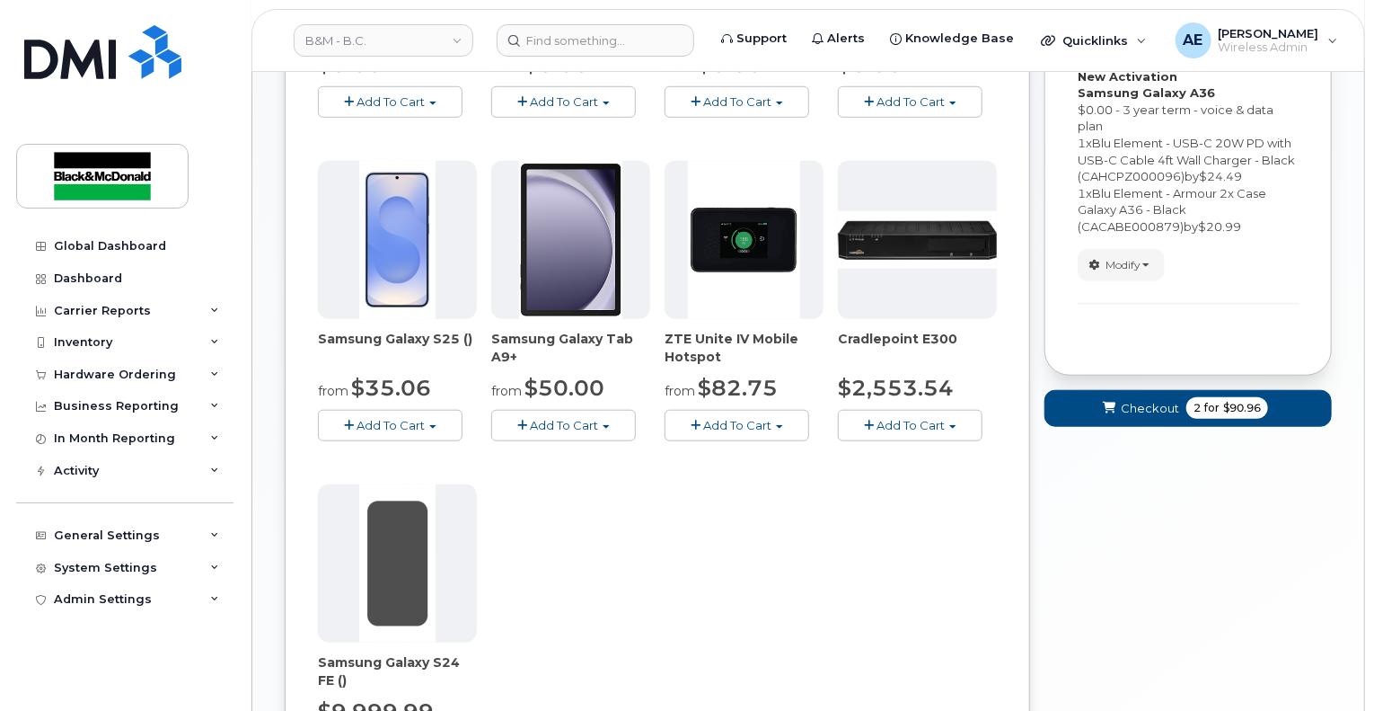
scroll to position [623, 0]
click at [1246, 399] on span "$90.96" at bounding box center [1242, 407] width 38 height 16
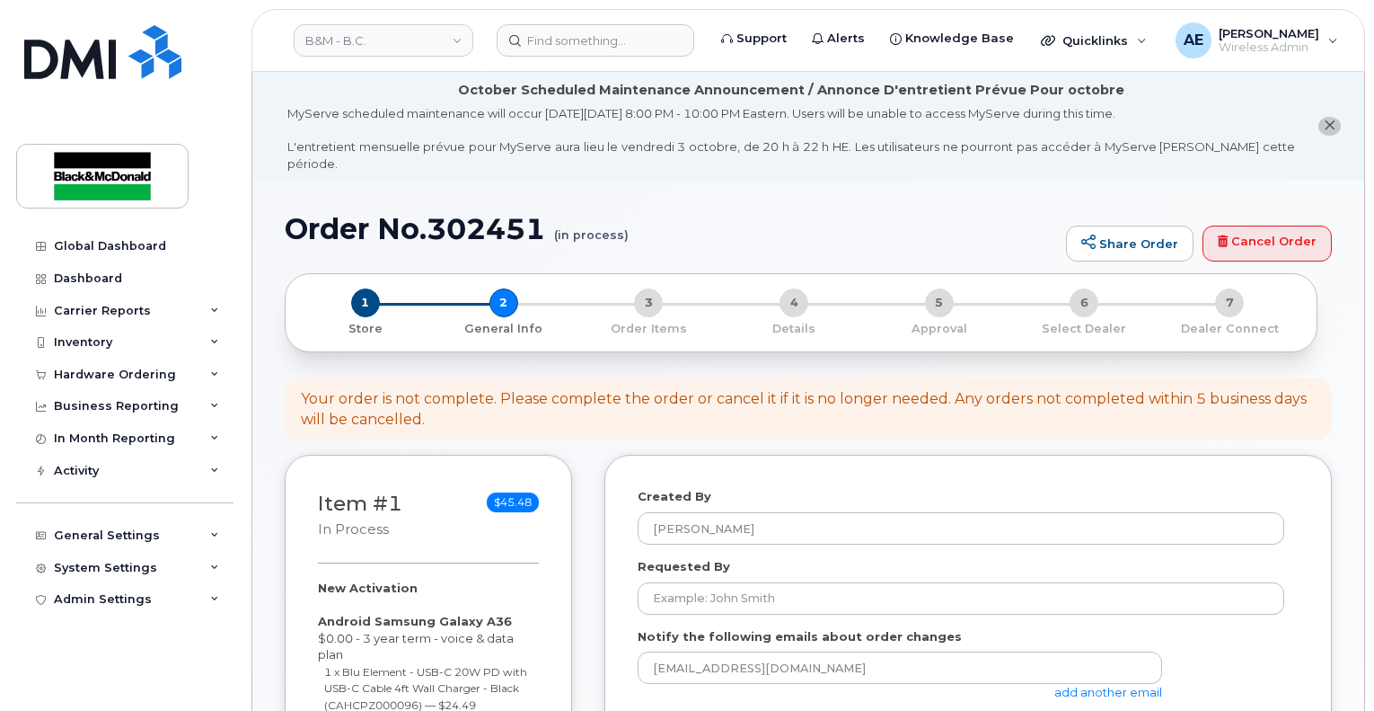
select select
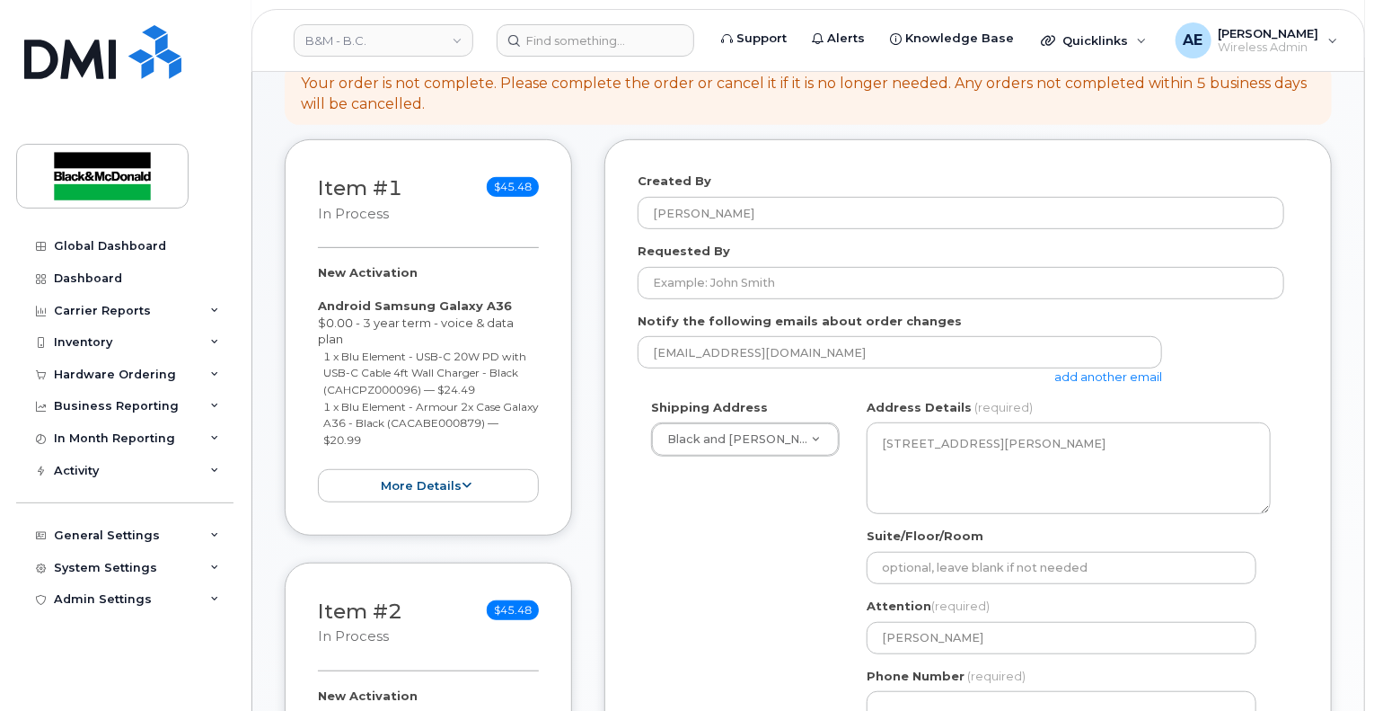
scroll to position [269, 0]
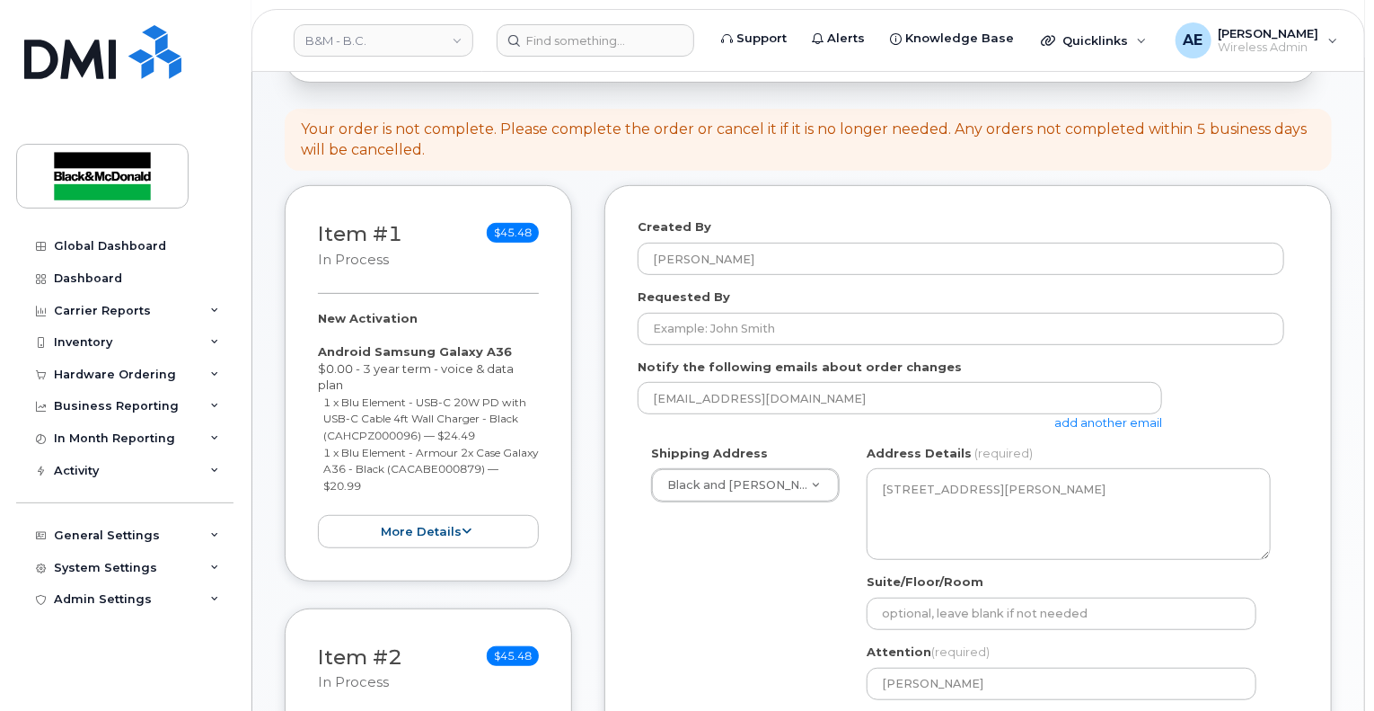
click at [359, 269] on div "Item #1 in process $45.48 New Activation Android Samsung Galaxy A36 $0.00 - 3 y…" at bounding box center [428, 383] width 287 height 396
click at [448, 517] on button "more details" at bounding box center [428, 531] width 221 height 33
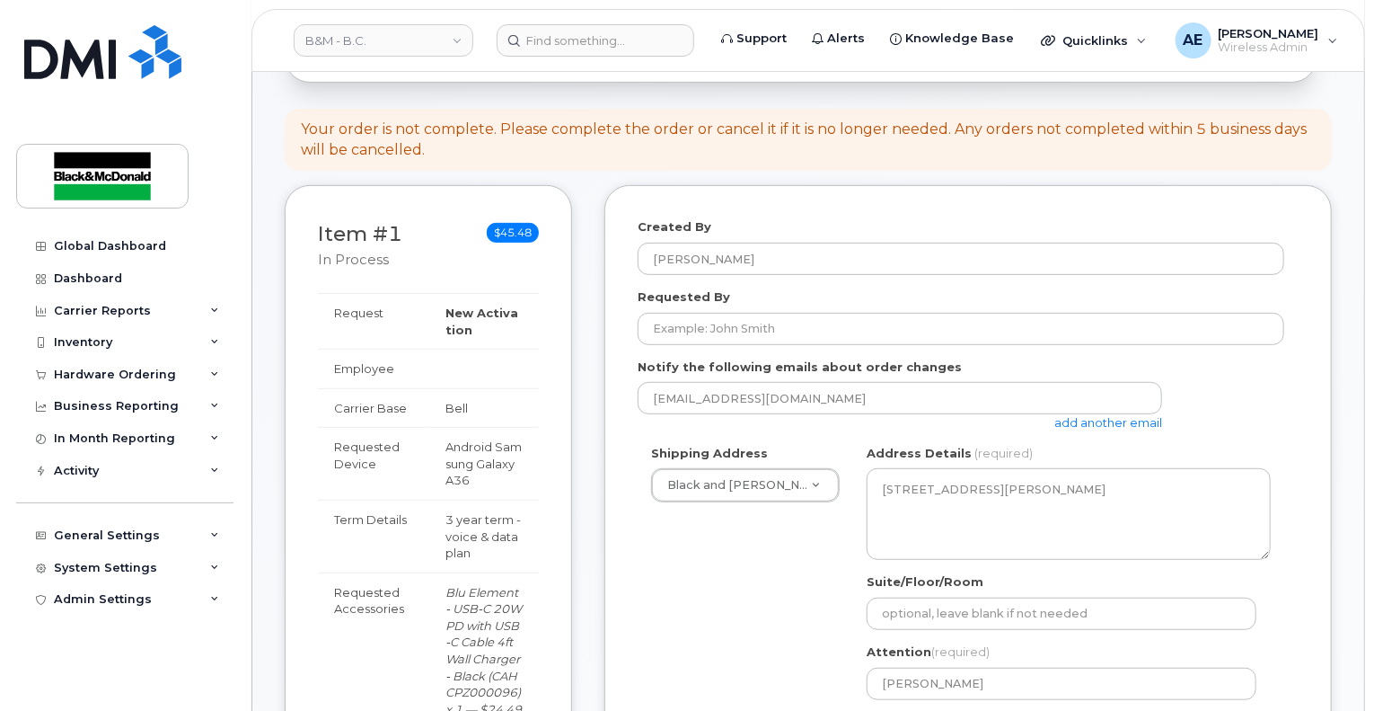
click at [445, 361] on td at bounding box center [484, 369] width 110 height 40
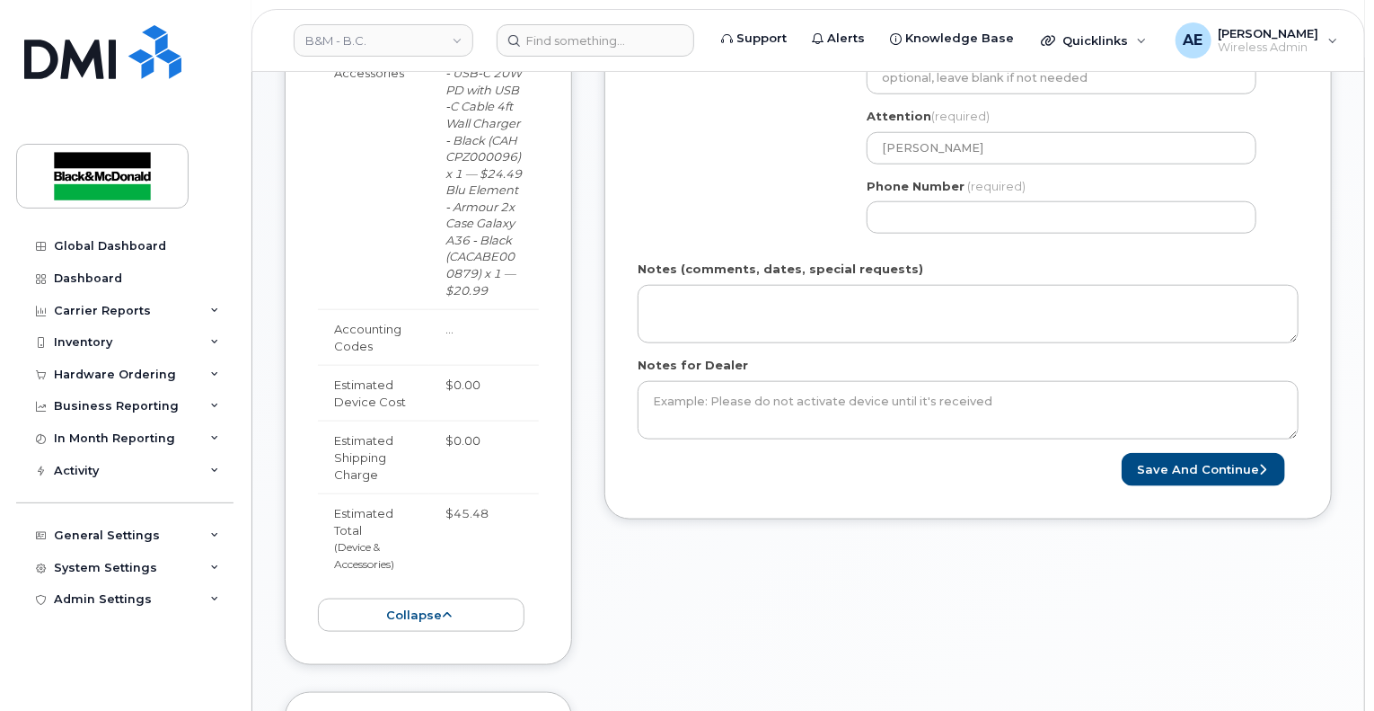
scroll to position [808, 0]
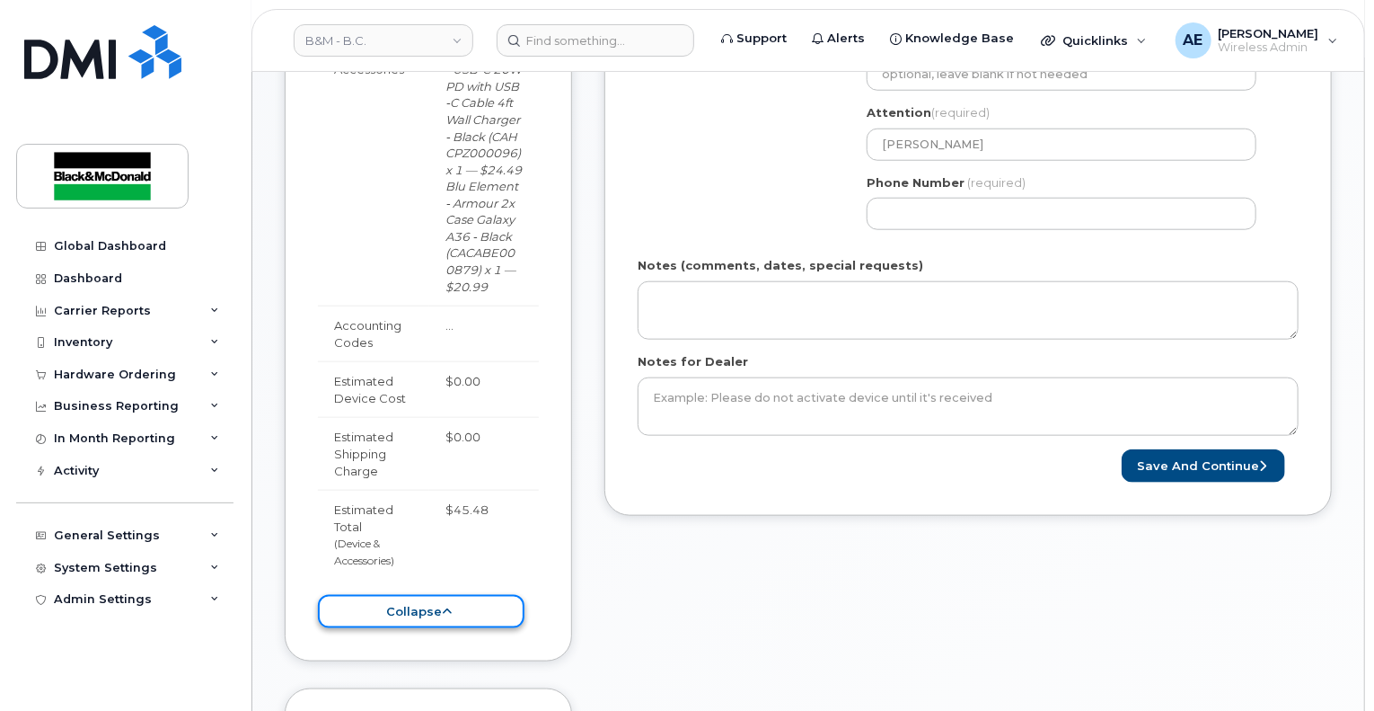
click at [448, 595] on button "collapse" at bounding box center [421, 611] width 207 height 33
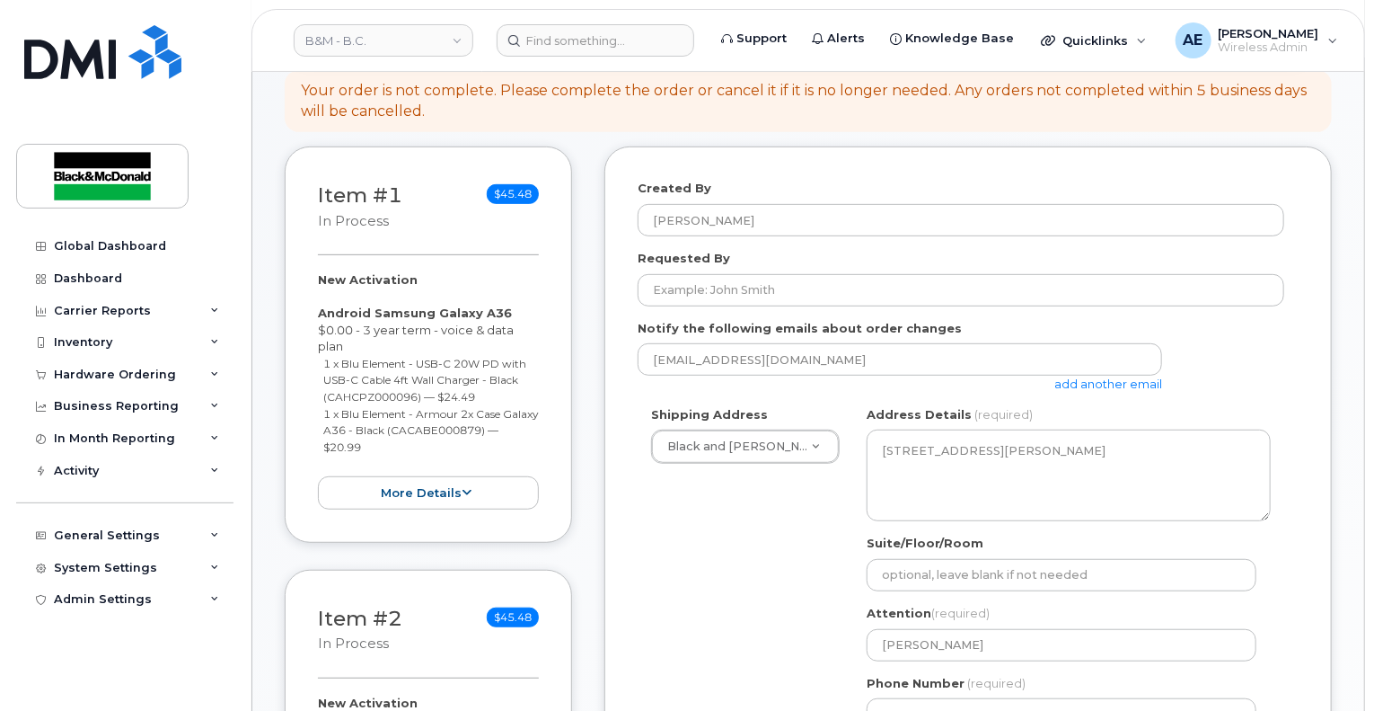
scroll to position [287, 0]
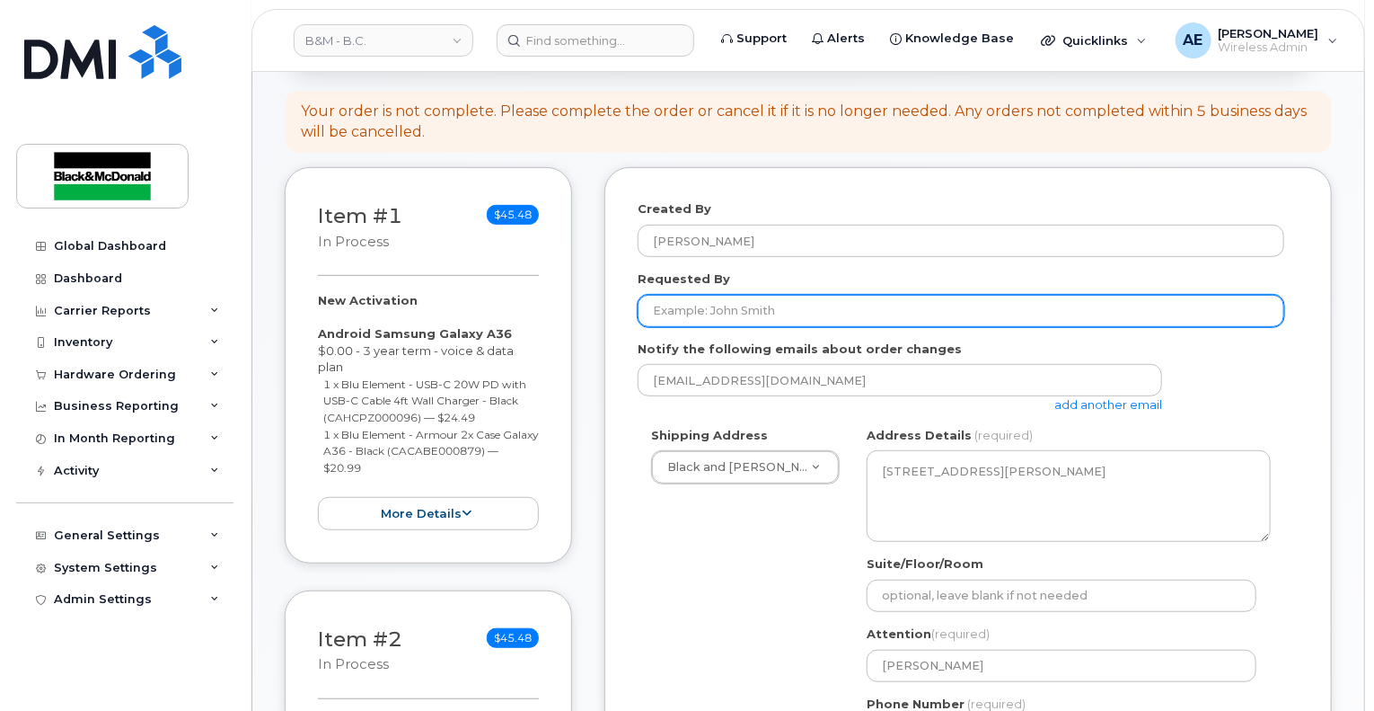
click at [790, 301] on input "Requested By" at bounding box center [961, 311] width 647 height 32
type input "[PERSON_NAME]"
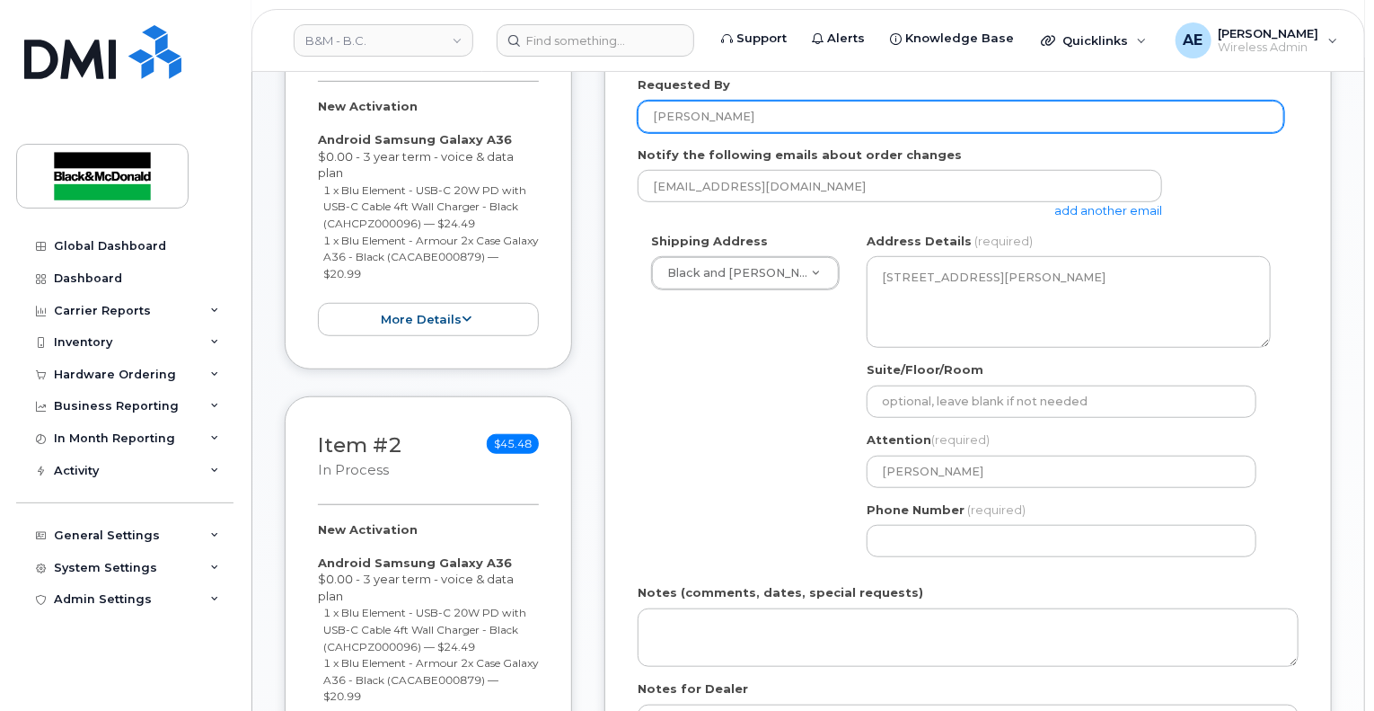
scroll to position [557, 0]
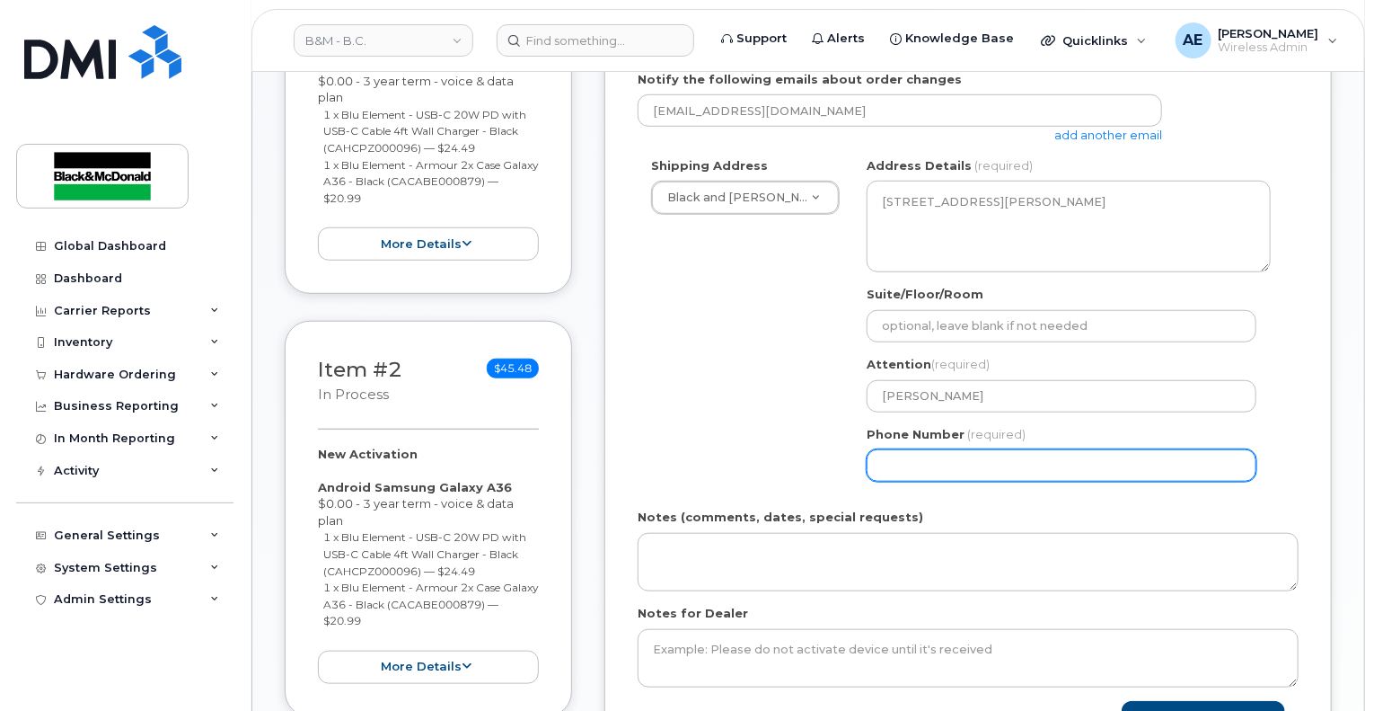
click at [949, 459] on input "Phone Number" at bounding box center [1062, 465] width 390 height 32
click at [935, 455] on input "Phone Number" at bounding box center [1062, 465] width 390 height 32
select select
type input "6043012415"
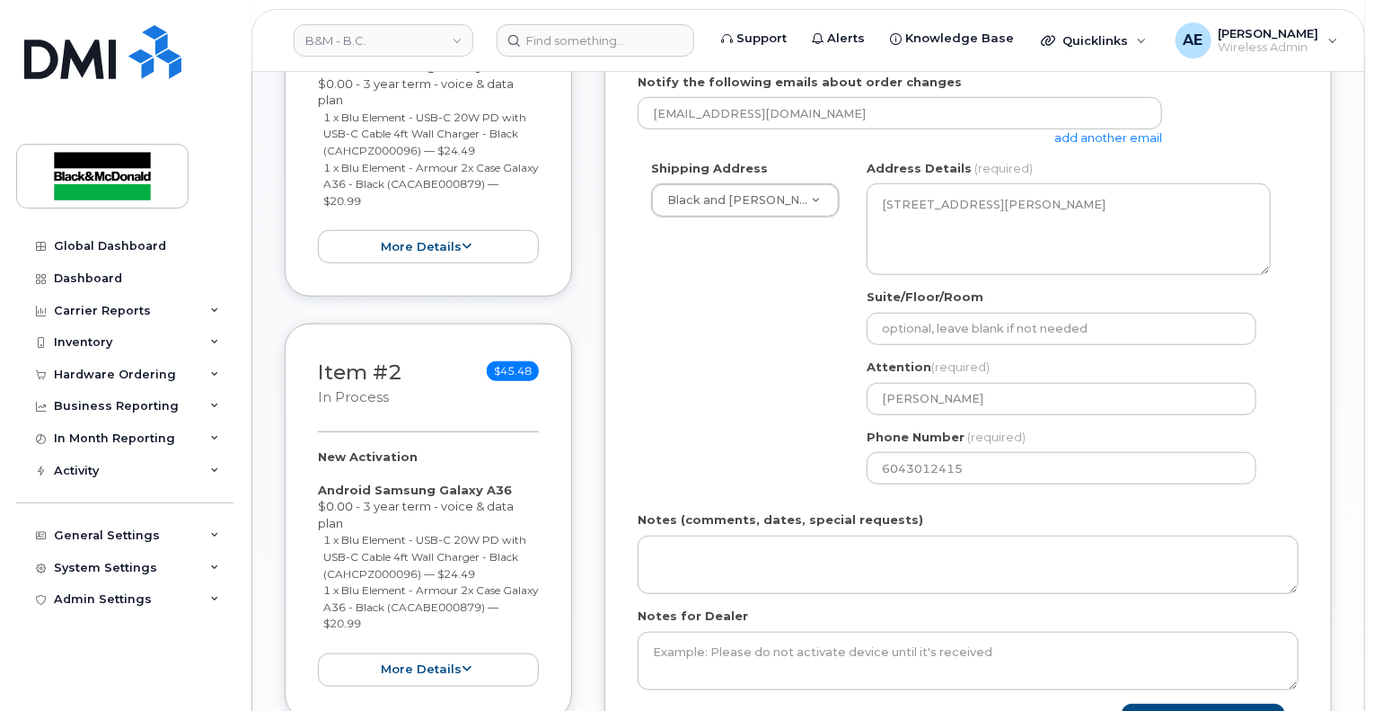
scroll to position [737, 0]
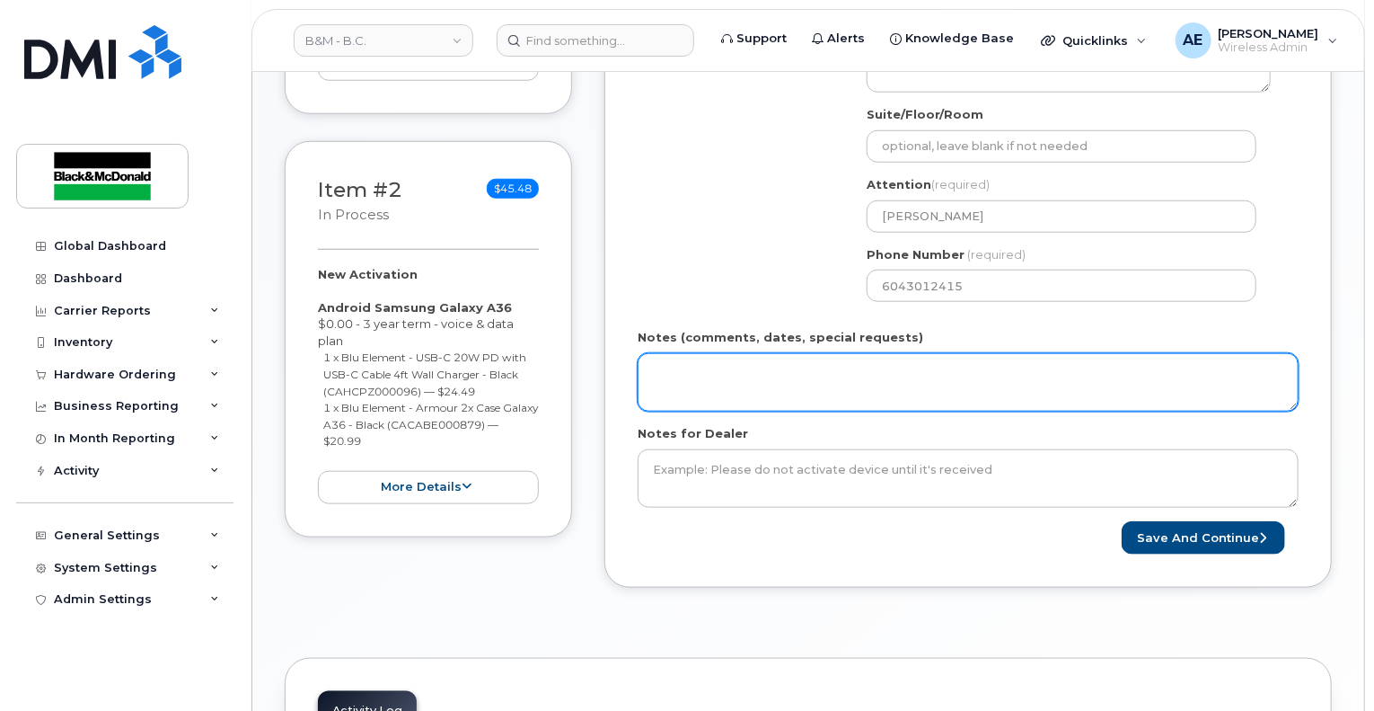
click at [749, 383] on textarea "Notes (comments, dates, special requests)" at bounding box center [968, 382] width 661 height 59
type textarea "N"
click at [837, 359] on textarea "Phones for new employees" at bounding box center [968, 382] width 661 height 59
paste textarea "[PERSON_NAME]"
click at [913, 365] on textarea "Phones for new employees Priya Singh &" at bounding box center [968, 382] width 661 height 59
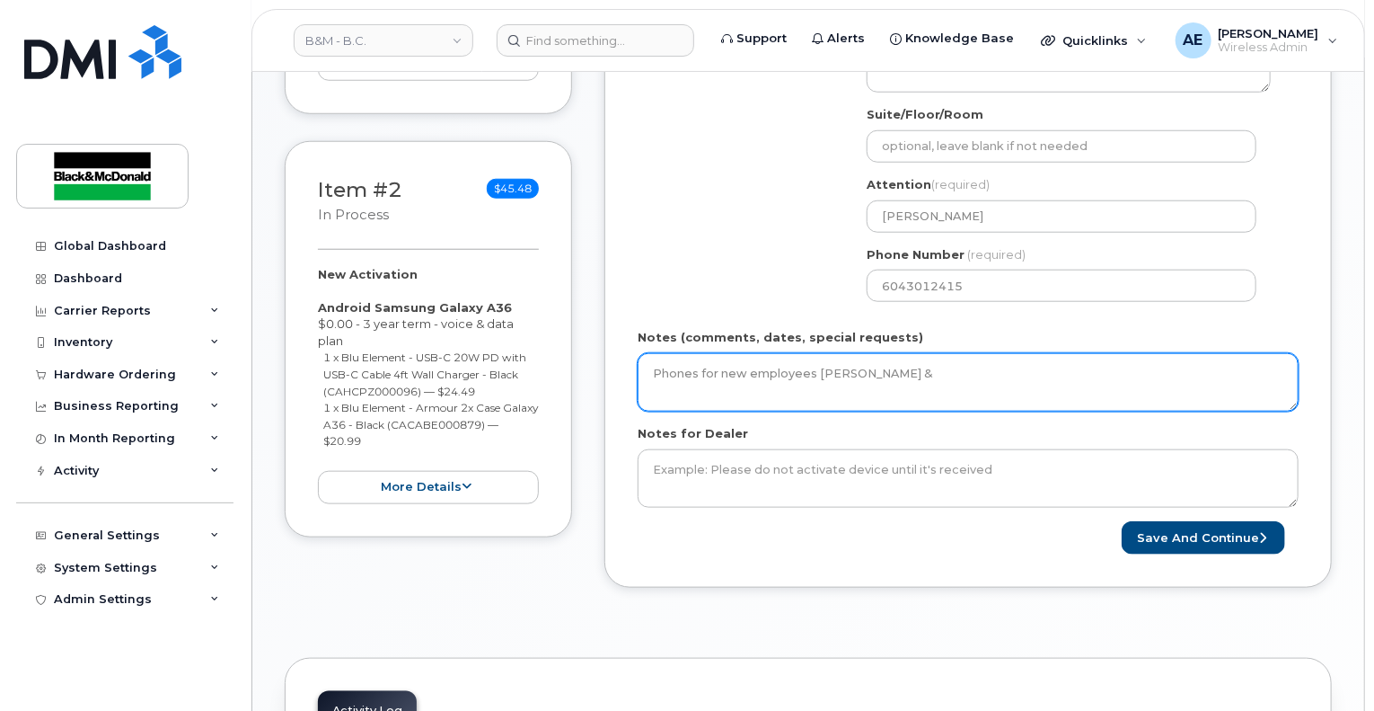
paste textarea "Nauman Rashid"
drag, startPoint x: 904, startPoint y: 362, endPoint x: 637, endPoint y: 373, distance: 267.0
click at [638, 373] on textarea "Phones for new employees [PERSON_NAME] & [PERSON_NAME]" at bounding box center [968, 382] width 661 height 59
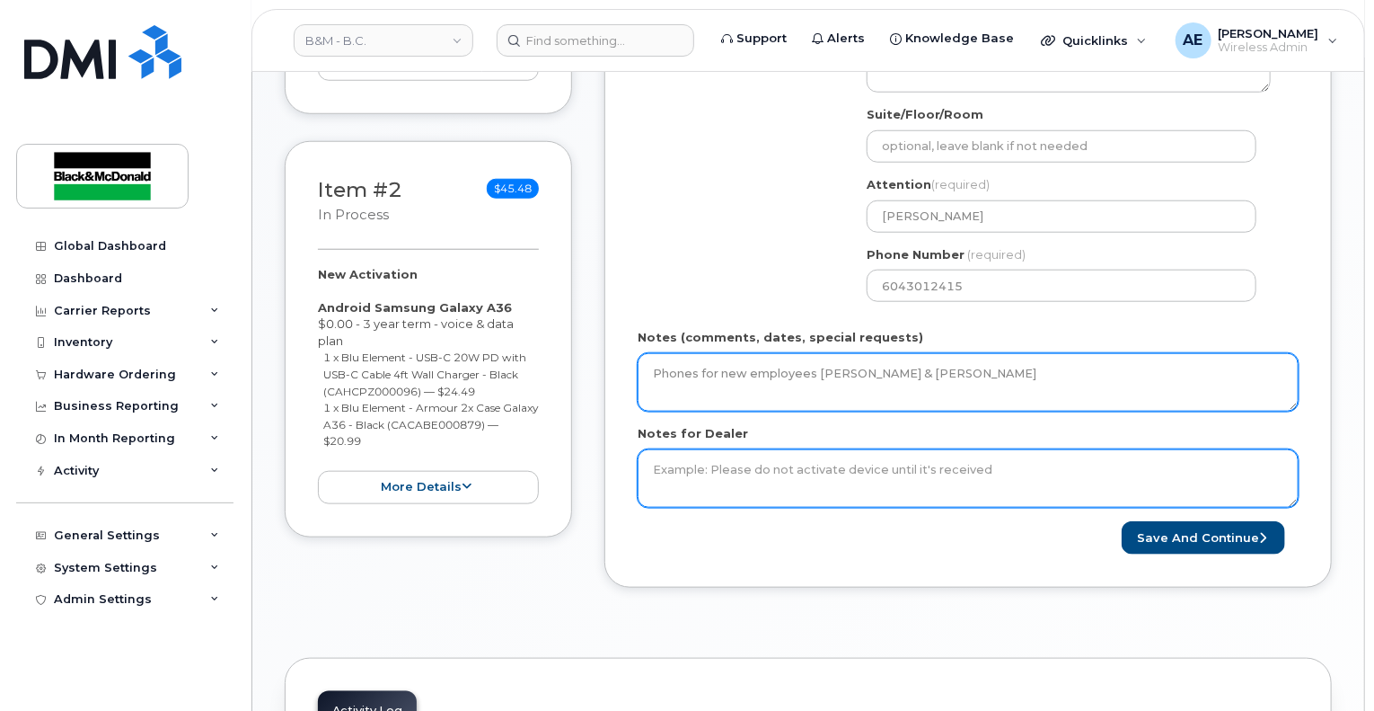
type textarea "Phones for new employees [PERSON_NAME] & [PERSON_NAME]"
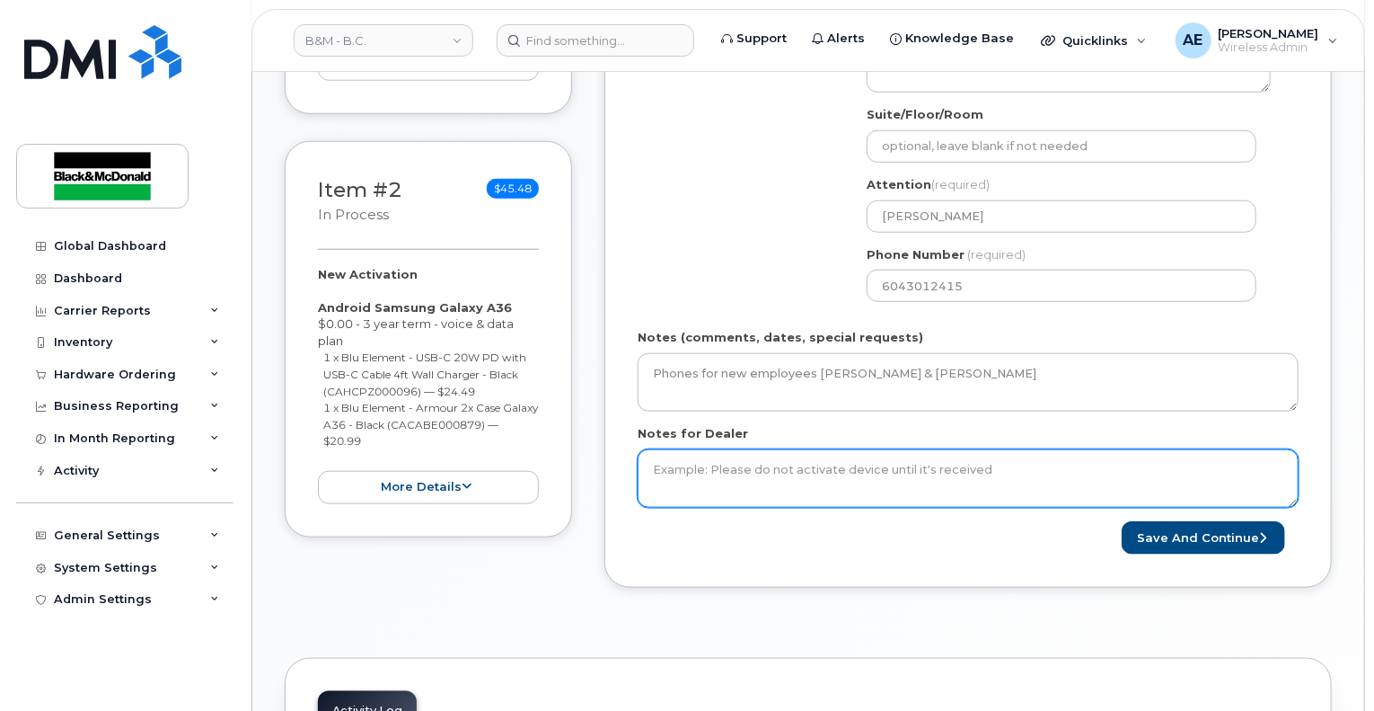
click at [719, 449] on textarea "Notes for Dealer" at bounding box center [968, 478] width 661 height 59
paste textarea "Phones for new employees [PERSON_NAME] & [PERSON_NAME]"
type textarea "Phones for new employees [PERSON_NAME] & [PERSON_NAME]"
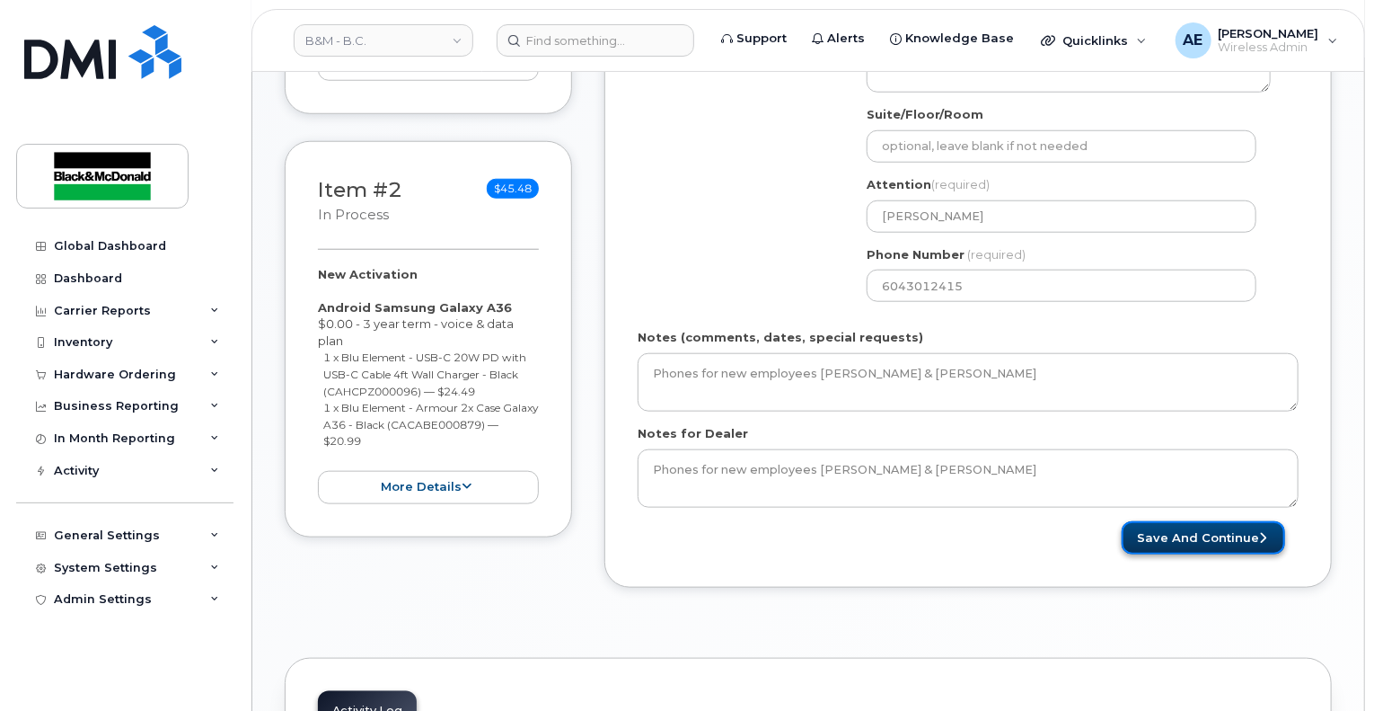
click at [1157, 531] on button "Save and Continue" at bounding box center [1203, 537] width 163 height 33
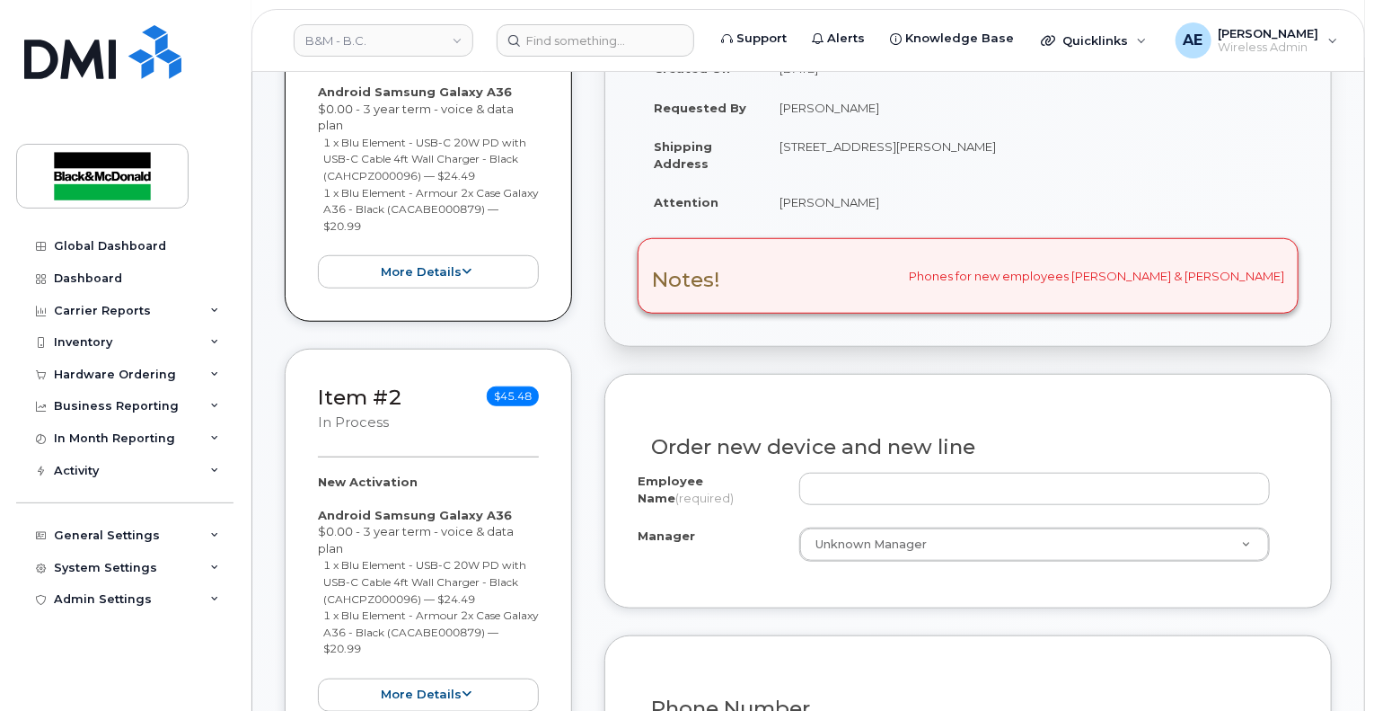
scroll to position [629, 0]
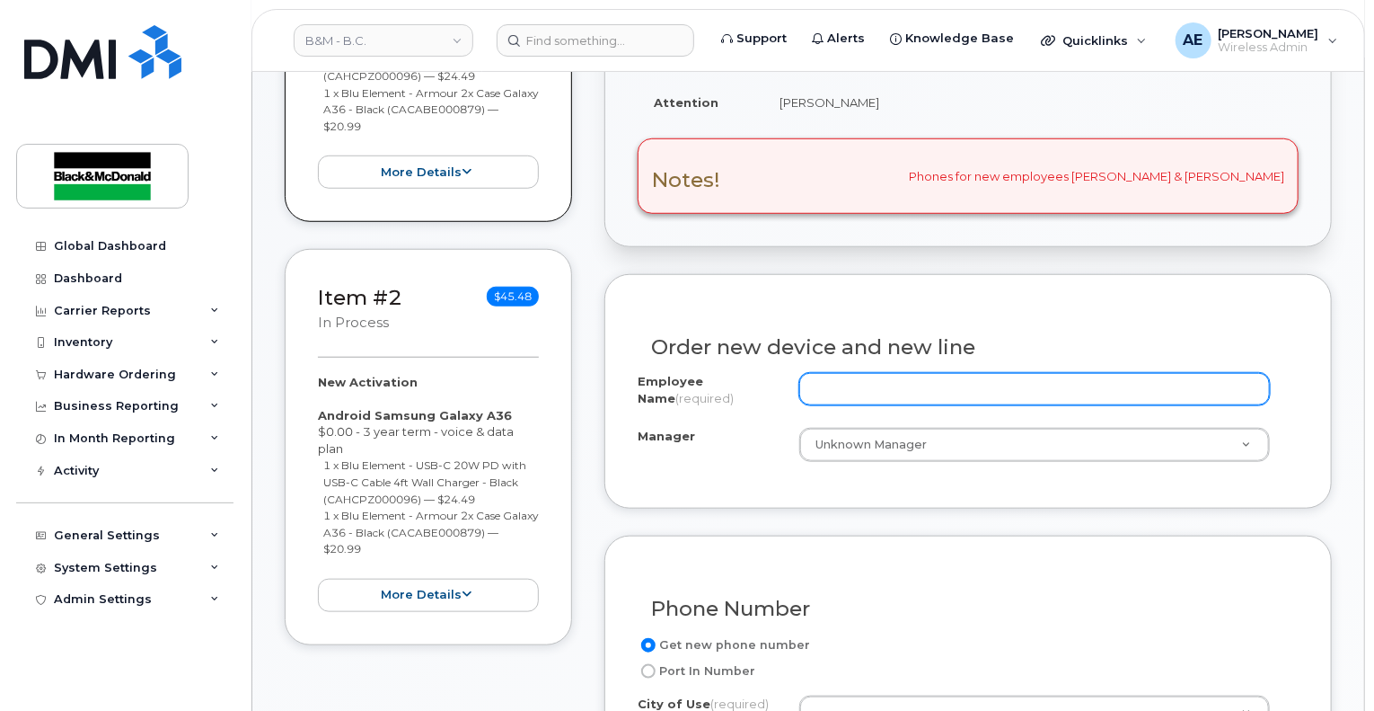
click at [905, 376] on input "Employee Name (required)" at bounding box center [1034, 389] width 471 height 32
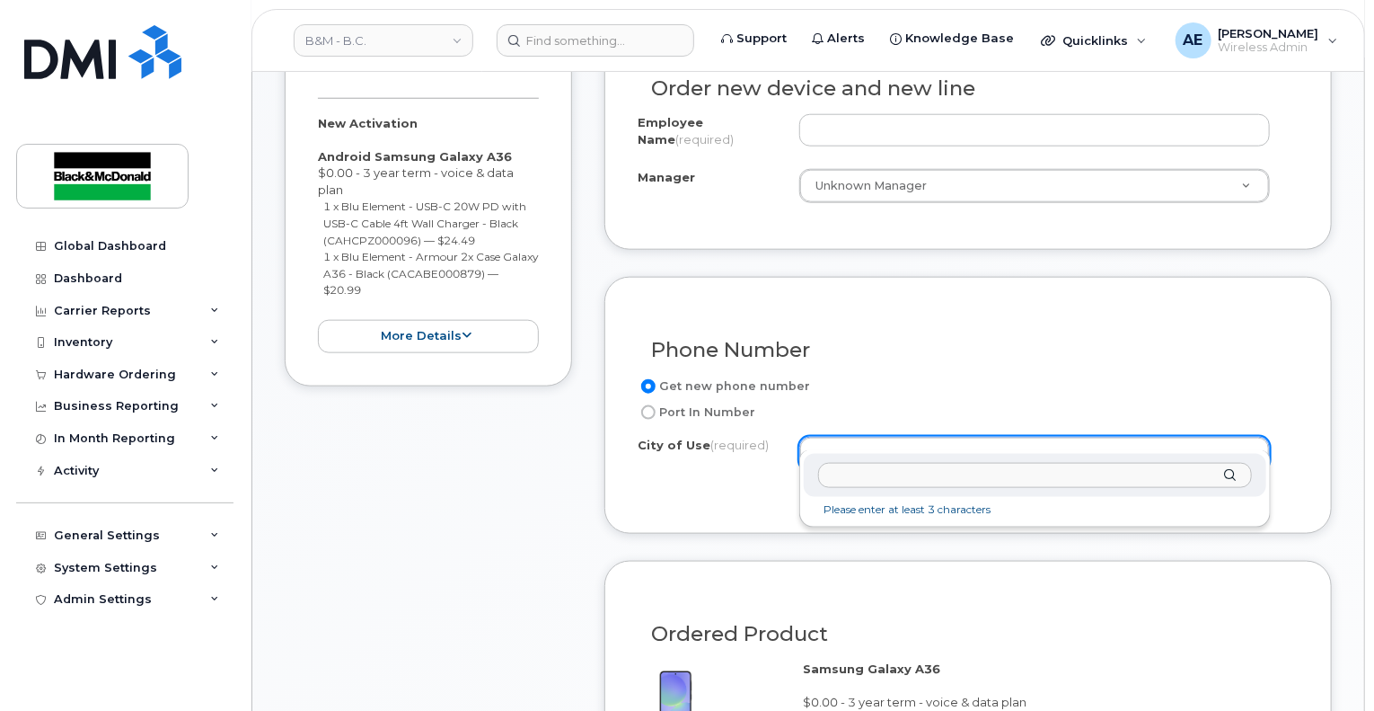
scroll to position [898, 0]
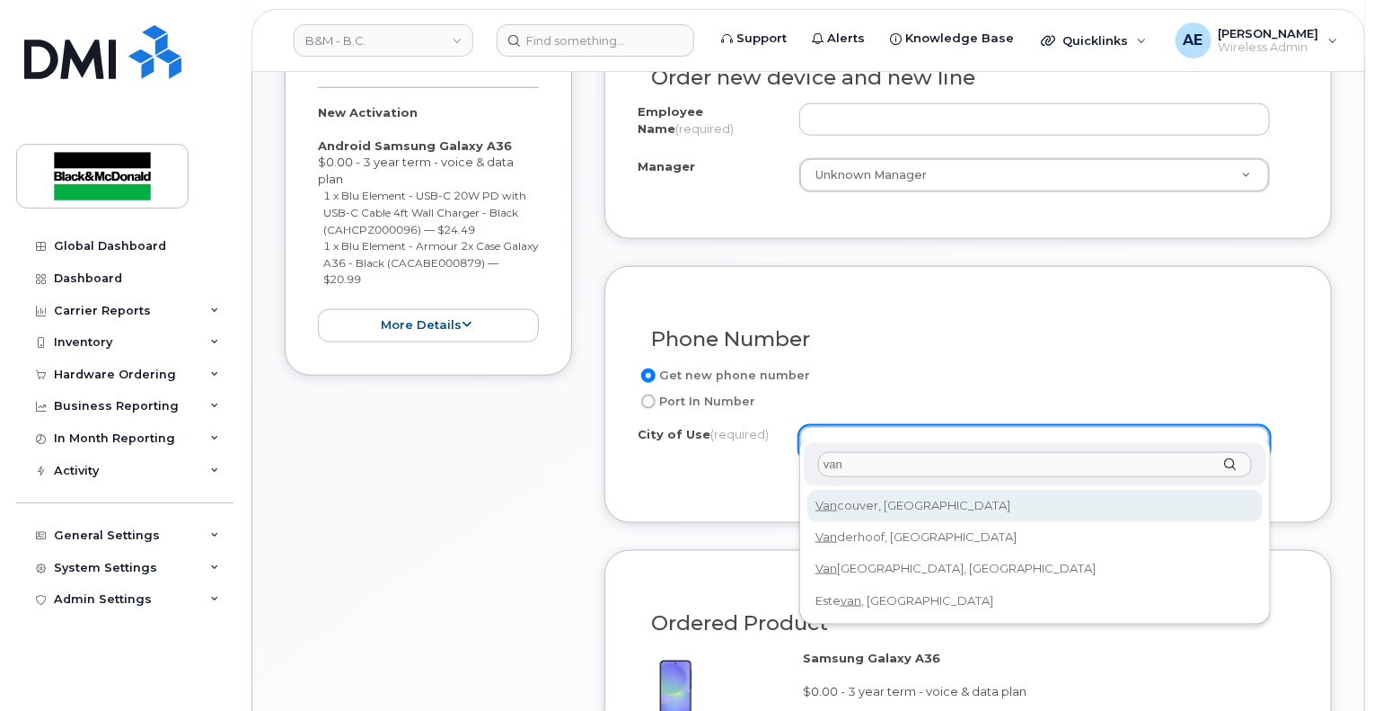
type input "van"
type input "964"
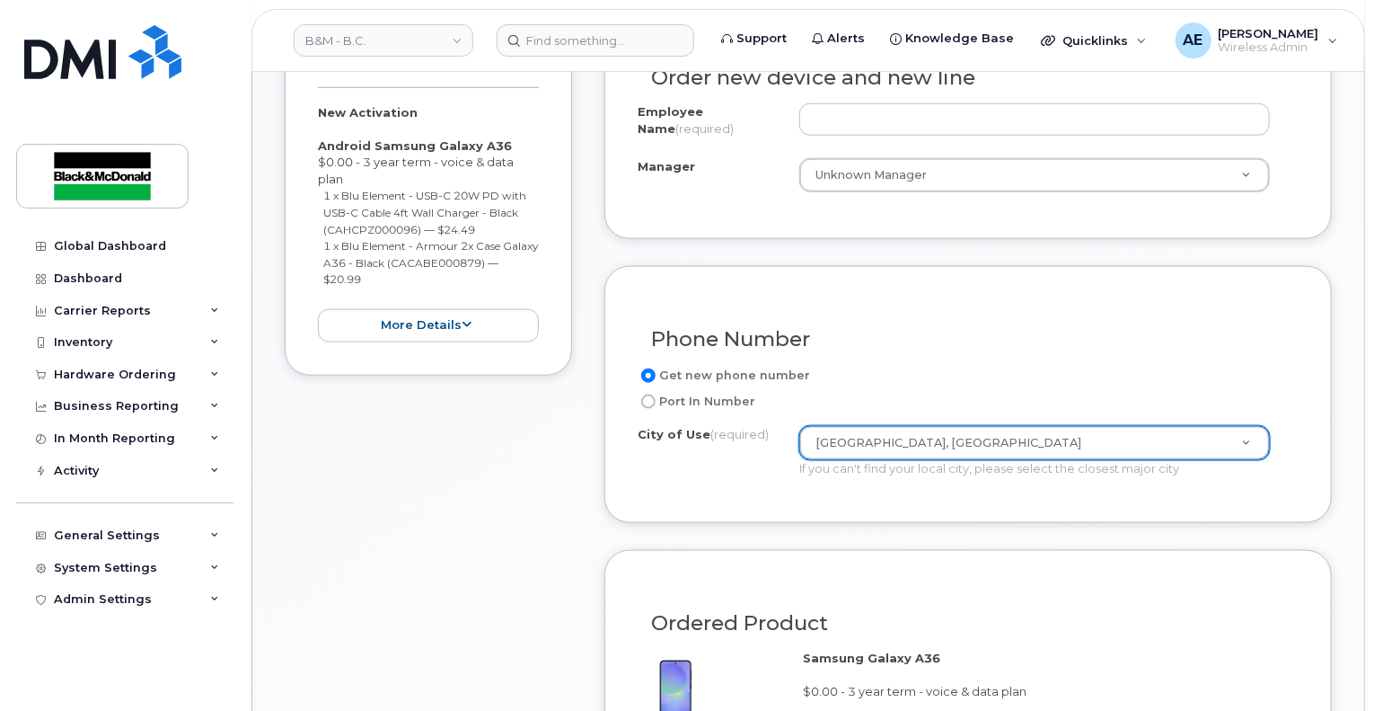
scroll to position [629, 0]
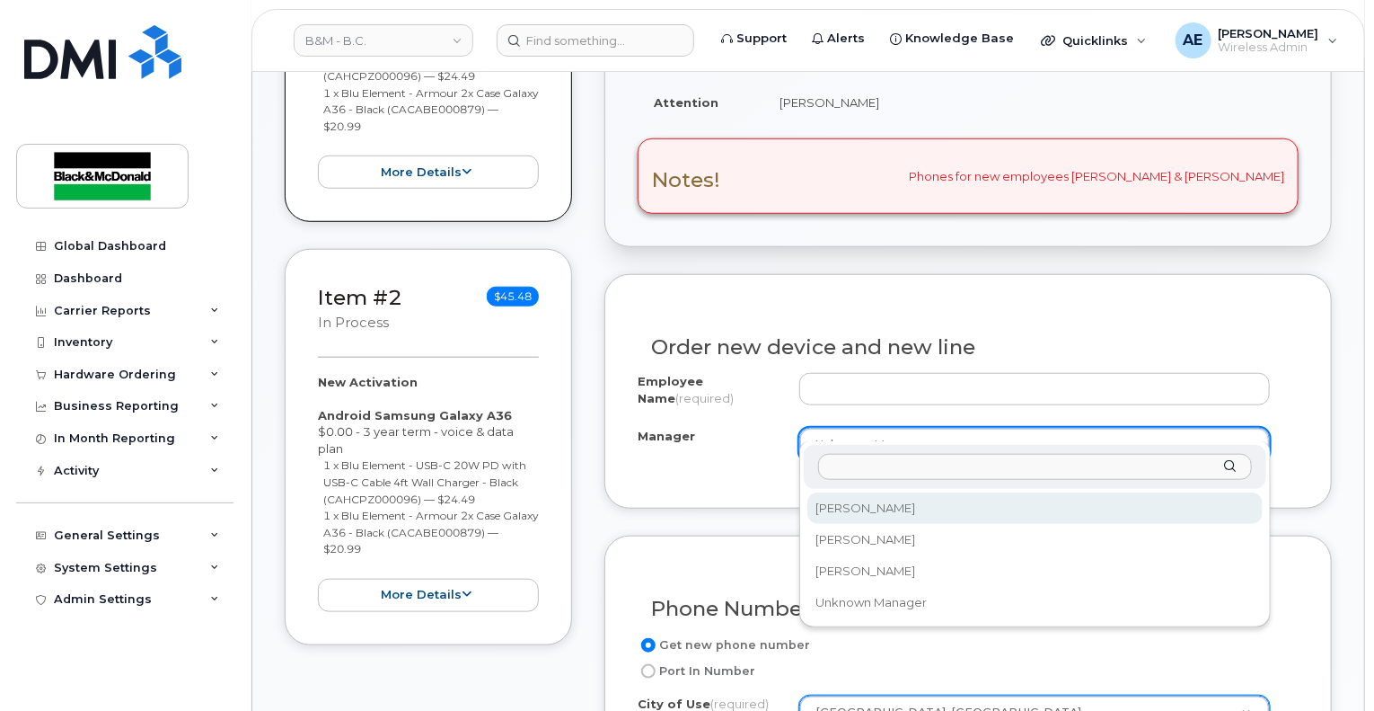
select select "2998200"
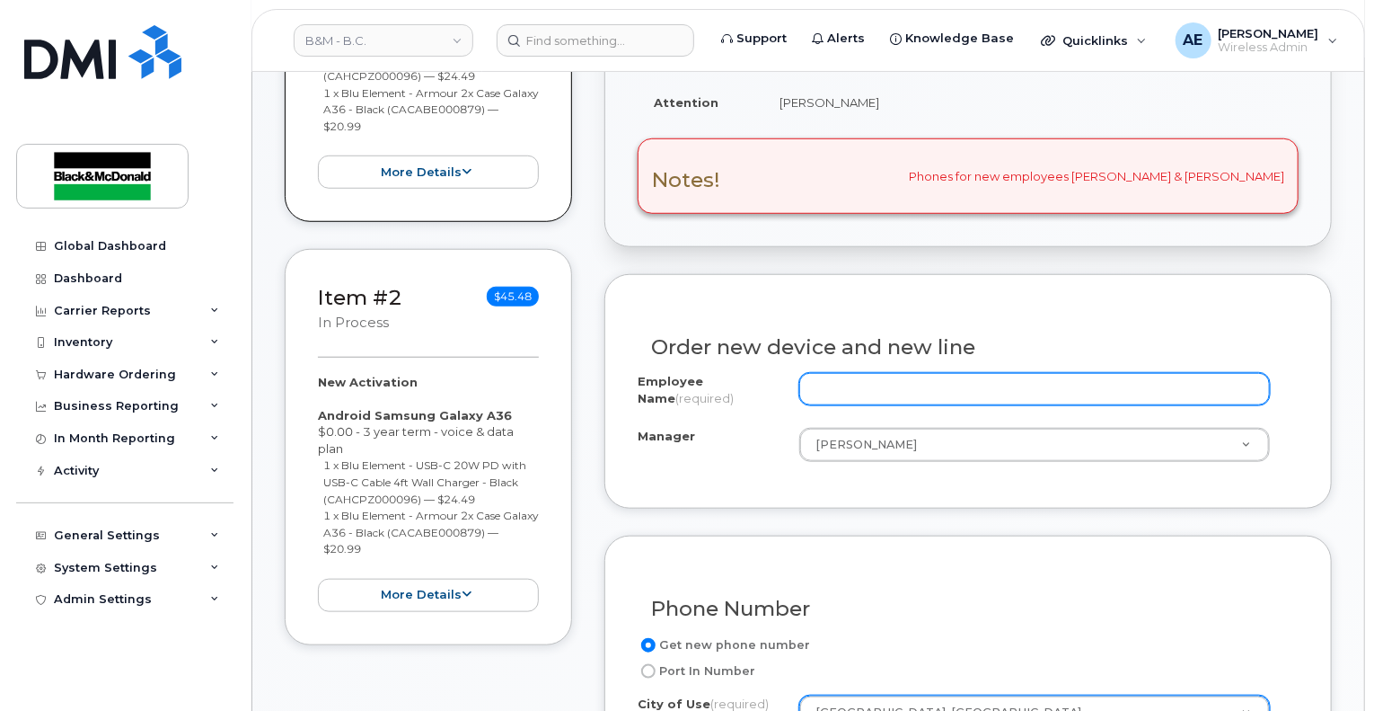
click at [905, 373] on input "Employee Name (required)" at bounding box center [1034, 389] width 471 height 32
paste input "[PERSON_NAME]"
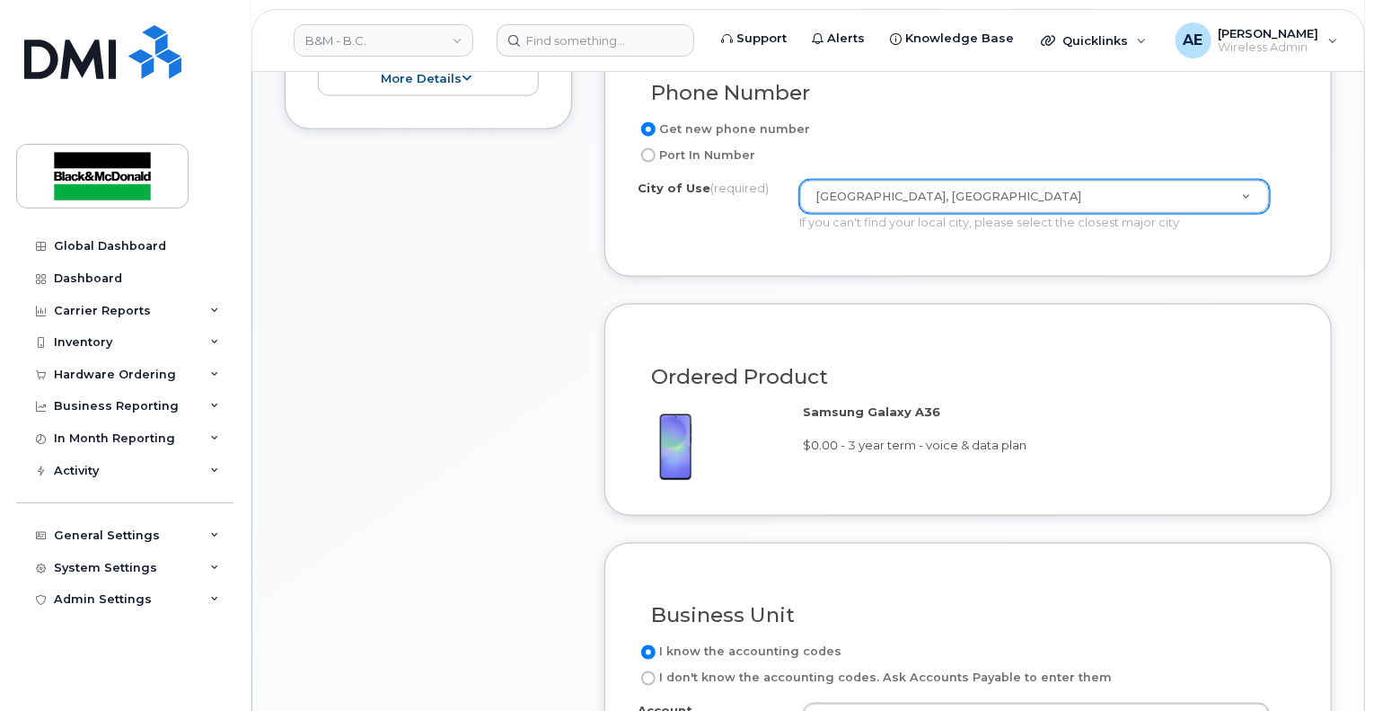
scroll to position [1258, 0]
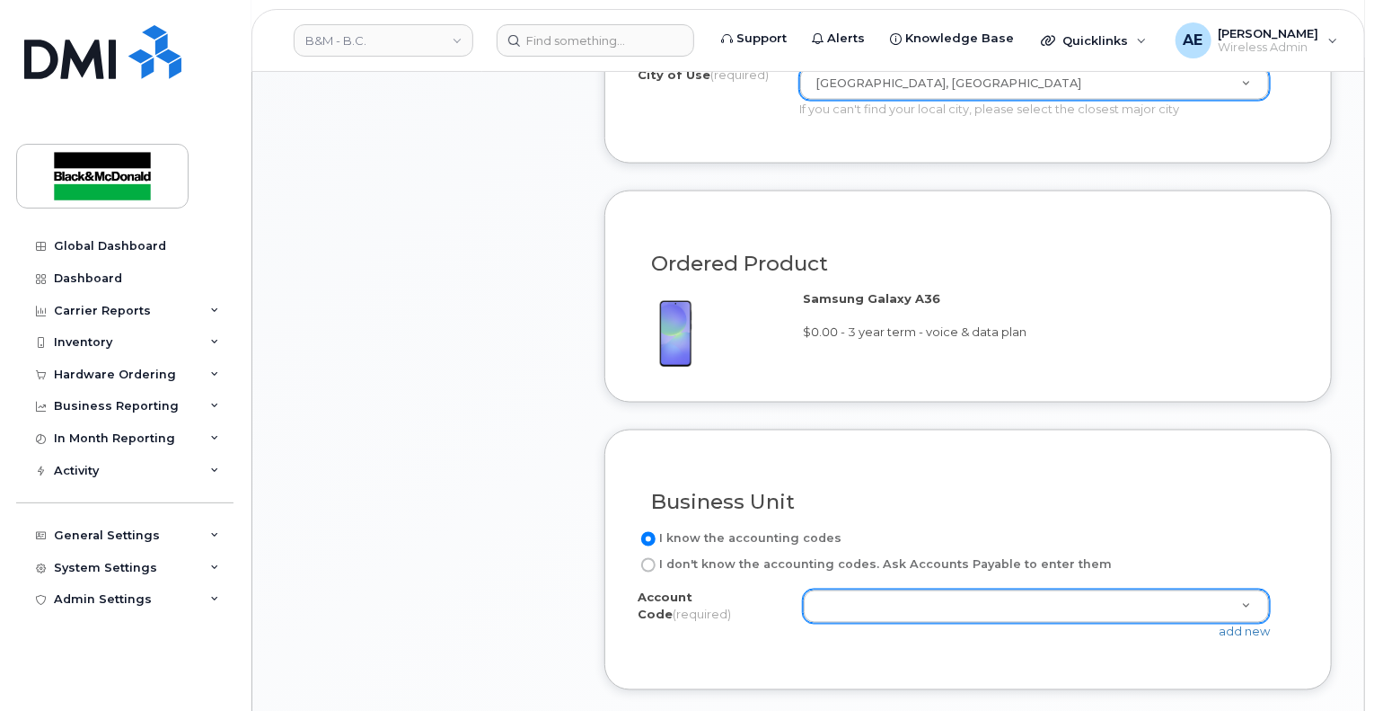
type input "[PERSON_NAME]"
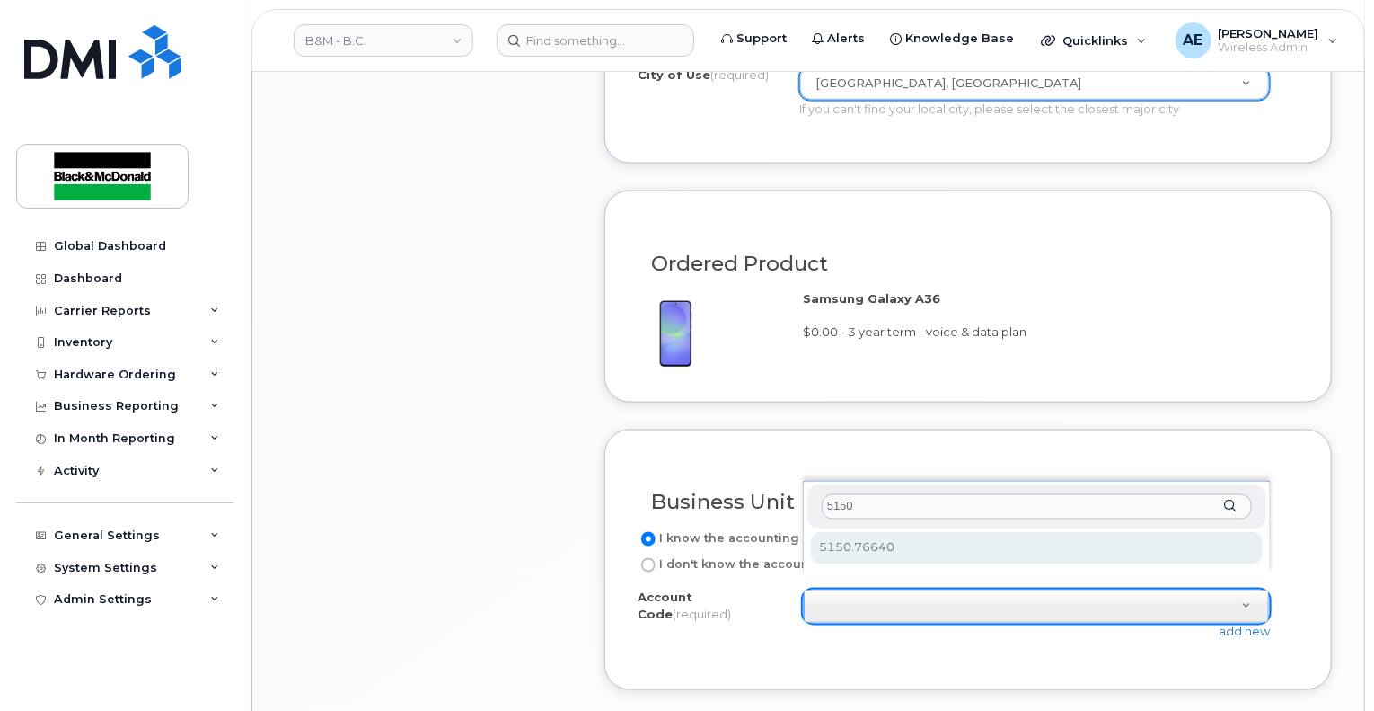
type input "5150"
select select "5150.76640"
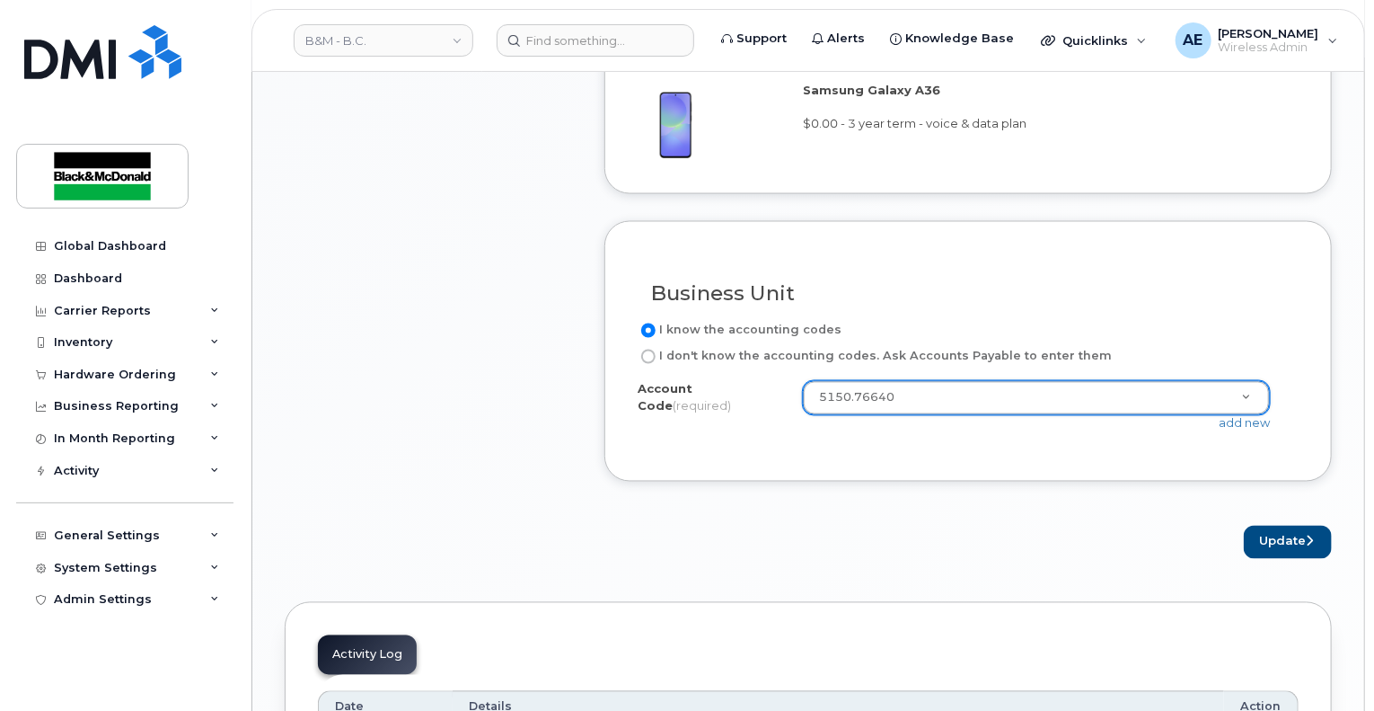
scroll to position [1437, 0]
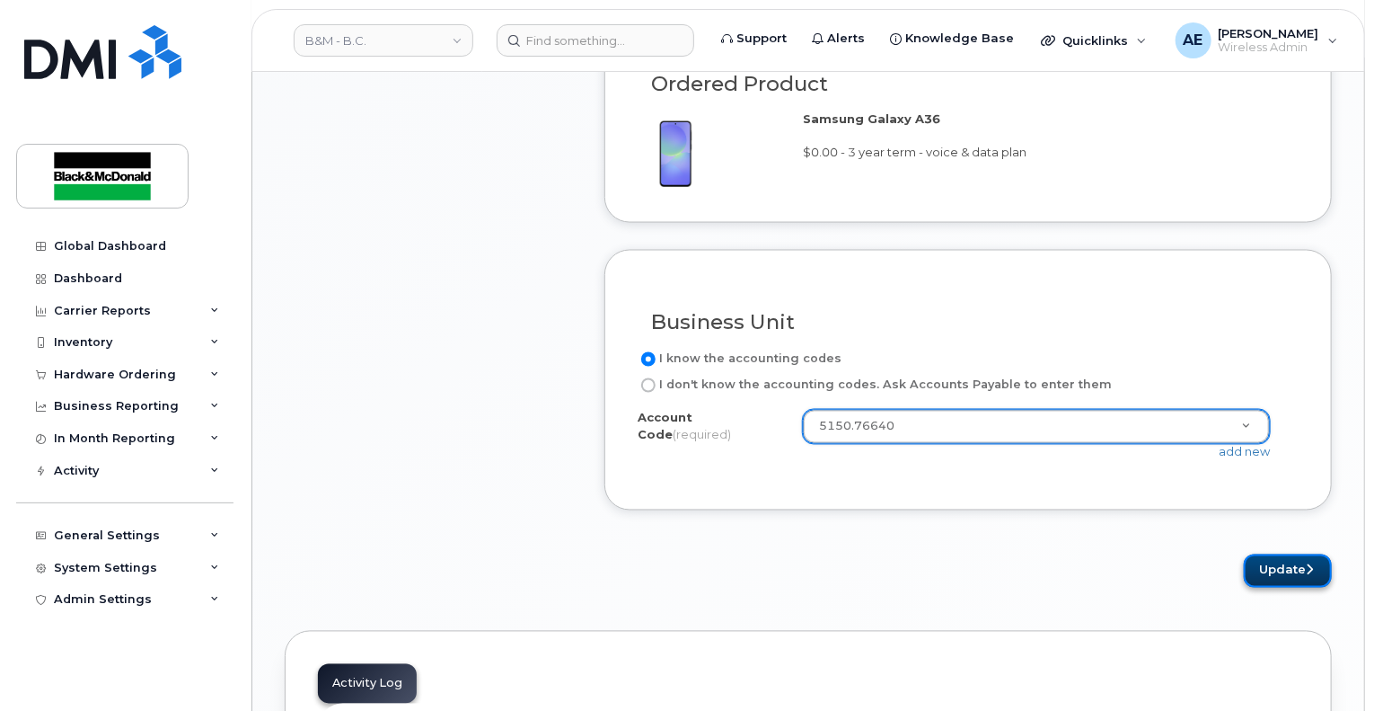
click at [1299, 554] on button "Update" at bounding box center [1288, 570] width 88 height 33
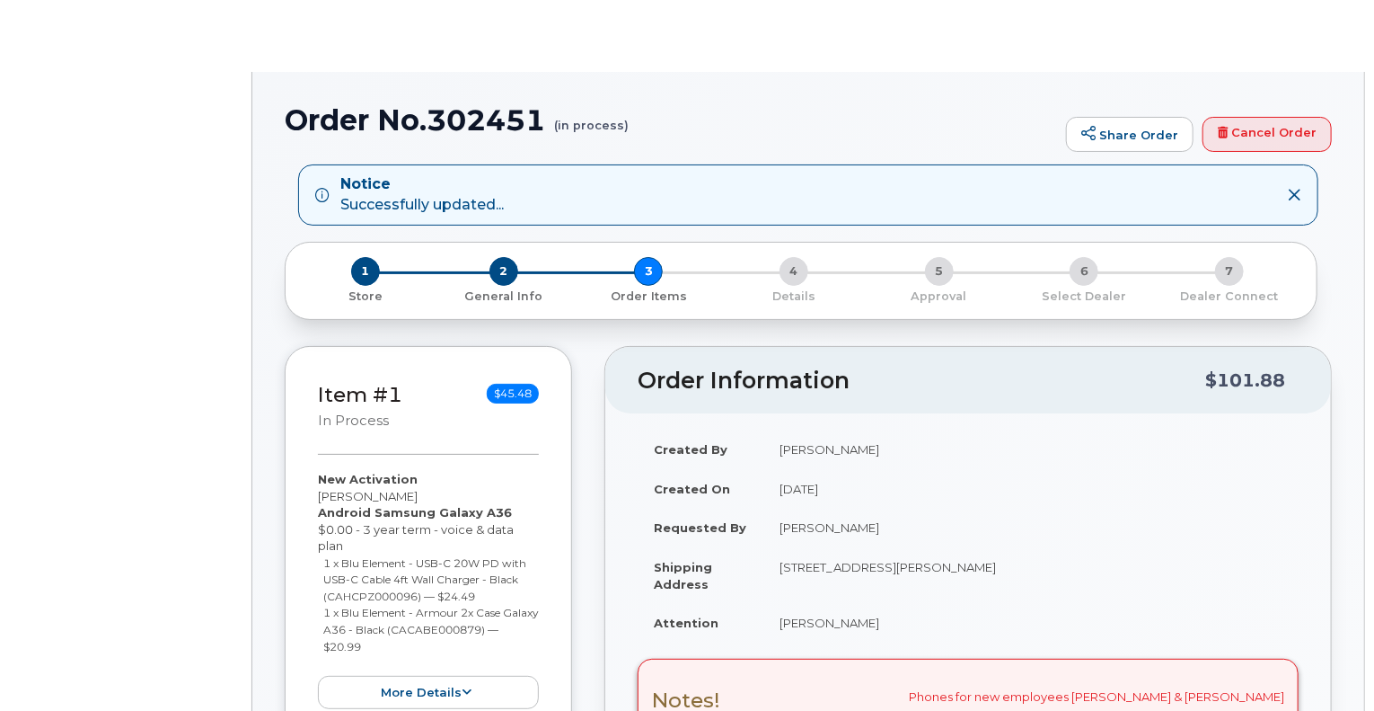
select select "285493"
radio input "true"
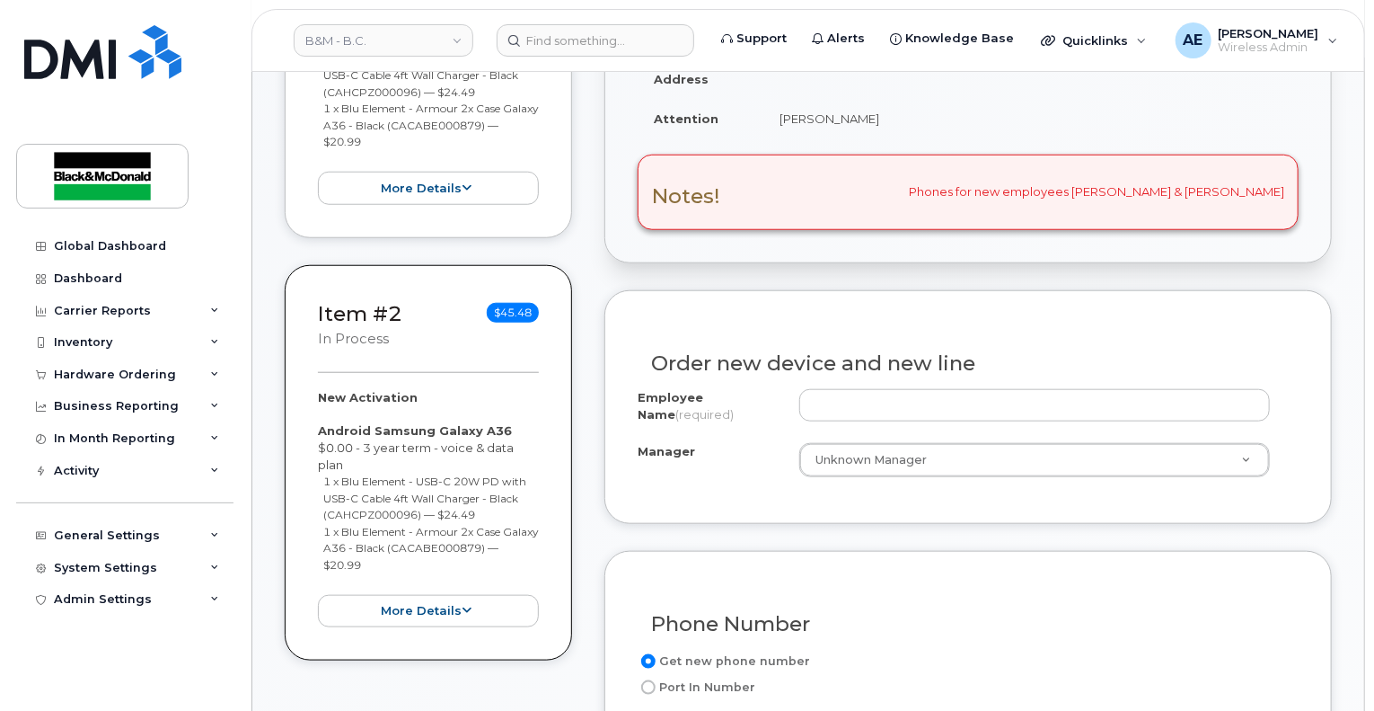
scroll to position [720, 0]
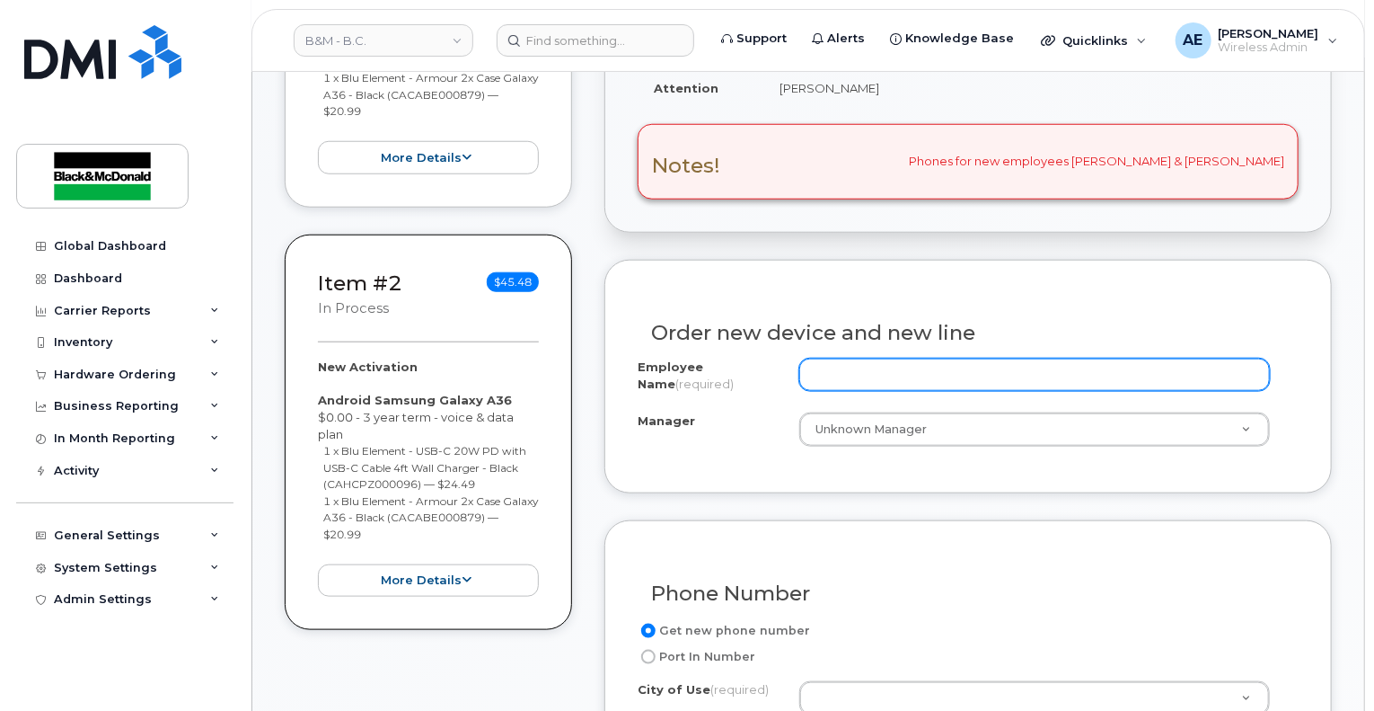
click at [887, 363] on input "Employee Name (required)" at bounding box center [1034, 374] width 471 height 32
click at [947, 358] on input "Employee Name (required)" at bounding box center [1034, 374] width 471 height 32
paste input "Nauman Rashid"
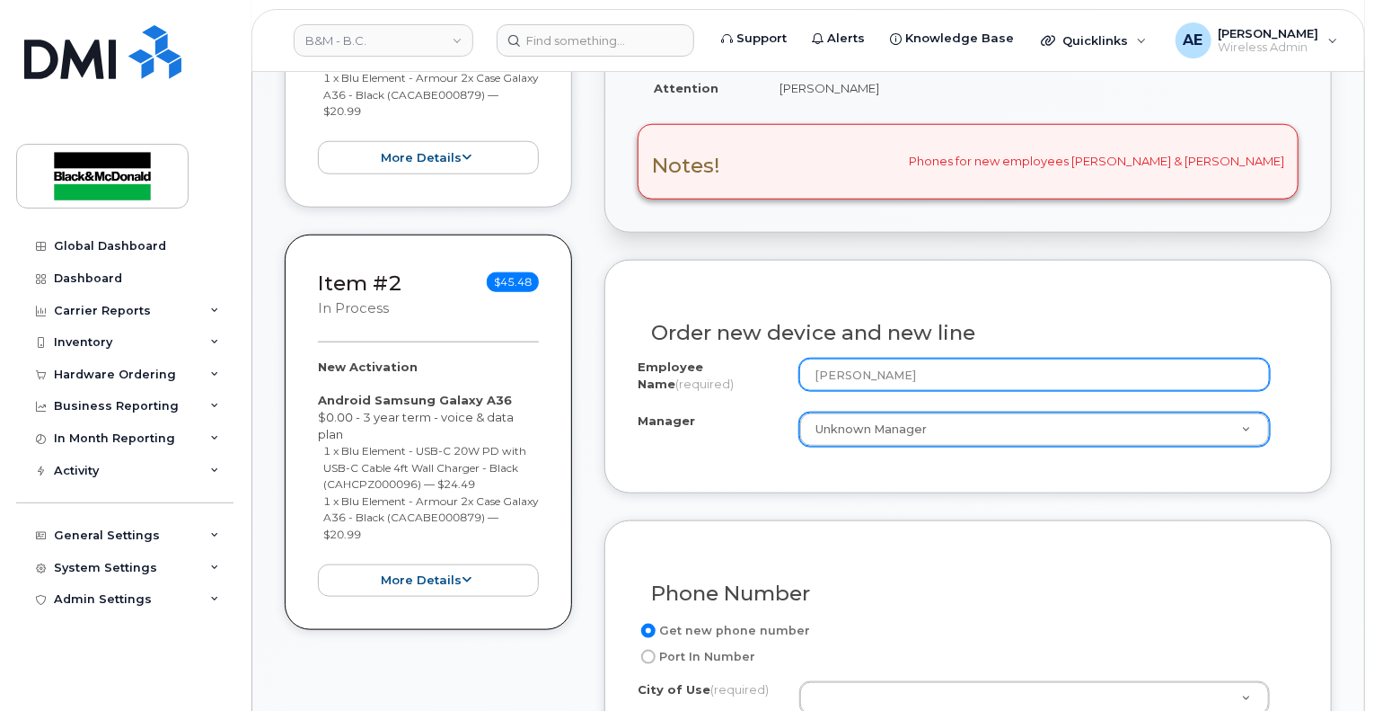
type input "Nauman Rashid"
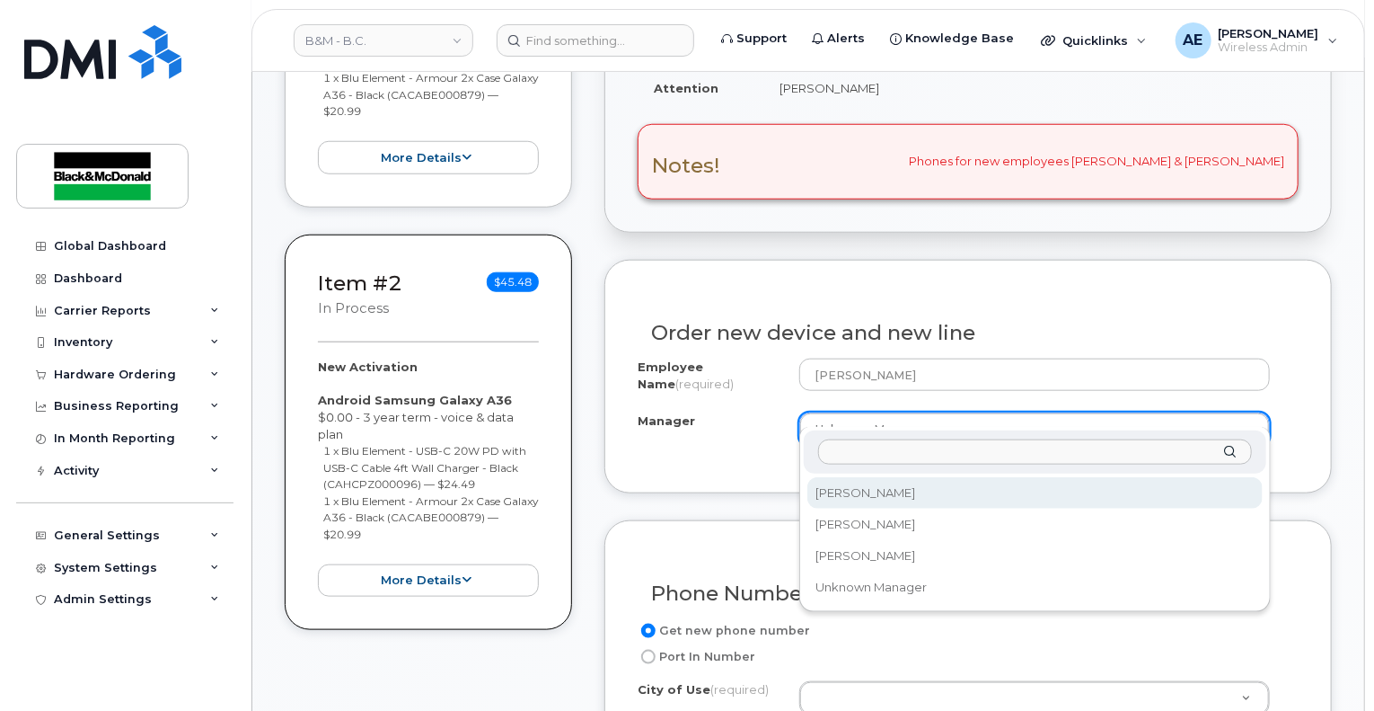
select select "2998200"
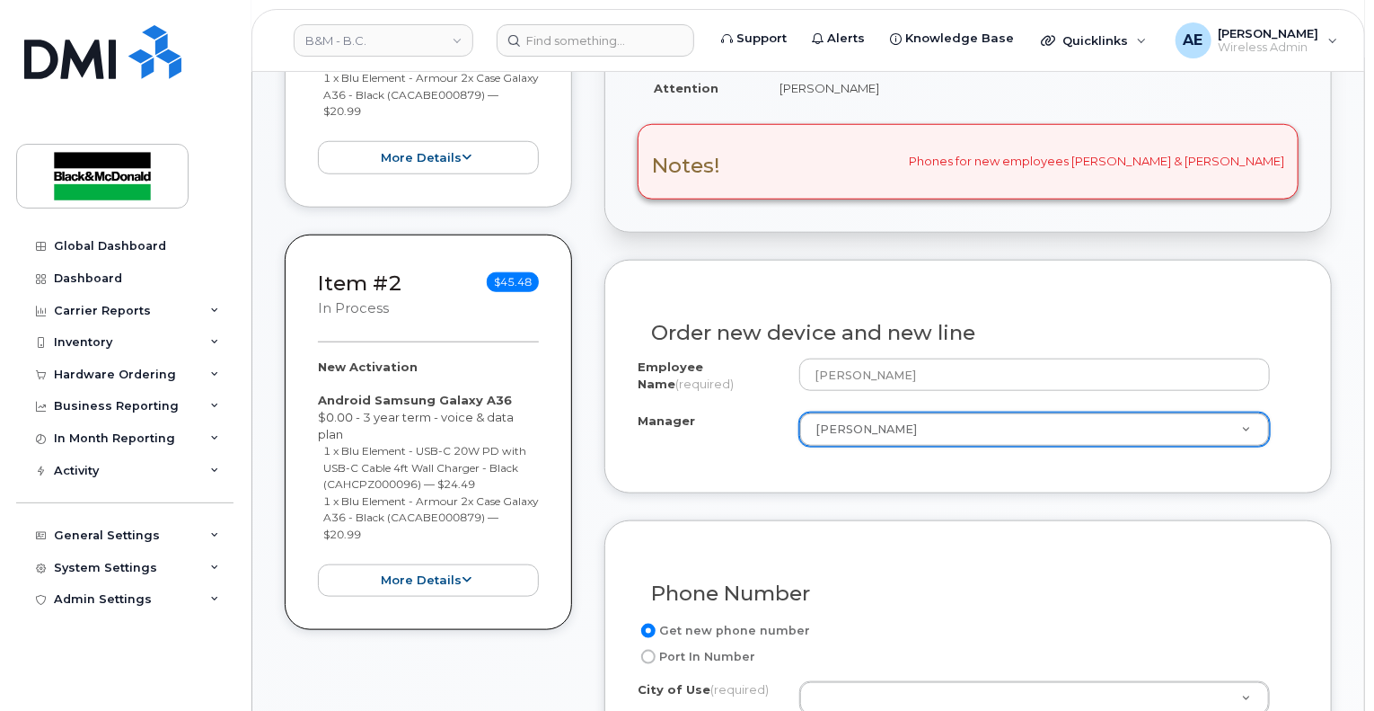
scroll to position [990, 0]
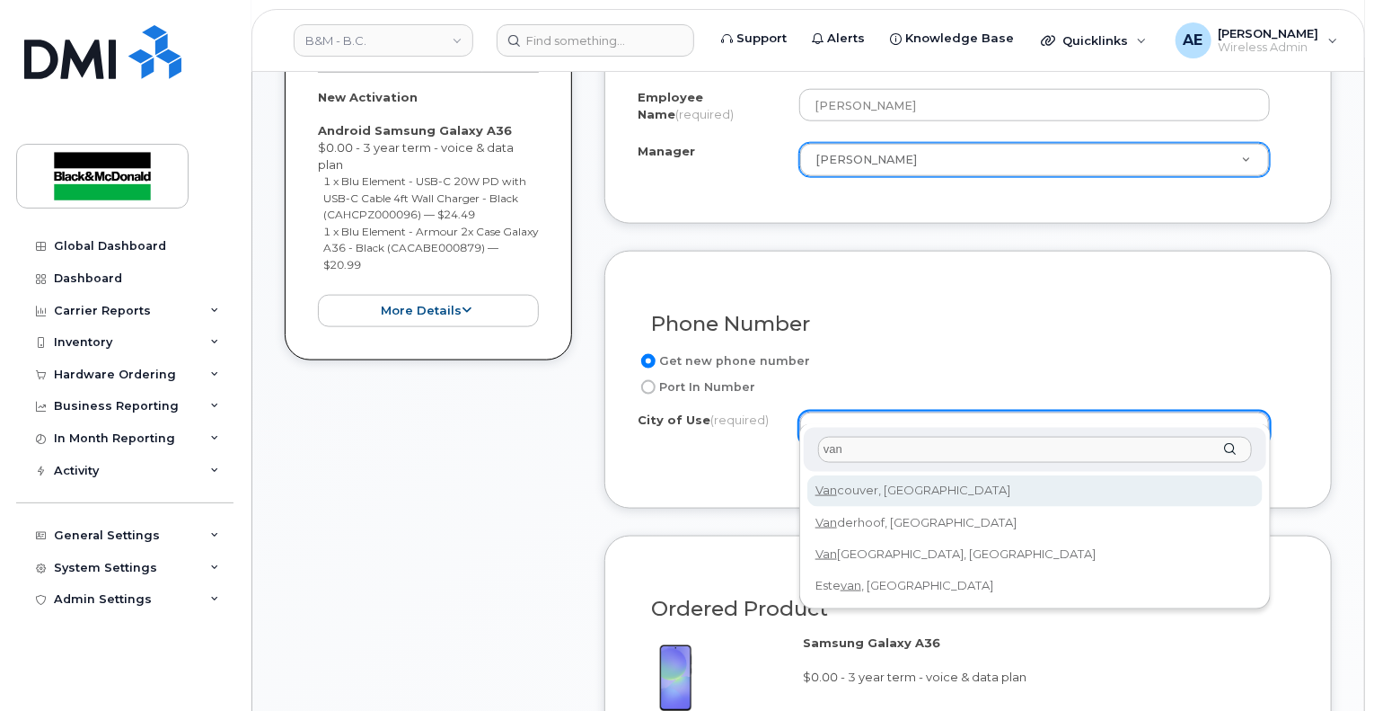
type input "van"
type input "964"
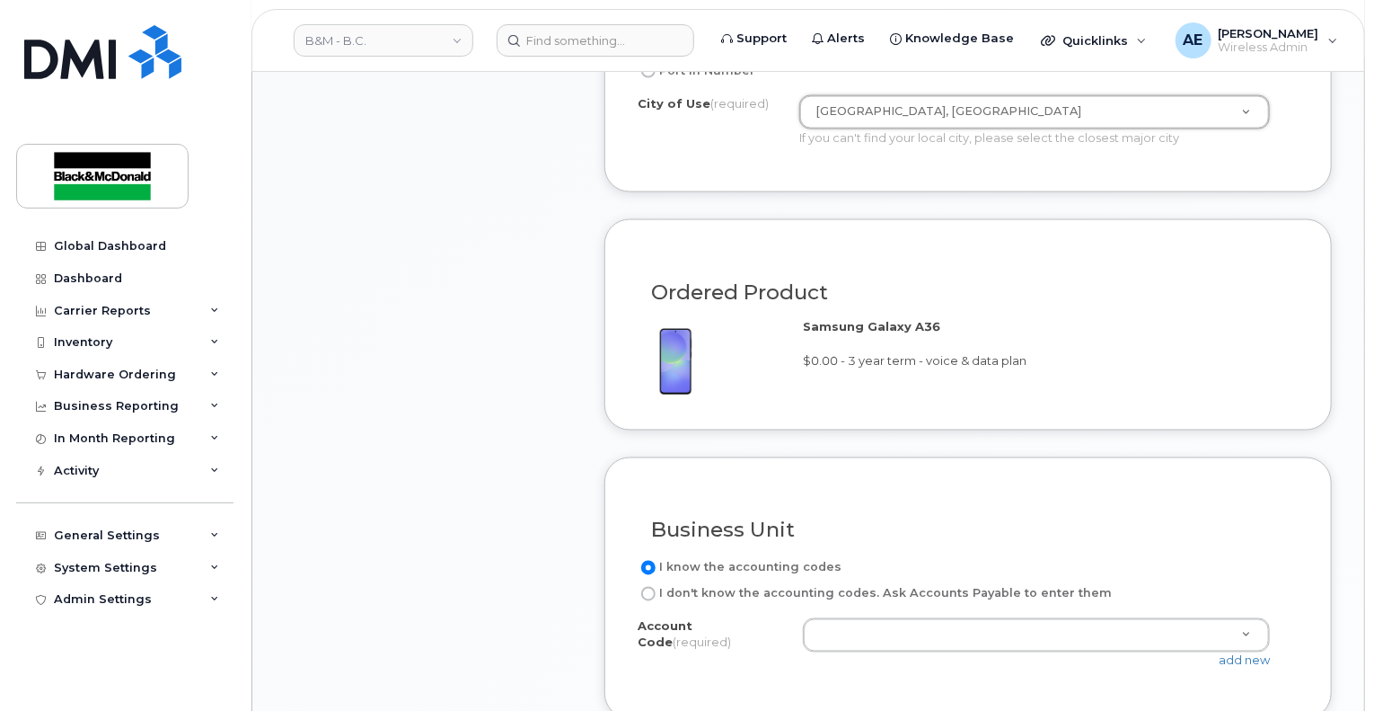
scroll to position [1349, 0]
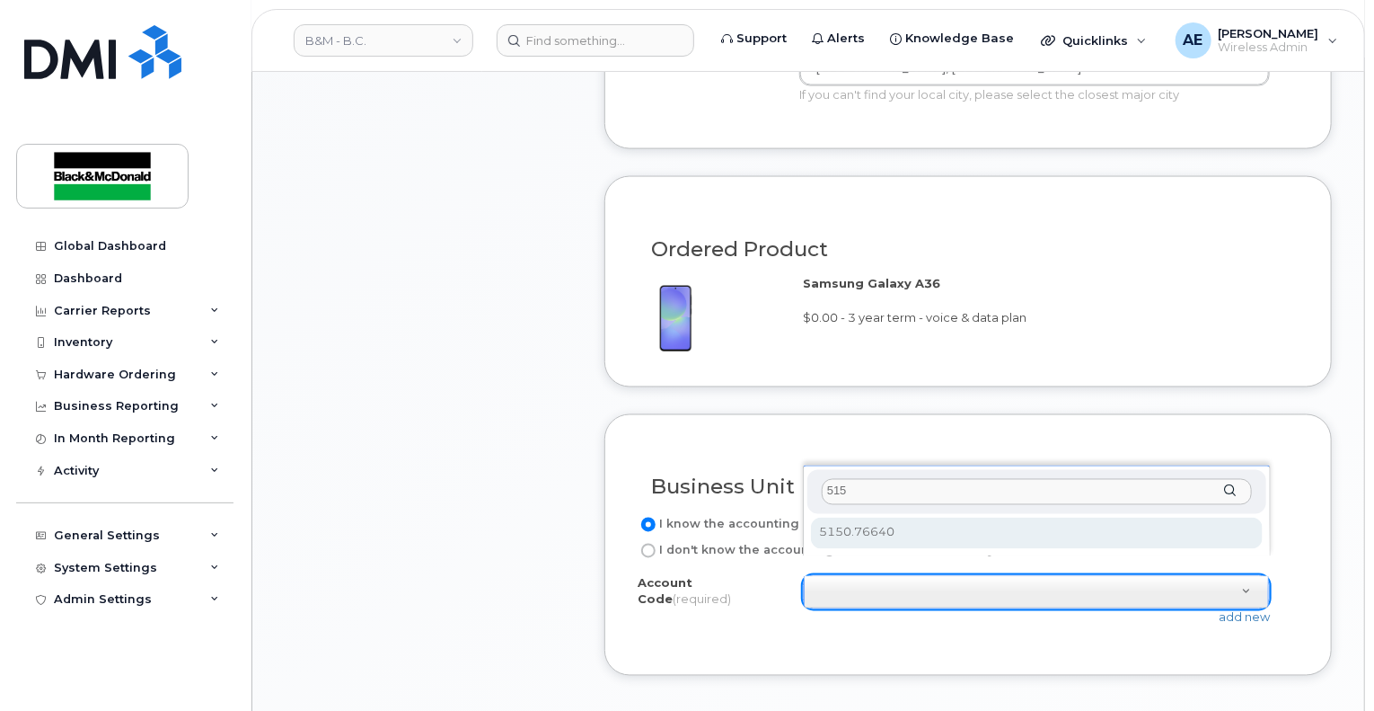
type input "515"
select select "5150.76640"
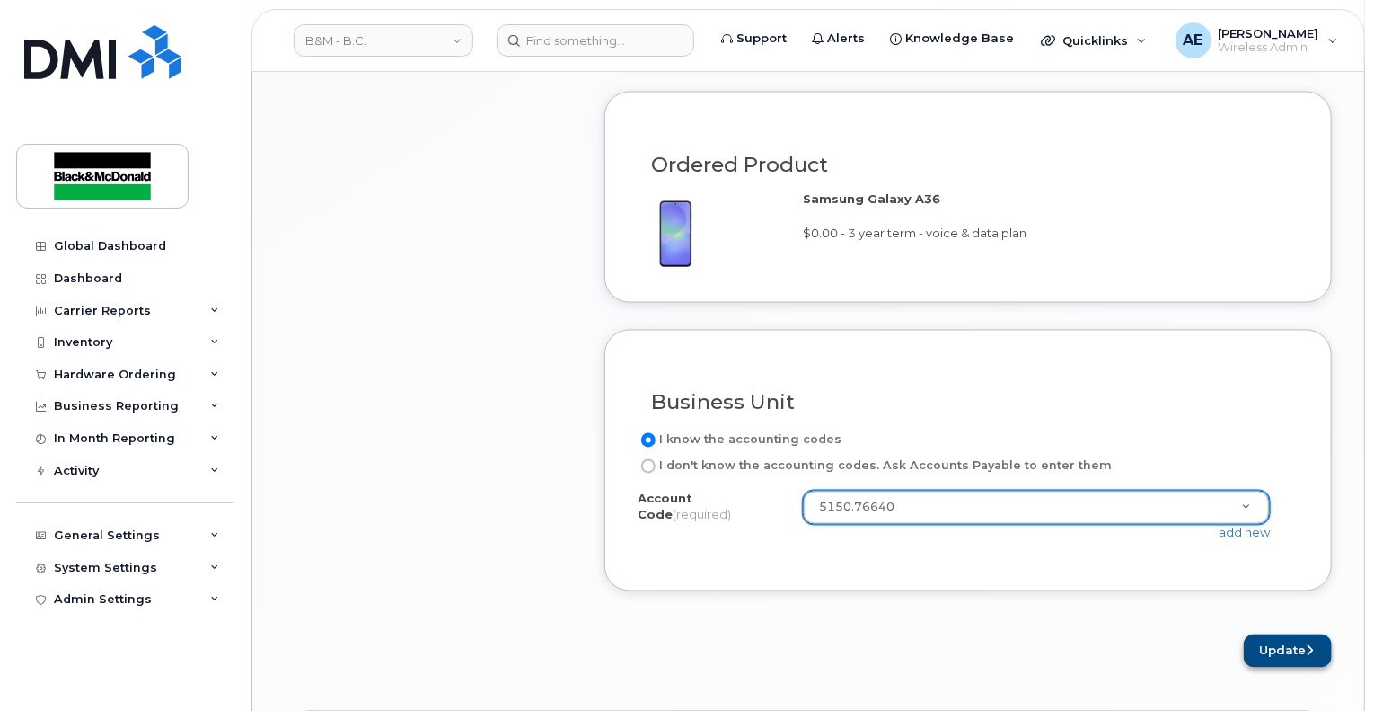
scroll to position [1439, 0]
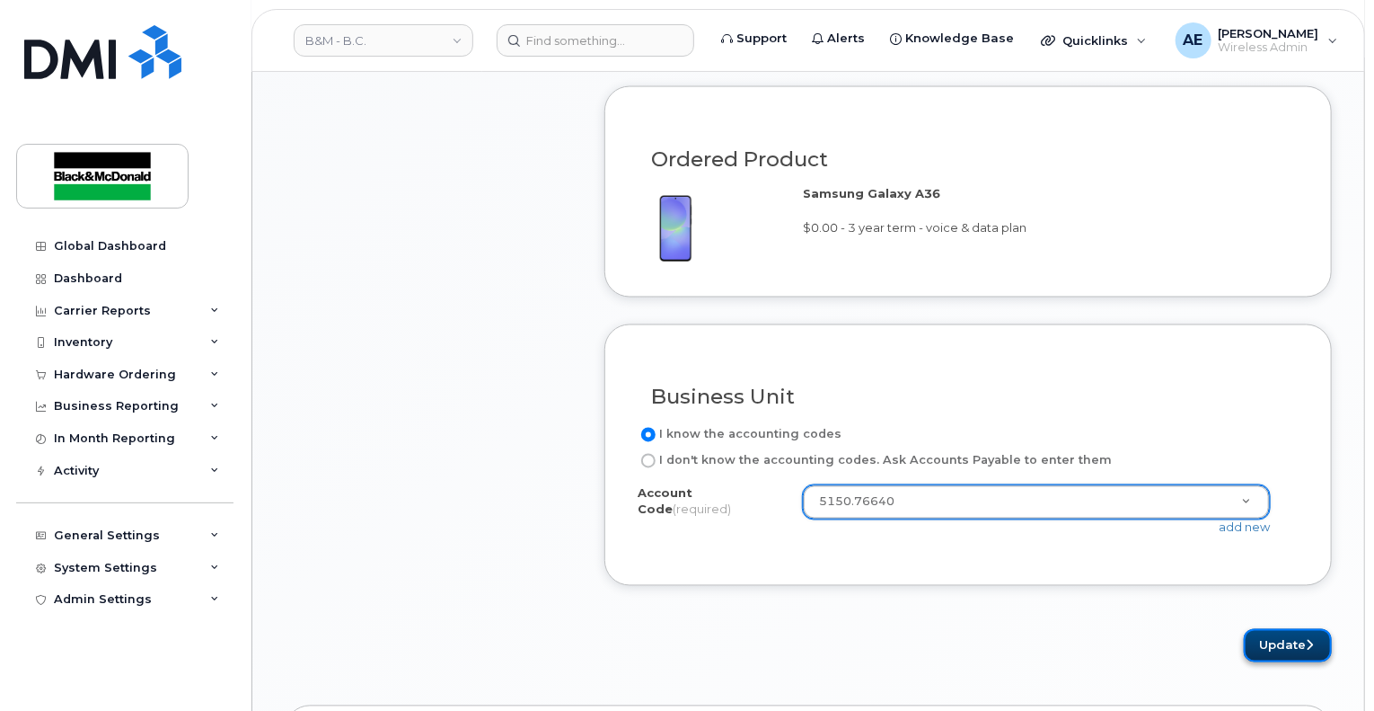
click at [1283, 629] on button "Update" at bounding box center [1288, 645] width 88 height 33
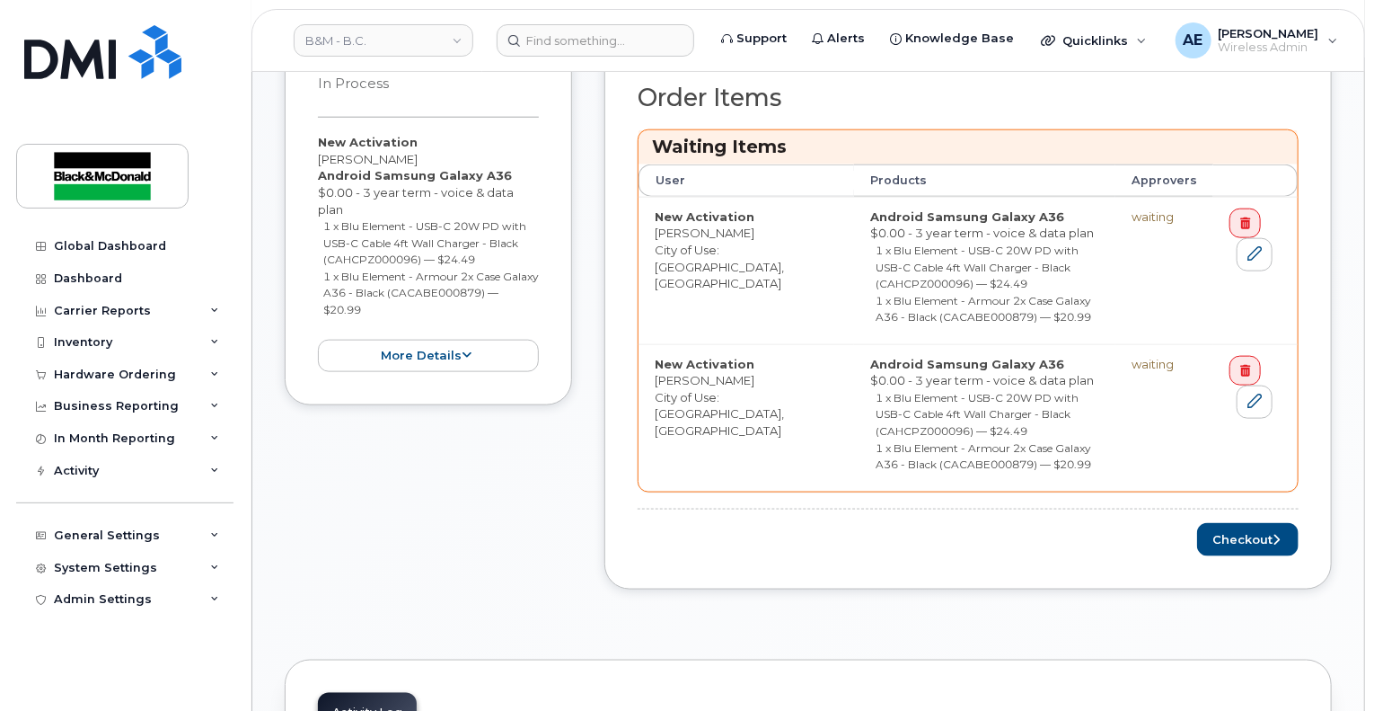
scroll to position [988, 0]
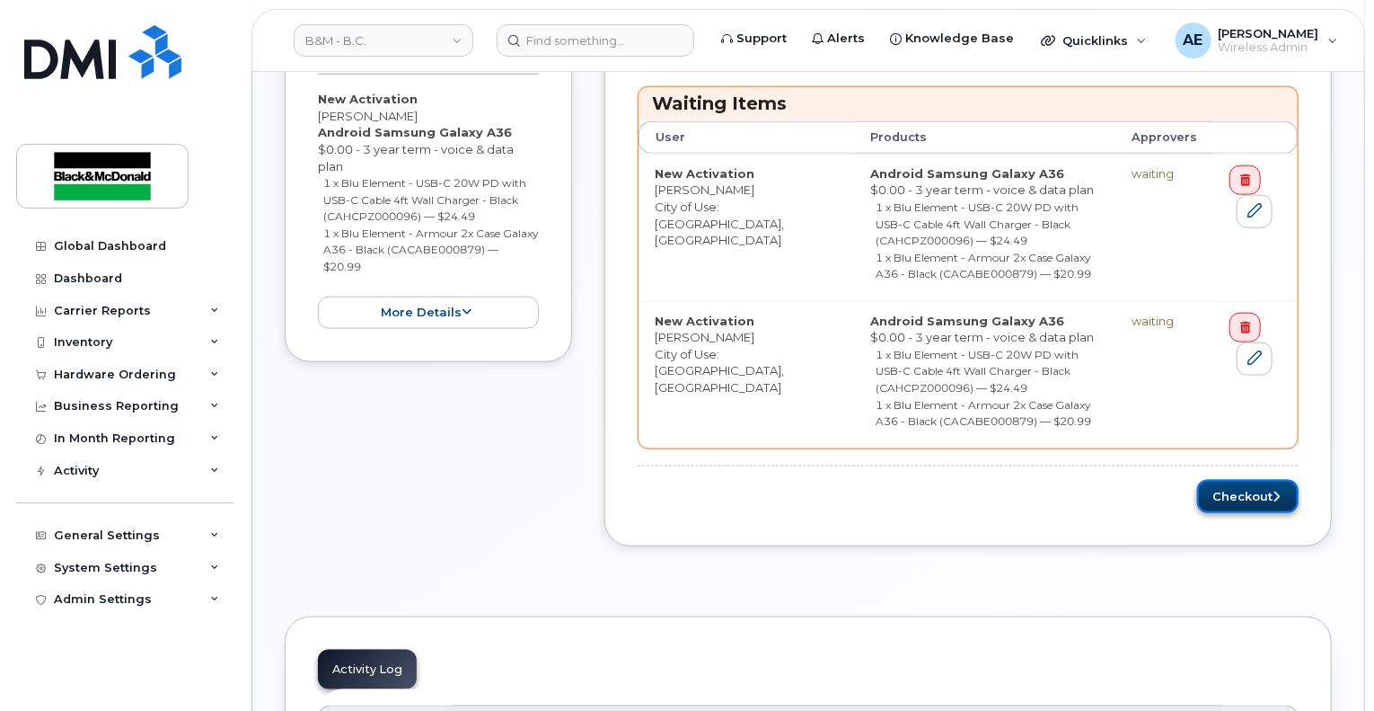
click at [1253, 480] on button "Checkout" at bounding box center [1248, 496] width 102 height 33
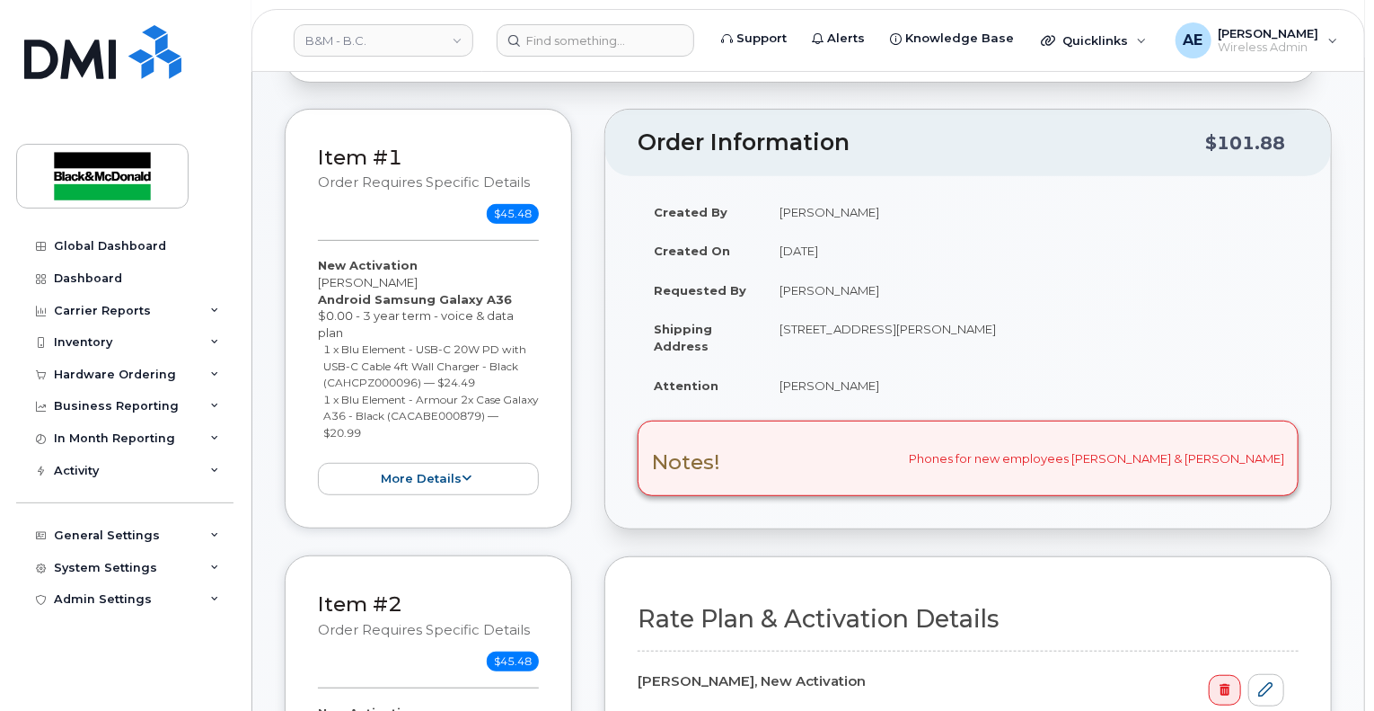
scroll to position [539, 0]
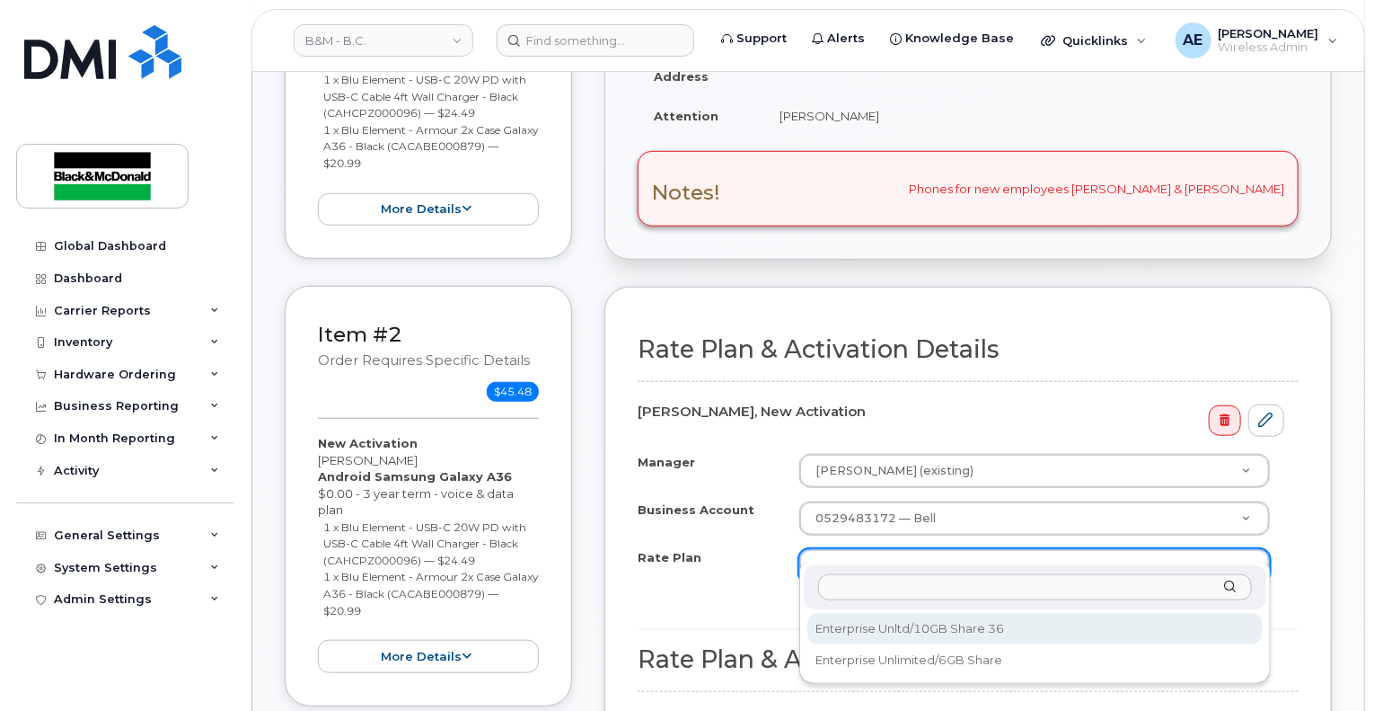
select select "Enterprise Unltd/10GB Share 36"
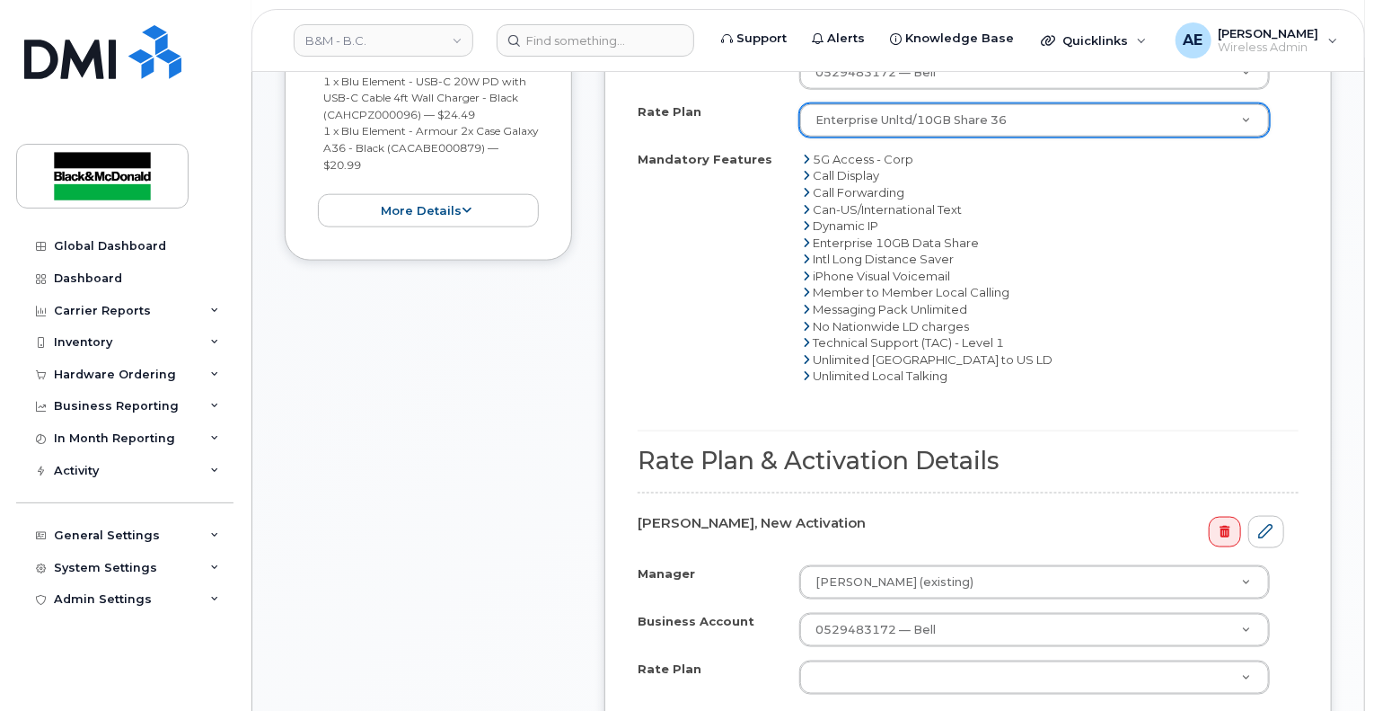
scroll to position [988, 0]
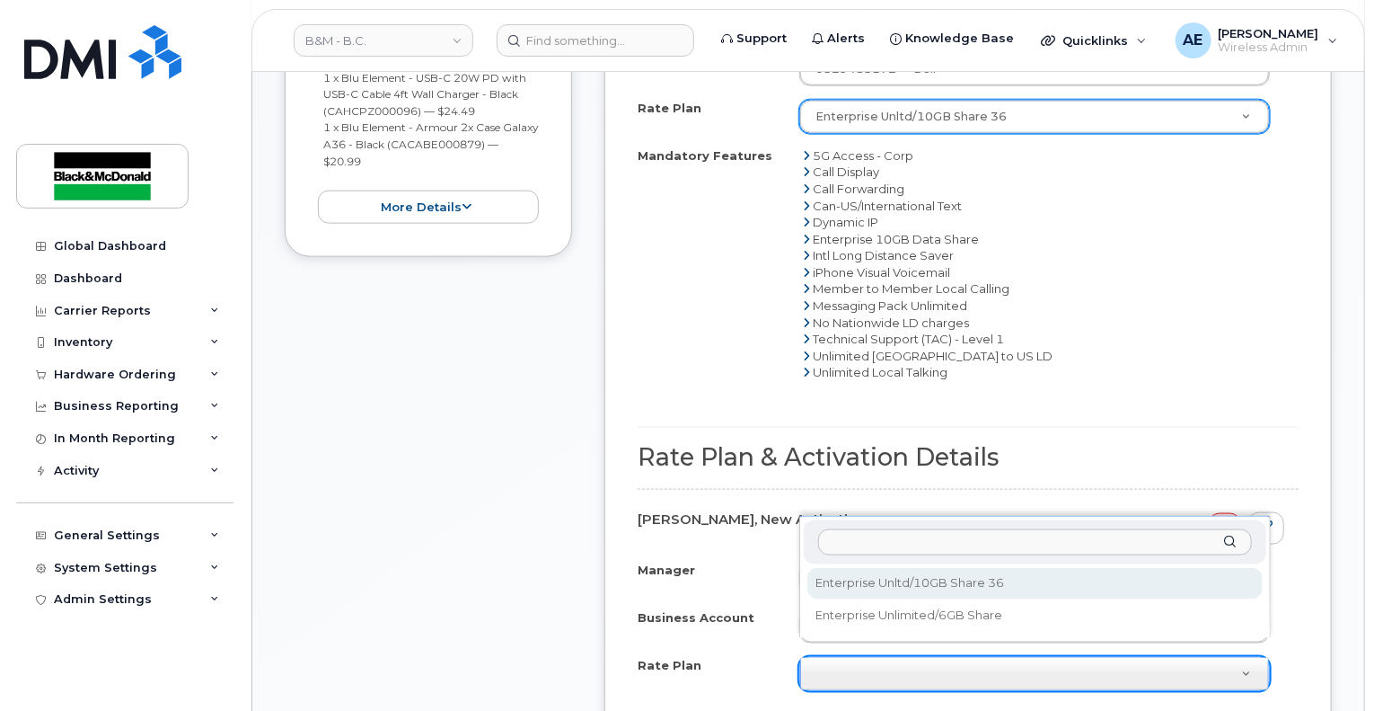
select select "Enterprise Unltd/10GB Share 36"
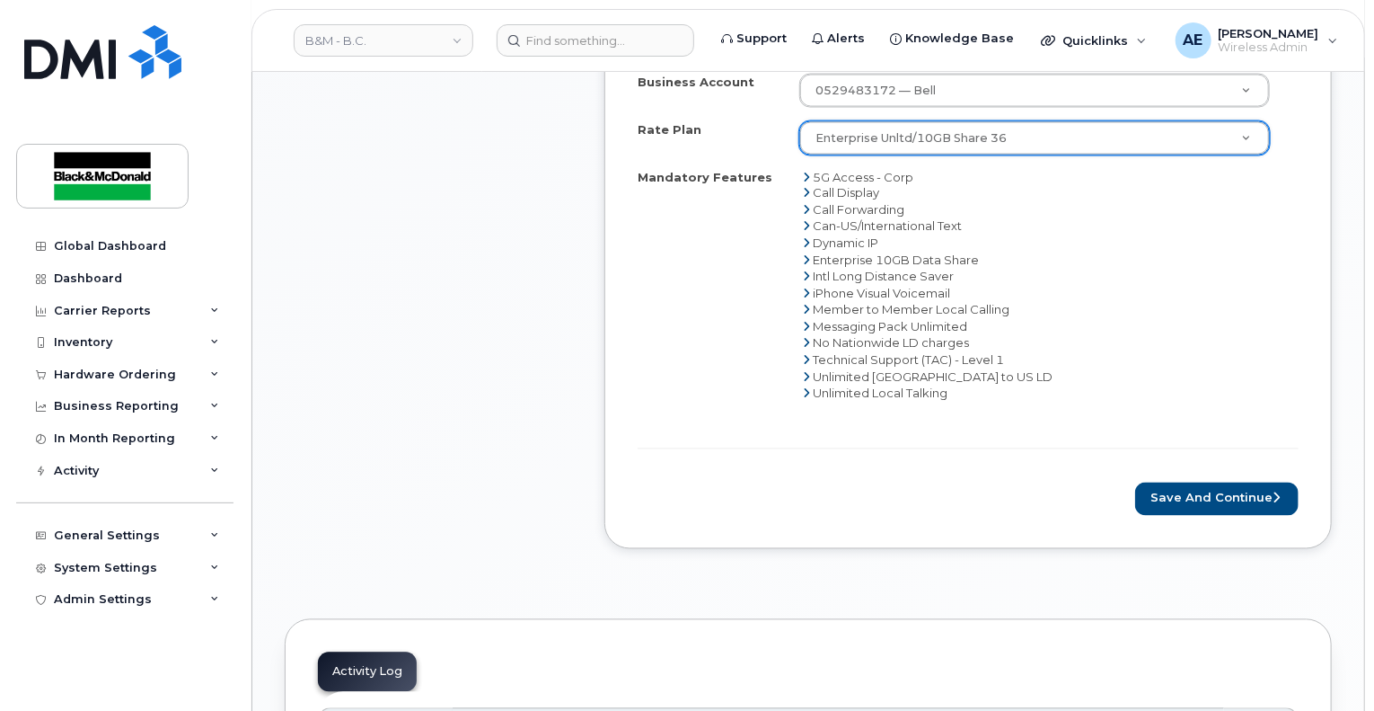
scroll to position [1527, 0]
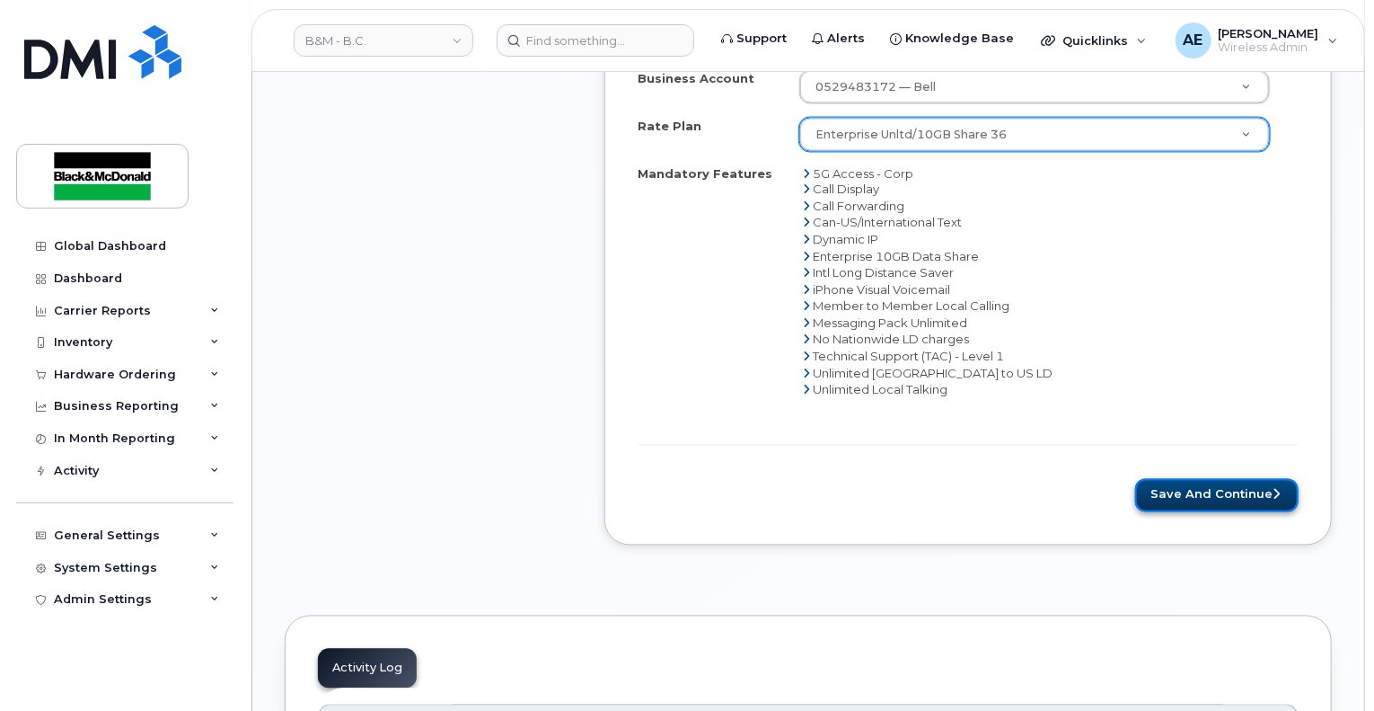
click at [1186, 479] on button "Save and Continue" at bounding box center [1216, 495] width 163 height 33
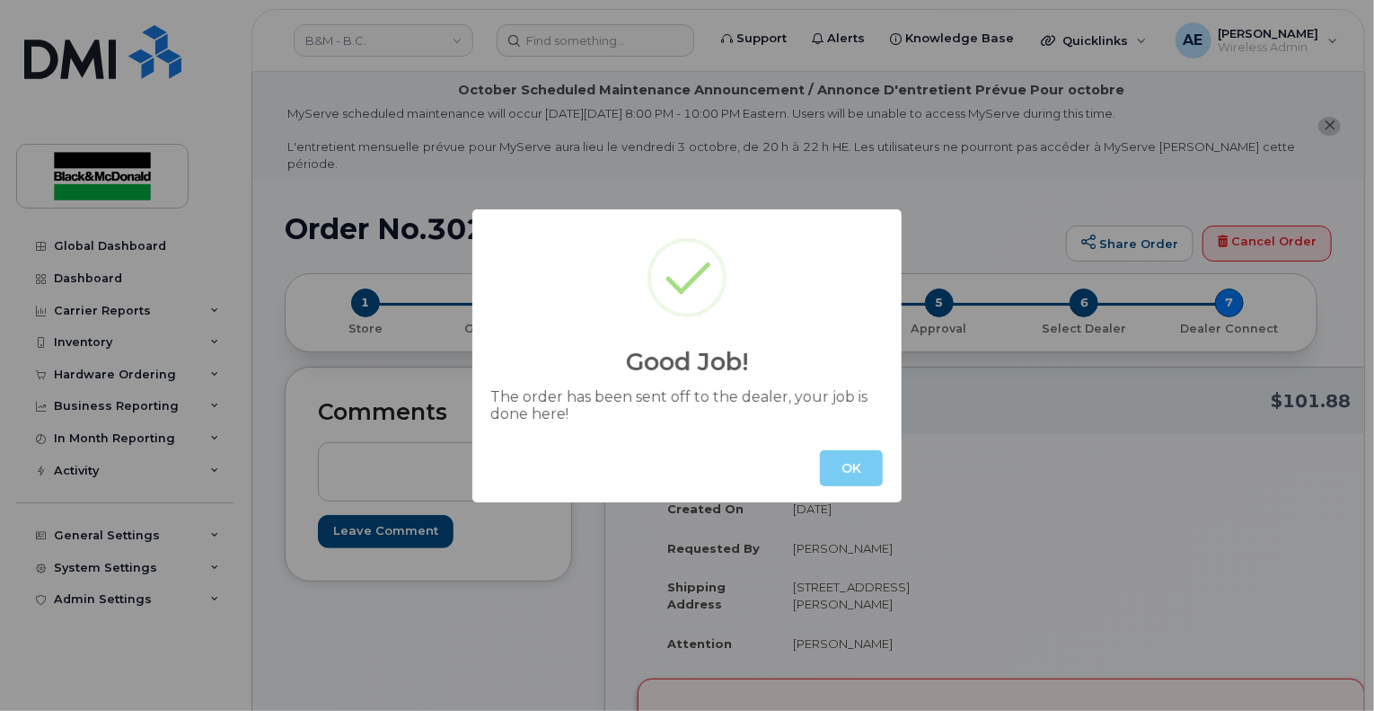
click at [859, 465] on button "OK" at bounding box center [851, 468] width 63 height 36
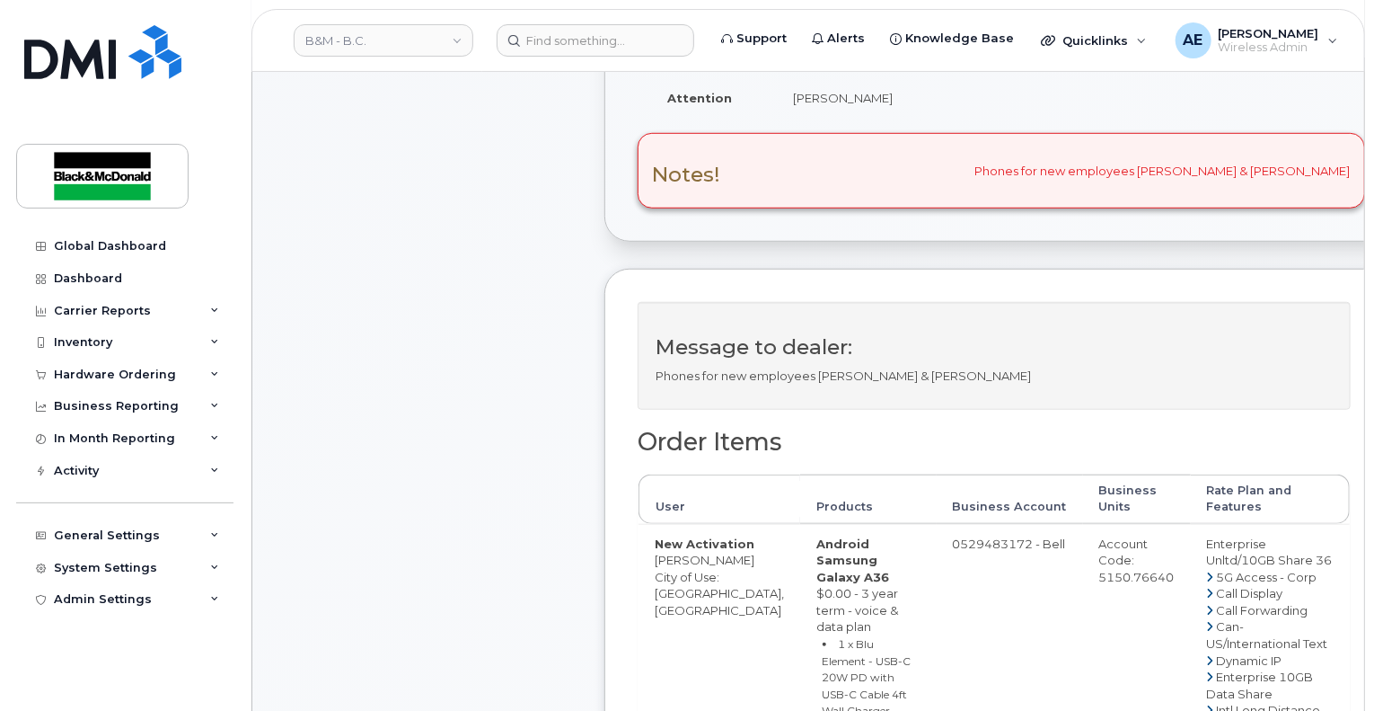
scroll to position [719, 0]
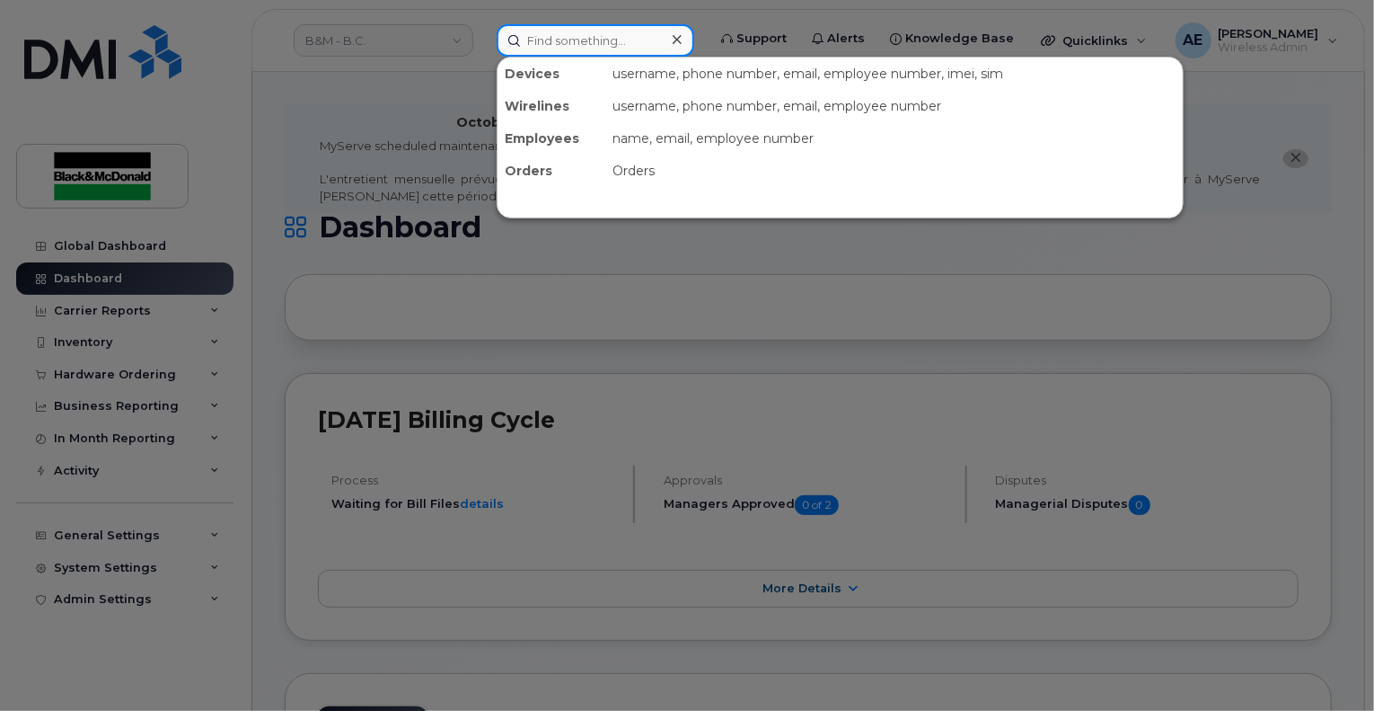
click at [571, 49] on input at bounding box center [596, 40] width 198 height 32
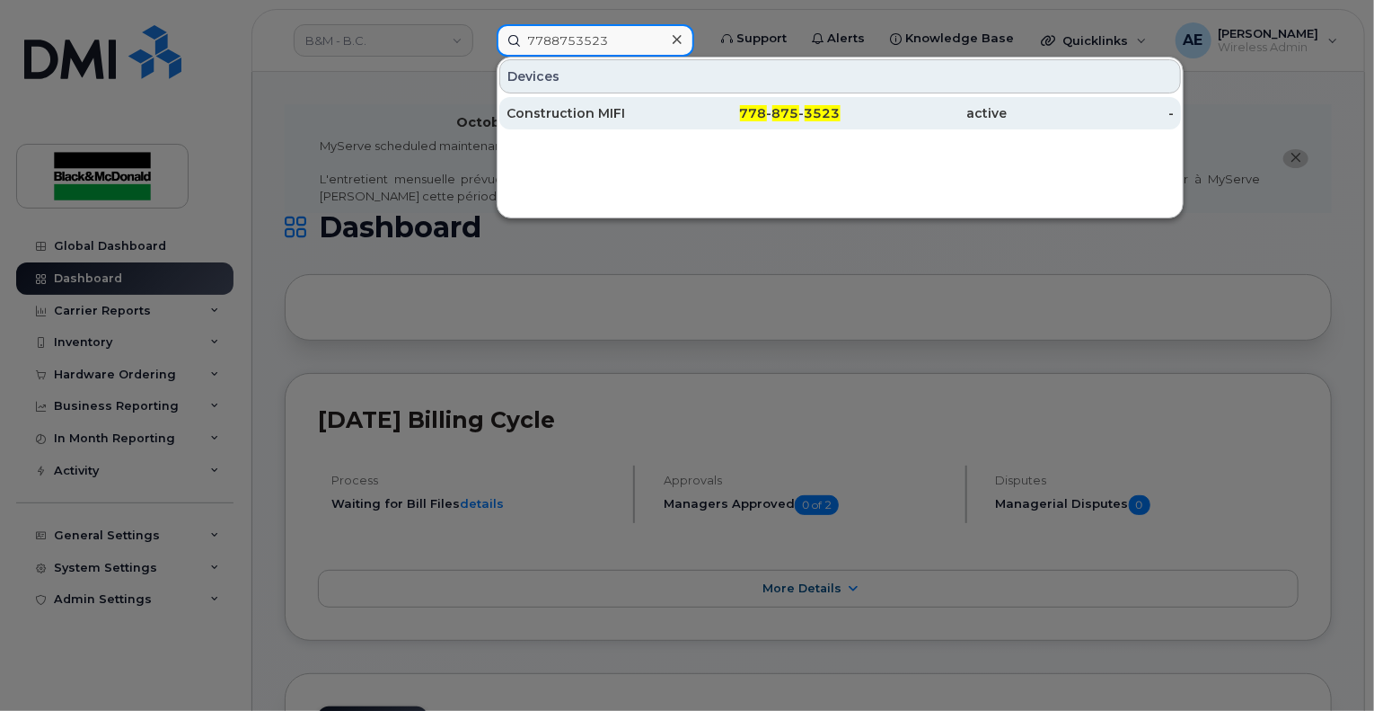
type input "7788753523"
click at [596, 118] on div "Construction MIFI" at bounding box center [590, 113] width 167 height 18
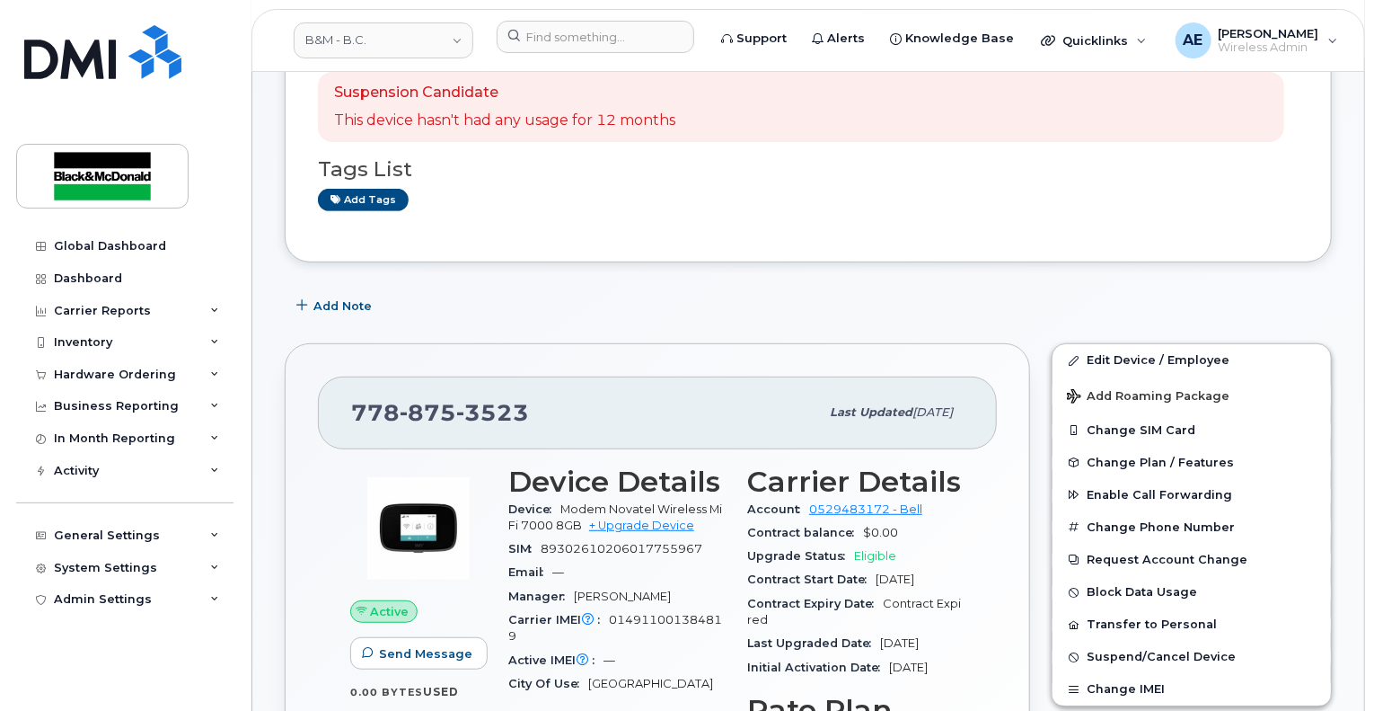
scroll to position [180, 0]
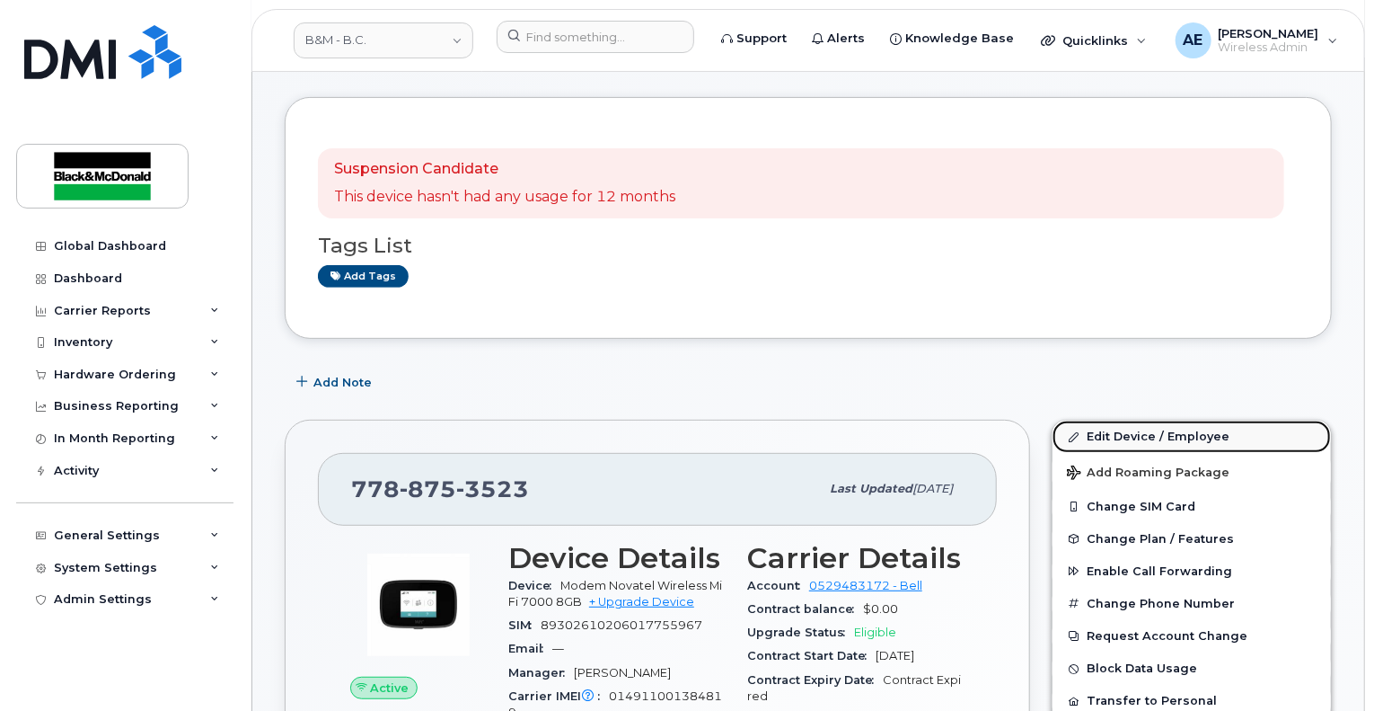
click at [1156, 420] on link "Edit Device / Employee" at bounding box center [1192, 436] width 278 height 32
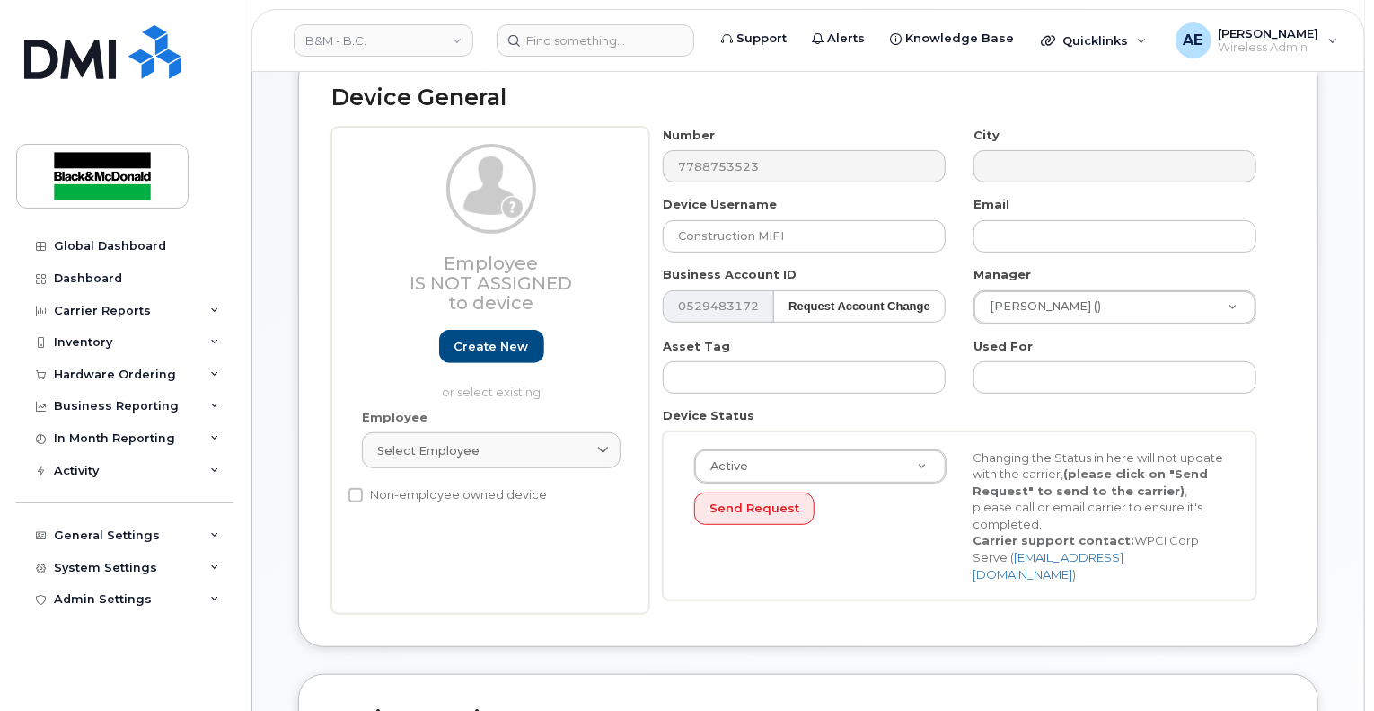
scroll to position [180, 0]
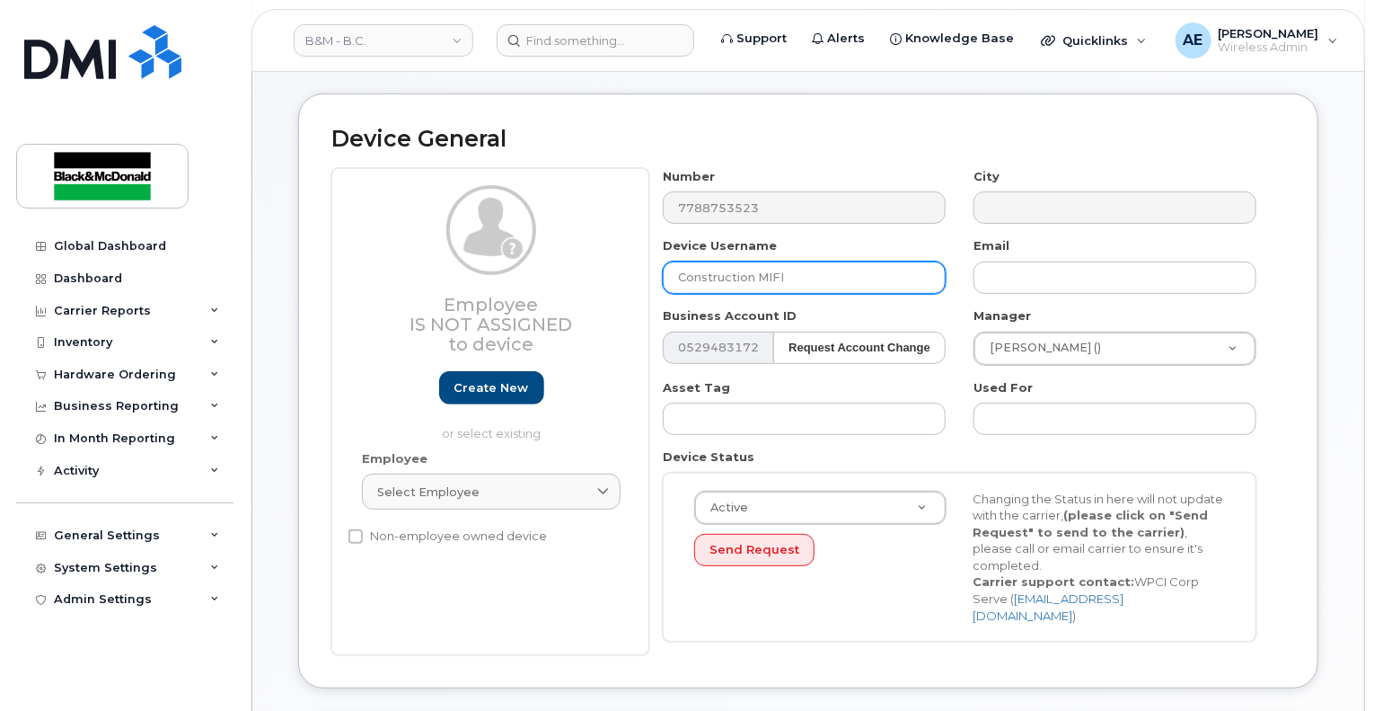
click at [790, 269] on input "Construction MIFI" at bounding box center [804, 277] width 283 height 32
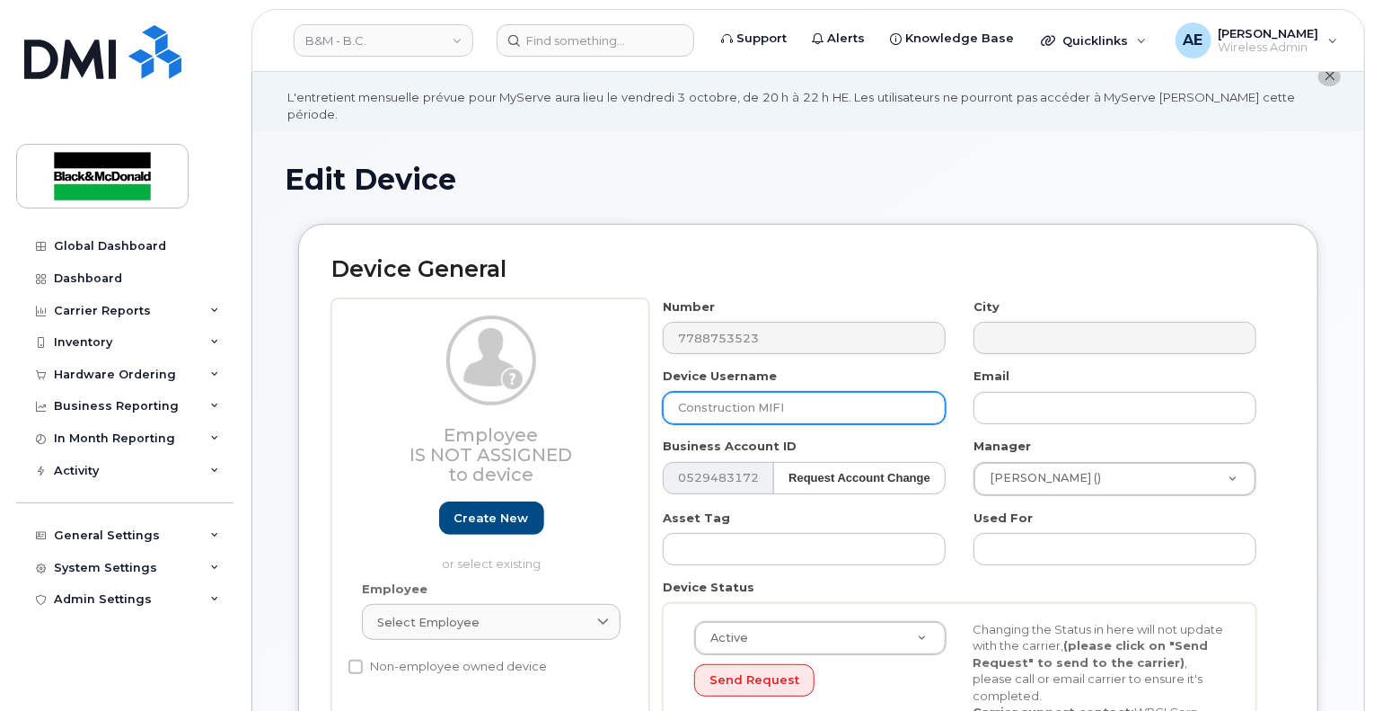
scroll to position [0, 0]
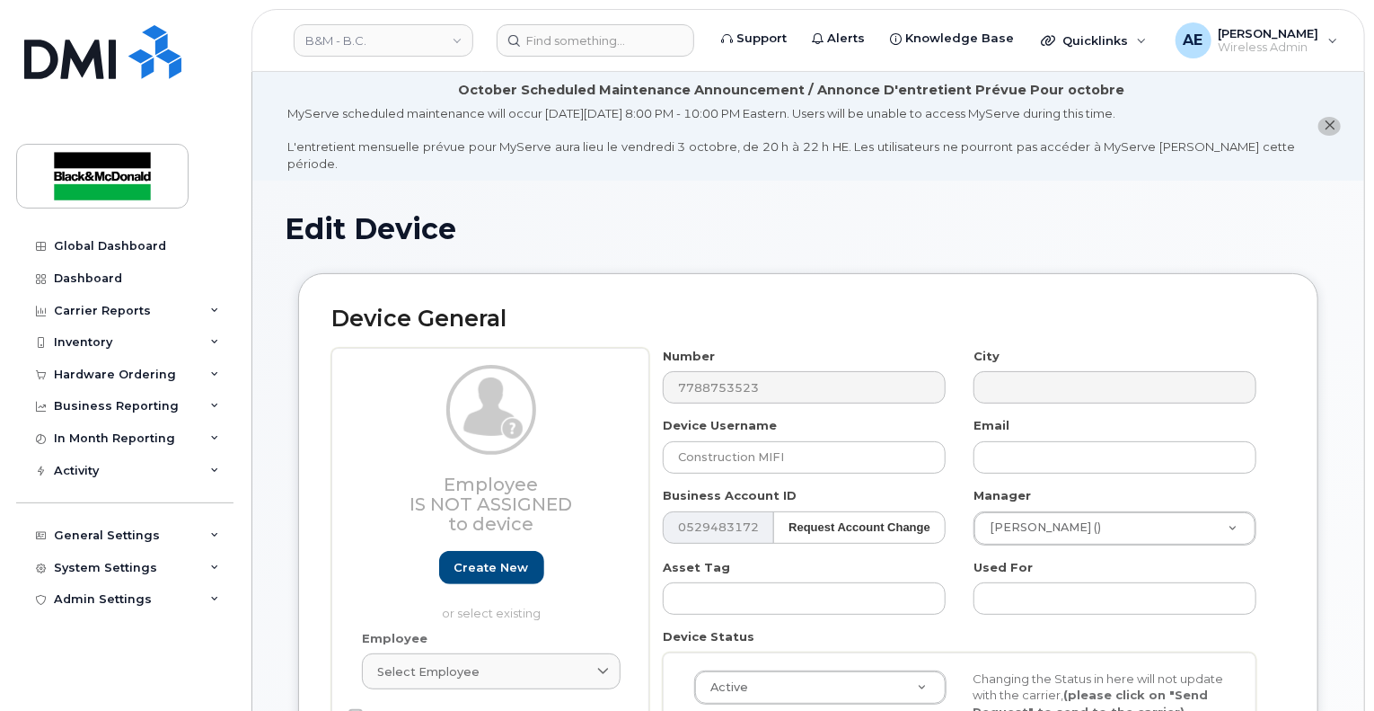
click at [1327, 123] on span "close notification" at bounding box center [1330, 126] width 12 height 14
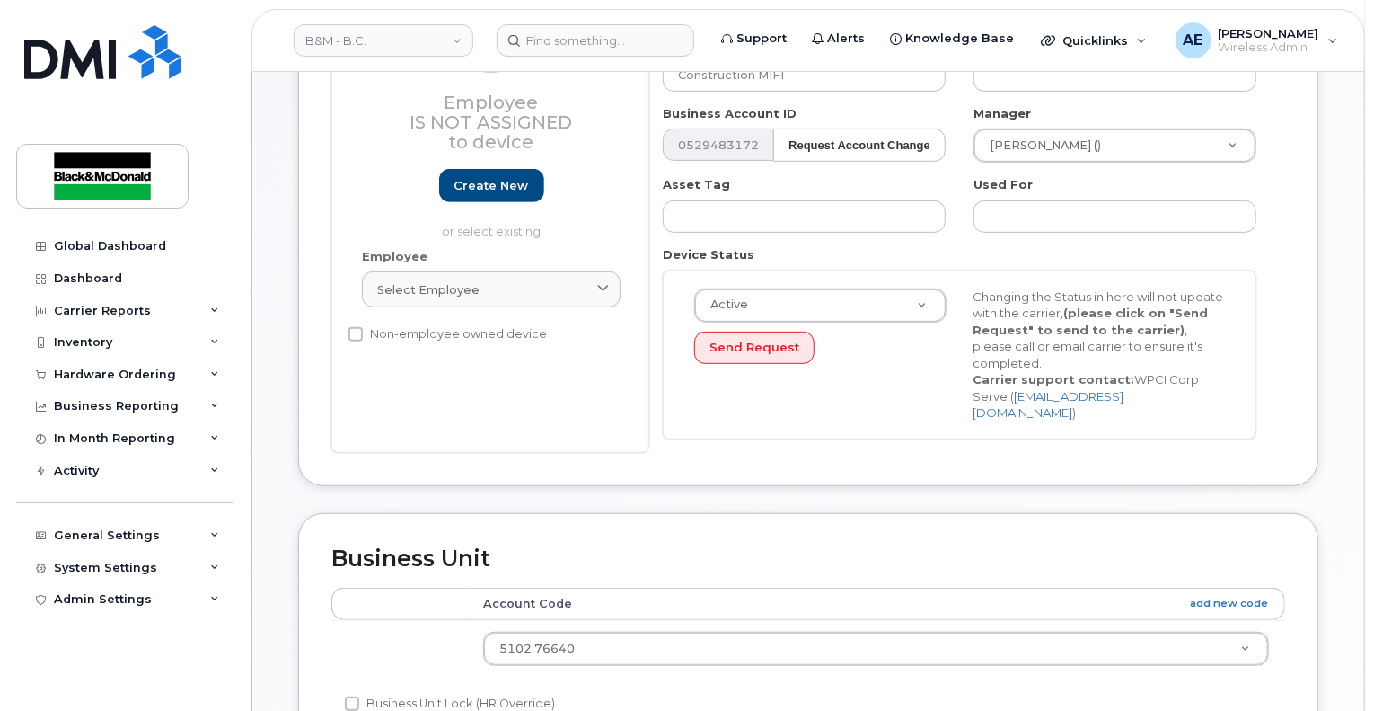
scroll to position [269, 0]
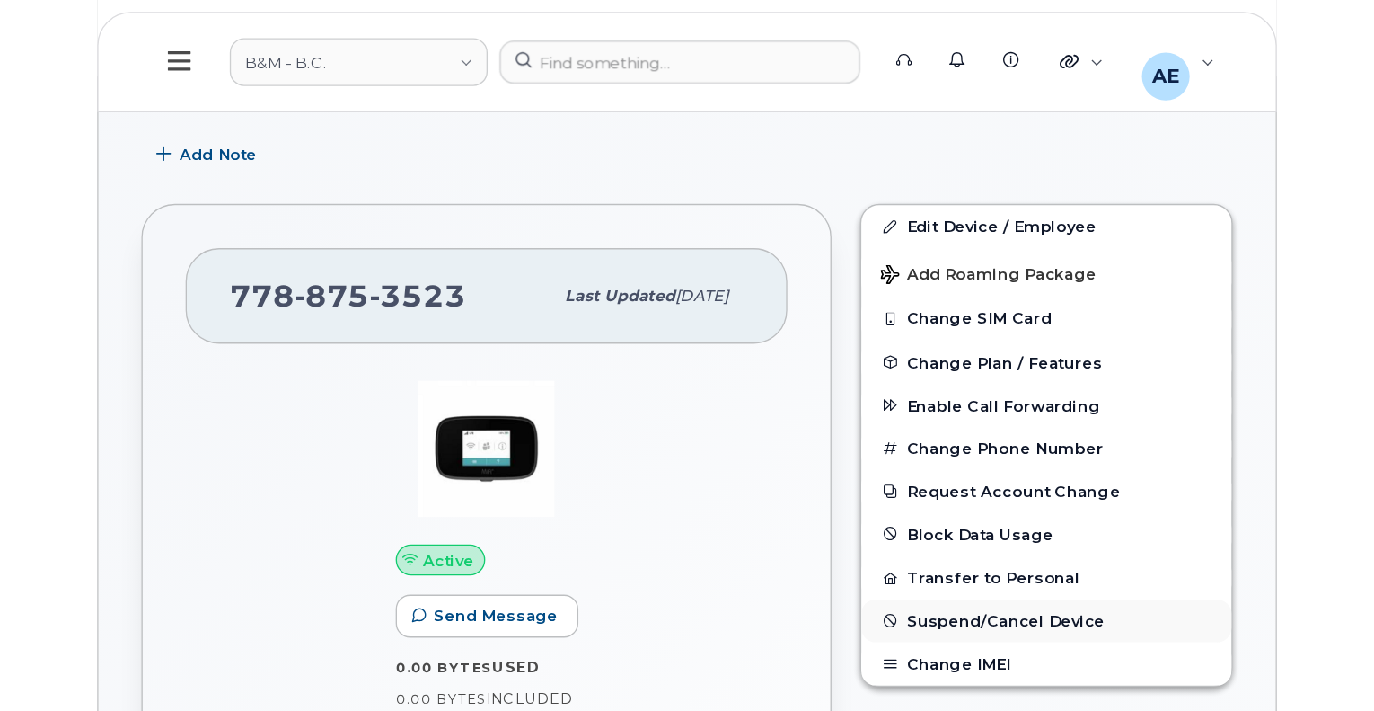
scroll to position [180, 0]
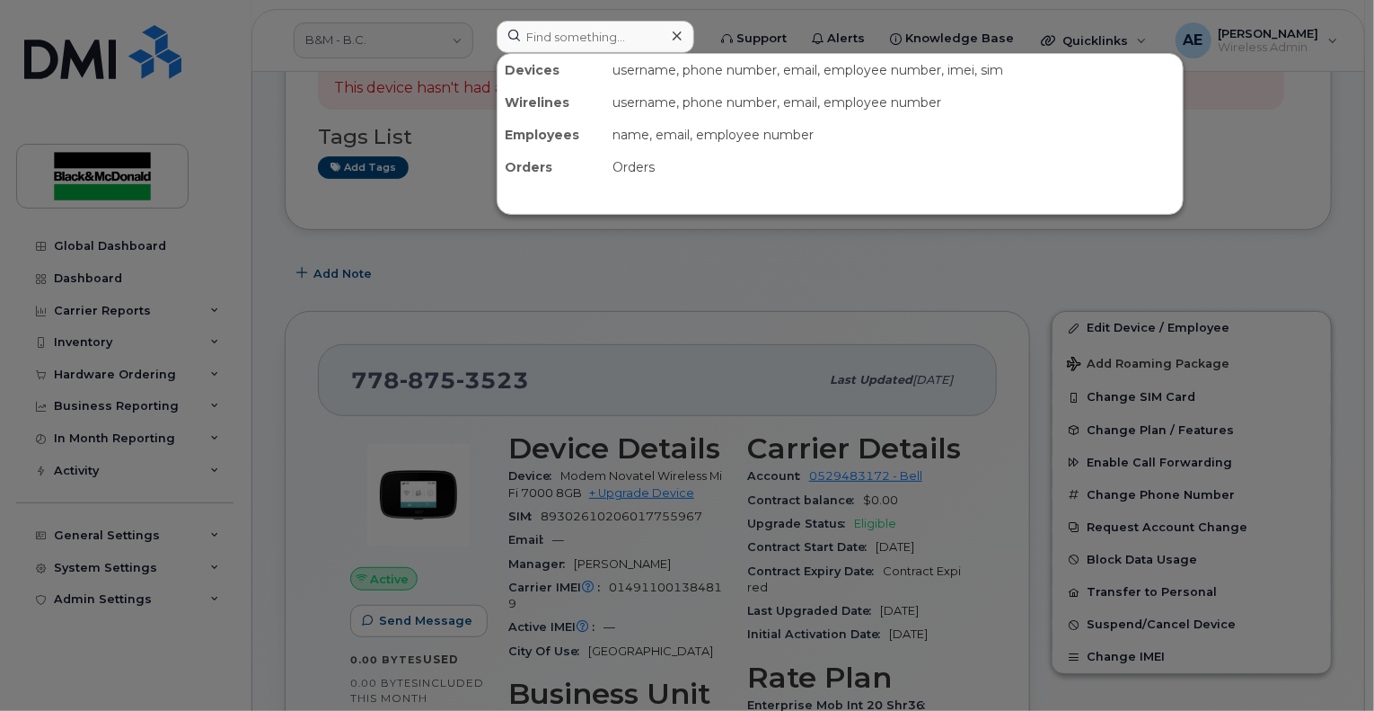
click at [895, 261] on div at bounding box center [687, 355] width 1374 height 711
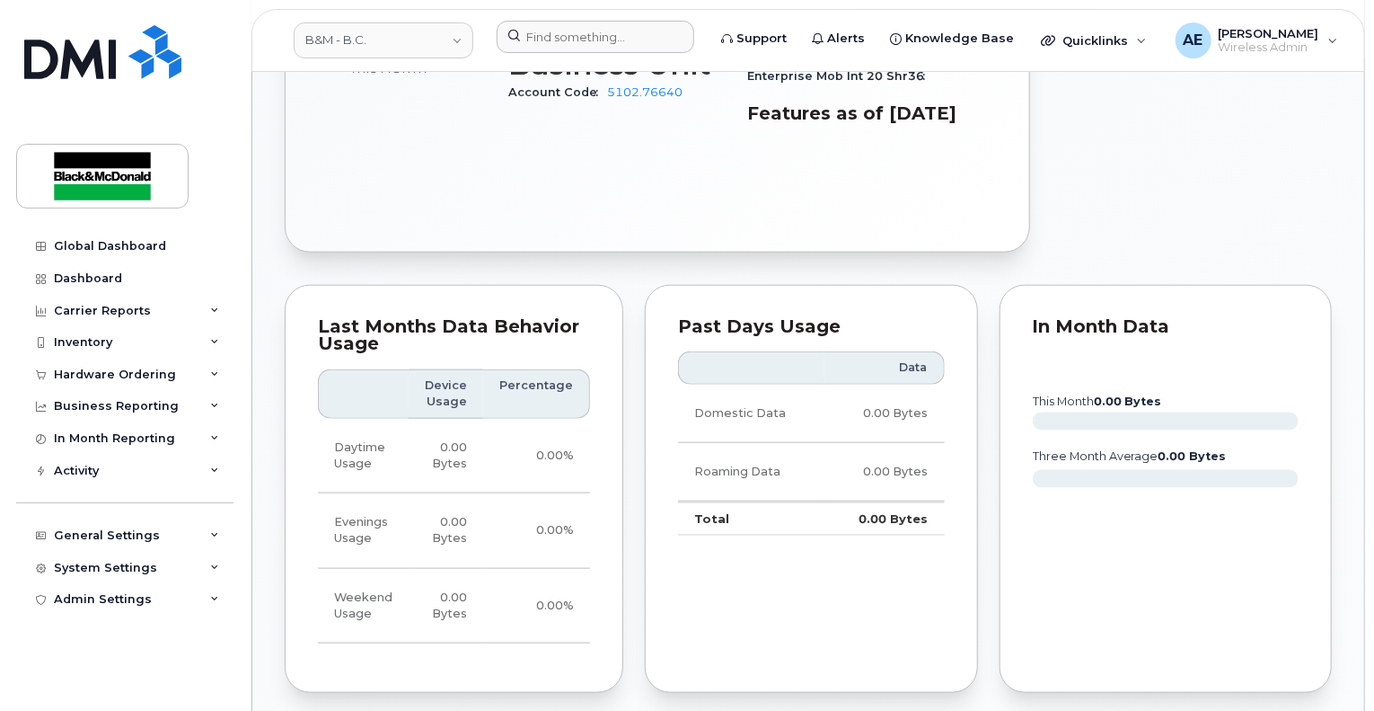
scroll to position [359, 0]
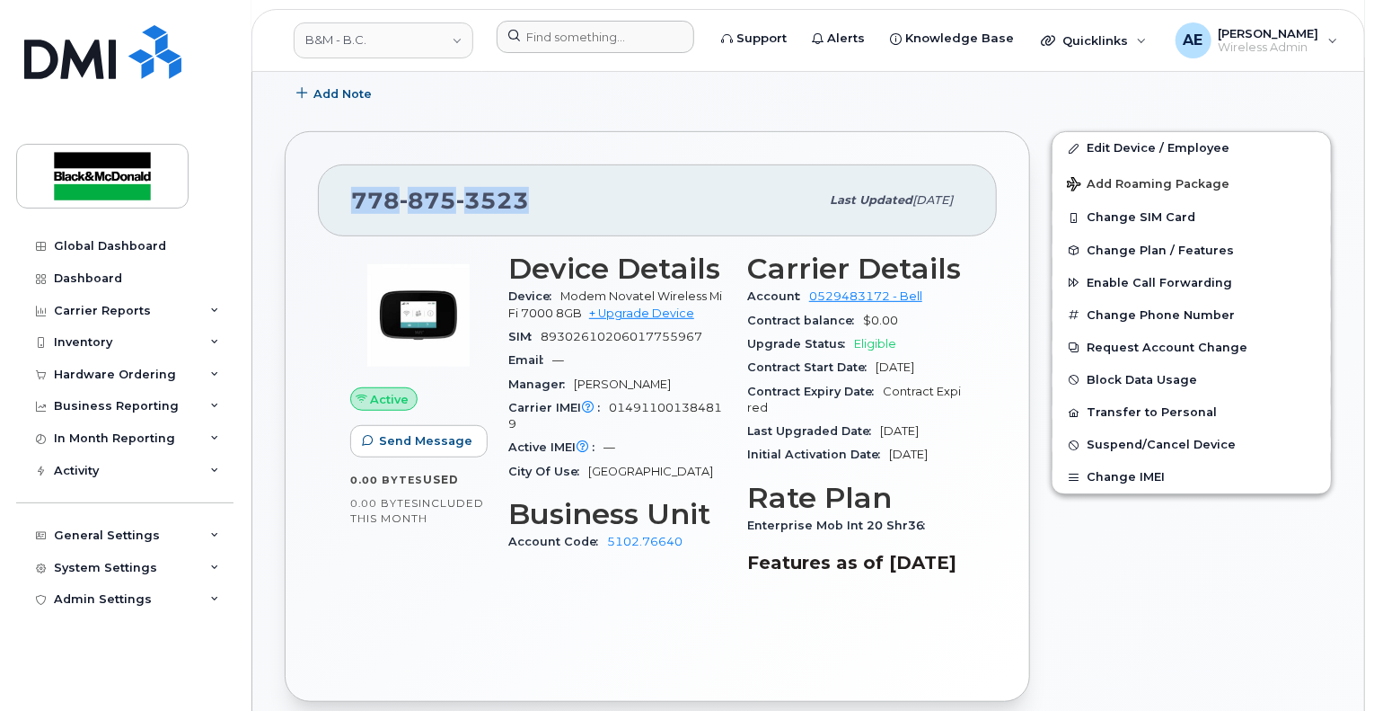
drag, startPoint x: 557, startPoint y: 186, endPoint x: 347, endPoint y: 200, distance: 210.7
click at [347, 200] on div "[PHONE_NUMBER] Last updated [DATE]" at bounding box center [657, 200] width 679 height 72
copy span "[PHONE_NUMBER]"
click at [742, 193] on div "[PHONE_NUMBER]" at bounding box center [585, 200] width 468 height 38
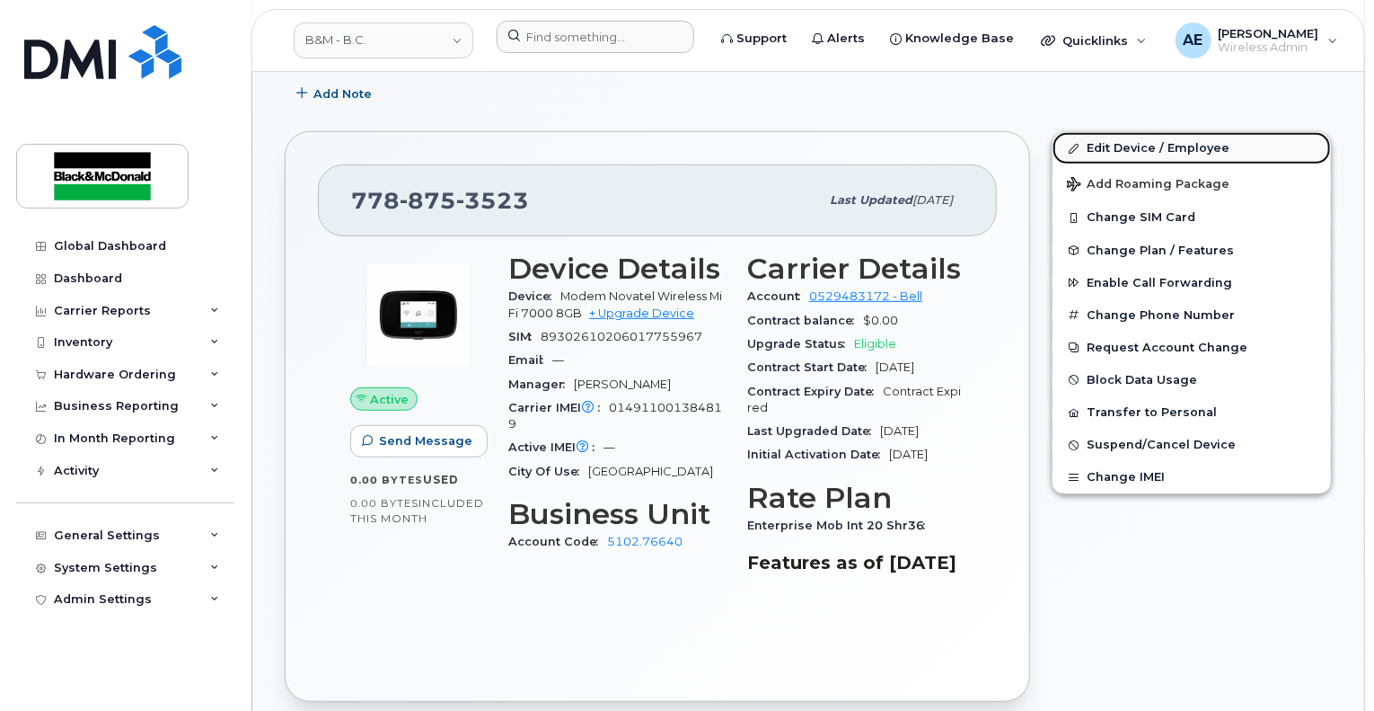
click at [1175, 146] on link "Edit Device / Employee" at bounding box center [1192, 148] width 278 height 32
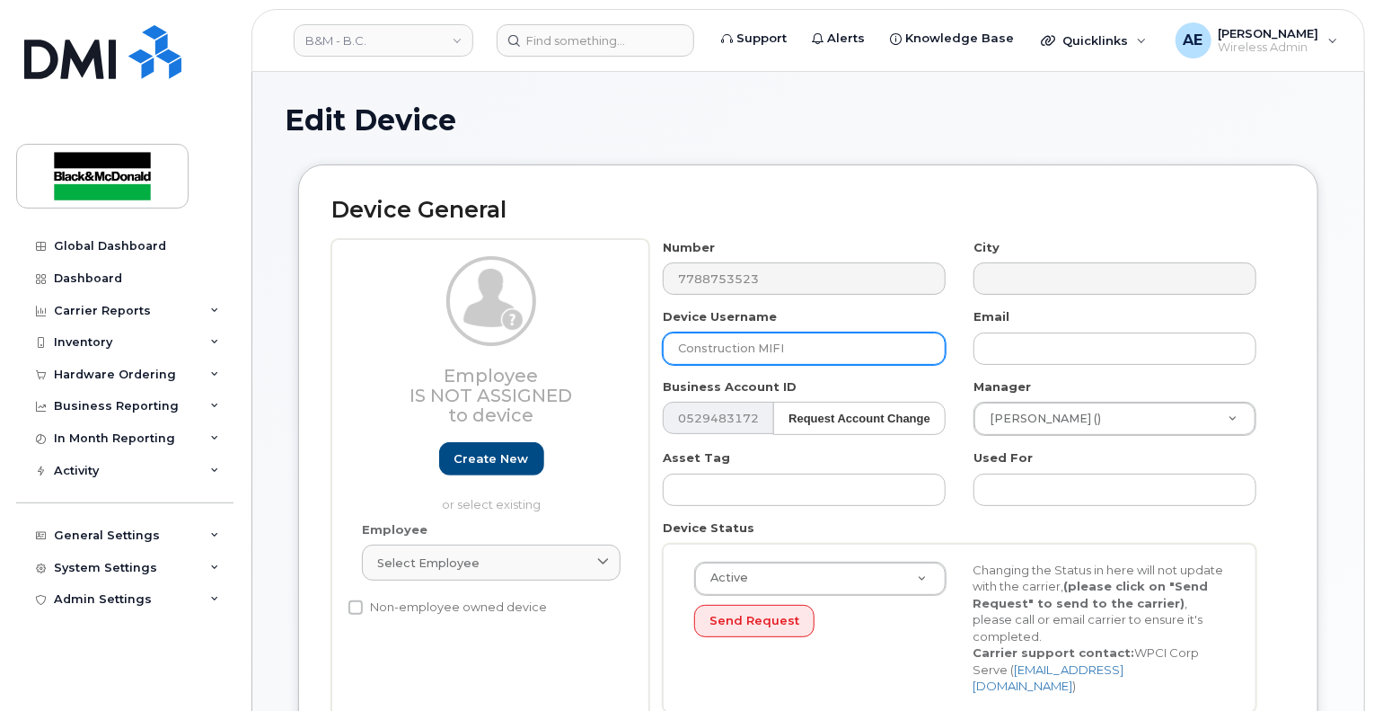
click at [795, 355] on input "Construction MIFI" at bounding box center [804, 348] width 283 height 32
click at [813, 359] on input "Construction MIFI" at bounding box center [804, 348] width 283 height 32
click at [813, 356] on input "Construction MIFI" at bounding box center [804, 348] width 283 height 32
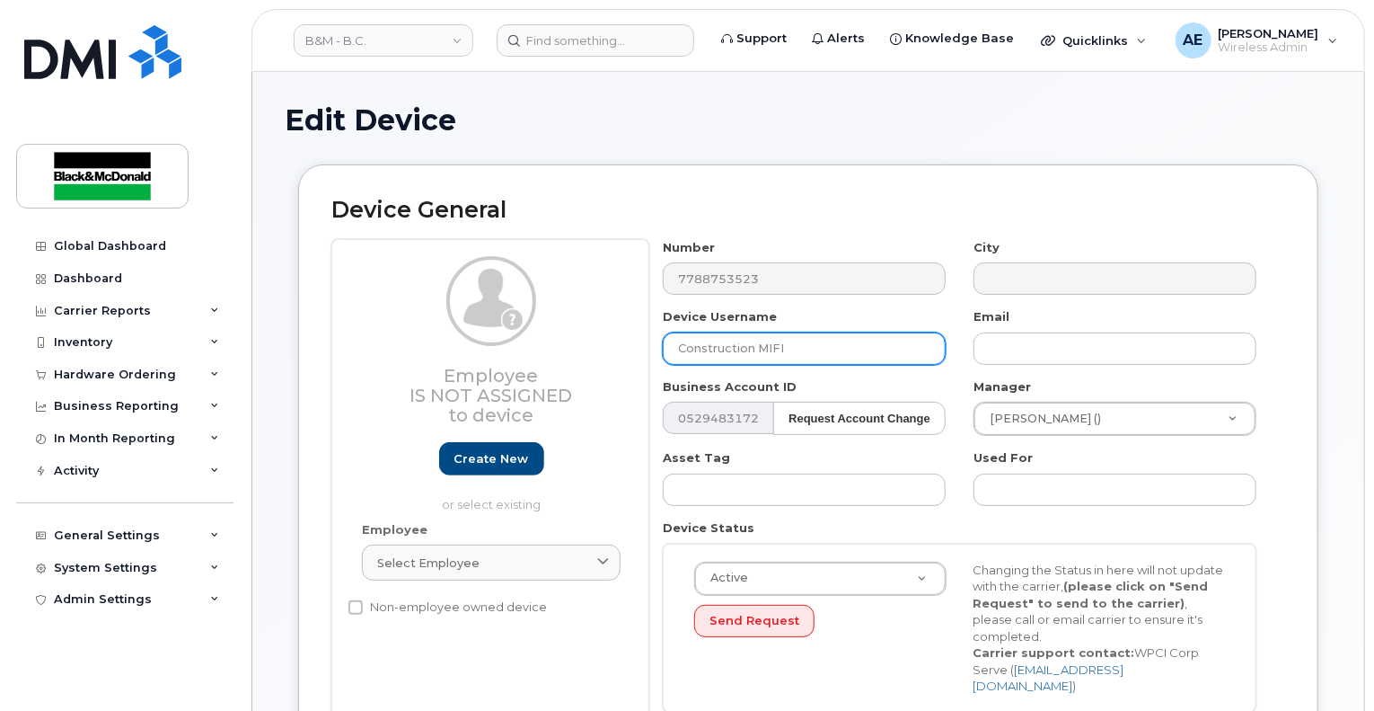
click at [808, 351] on input "Construction MIFI" at bounding box center [804, 348] width 283 height 32
paste input "ameron Whittemore - Hotspot"
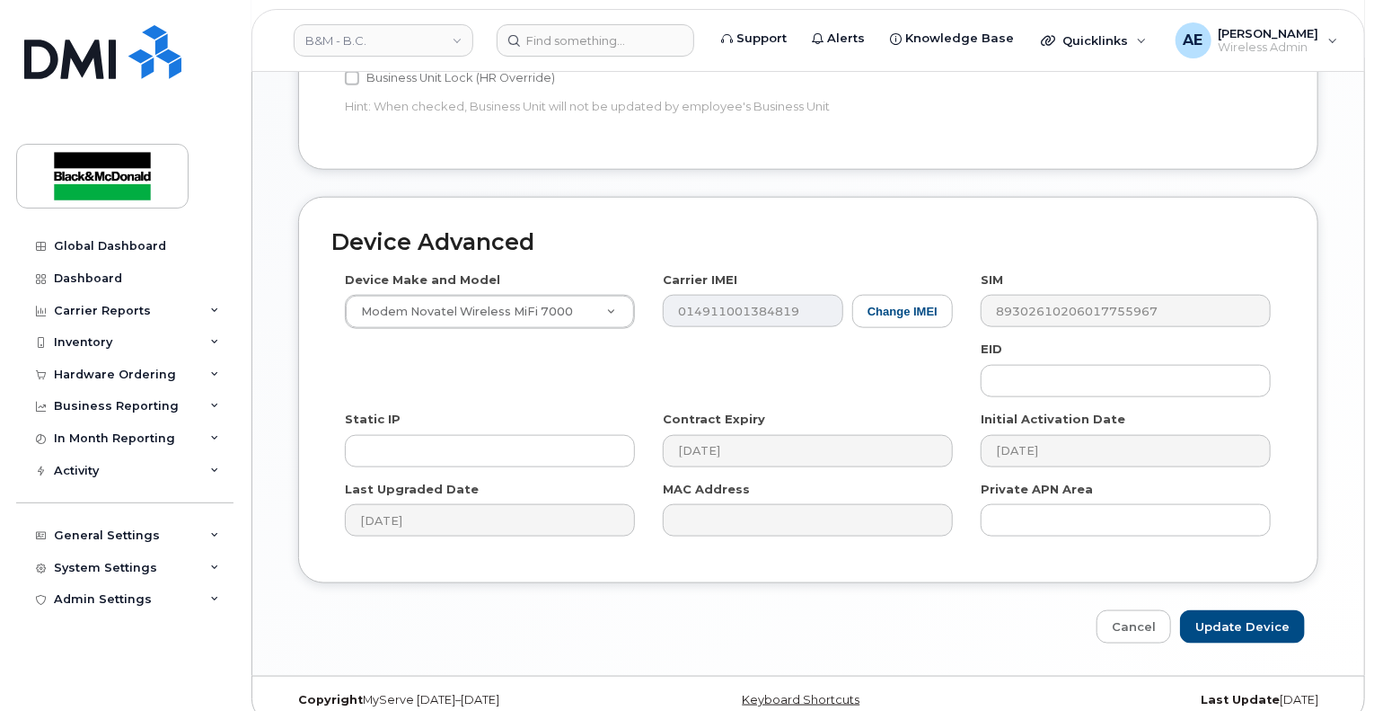
scroll to position [900, 0]
type input "Cameron Whittemore - Hotspot"
click at [1263, 610] on input "Update Device" at bounding box center [1242, 624] width 125 height 33
type input "Saving..."
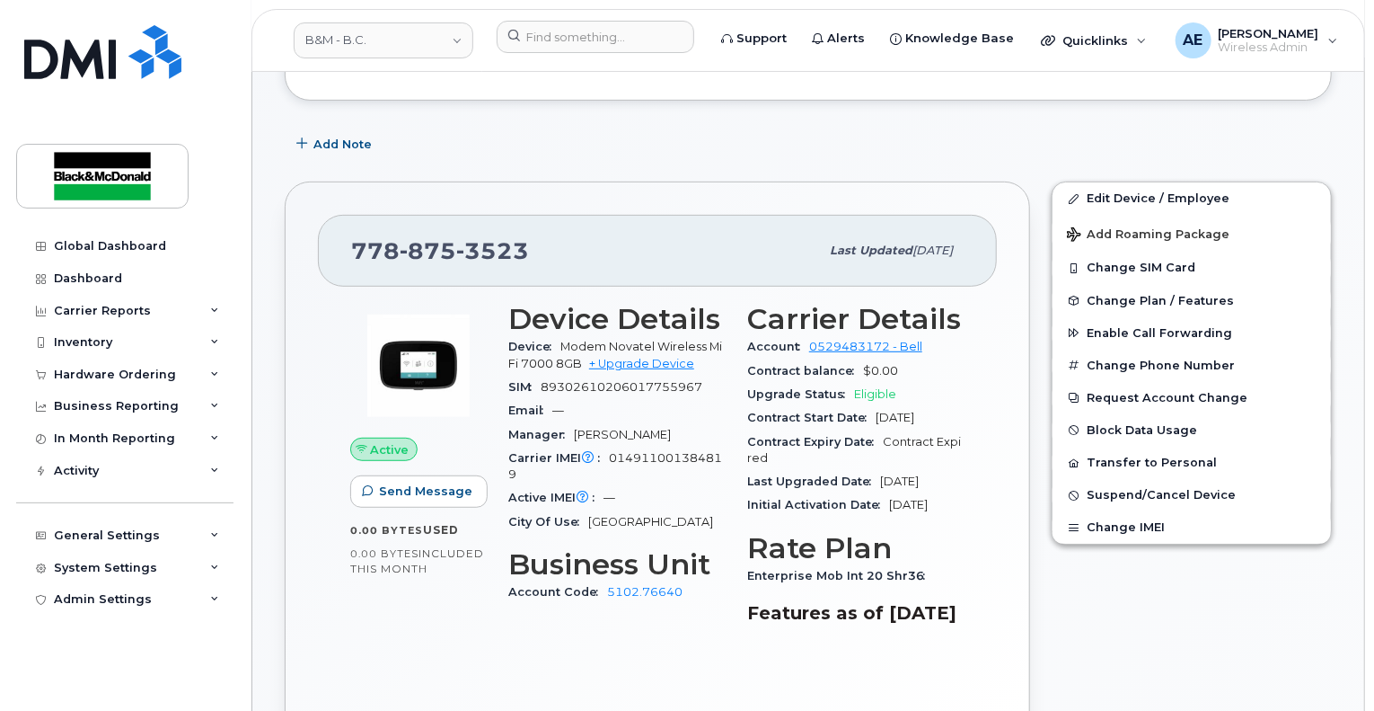
scroll to position [269, 0]
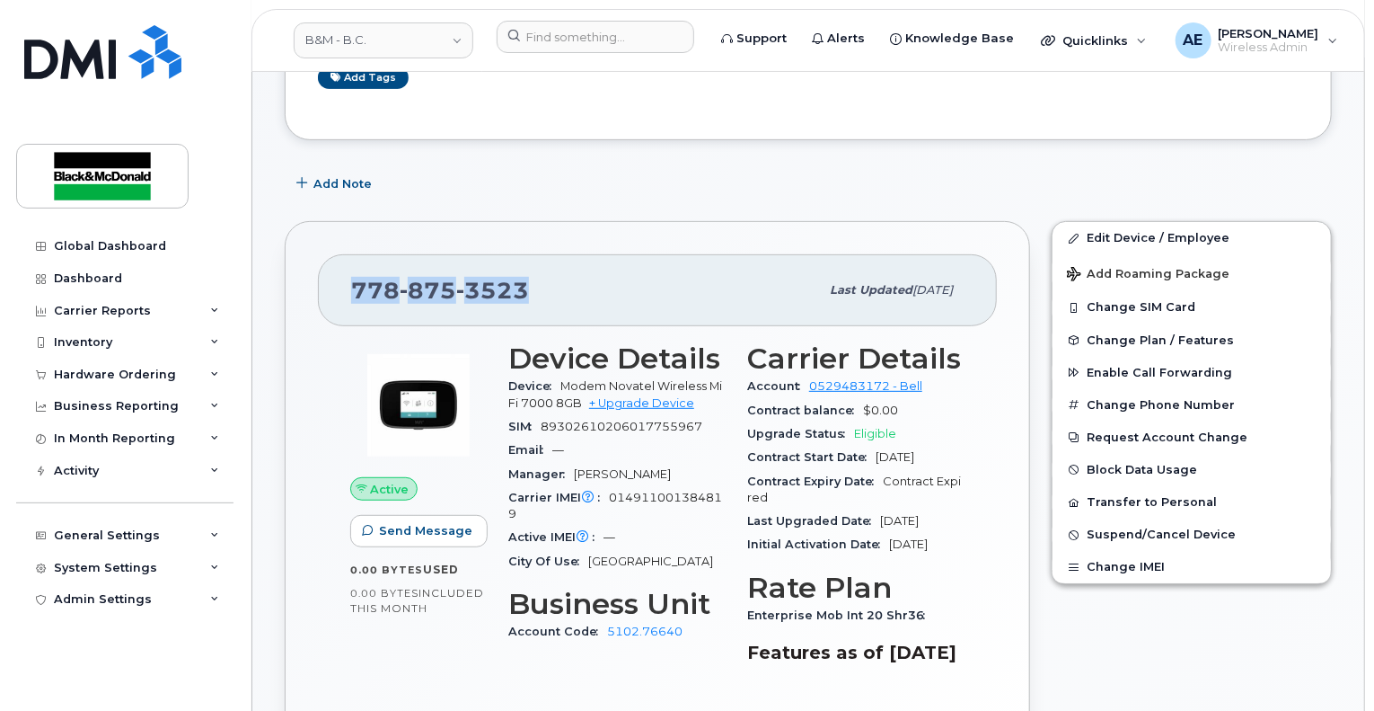
drag, startPoint x: 533, startPoint y: 290, endPoint x: 349, endPoint y: 290, distance: 184.1
click at [349, 290] on div "[PHONE_NUMBER] Last updated [DATE]" at bounding box center [657, 290] width 679 height 72
copy span "[PHONE_NUMBER]"
click at [122, 378] on div "Hardware Ordering" at bounding box center [115, 374] width 122 height 14
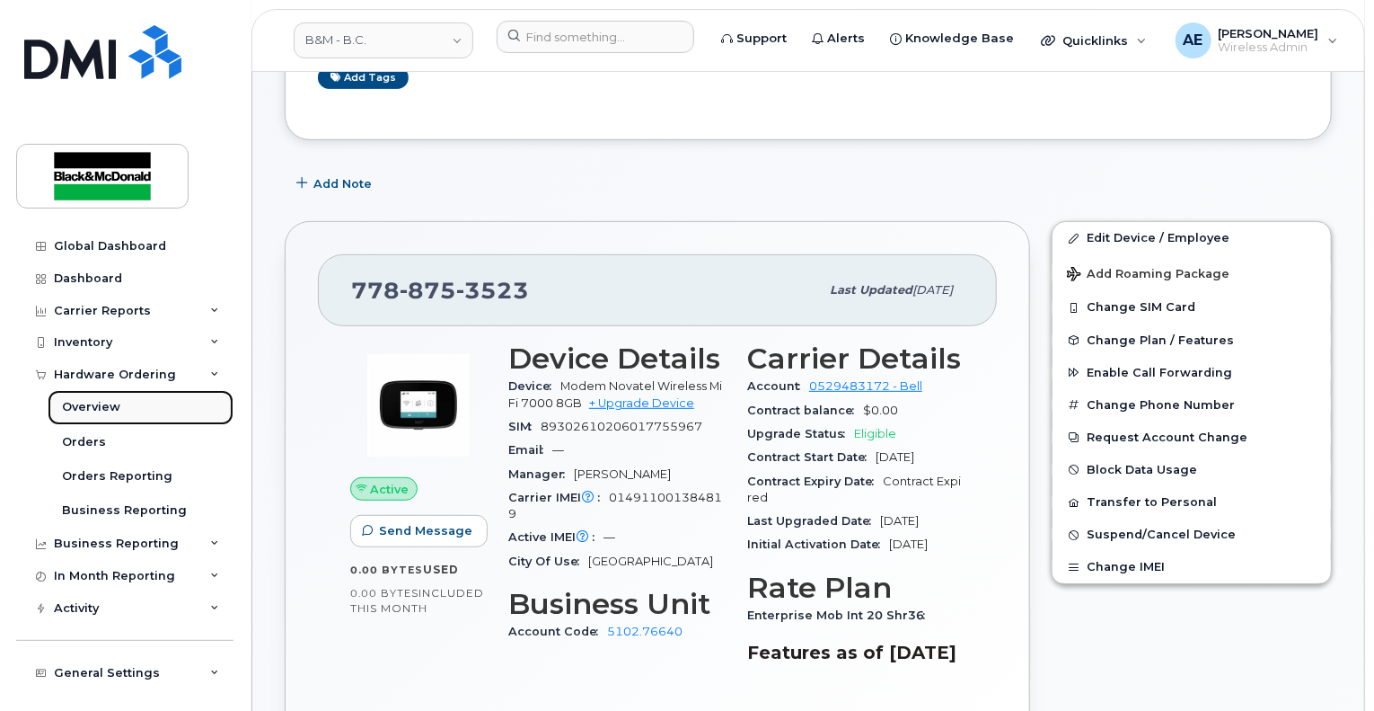
click at [110, 405] on div "Overview" at bounding box center [91, 407] width 58 height 16
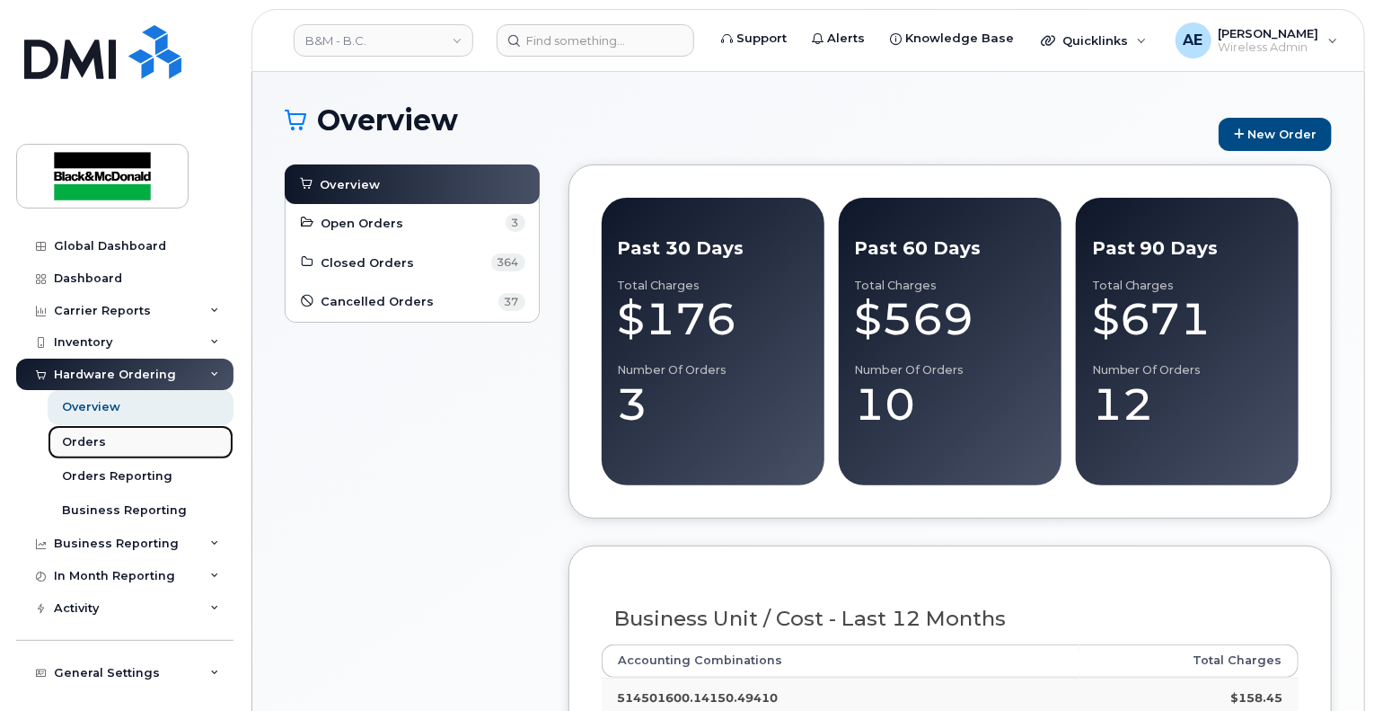
click at [111, 437] on link "Orders" at bounding box center [141, 442] width 186 height 34
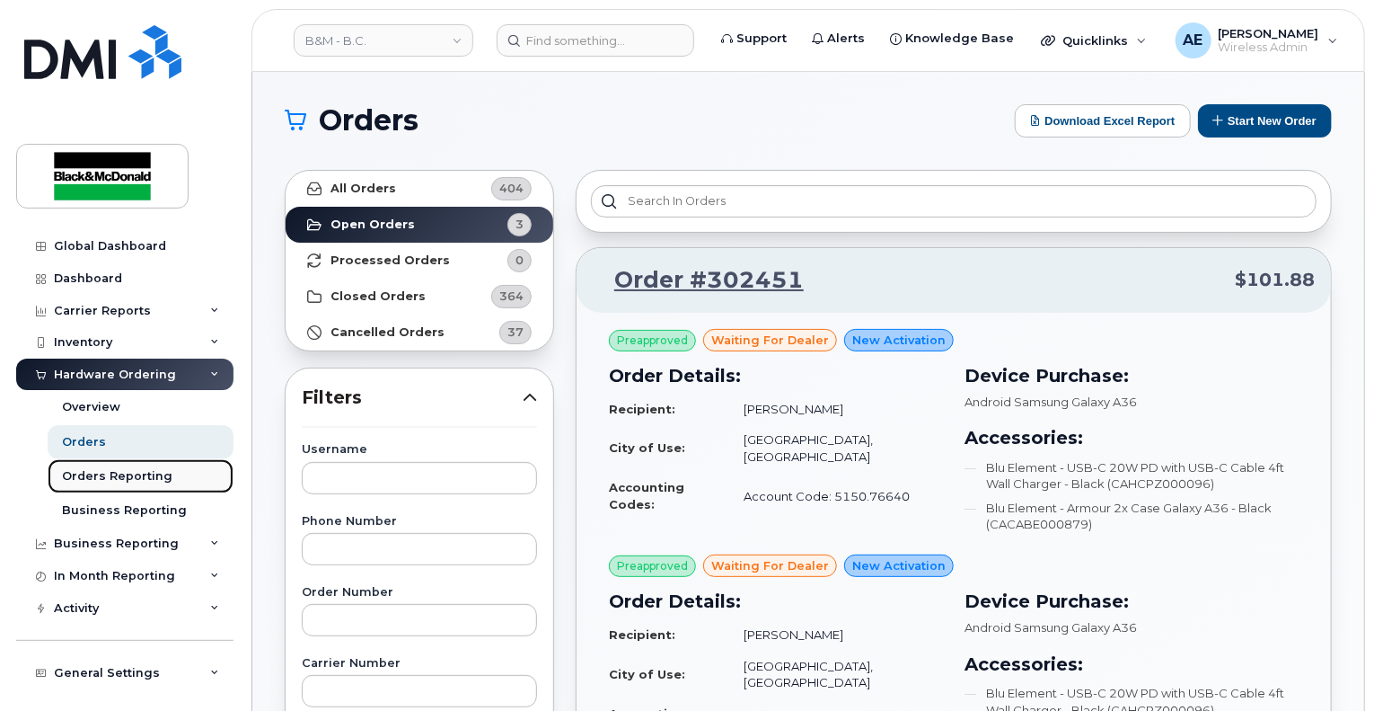
click at [126, 483] on div "Orders Reporting" at bounding box center [117, 476] width 110 height 16
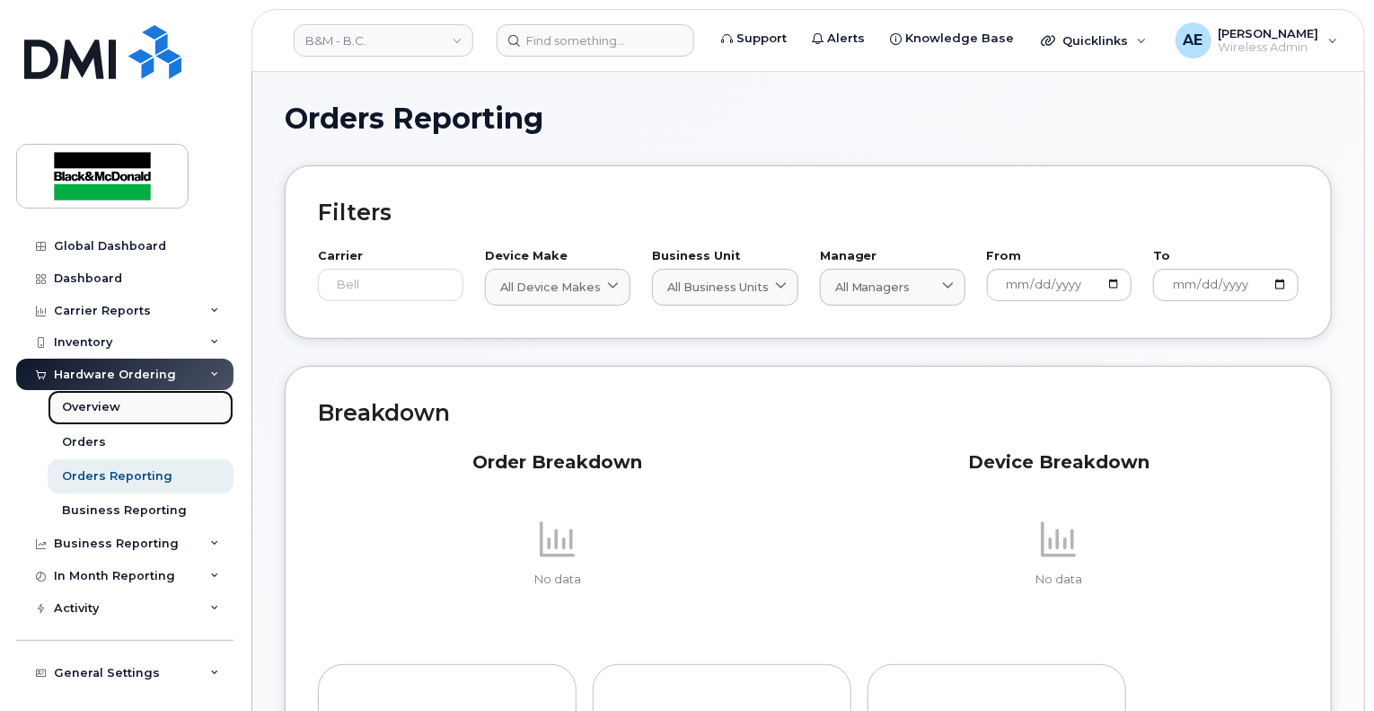
click at [108, 409] on div "Overview" at bounding box center [91, 407] width 58 height 16
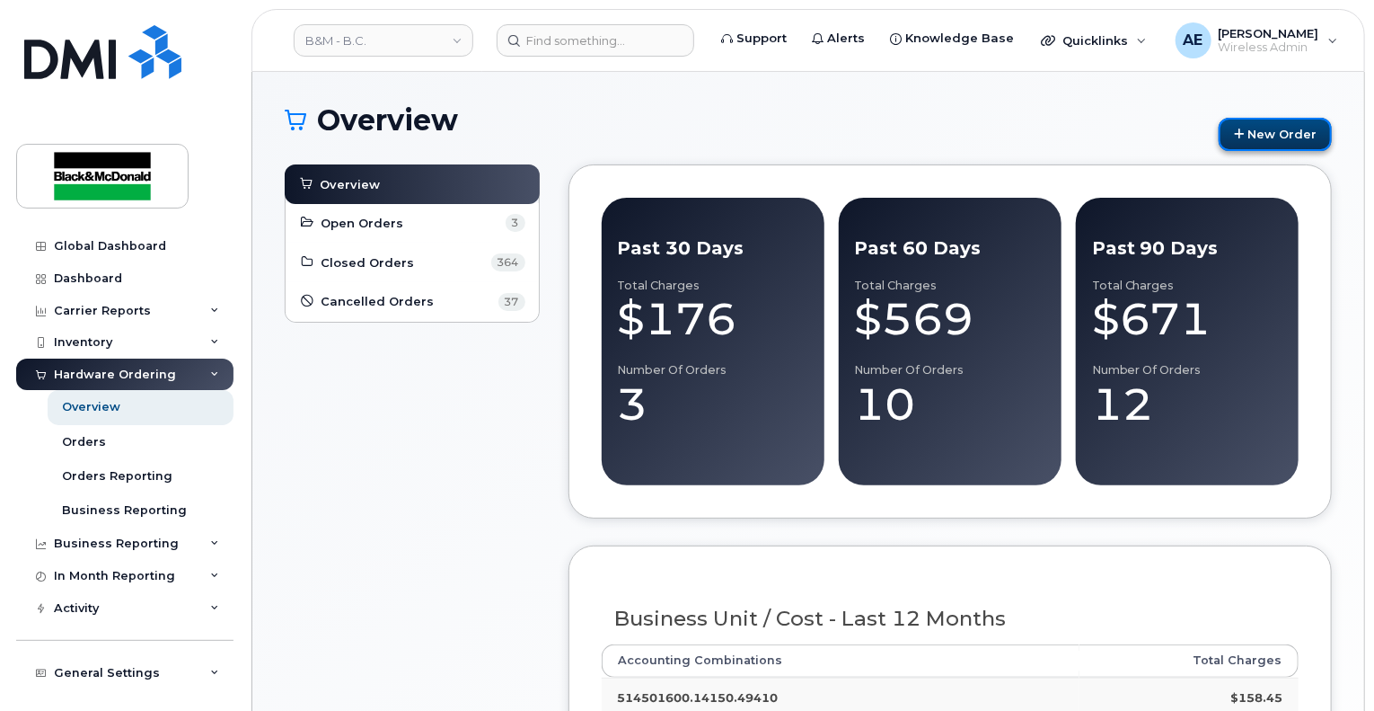
click at [1286, 128] on link "New Order" at bounding box center [1275, 134] width 113 height 33
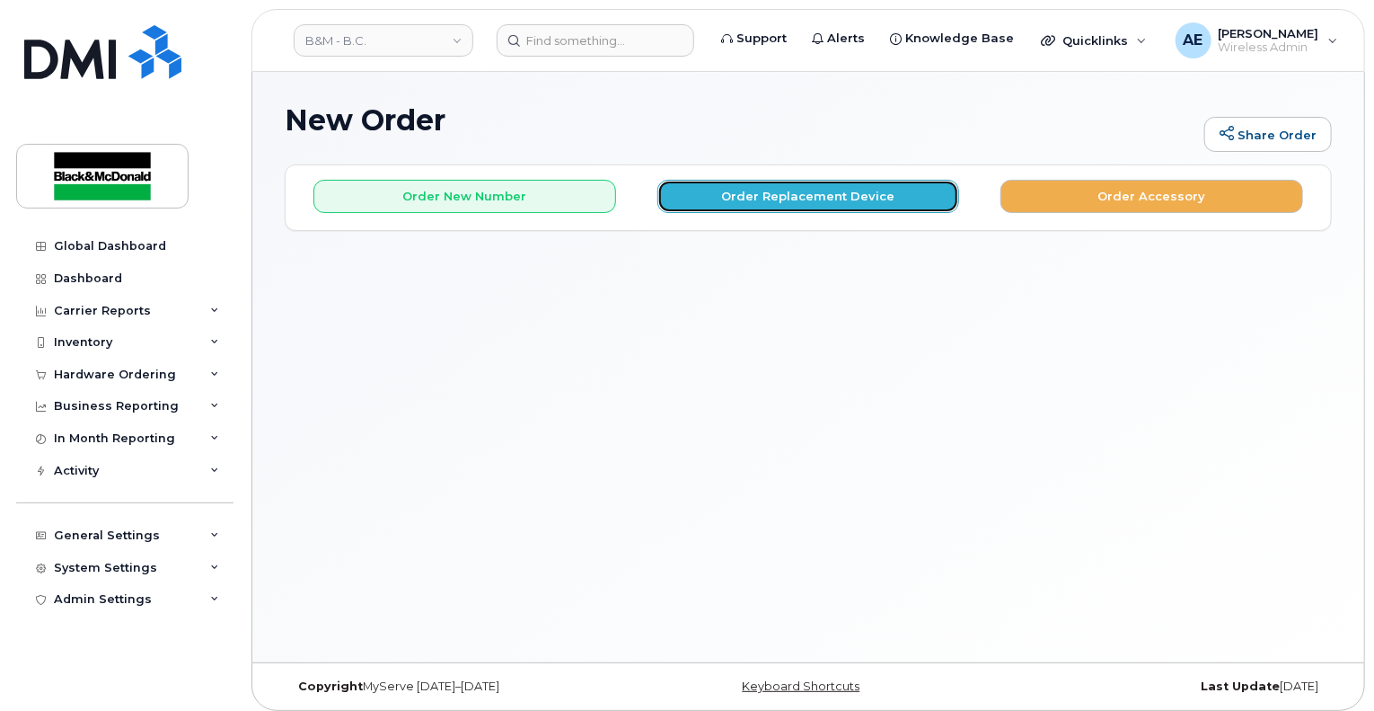
click at [877, 203] on button "Order Replacement Device" at bounding box center [809, 196] width 303 height 33
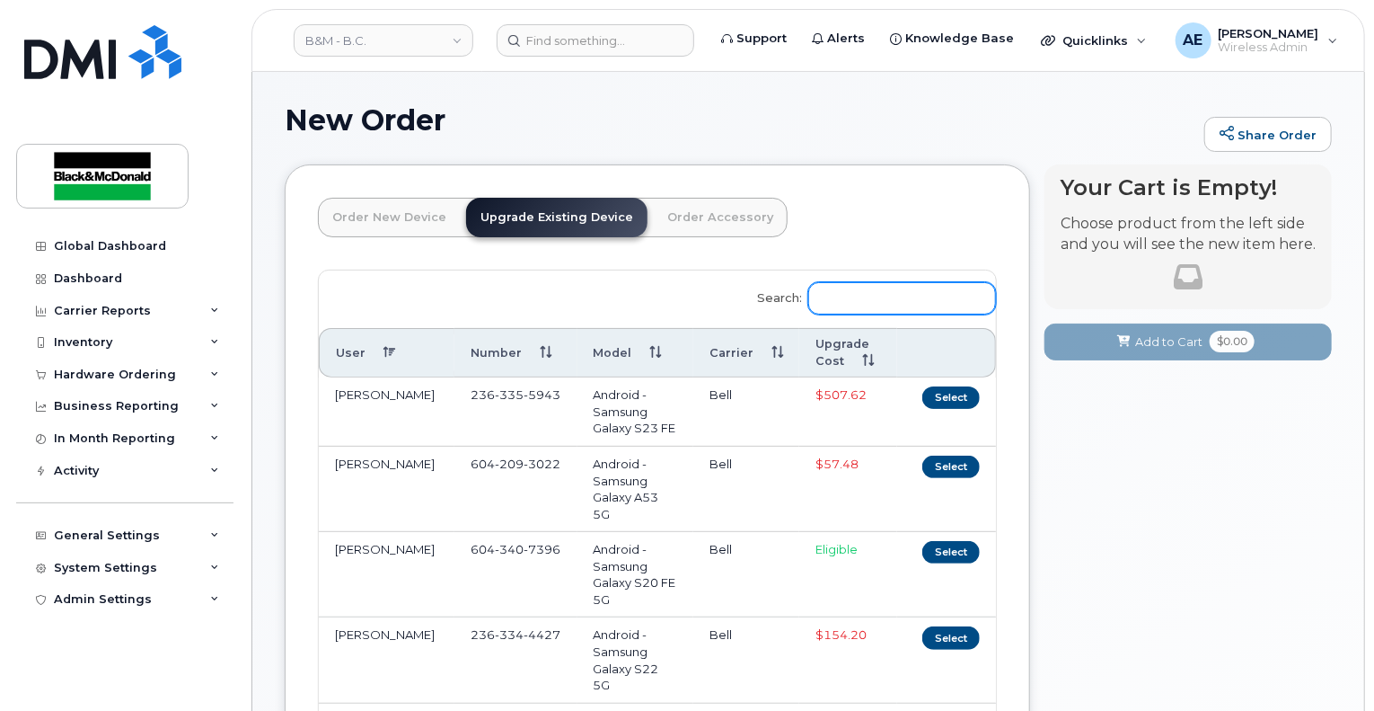
click at [855, 297] on input "Search:" at bounding box center [902, 298] width 188 height 32
paste input "7788753523"
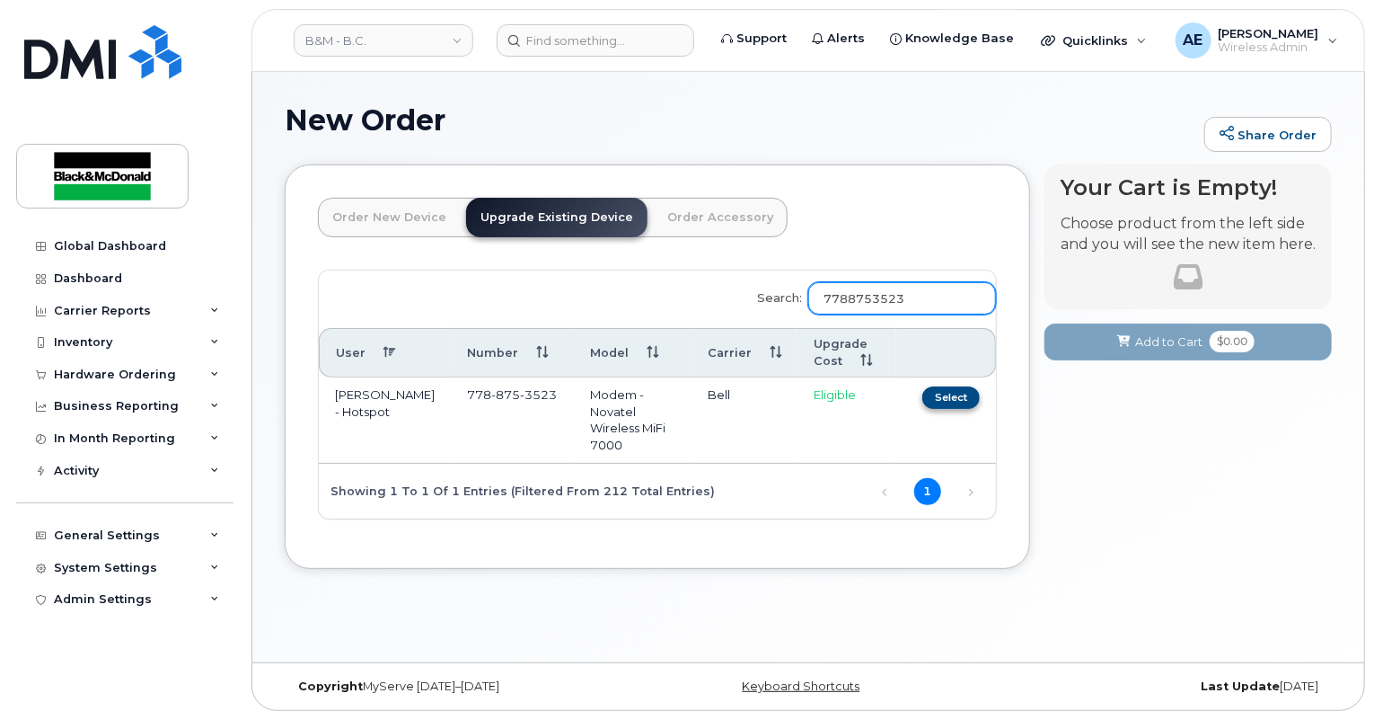
type input "7788753523"
click at [947, 394] on button "Select" at bounding box center [951, 397] width 57 height 22
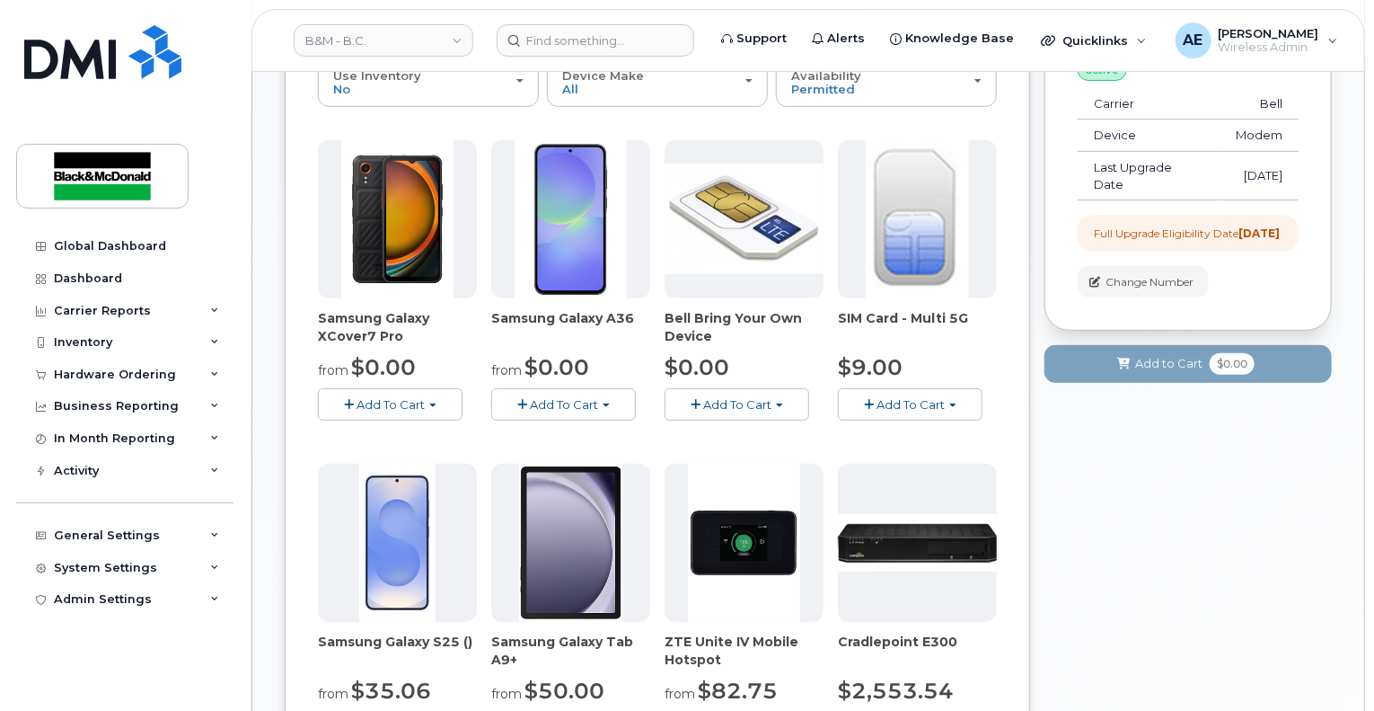
scroll to position [180, 0]
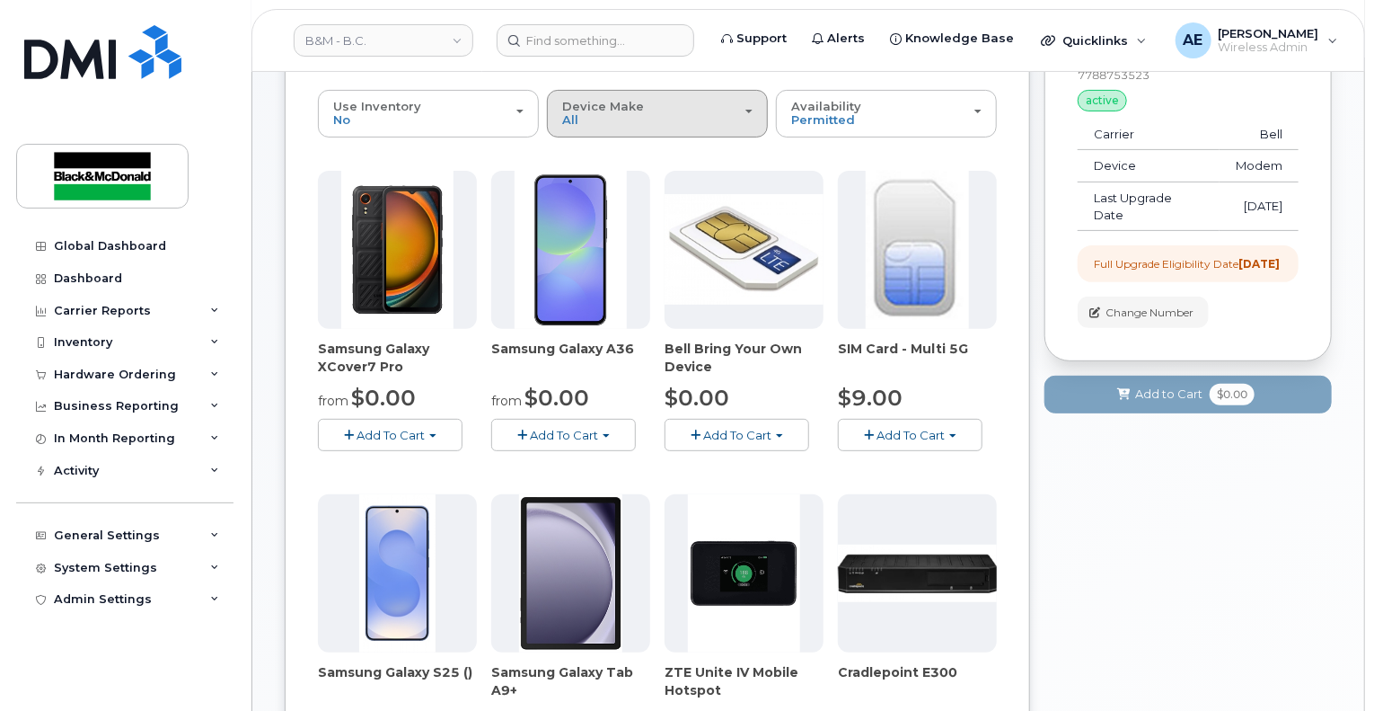
click at [644, 118] on div "Device Make All Android Cell Phone HUB Modem" at bounding box center [657, 114] width 190 height 28
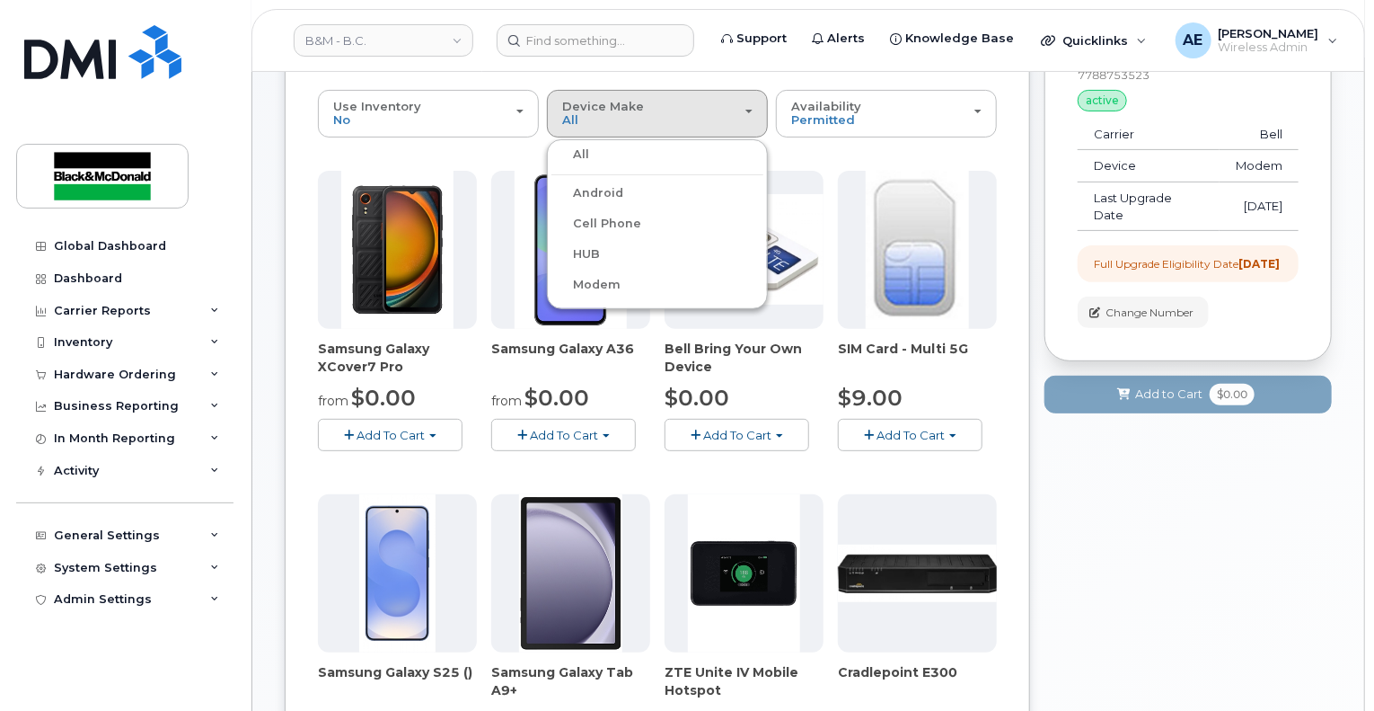
click at [578, 250] on label "HUB" at bounding box center [576, 254] width 49 height 22
click at [0, 0] on input "HUB" at bounding box center [0, 0] width 0 height 0
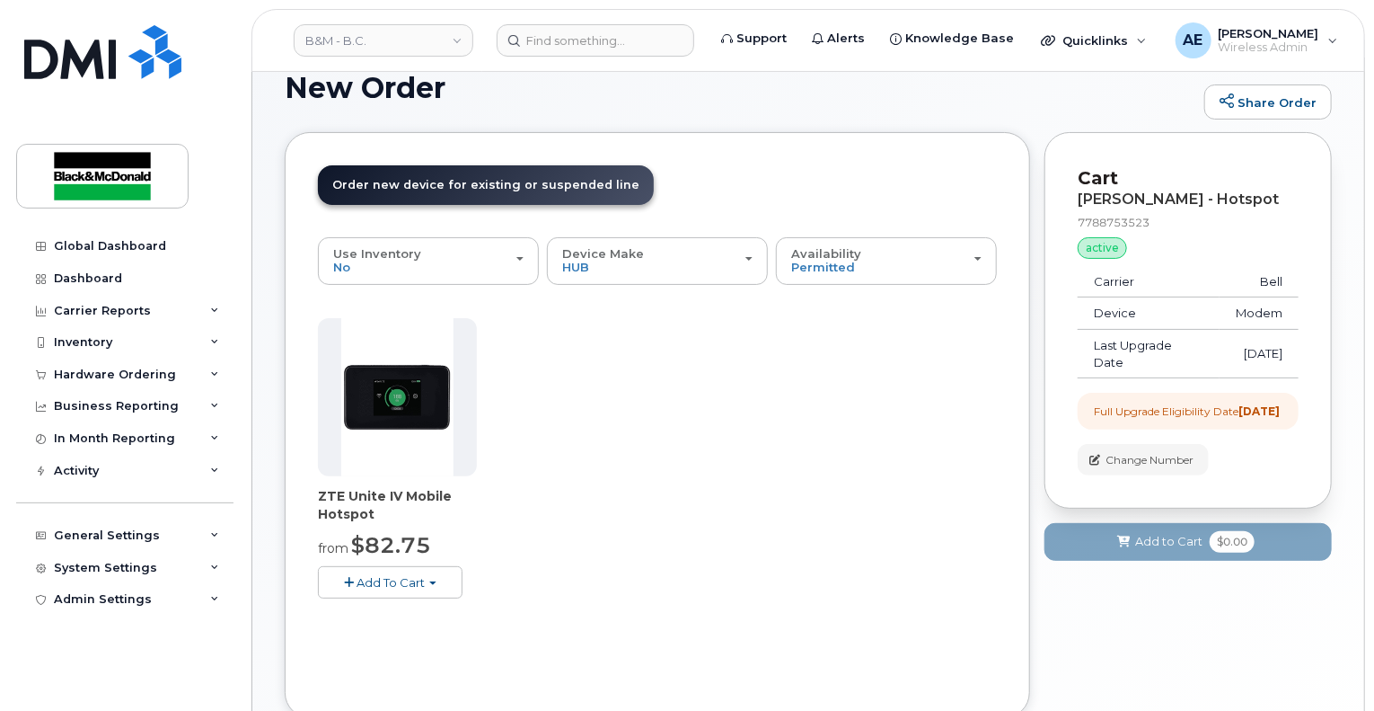
scroll to position [155, 0]
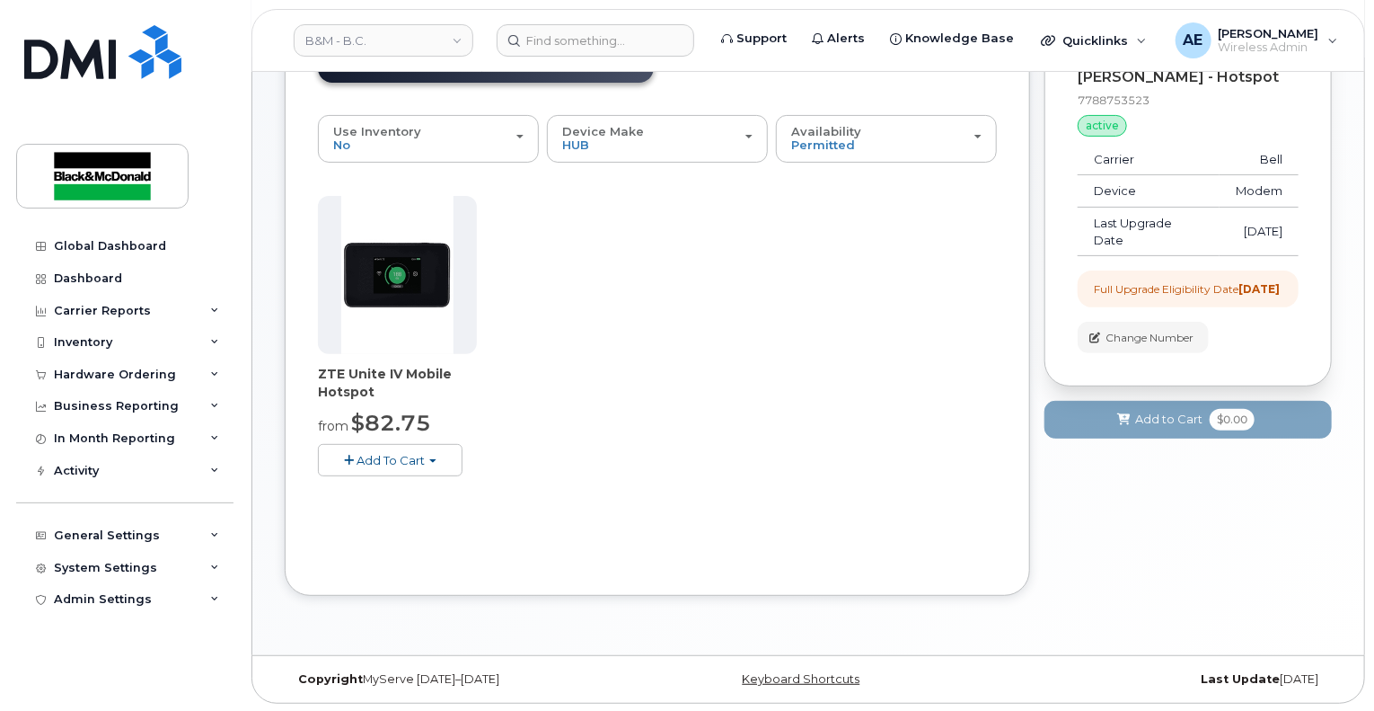
click at [384, 458] on span "Add To Cart" at bounding box center [391, 460] width 68 height 14
click at [862, 15] on header "B&M - B.C. Support Alerts Knowledge Base Quicklinks Suspend / Cancel Device Cha…" at bounding box center [809, 40] width 1114 height 63
click at [435, 461] on span "button" at bounding box center [432, 461] width 7 height 4
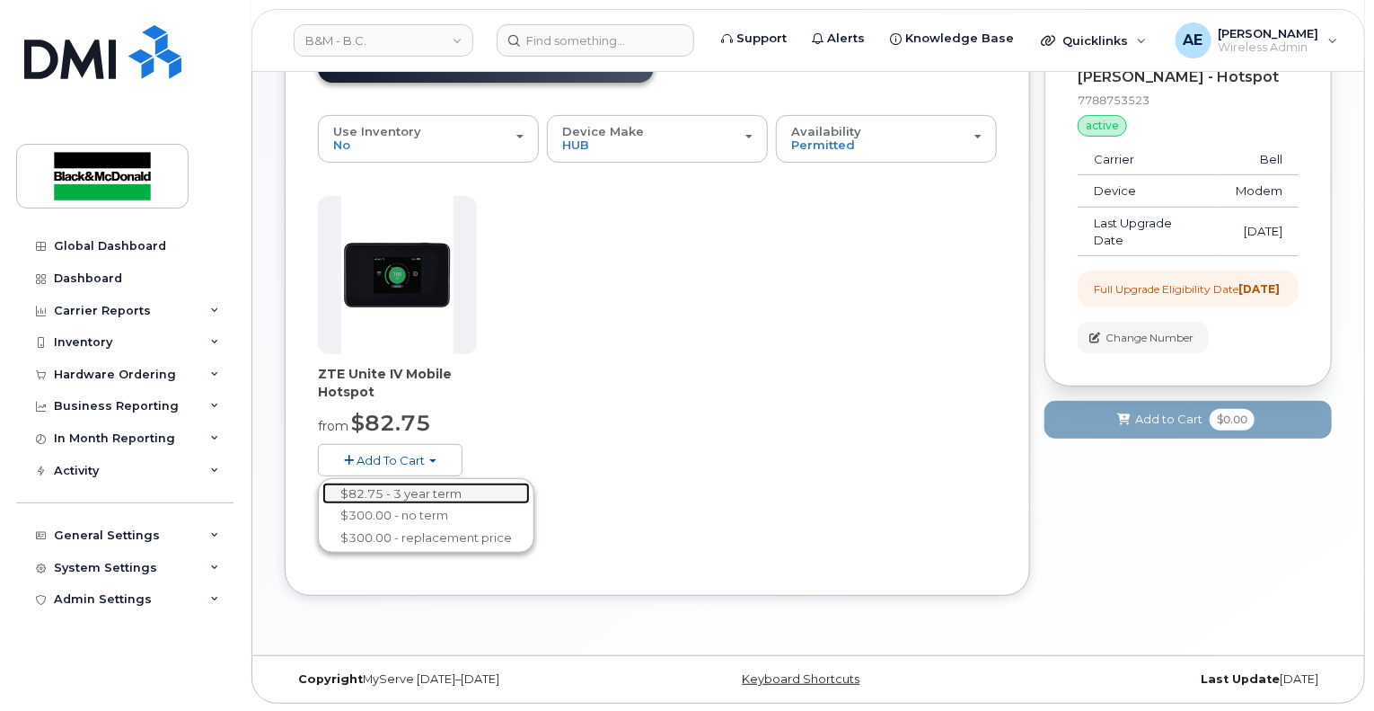
click at [369, 485] on link "$82.75 - 3 year term" at bounding box center [426, 493] width 208 height 22
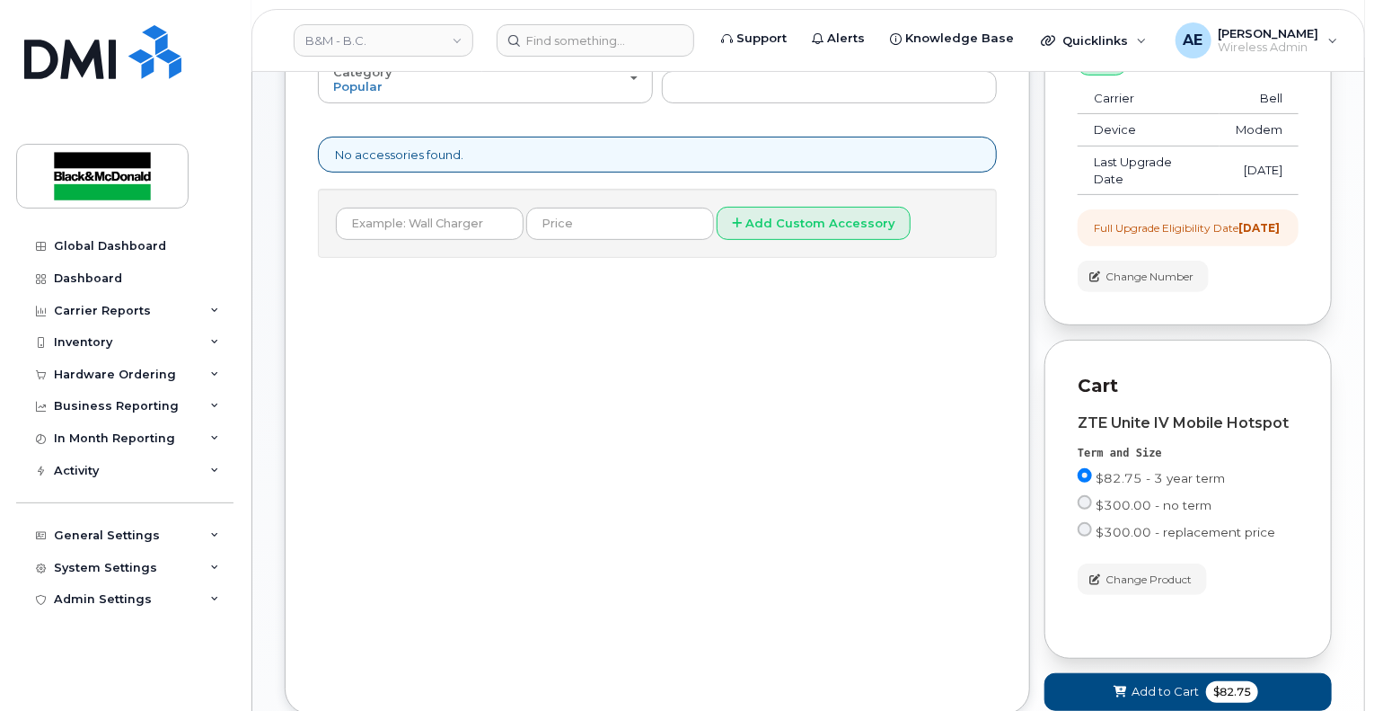
scroll to position [269, 0]
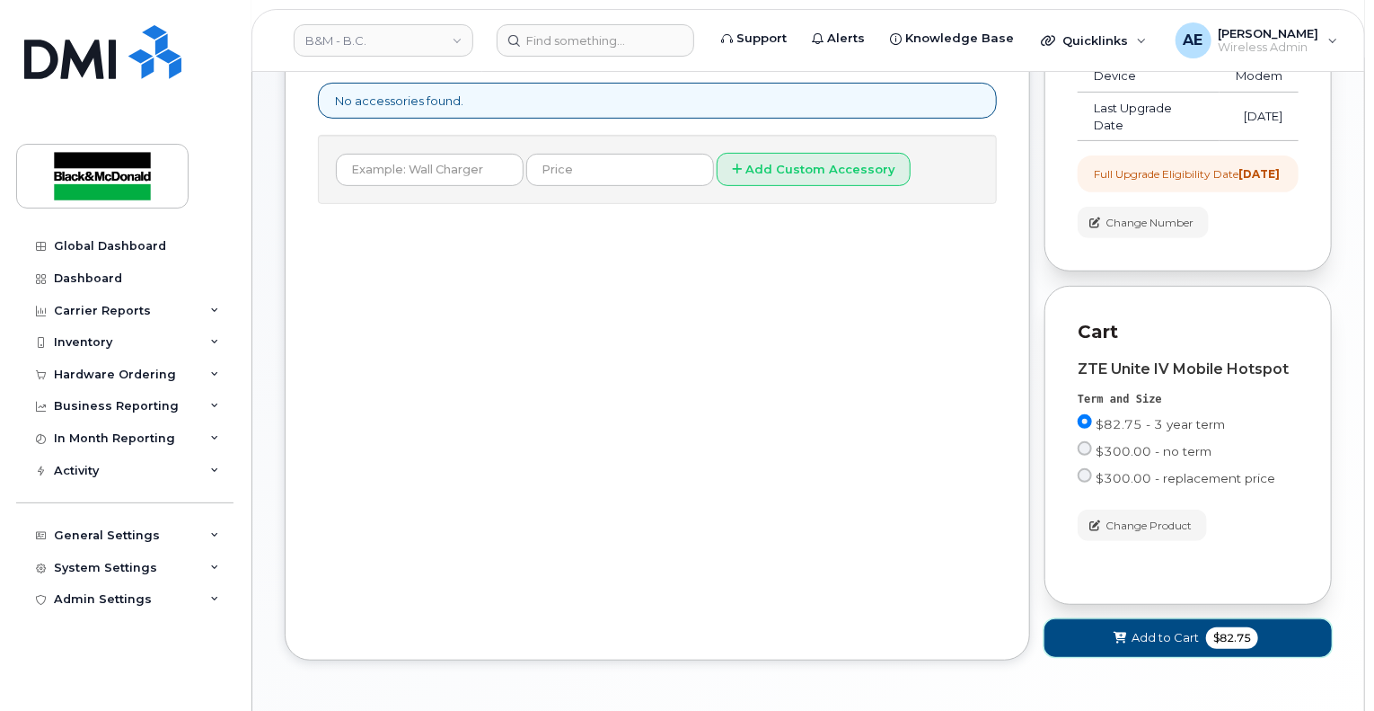
click at [1247, 649] on span "$82.75" at bounding box center [1232, 638] width 52 height 22
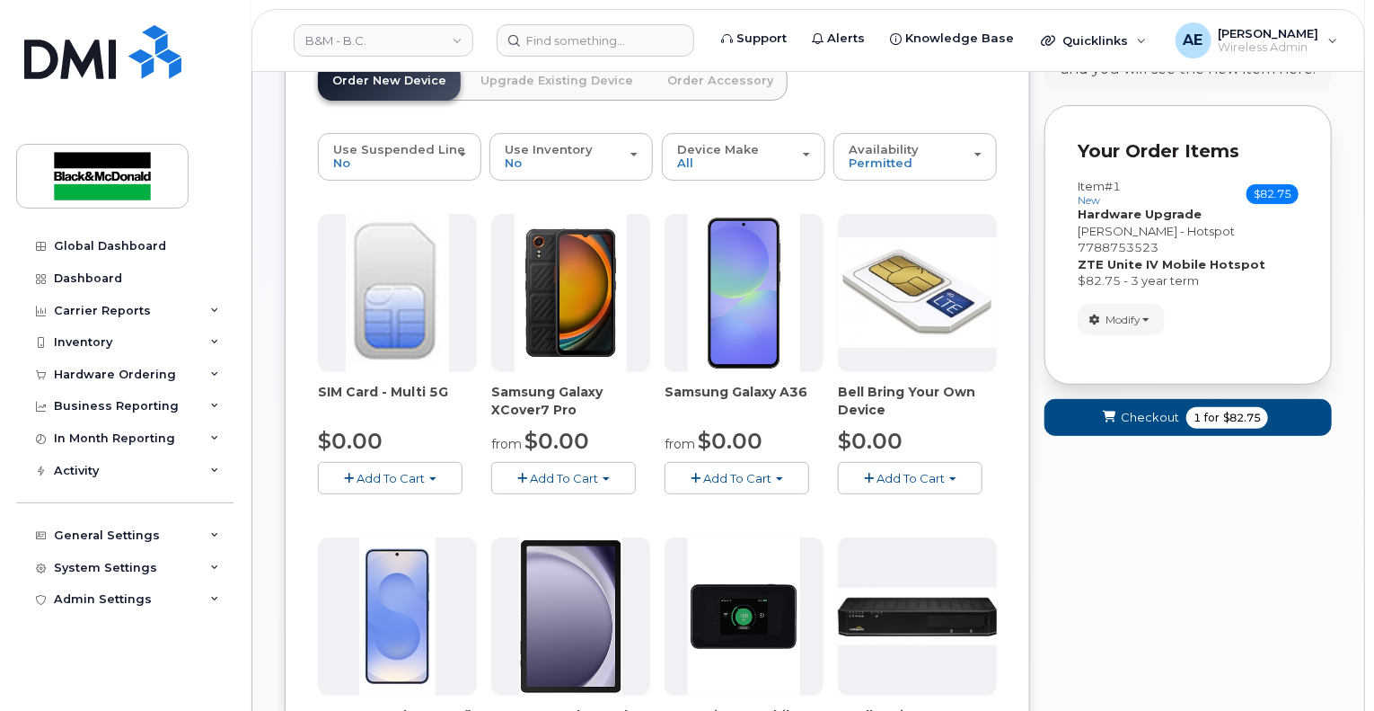
scroll to position [0, 0]
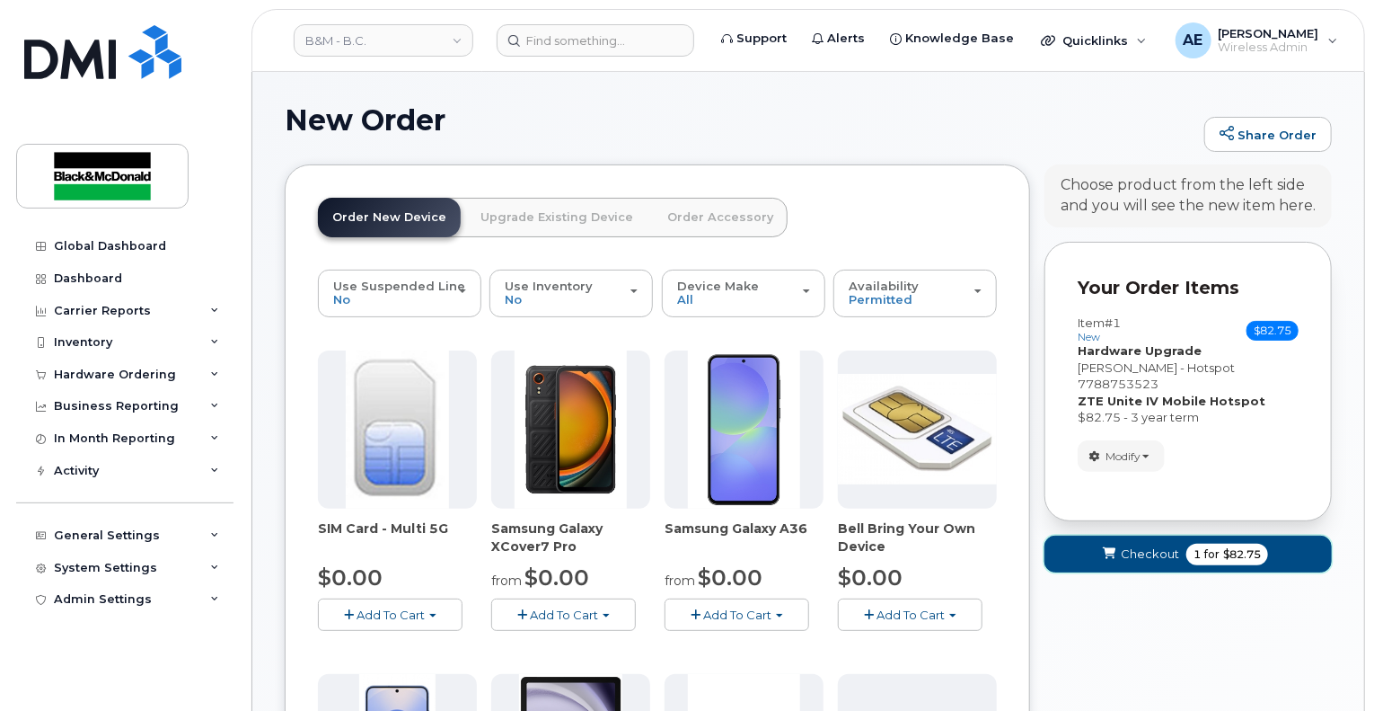
click at [1102, 568] on button "Checkout 1 for $82.75" at bounding box center [1188, 553] width 287 height 37
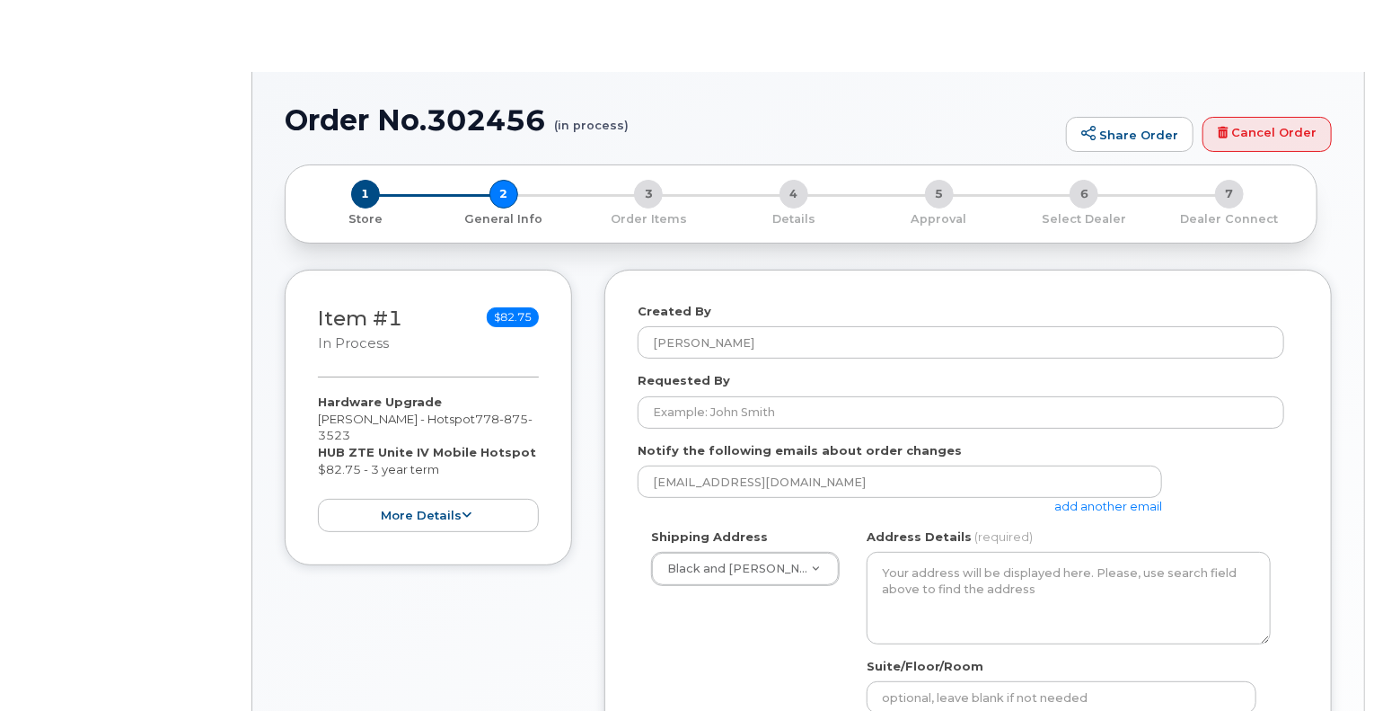
select select
type textarea "[STREET_ADDRESS][PERSON_NAME]"
type input "[PERSON_NAME]"
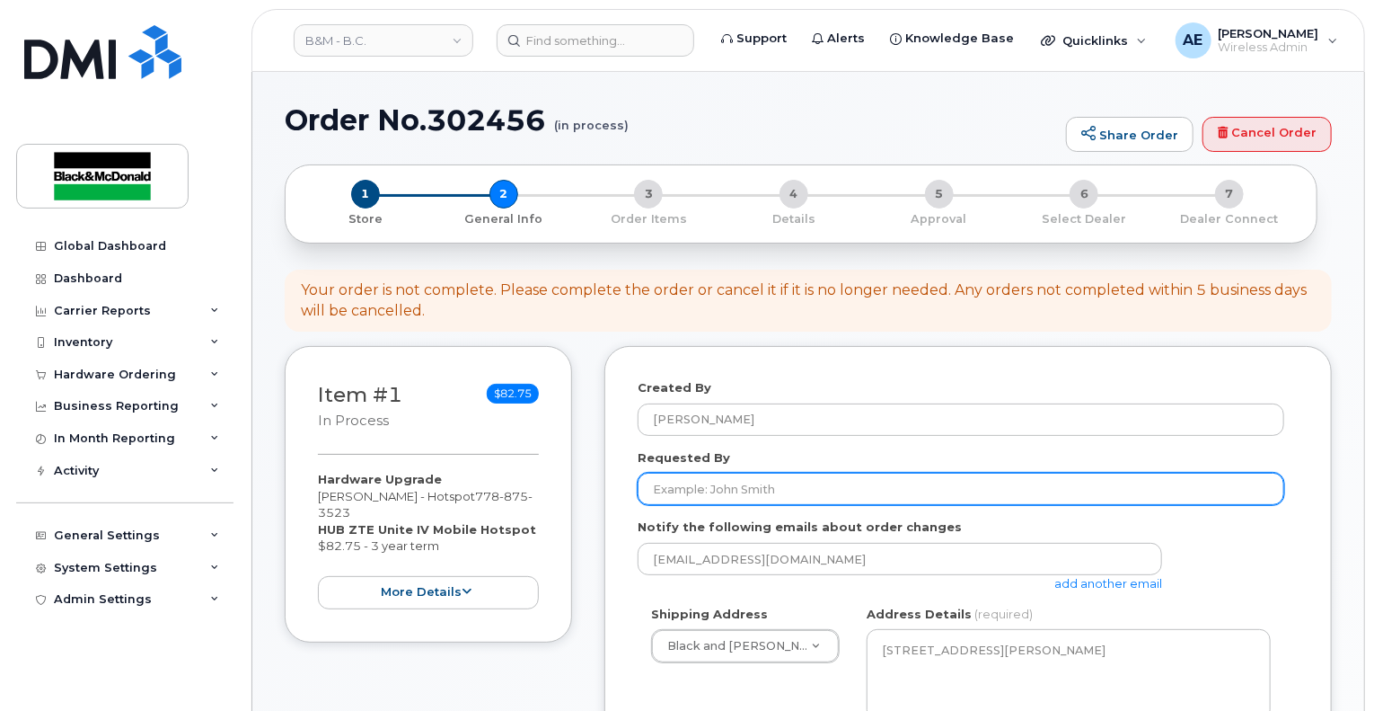
click at [914, 482] on input "Requested By" at bounding box center [961, 488] width 647 height 32
type input "[PERSON_NAME]"
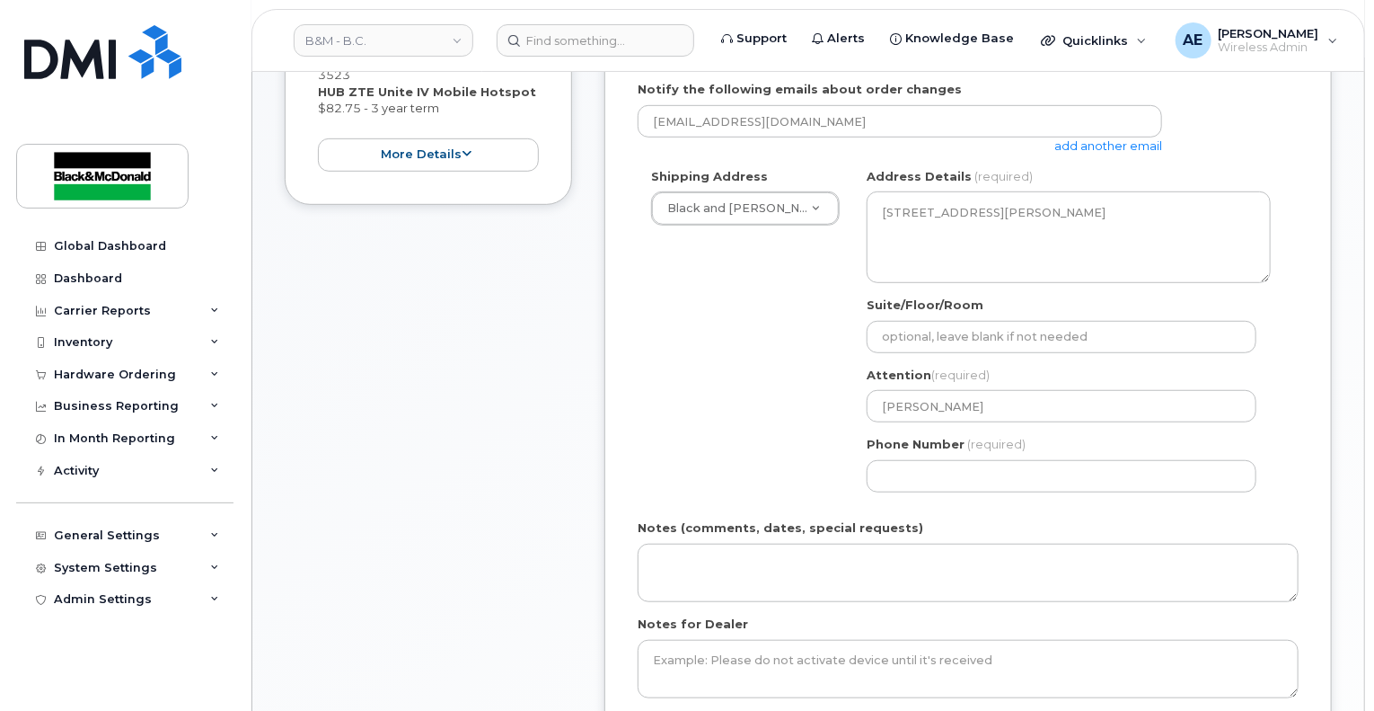
scroll to position [449, 0]
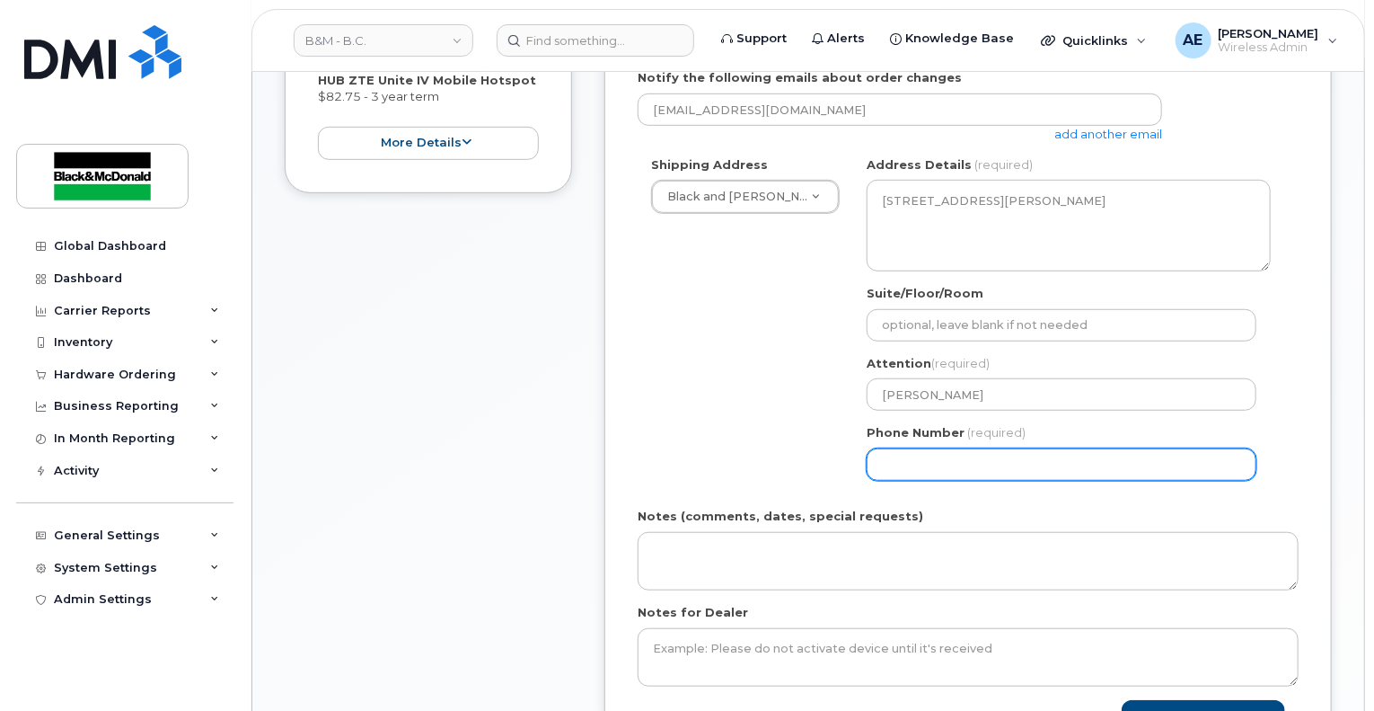
click at [1014, 468] on input "Phone Number" at bounding box center [1062, 464] width 390 height 32
paste input "6043012415"
click at [934, 466] on input "Phone Number" at bounding box center [1062, 464] width 390 height 32
select select
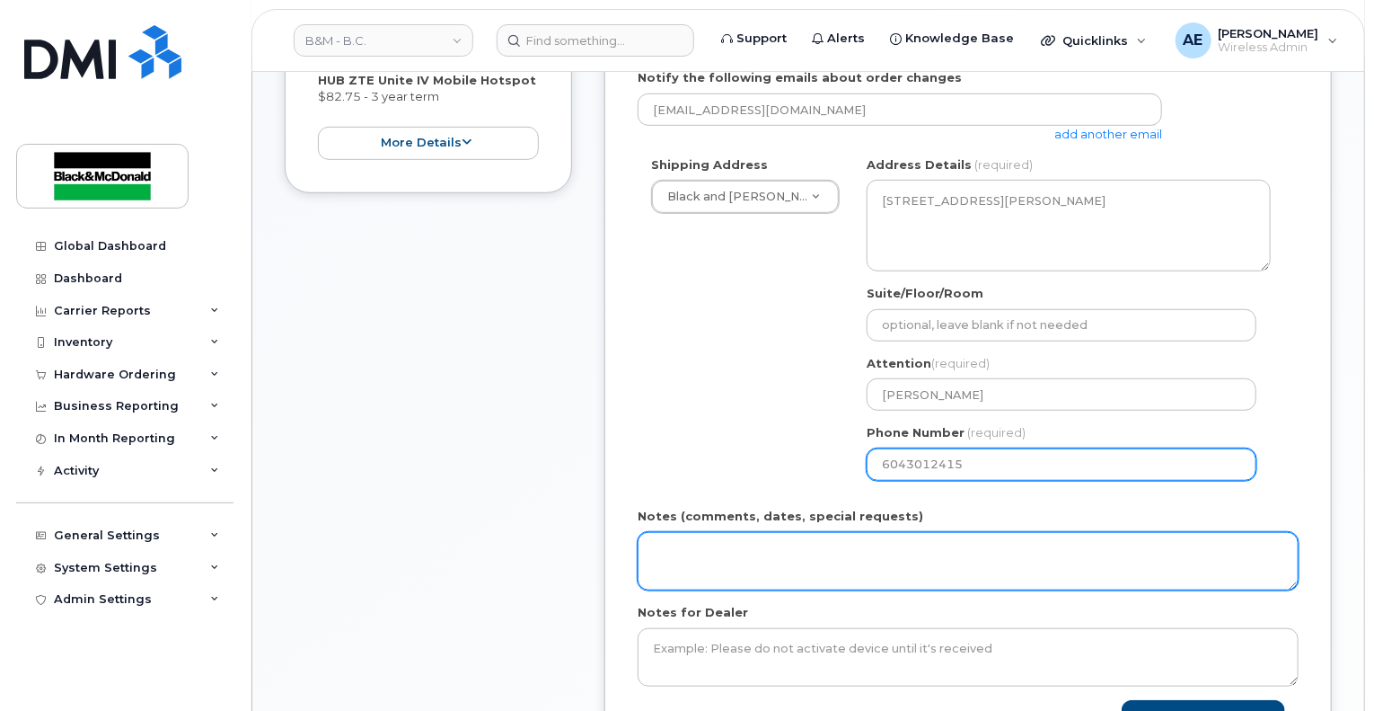
type input "6043012415"
click at [931, 545] on textarea "Notes (comments, dates, special requests)" at bounding box center [968, 561] width 661 height 59
click at [719, 555] on textarea "Notes (comments, dates, special requests)" at bounding box center [968, 561] width 661 height 59
paste textarea "[PERSON_NAME] - Hotspo"
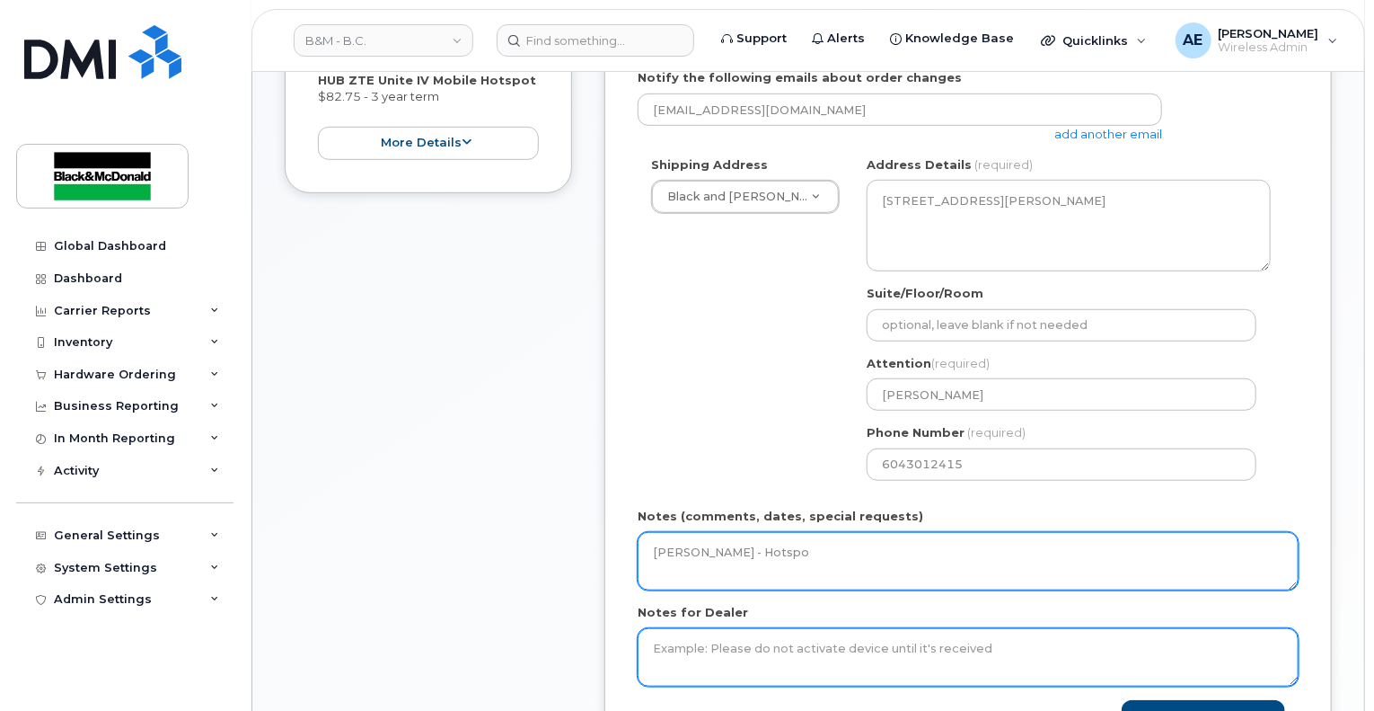
type textarea "[PERSON_NAME] - Hotspo"
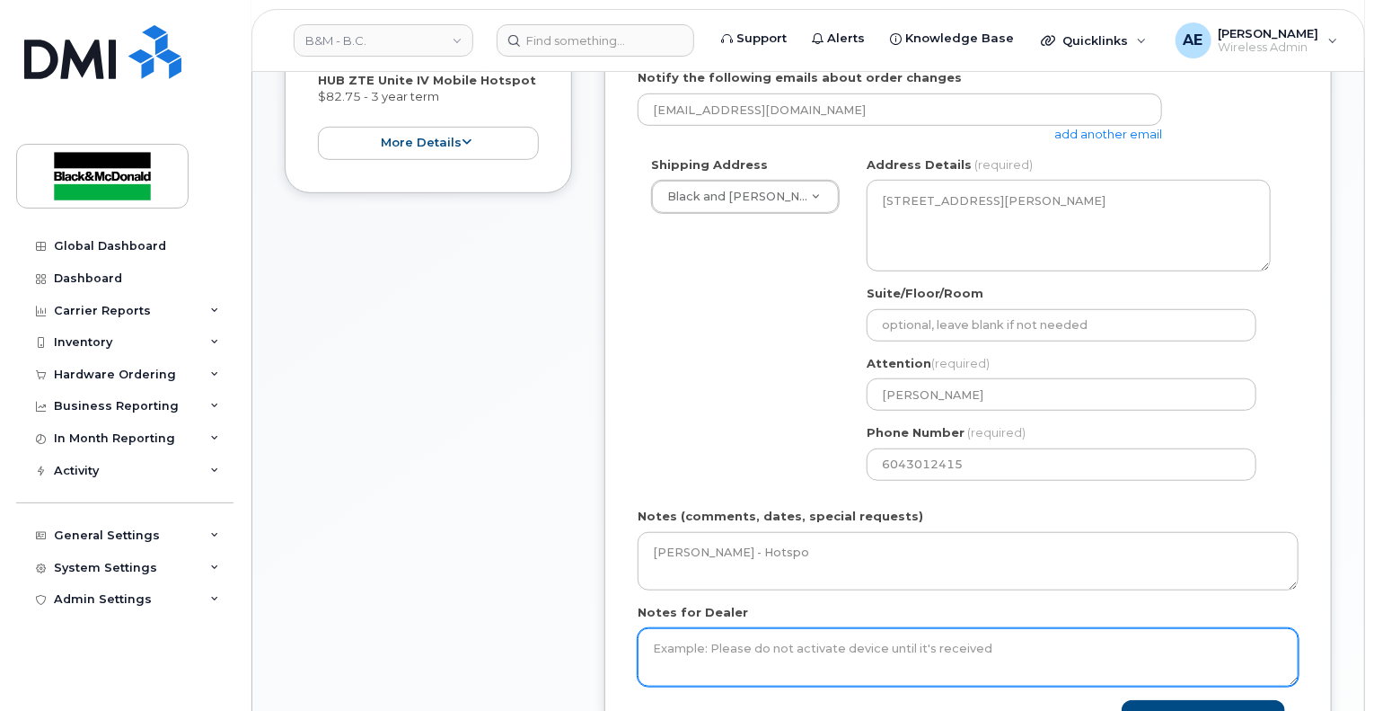
click at [719, 658] on textarea "Notes for Dealer" at bounding box center [968, 657] width 661 height 59
paste textarea "[PERSON_NAME] - Hotspo"
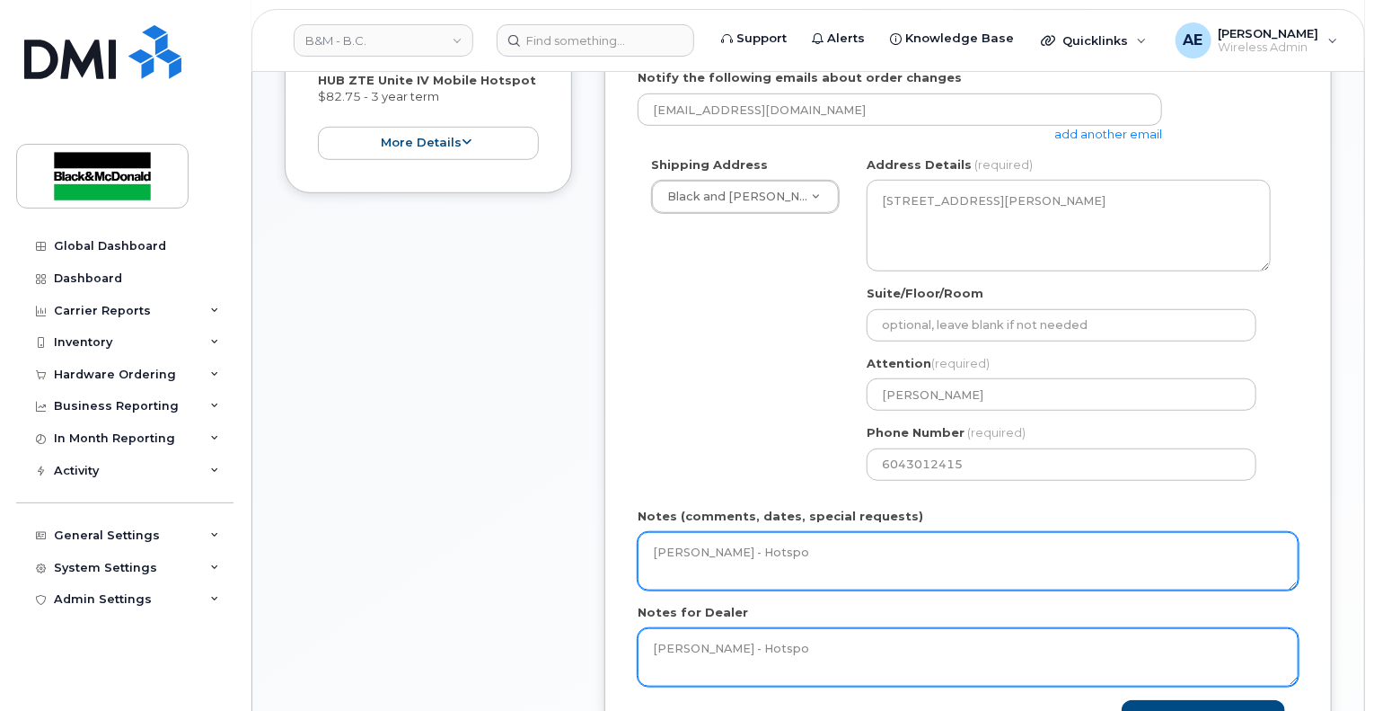
type textarea "[PERSON_NAME] - Hotspo"
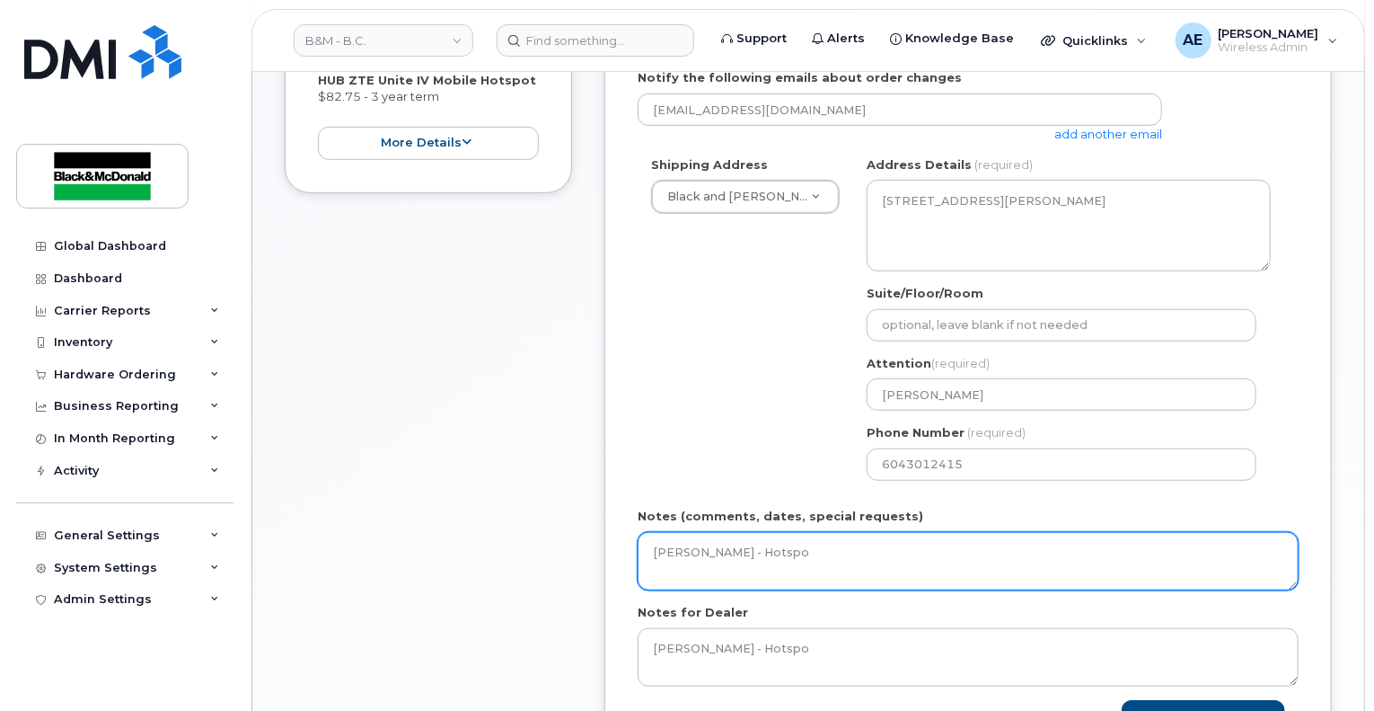
click at [853, 555] on textarea "[PERSON_NAME] - Hotspo" at bounding box center [968, 561] width 661 height 59
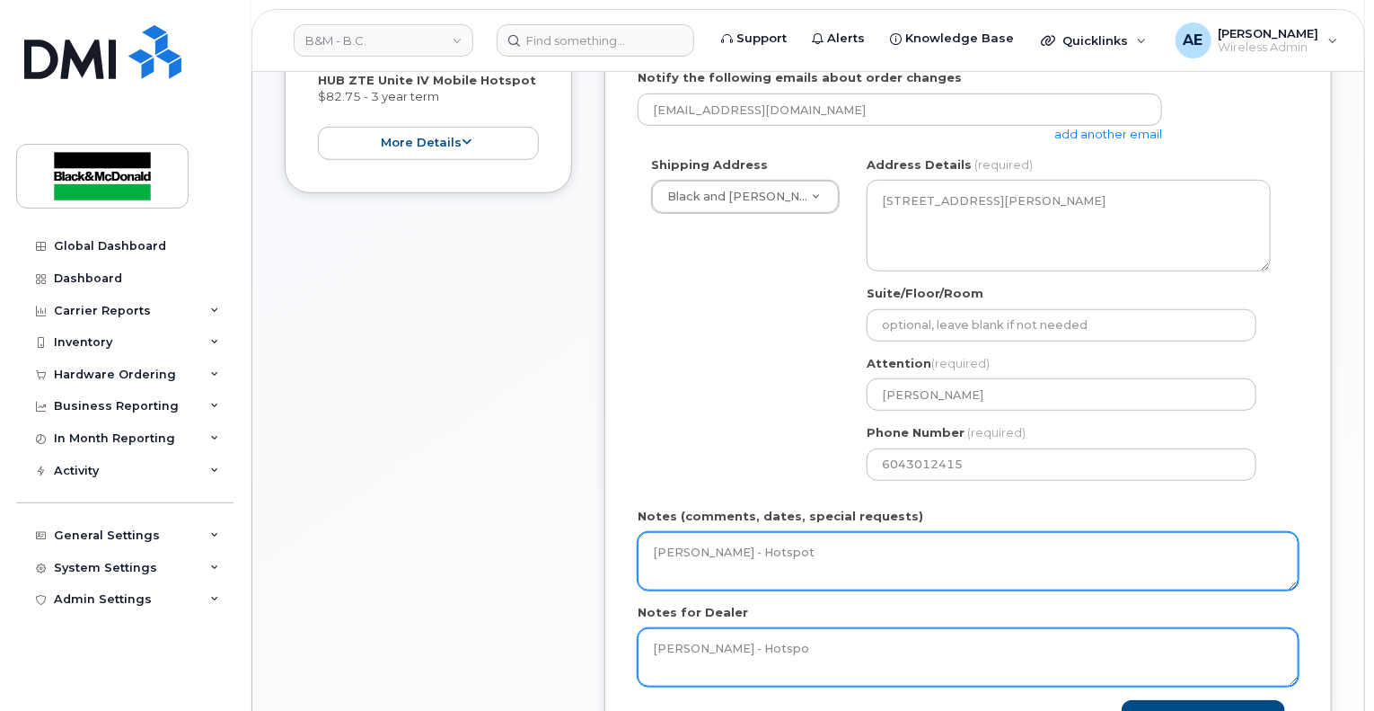
type textarea "[PERSON_NAME] - Hotspot"
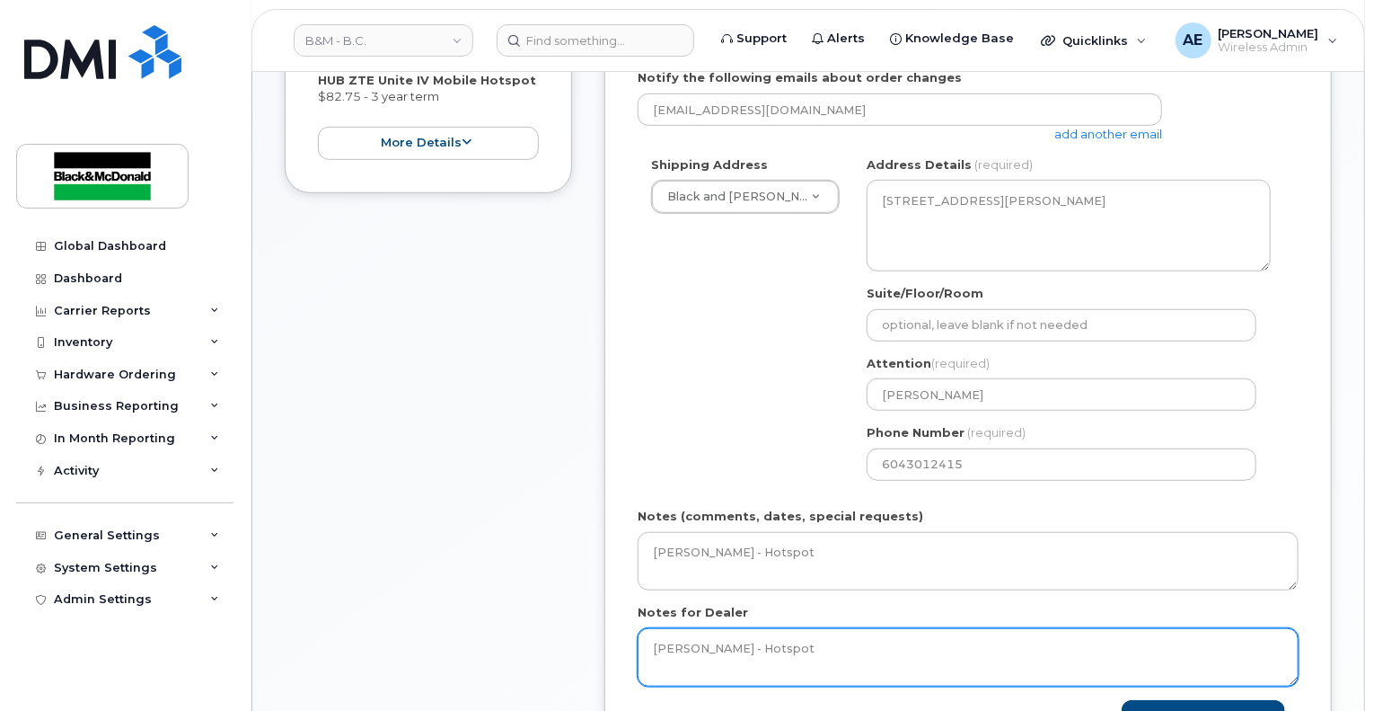
click at [843, 649] on textarea "[PERSON_NAME] - Hotspot" at bounding box center [968, 657] width 661 height 59
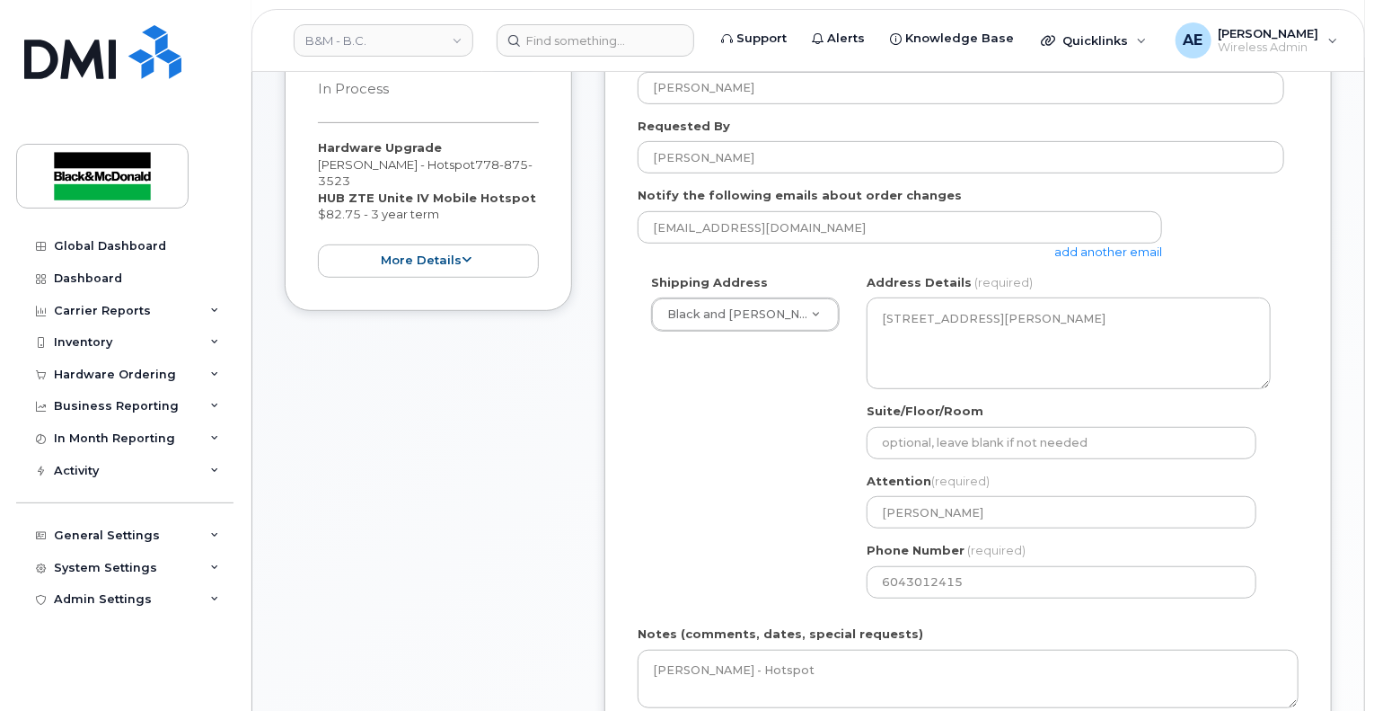
scroll to position [539, 0]
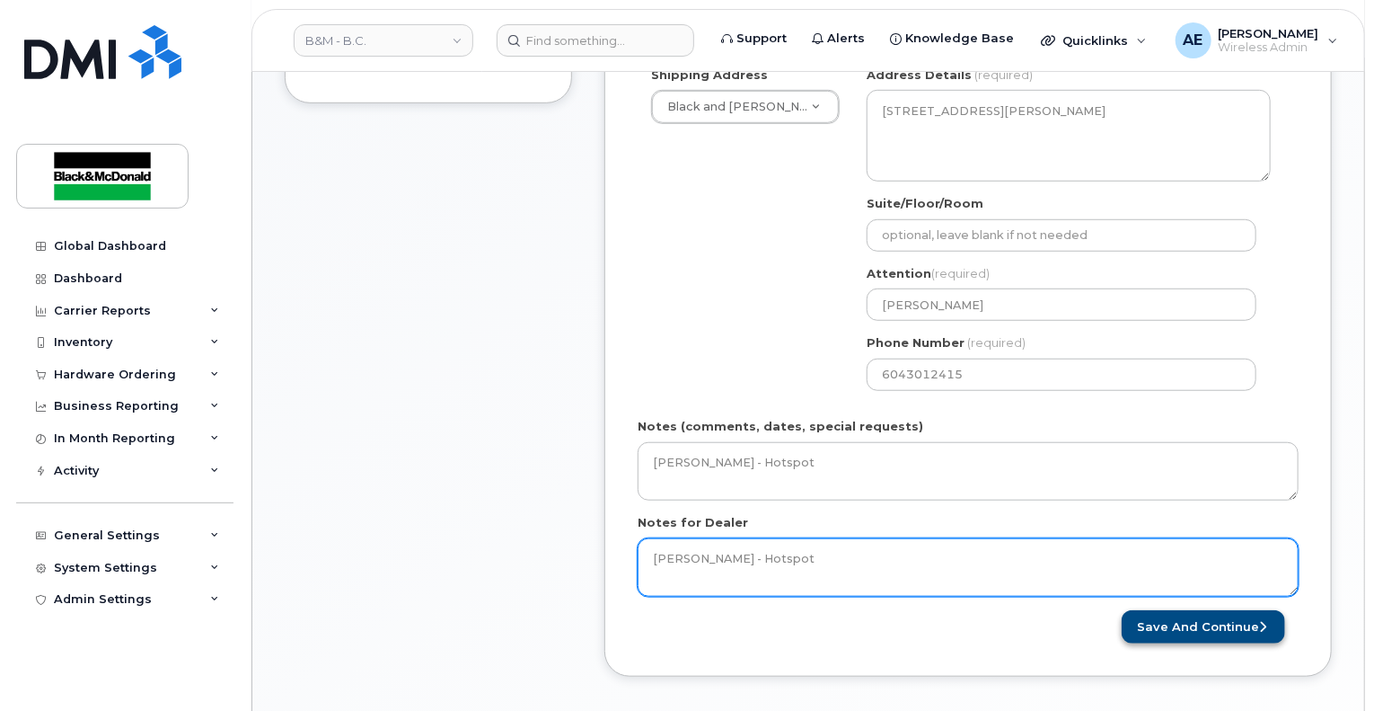
type textarea "[PERSON_NAME] - Hotspot"
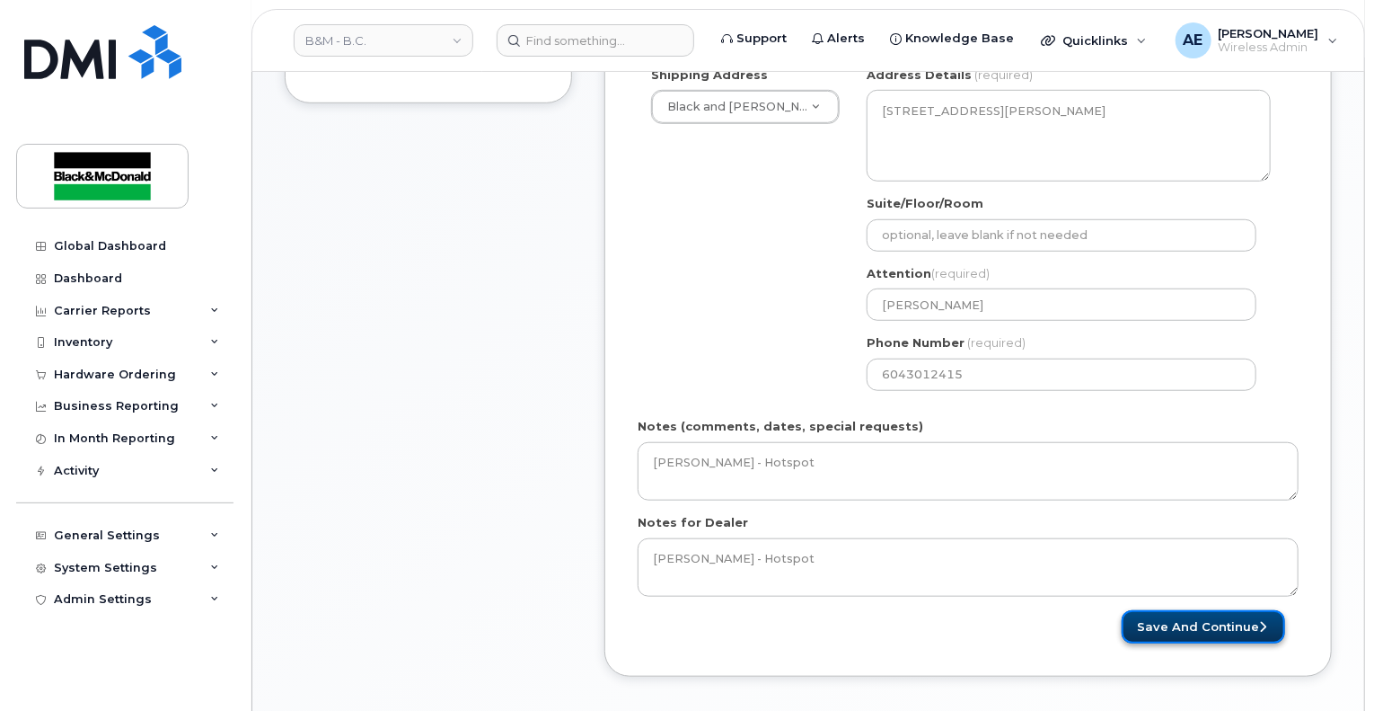
click at [1278, 624] on button "Save and Continue" at bounding box center [1203, 626] width 163 height 33
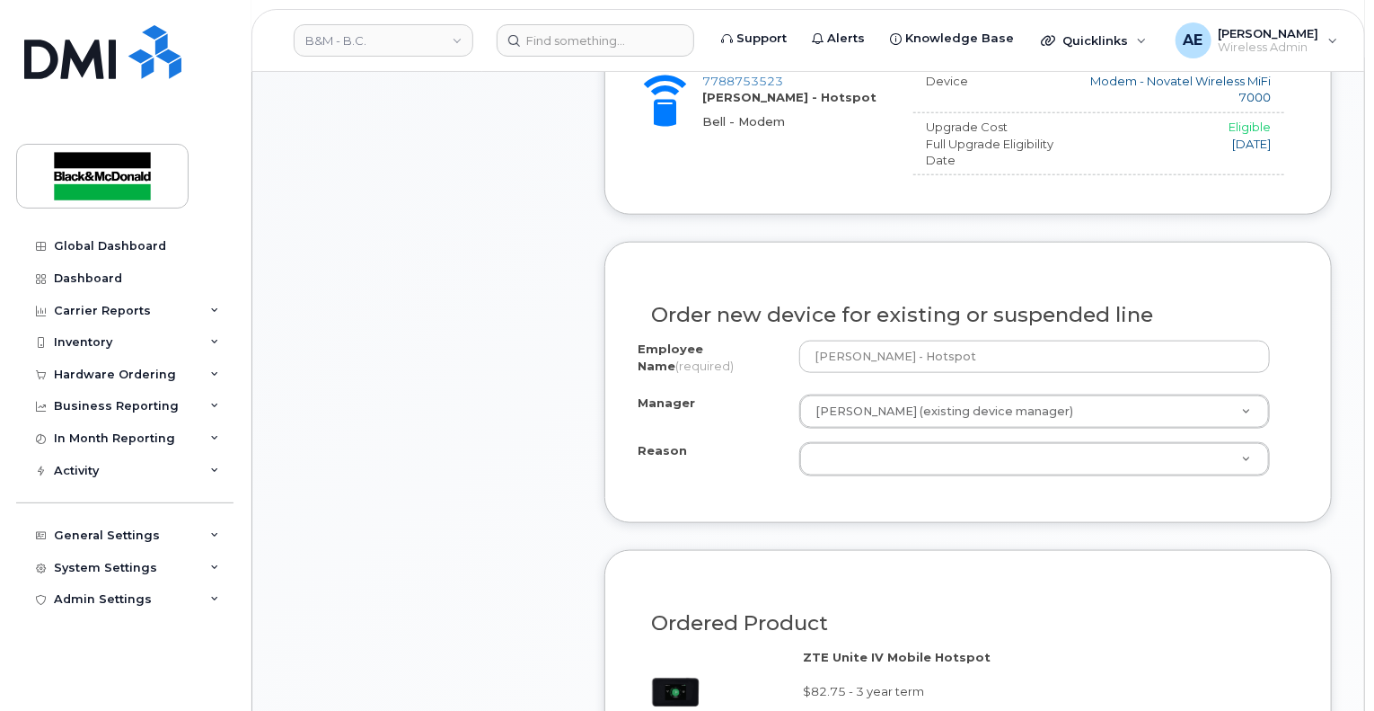
scroll to position [898, 0]
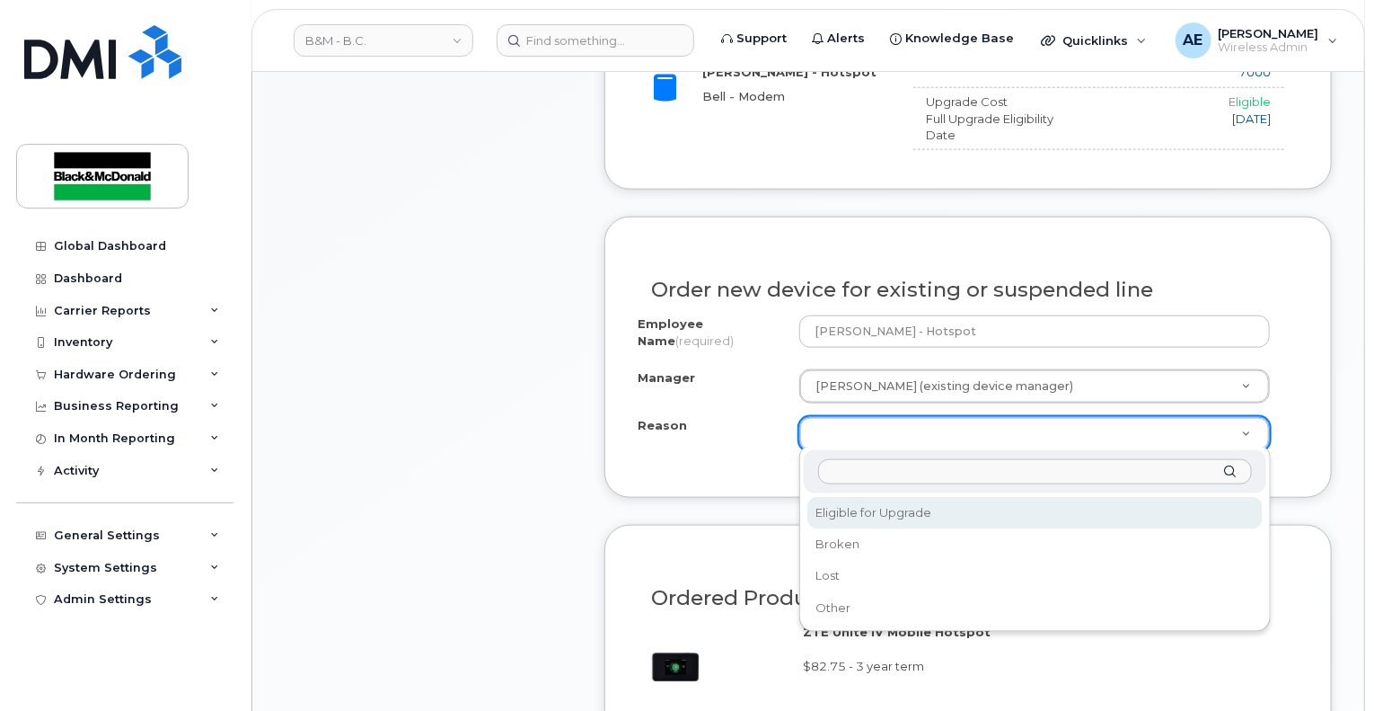
select select "eligible_for_upgrade"
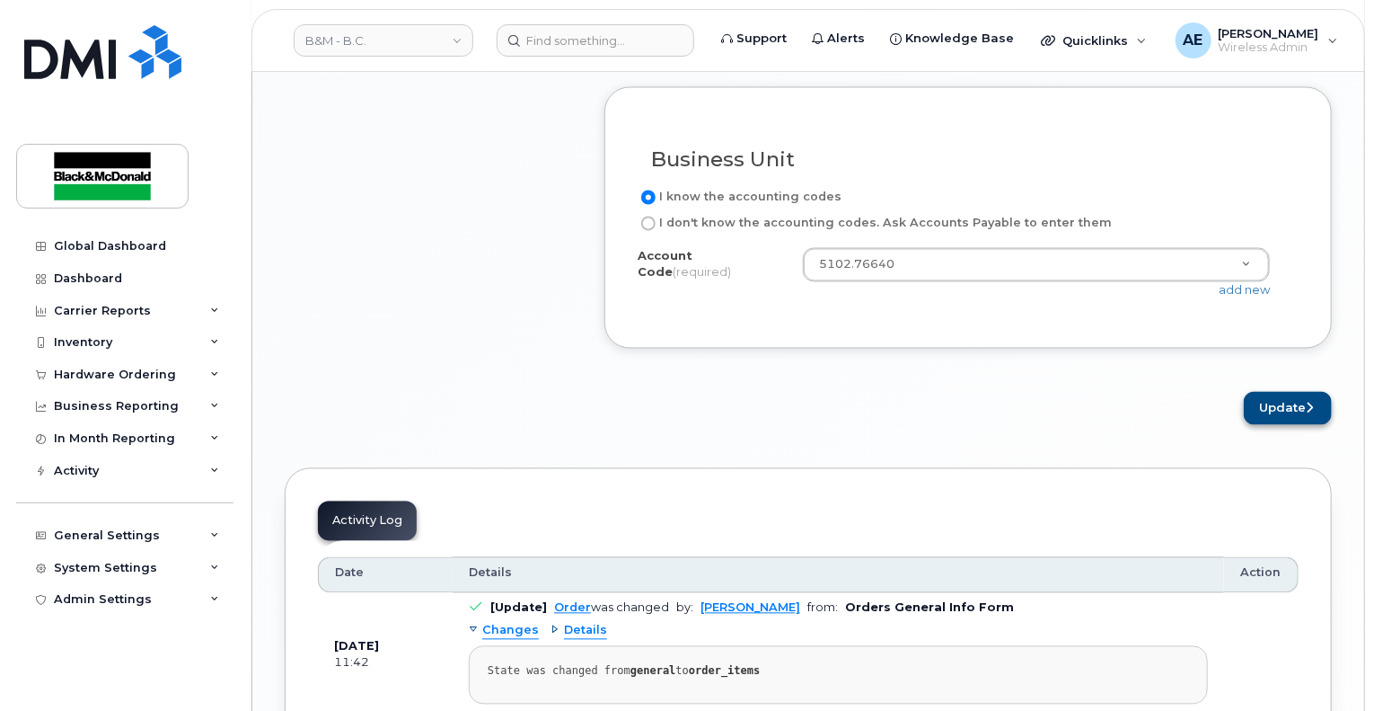
scroll to position [1347, 0]
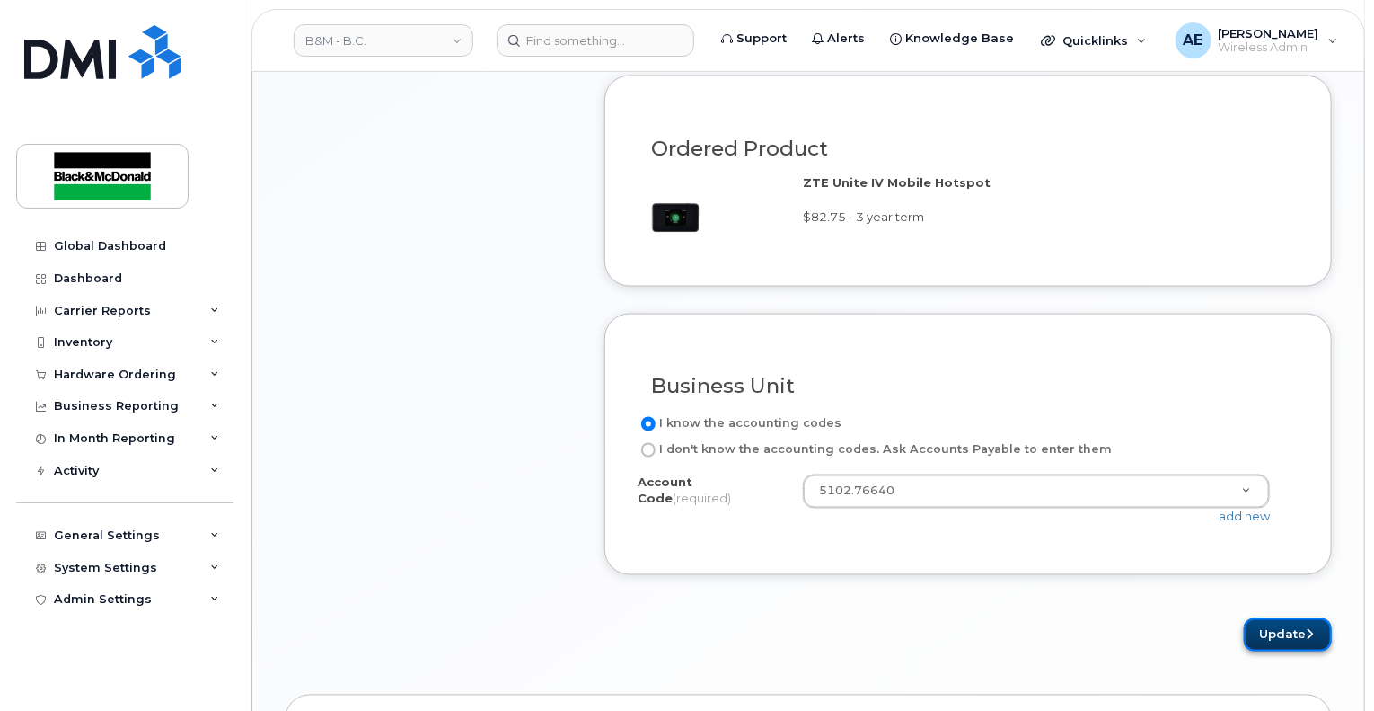
click at [1289, 635] on button "Update" at bounding box center [1288, 634] width 88 height 33
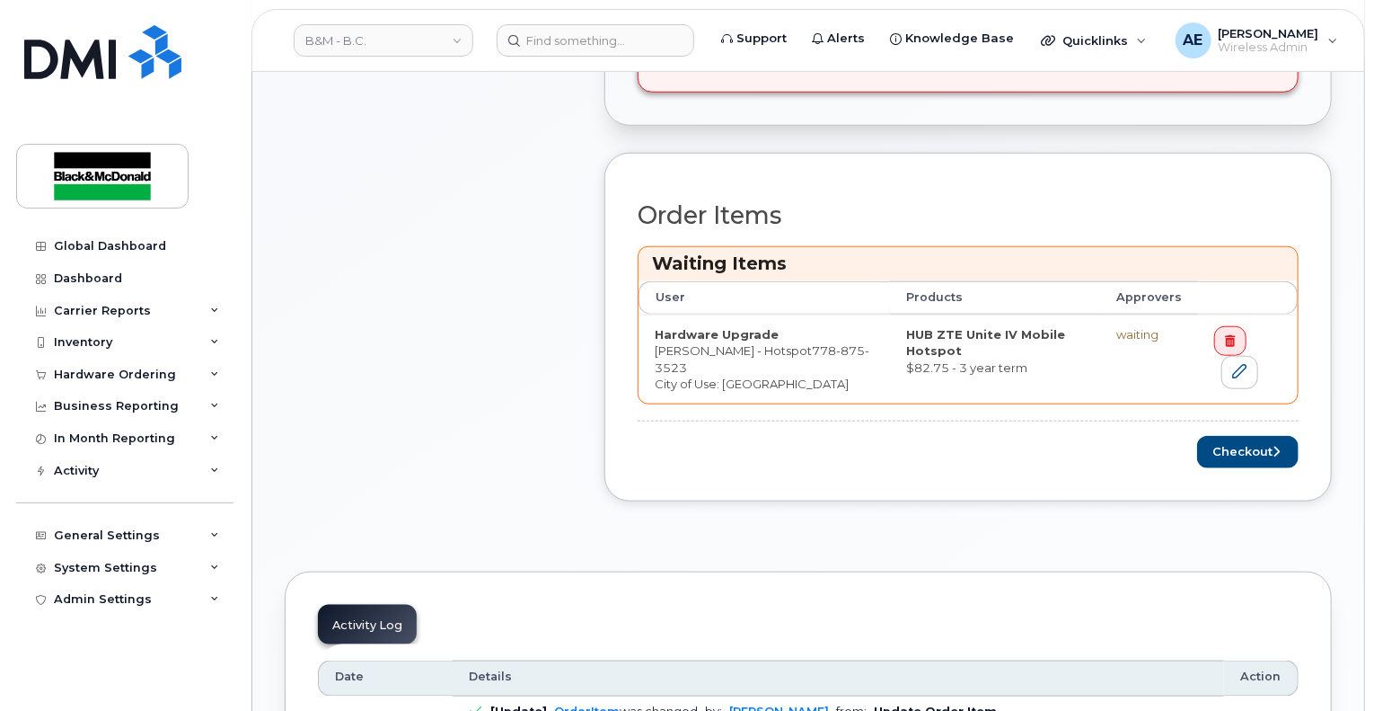
scroll to position [629, 0]
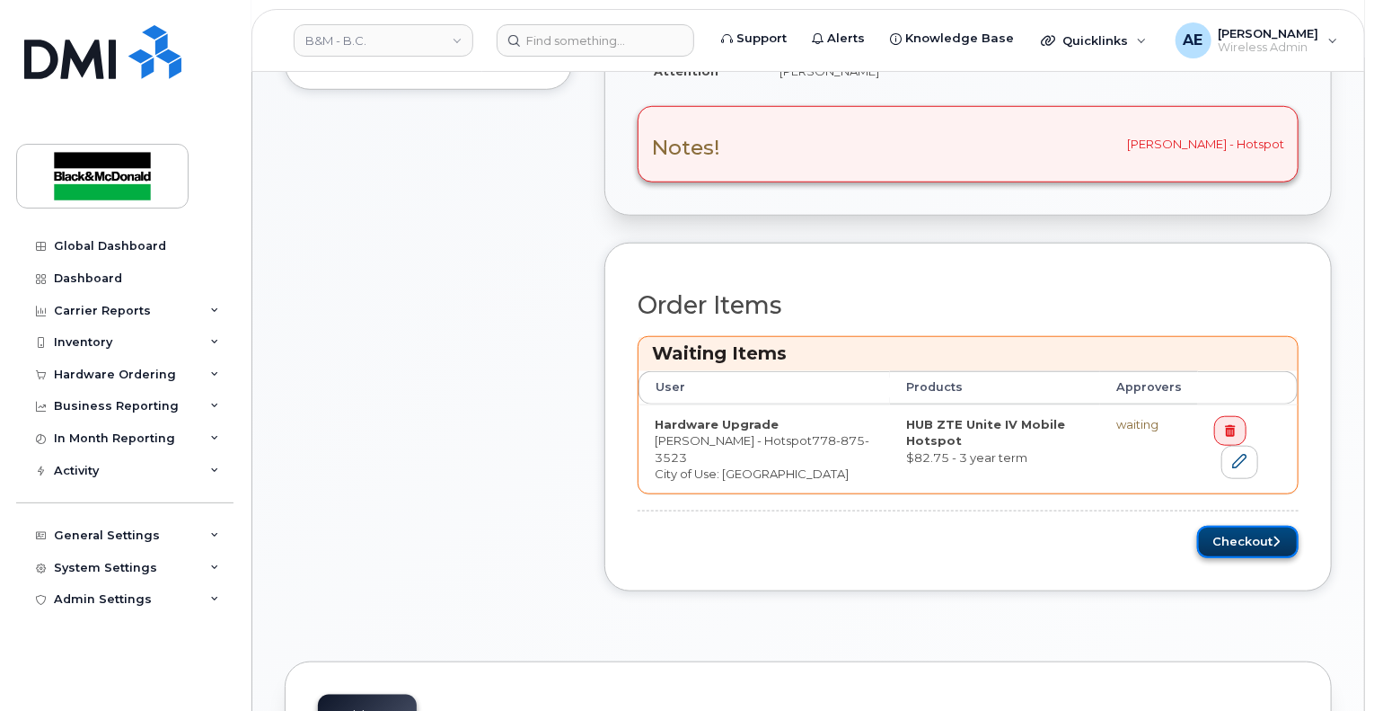
click at [1243, 538] on button "Checkout" at bounding box center [1248, 541] width 102 height 33
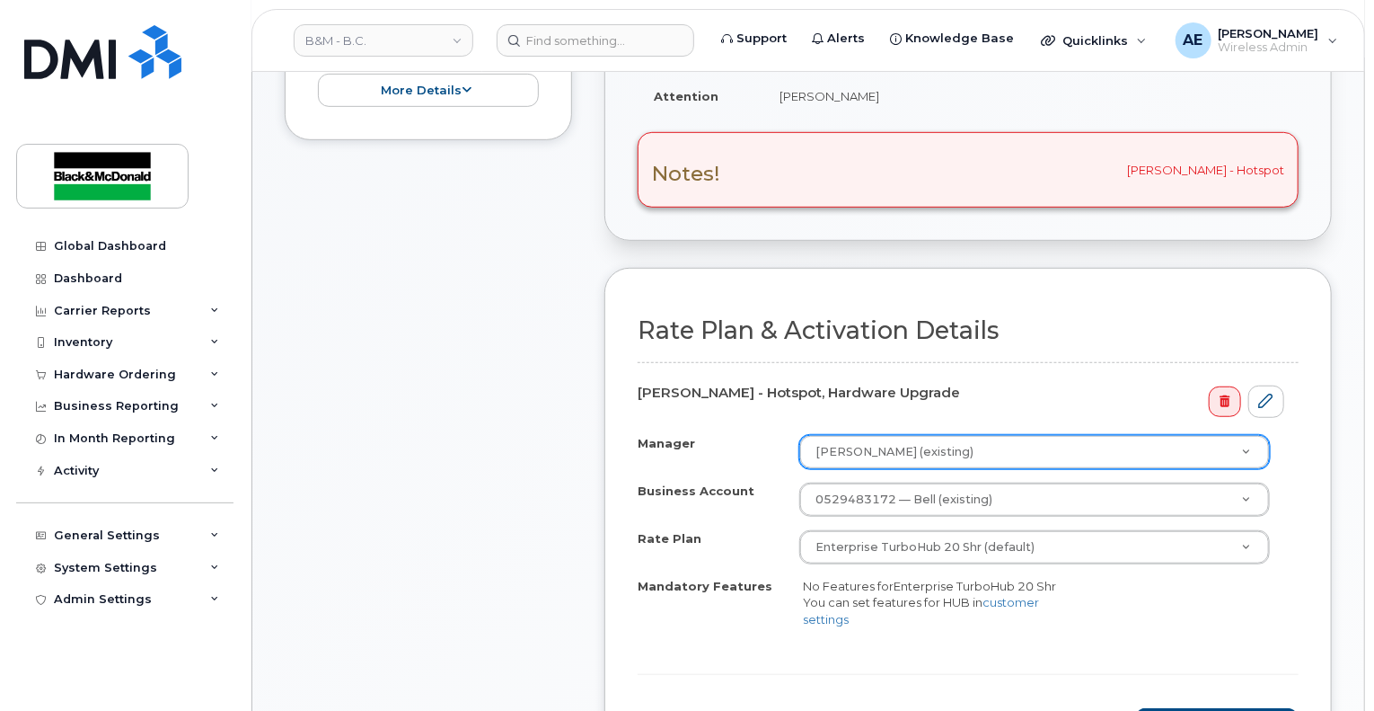
scroll to position [539, 0]
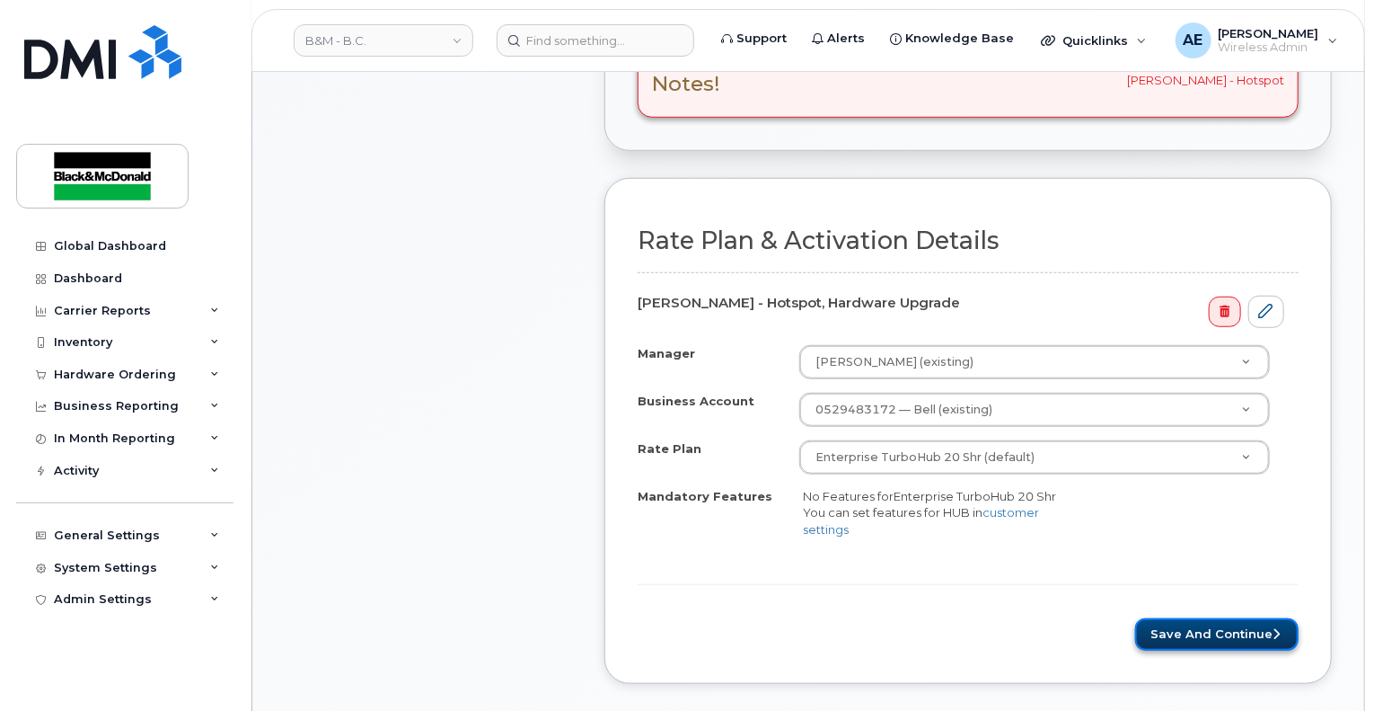
click at [1161, 628] on button "Save and Continue" at bounding box center [1216, 634] width 163 height 33
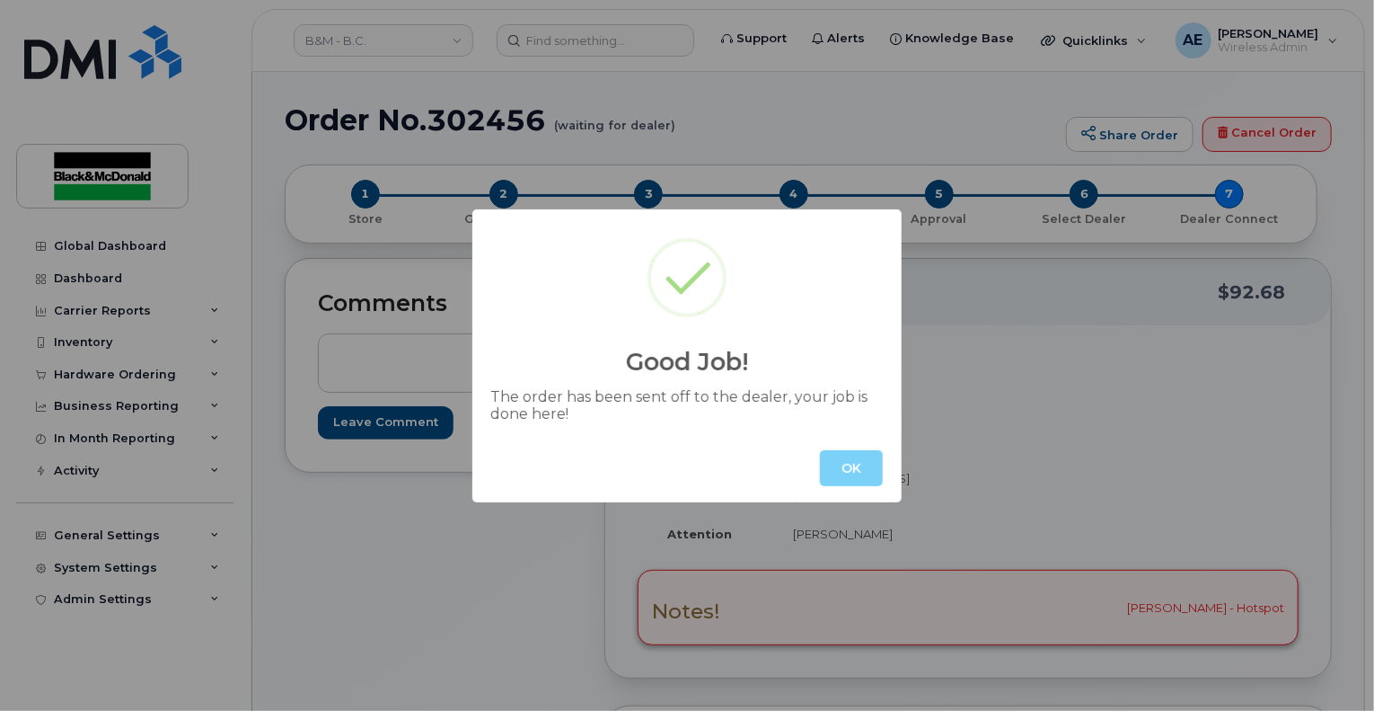
click at [1118, 405] on div "Good Job! The order has been sent off to the dealer, your job is done here! OK" at bounding box center [687, 355] width 1374 height 711
